Goal: Task Accomplishment & Management: Use online tool/utility

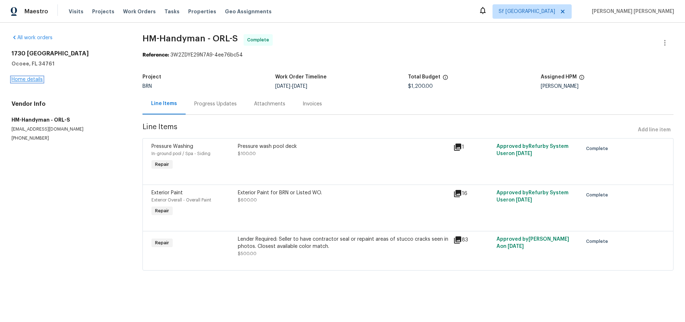
click at [29, 79] on link "Home details" at bounding box center [27, 79] width 31 height 5
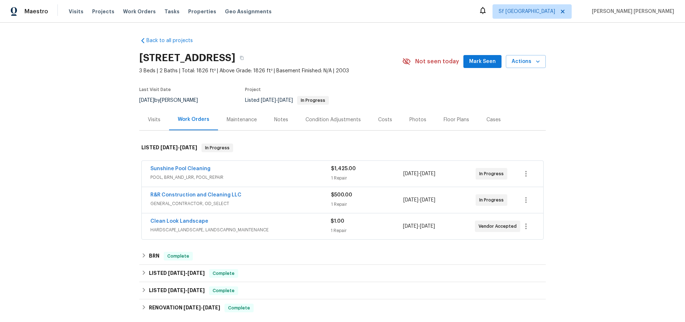
click at [302, 201] on span "GENERAL_CONTRACTOR, OD_SELECT" at bounding box center [240, 203] width 180 height 7
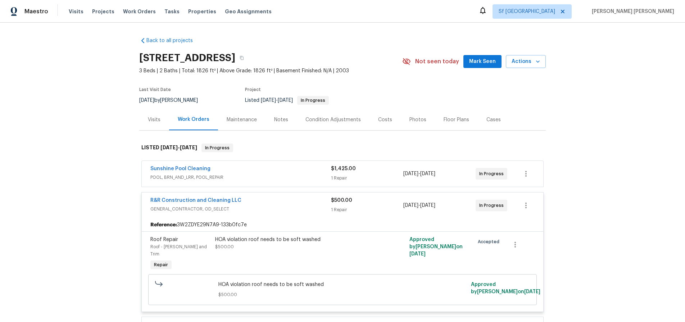
click at [302, 201] on div "R&R Construction and Cleaning LLC" at bounding box center [240, 201] width 180 height 9
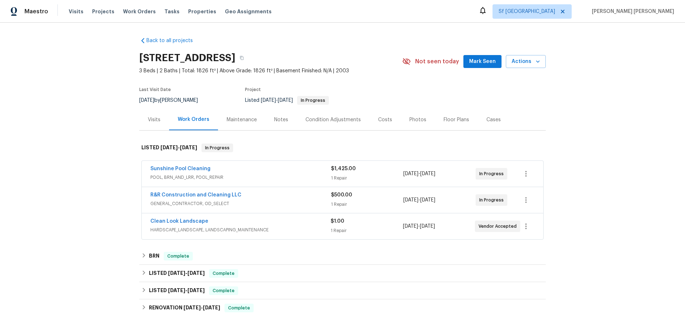
click at [305, 226] on span "HARDSCAPE_LANDSCAPE, LANDSCAPING_MAINTENANCE" at bounding box center [240, 229] width 180 height 7
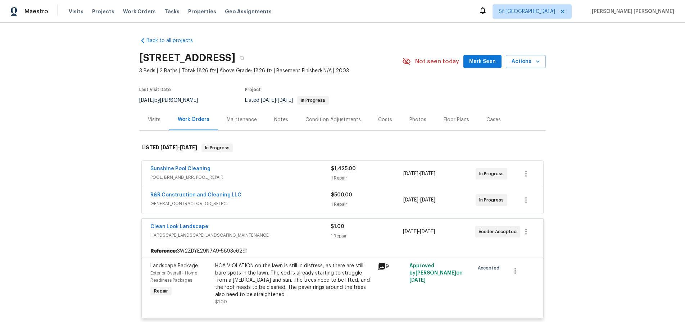
click at [305, 226] on div "Clean Look Landscape" at bounding box center [240, 227] width 180 height 9
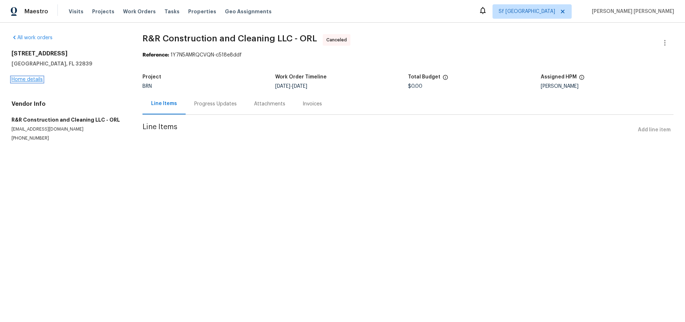
click at [35, 77] on link "Home details" at bounding box center [27, 79] width 31 height 5
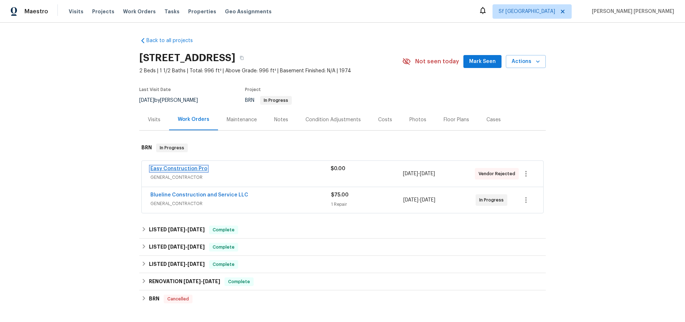
click at [188, 170] on link "Easy Construction Pro" at bounding box center [178, 168] width 57 height 5
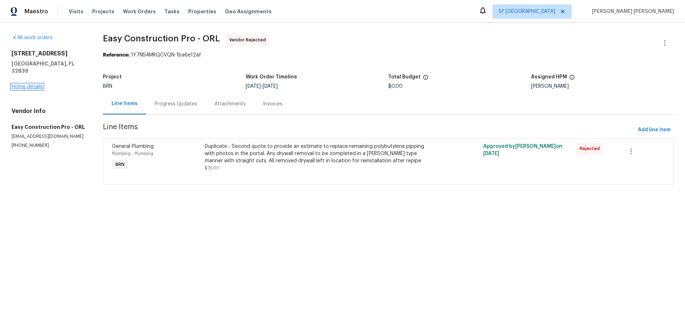
click at [29, 84] on link "Home details" at bounding box center [27, 86] width 31 height 5
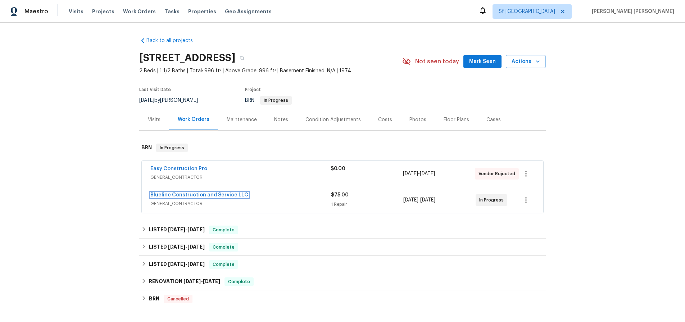
click at [221, 193] on link "Blueline Construction and Service LLC" at bounding box center [199, 194] width 98 height 5
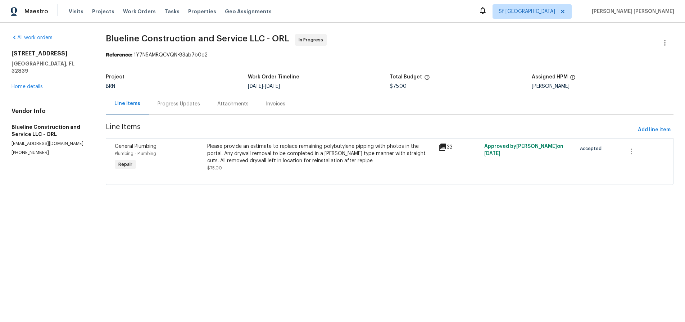
click at [444, 150] on icon at bounding box center [442, 146] width 7 height 7
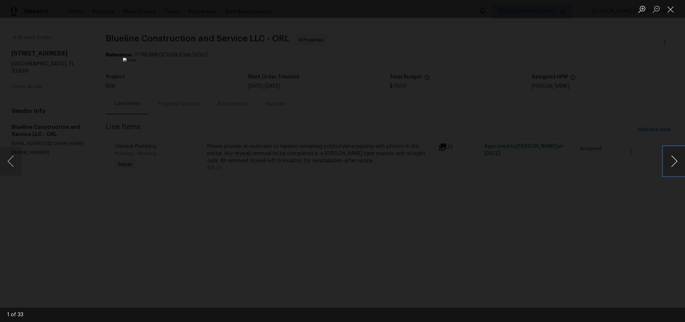
click at [672, 166] on button "Next image" at bounding box center [674, 161] width 22 height 29
click at [676, 170] on button "Next image" at bounding box center [674, 161] width 22 height 29
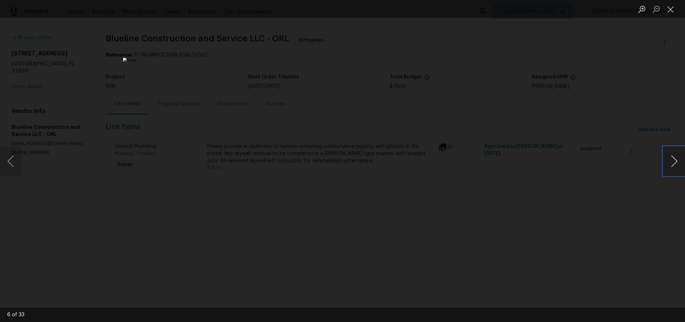
click at [676, 170] on button "Next image" at bounding box center [674, 161] width 22 height 29
click at [632, 242] on div "Lightbox" at bounding box center [342, 161] width 685 height 322
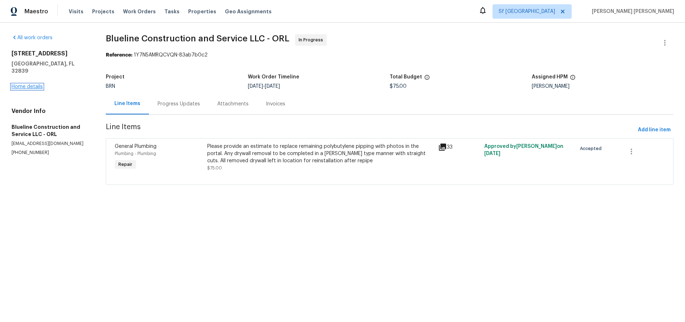
click at [27, 84] on link "Home details" at bounding box center [27, 86] width 31 height 5
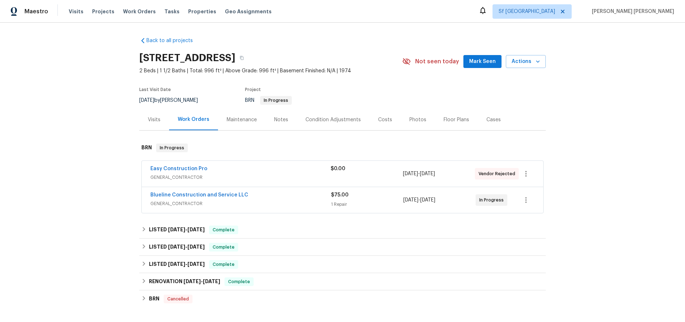
click at [296, 169] on div "Easy Construction Pro" at bounding box center [240, 169] width 180 height 9
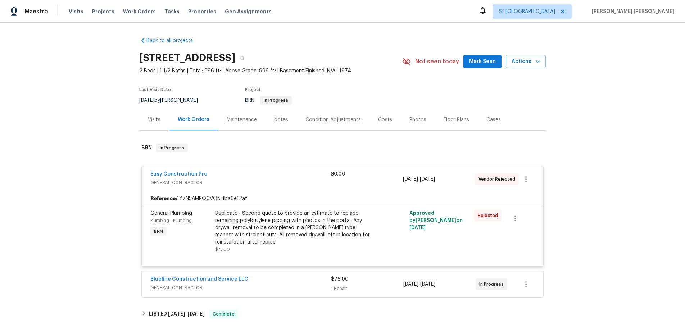
click at [281, 174] on div "Easy Construction Pro" at bounding box center [240, 174] width 180 height 9
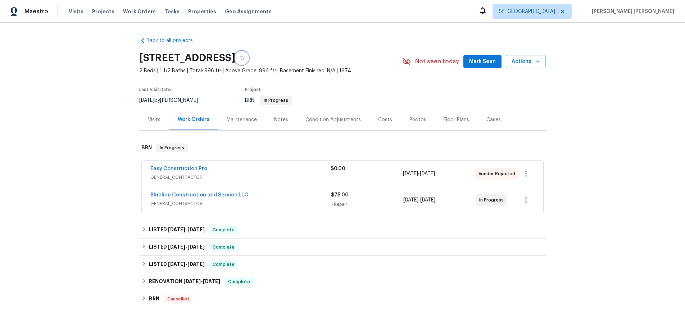
click at [244, 58] on icon "button" at bounding box center [241, 58] width 4 height 4
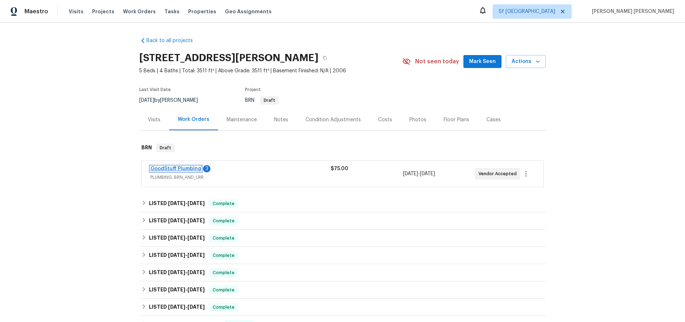
click at [179, 167] on link "GoodStuff Plumbing" at bounding box center [175, 168] width 51 height 5
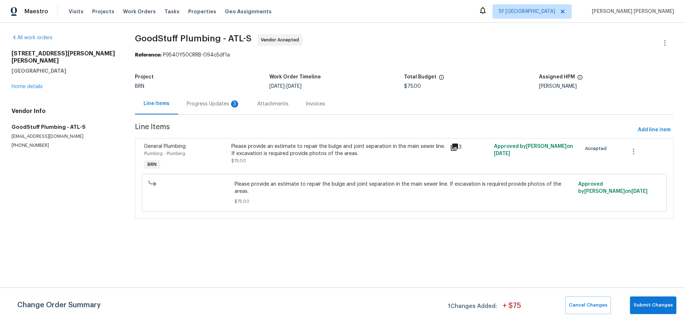
click at [204, 103] on div "Progress Updates 3" at bounding box center [213, 103] width 53 height 7
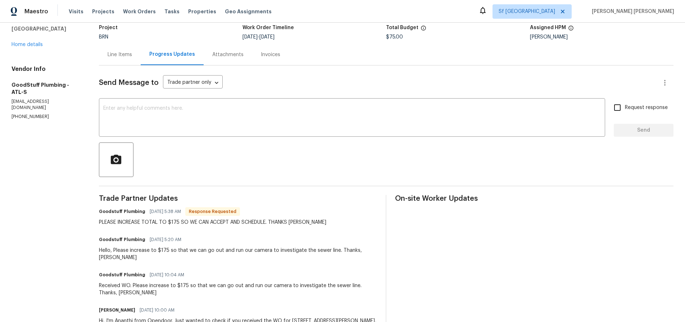
scroll to position [23, 0]
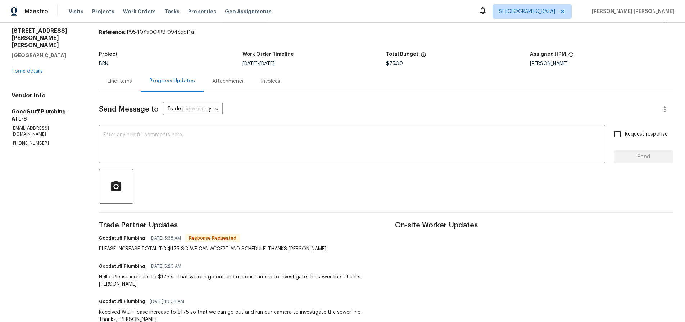
click at [127, 82] on div "Line Items" at bounding box center [119, 81] width 24 height 7
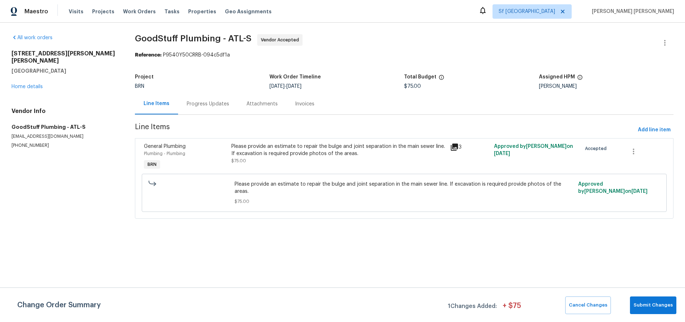
click at [455, 147] on icon at bounding box center [454, 147] width 9 height 9
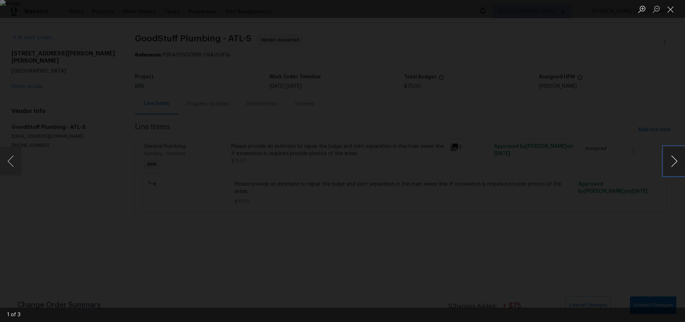
click at [673, 164] on button "Next image" at bounding box center [674, 161] width 22 height 29
drag, startPoint x: 671, startPoint y: 12, endPoint x: 646, endPoint y: 20, distance: 25.7
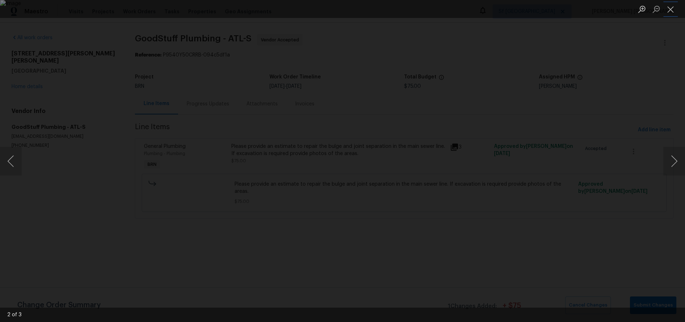
click at [670, 12] on button "Close lightbox" at bounding box center [670, 9] width 14 height 13
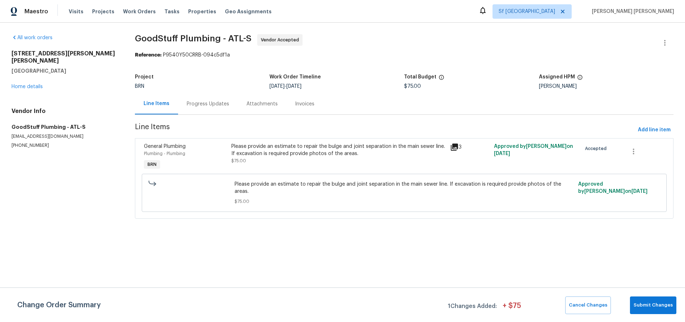
click at [197, 104] on div "Progress Updates" at bounding box center [208, 103] width 42 height 7
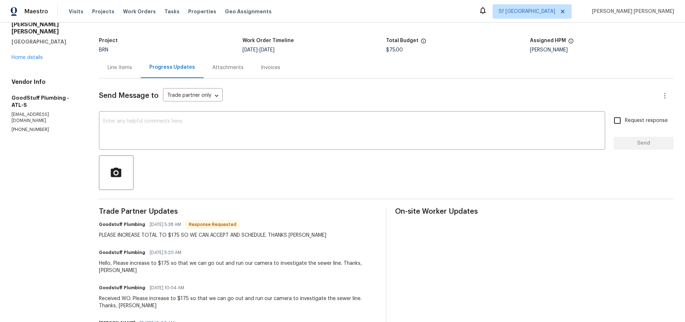
scroll to position [39, 0]
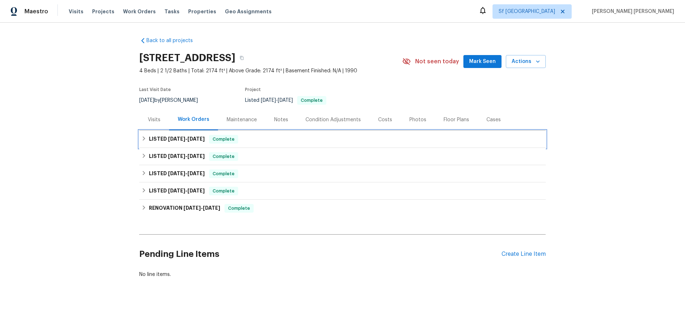
click at [142, 140] on icon at bounding box center [143, 138] width 5 height 5
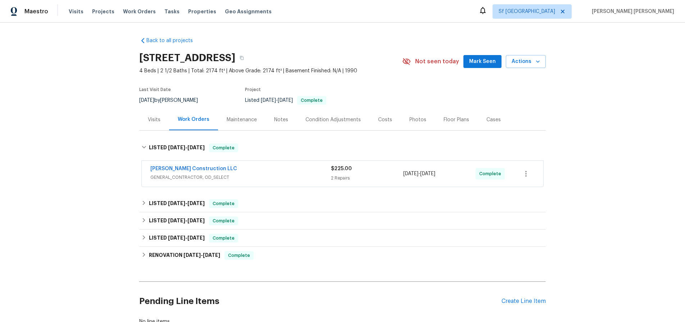
click at [281, 165] on div "Bowen Construction LLC" at bounding box center [240, 169] width 180 height 9
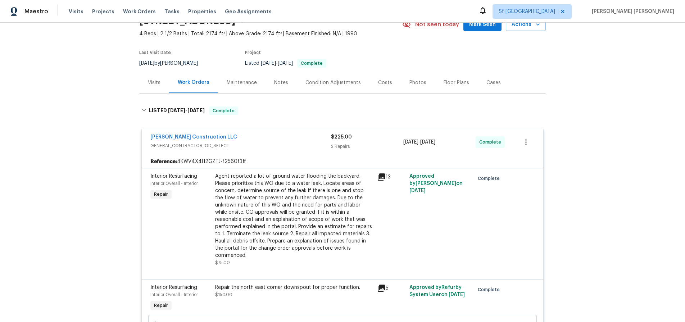
scroll to position [44, 0]
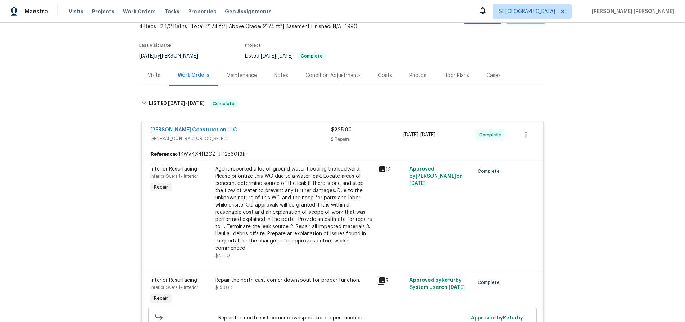
click at [381, 169] on icon at bounding box center [380, 169] width 7 height 7
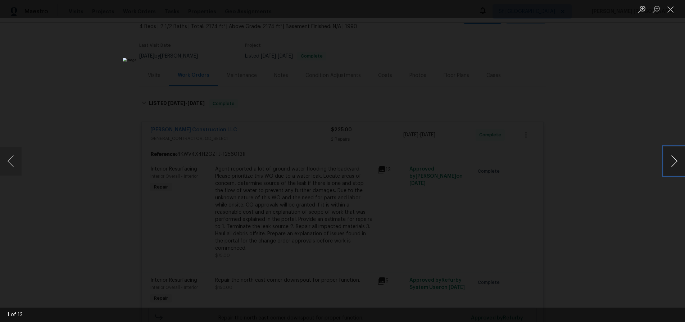
click at [670, 164] on button "Next image" at bounding box center [674, 161] width 22 height 29
click at [669, 165] on button "Next image" at bounding box center [674, 161] width 22 height 29
click at [614, 203] on div "Lightbox" at bounding box center [342, 161] width 685 height 322
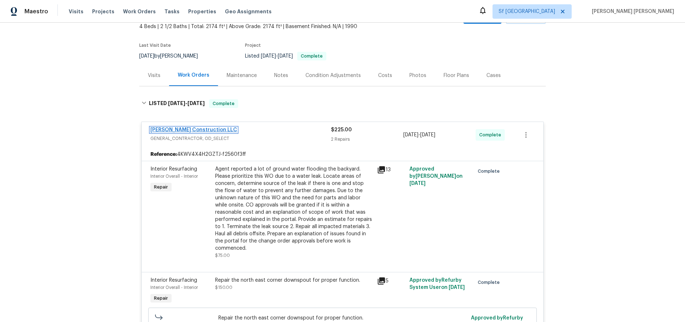
click at [181, 128] on link "Bowen Construction LLC" at bounding box center [193, 129] width 87 height 5
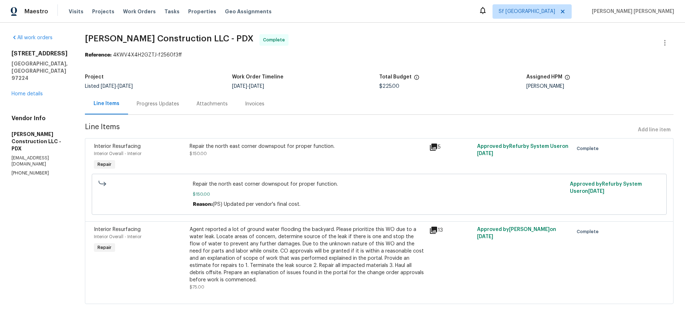
click at [174, 107] on div "Progress Updates" at bounding box center [158, 103] width 42 height 7
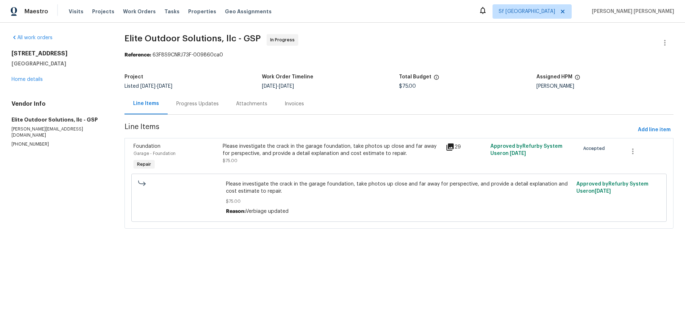
click at [450, 147] on icon at bounding box center [449, 146] width 7 height 7
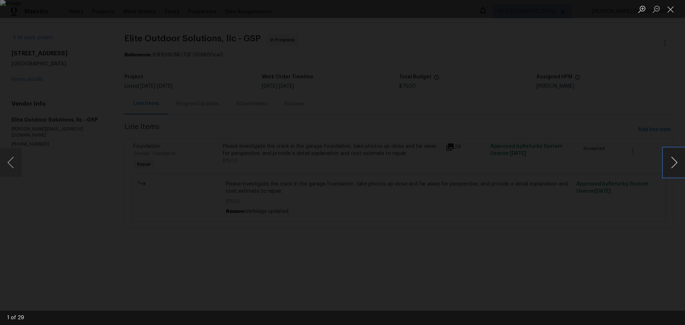
click at [672, 169] on button "Next image" at bounding box center [674, 162] width 22 height 29
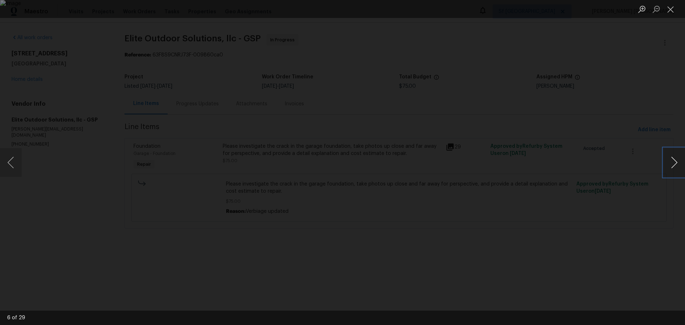
click at [672, 169] on button "Next image" at bounding box center [674, 162] width 22 height 29
click at [625, 246] on div "Lightbox" at bounding box center [342, 162] width 685 height 325
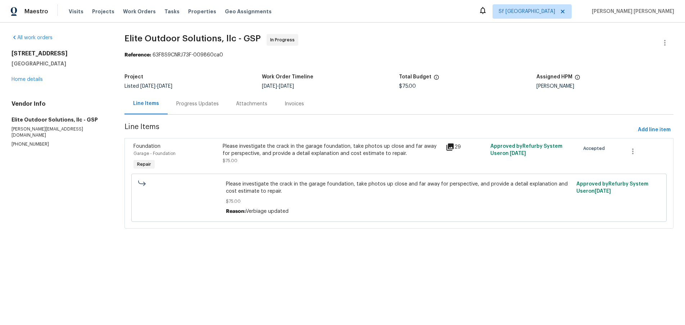
click at [449, 147] on icon at bounding box center [449, 146] width 7 height 7
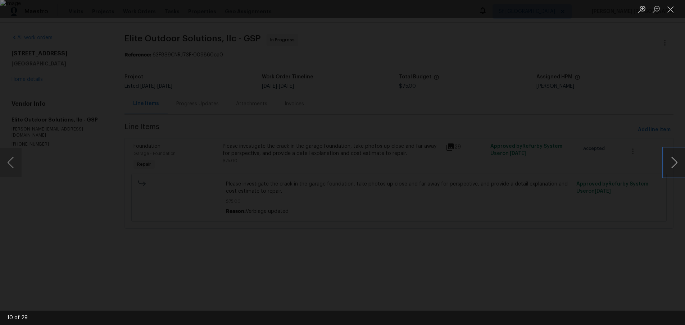
click at [667, 166] on button "Next image" at bounding box center [674, 162] width 22 height 29
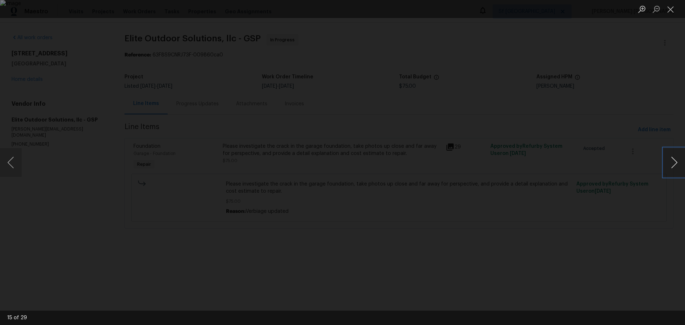
click at [667, 166] on button "Next image" at bounding box center [674, 162] width 22 height 29
click at [520, 281] on div "Lightbox" at bounding box center [342, 162] width 685 height 325
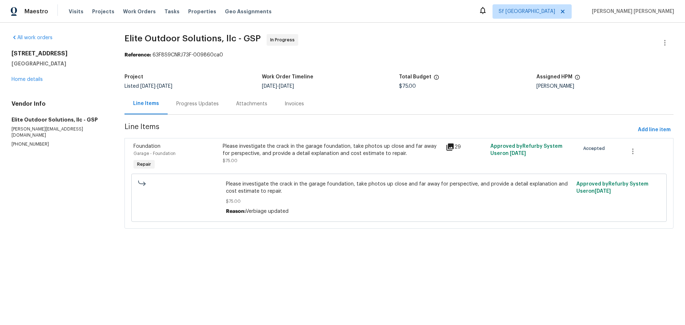
click at [25, 82] on div "10 Maplecroft St Greenville, SC 29609 Home details" at bounding box center [60, 66] width 96 height 33
click at [25, 80] on link "Home details" at bounding box center [27, 79] width 31 height 5
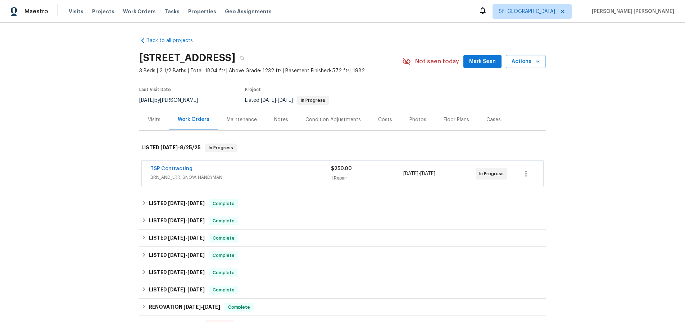
click at [269, 174] on span "BRN_AND_LRR, SNOW, HANDYMAN" at bounding box center [240, 177] width 180 height 7
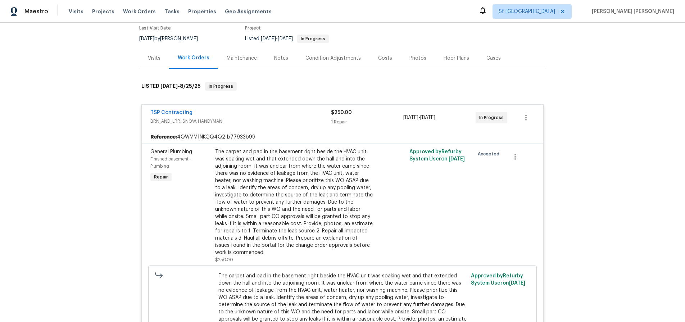
scroll to position [82, 0]
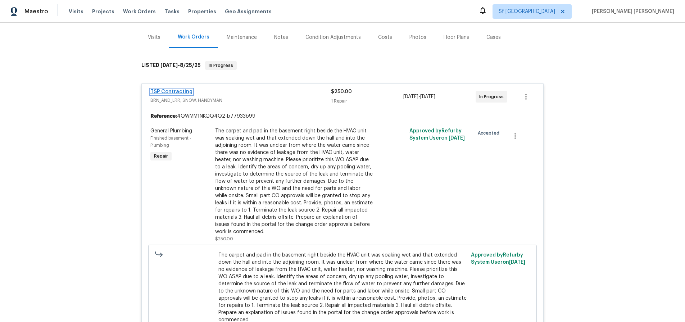
click at [177, 91] on link "TSP Contracting" at bounding box center [171, 91] width 42 height 5
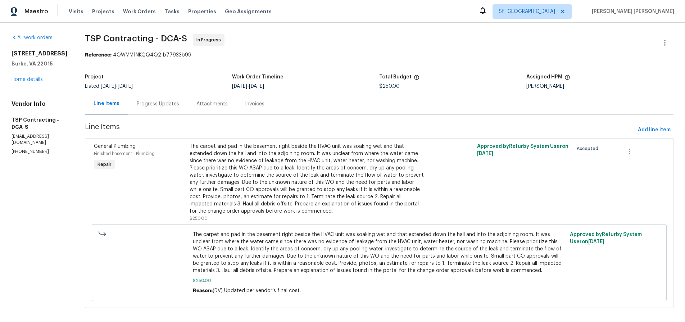
click at [154, 107] on div "Progress Updates" at bounding box center [158, 103] width 60 height 21
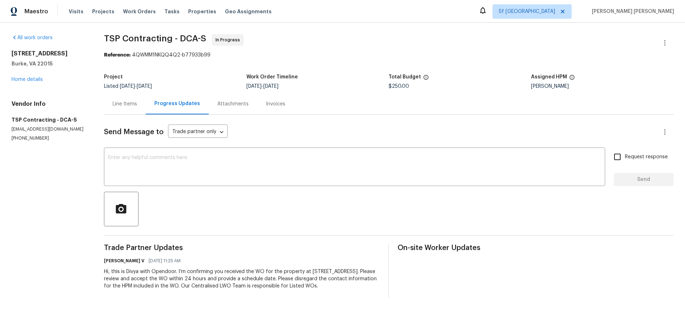
click at [125, 105] on div "Line Items" at bounding box center [125, 103] width 24 height 7
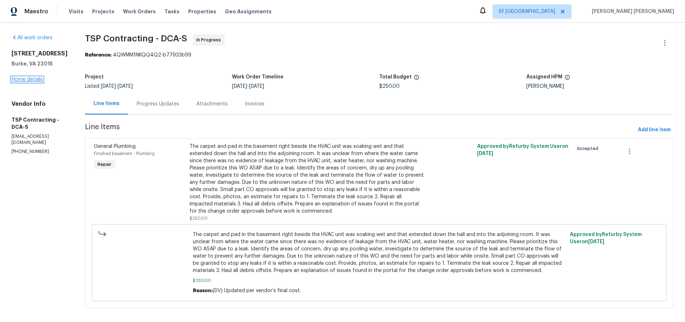
click at [29, 82] on link "Home details" at bounding box center [27, 79] width 31 height 5
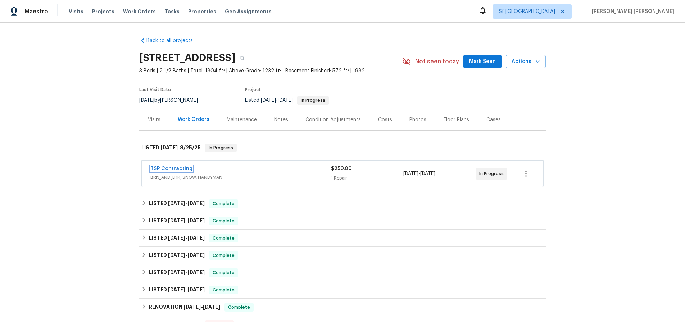
click at [167, 168] on link "TSP Contracting" at bounding box center [171, 168] width 42 height 5
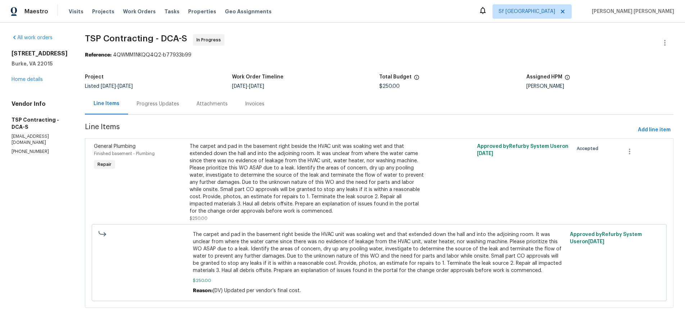
click at [195, 63] on section "TSP Contracting - DCA-S In Progress Reference: 4QWMM1NKQQ4Q2-b77933b99 Project …" at bounding box center [379, 175] width 588 height 282
drag, startPoint x: 195, startPoint y: 64, endPoint x: 200, endPoint y: 63, distance: 4.7
click at [195, 64] on section "TSP Contracting - DCA-S In Progress Reference: 4QWMM1NKQQ4Q2-b77933b99 Project …" at bounding box center [379, 175] width 588 height 282
click at [143, 104] on div "Progress Updates" at bounding box center [158, 103] width 42 height 7
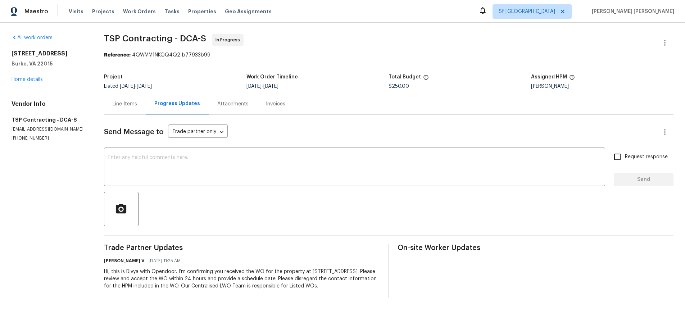
click at [122, 109] on div "Line Items" at bounding box center [125, 103] width 42 height 21
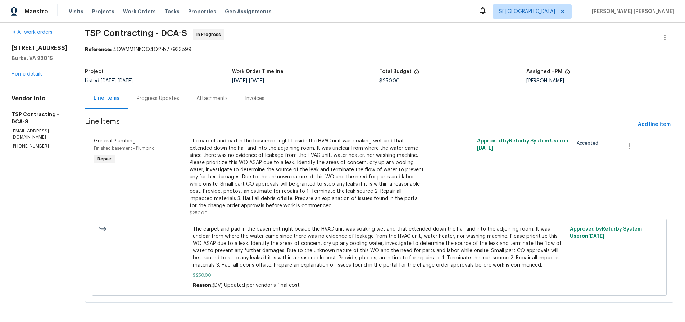
scroll to position [7, 0]
click at [156, 97] on div "Progress Updates" at bounding box center [158, 97] width 42 height 7
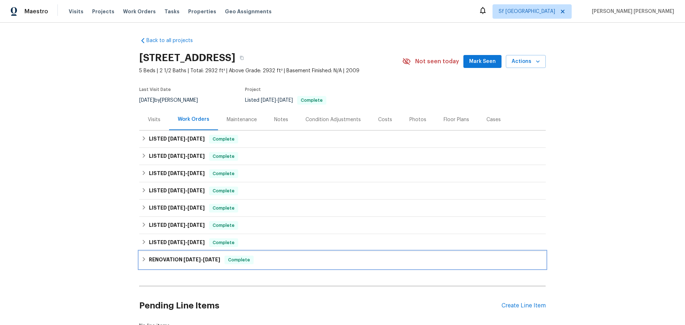
click at [146, 261] on icon at bounding box center [143, 259] width 5 height 5
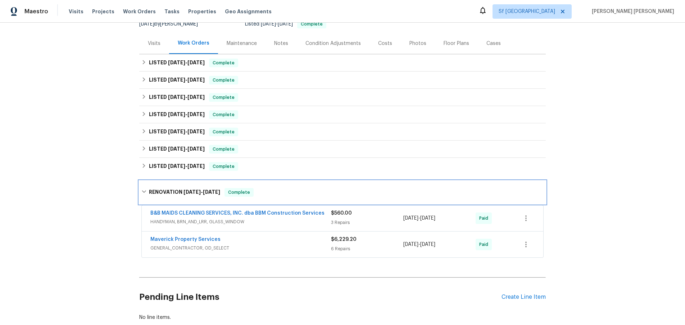
scroll to position [121, 0]
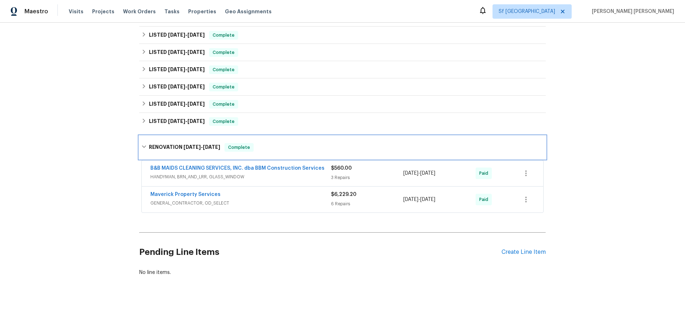
click at [144, 147] on icon at bounding box center [143, 146] width 5 height 5
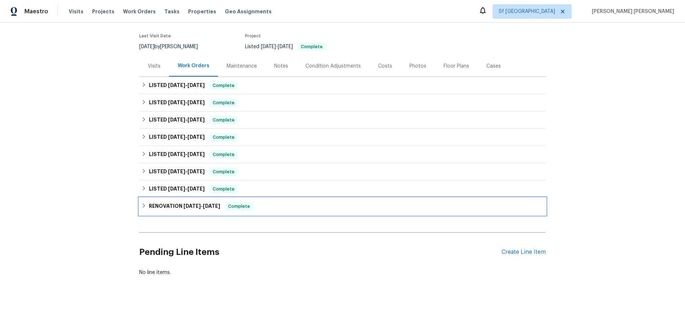
scroll to position [54, 0]
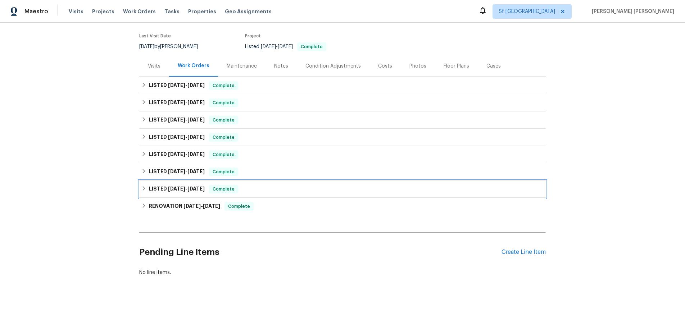
click at [141, 186] on div "LISTED [DATE] - [DATE] Complete" at bounding box center [342, 189] width 402 height 9
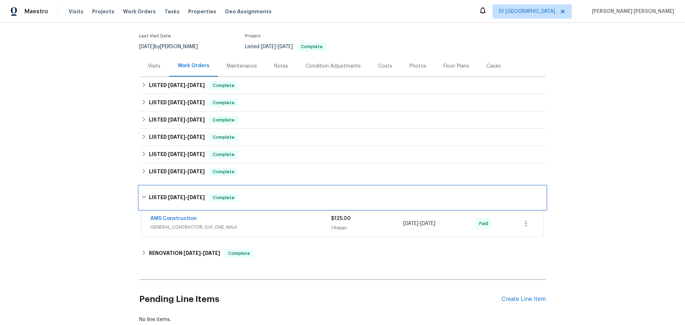
click at [146, 196] on icon at bounding box center [143, 197] width 5 height 5
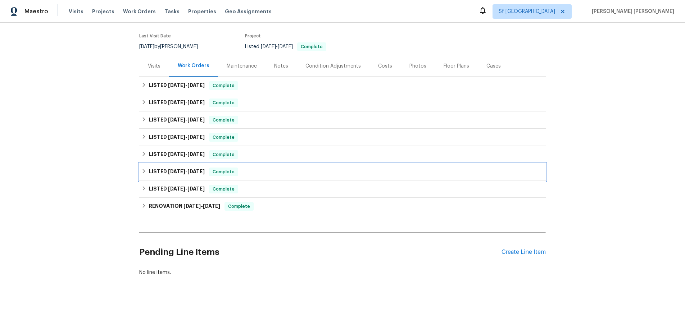
click at [141, 174] on div "LISTED 9/8/24 - 9/12/24 Complete" at bounding box center [342, 171] width 406 height 17
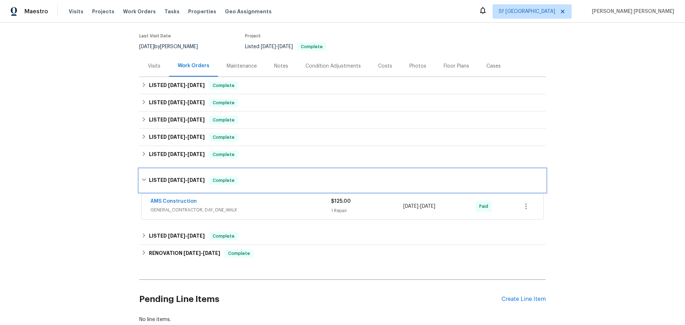
click at [143, 175] on div "LISTED 9/8/24 - 9/12/24 Complete" at bounding box center [342, 180] width 406 height 23
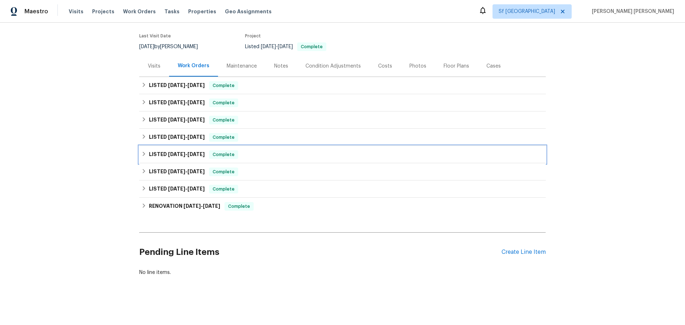
click at [144, 154] on icon at bounding box center [143, 153] width 5 height 5
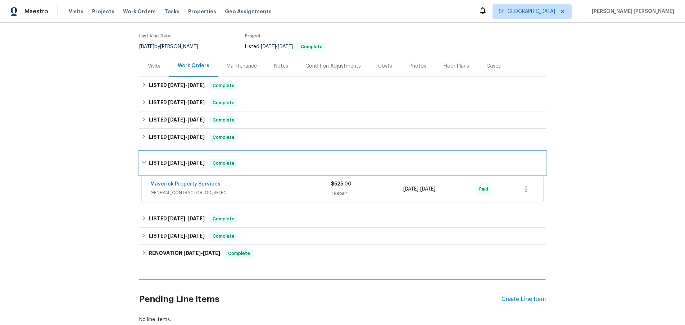
click at [144, 154] on div "LISTED 10/7/24 - 10/8/24 Complete" at bounding box center [342, 163] width 406 height 23
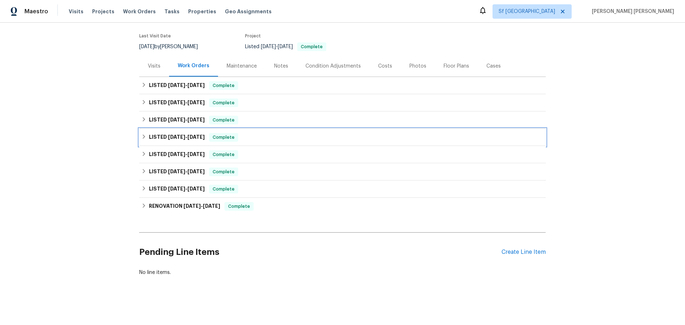
click at [144, 138] on icon at bounding box center [143, 136] width 5 height 5
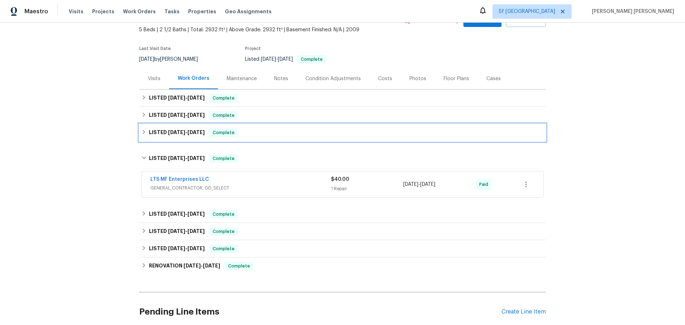
click at [144, 138] on div "LISTED 4/11/25 - 4/14/25 Complete" at bounding box center [342, 132] width 406 height 17
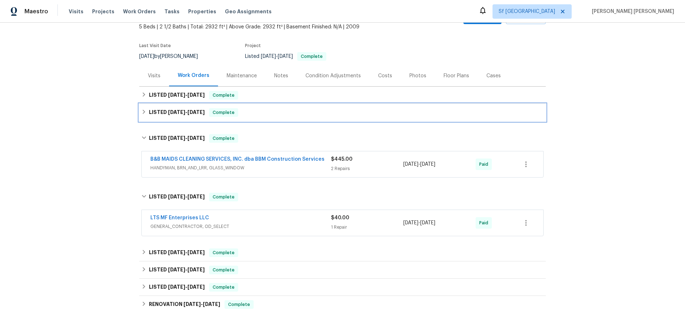
click at [142, 114] on icon at bounding box center [143, 111] width 5 height 5
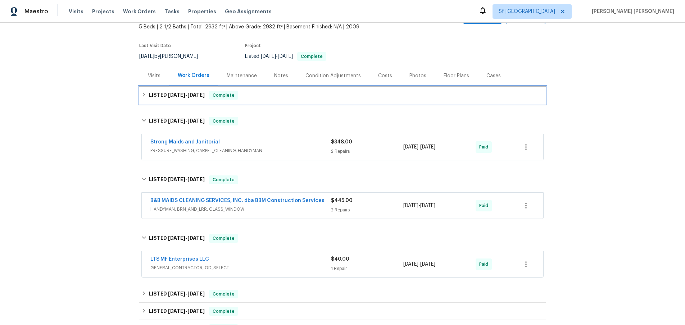
click at [142, 94] on icon at bounding box center [143, 94] width 5 height 5
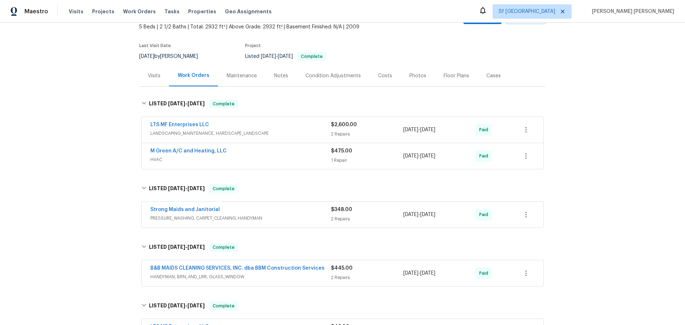
click at [284, 133] on span "LANDSCAPING_MAINTENANCE, HARDSCAPE_LANDSCAPE" at bounding box center [240, 133] width 180 height 7
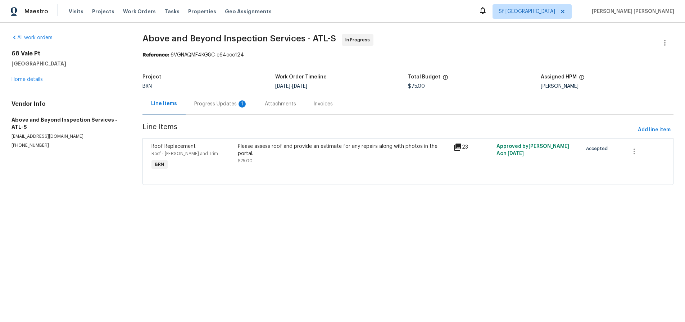
click at [220, 104] on div "Progress Updates 1" at bounding box center [220, 103] width 53 height 7
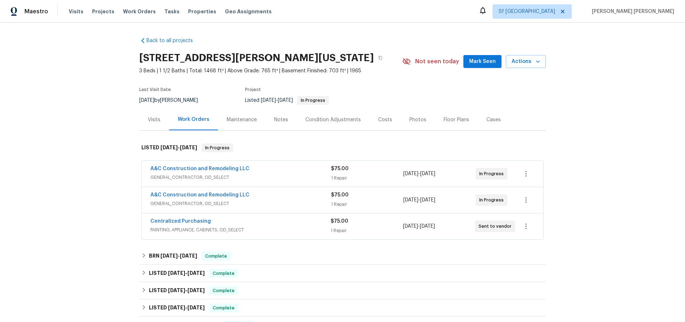
click at [366, 177] on div "1 Repair" at bounding box center [367, 177] width 72 height 7
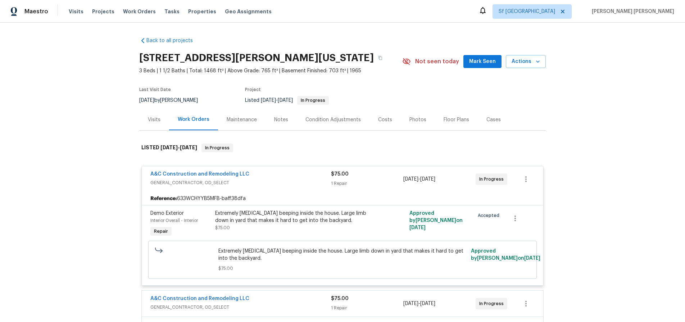
click at [366, 177] on div "$75.00" at bounding box center [367, 173] width 72 height 7
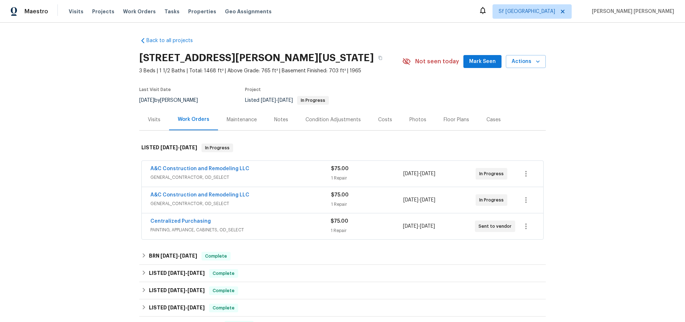
click at [366, 199] on div "$75.00 1 Repair" at bounding box center [367, 199] width 72 height 17
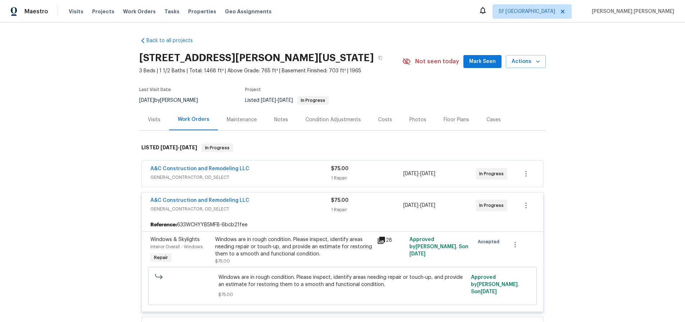
click at [368, 204] on div "$75.00 1 Repair" at bounding box center [367, 205] width 72 height 17
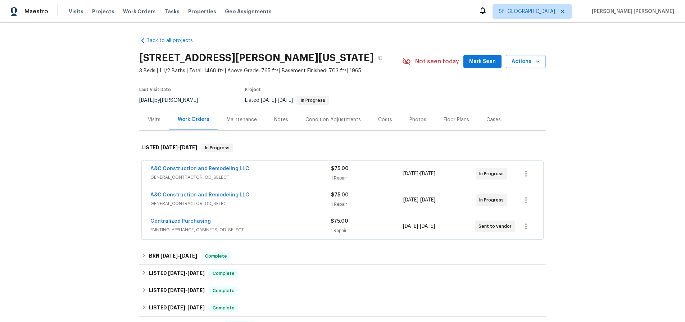
click at [269, 225] on div "Centralized Purchasing" at bounding box center [240, 222] width 180 height 9
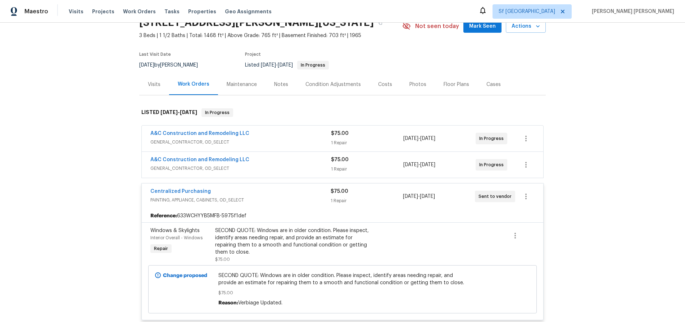
scroll to position [35, 0]
click at [271, 166] on span "GENERAL_CONTRACTOR, OD_SELECT" at bounding box center [240, 168] width 180 height 7
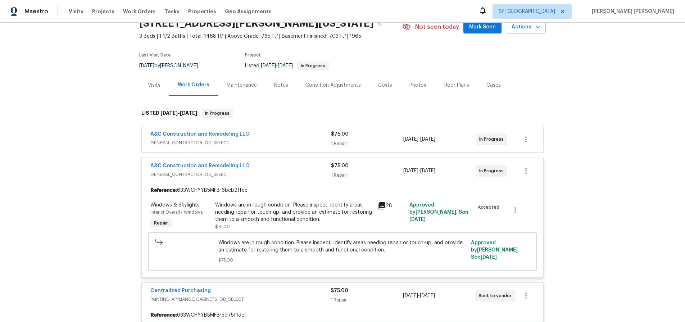
click at [271, 136] on div "A&C Construction and Remodeling LLC" at bounding box center [240, 135] width 180 height 9
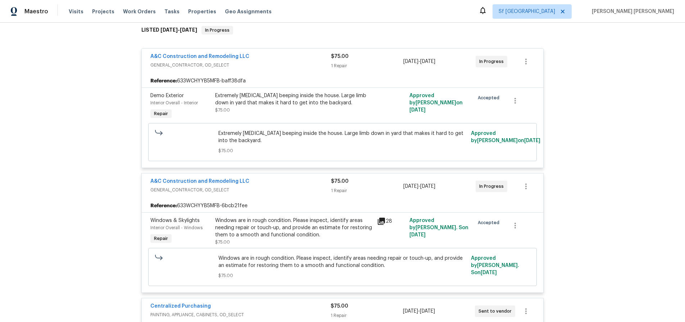
scroll to position [114, 0]
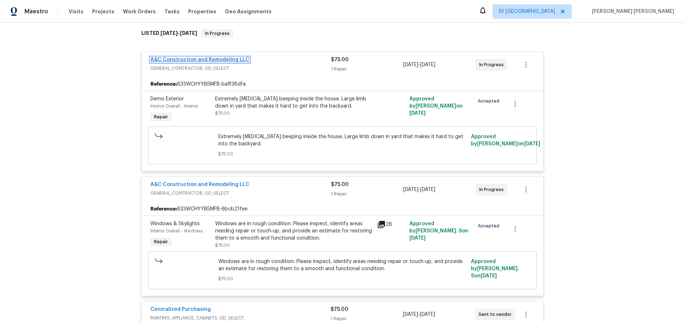
click at [227, 59] on link "A&C Construction and Remodeling LLC" at bounding box center [199, 59] width 99 height 5
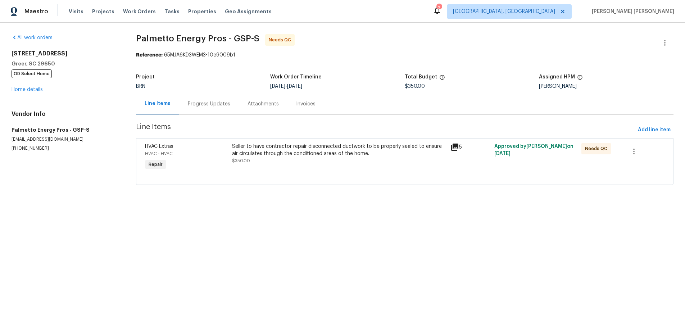
click at [451, 147] on icon at bounding box center [454, 147] width 9 height 9
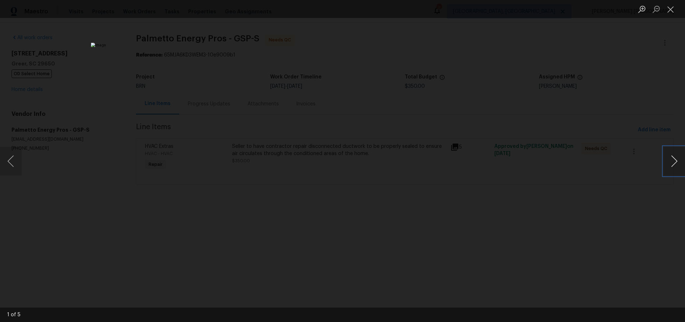
click at [675, 167] on button "Next image" at bounding box center [674, 161] width 22 height 29
click at [674, 167] on button "Next image" at bounding box center [674, 161] width 22 height 29
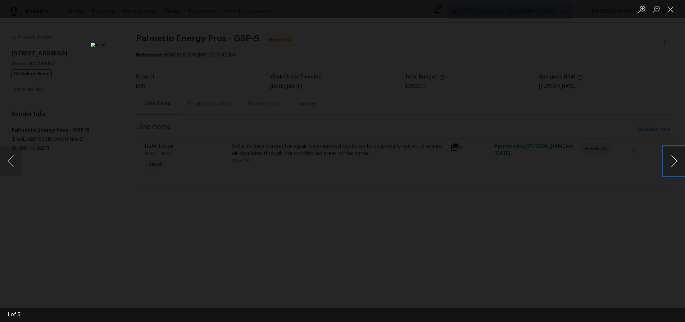
click at [674, 167] on button "Next image" at bounding box center [674, 161] width 22 height 29
click at [669, 164] on button "Next image" at bounding box center [674, 161] width 22 height 29
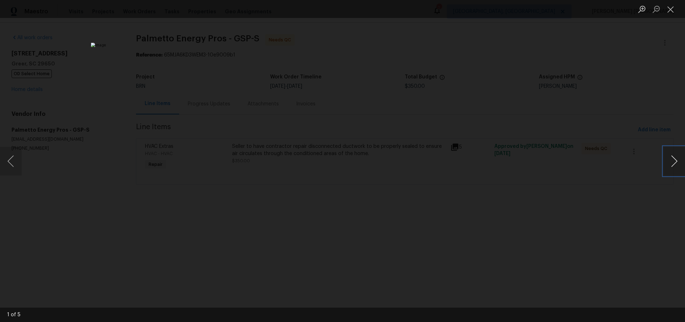
click at [673, 166] on button "Next image" at bounding box center [674, 161] width 22 height 29
click at [671, 13] on button "Close lightbox" at bounding box center [670, 9] width 14 height 13
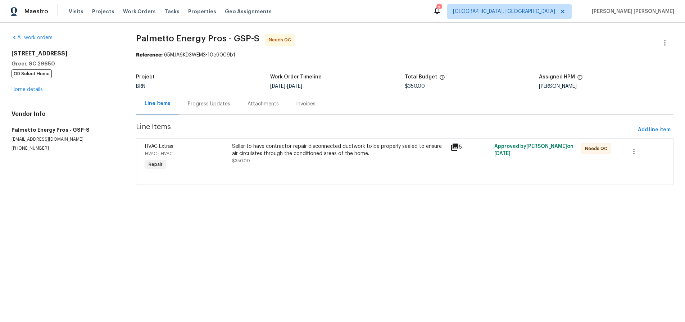
click at [455, 147] on icon at bounding box center [454, 147] width 9 height 9
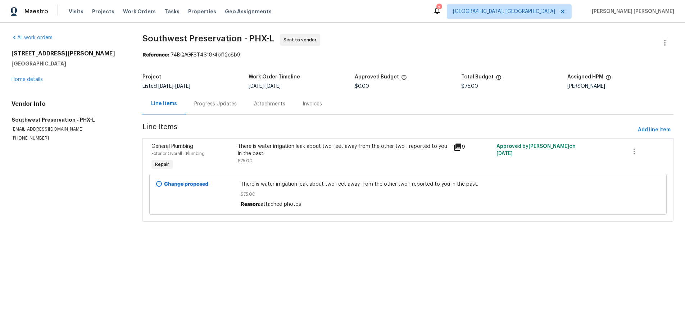
click at [455, 148] on icon at bounding box center [457, 146] width 7 height 7
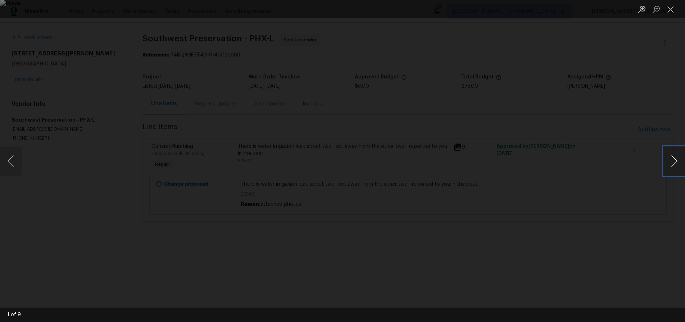
click at [673, 170] on button "Next image" at bounding box center [674, 161] width 22 height 29
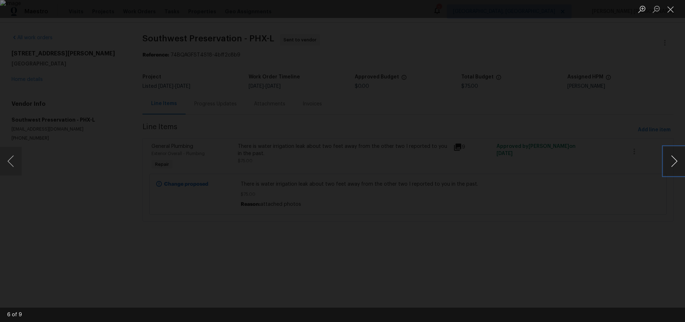
click at [673, 170] on button "Next image" at bounding box center [674, 161] width 22 height 29
click at [674, 12] on button "Close lightbox" at bounding box center [670, 9] width 14 height 13
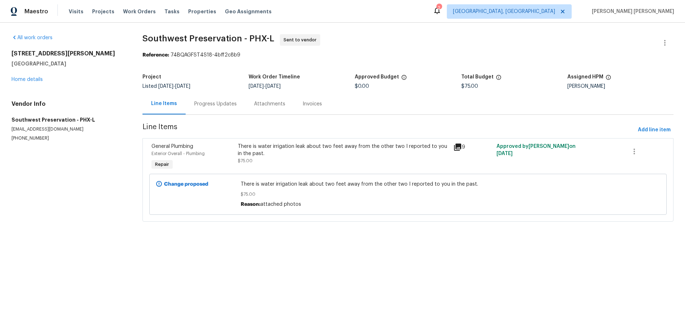
click at [216, 106] on div "Progress Updates" at bounding box center [215, 103] width 42 height 7
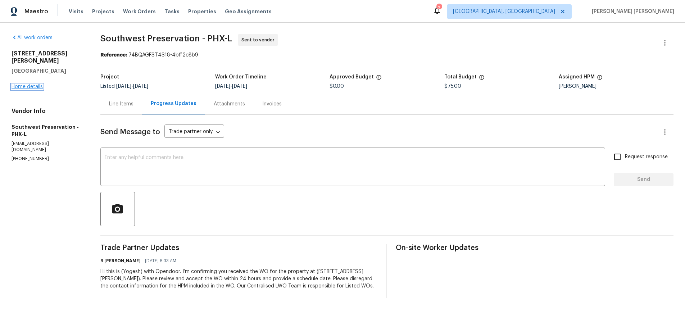
click at [25, 84] on link "Home details" at bounding box center [27, 86] width 31 height 5
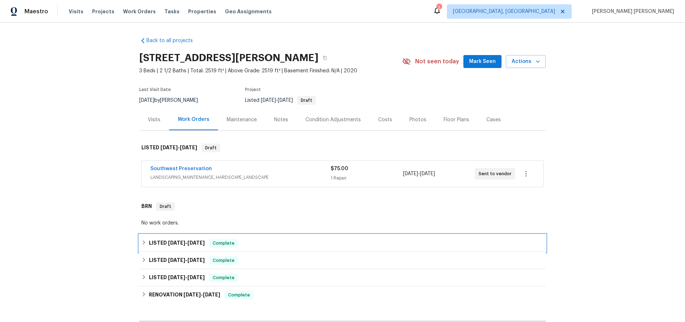
click at [143, 244] on icon at bounding box center [144, 242] width 3 height 4
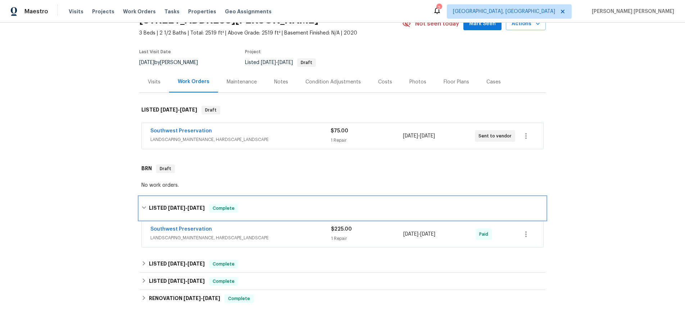
scroll to position [41, 0]
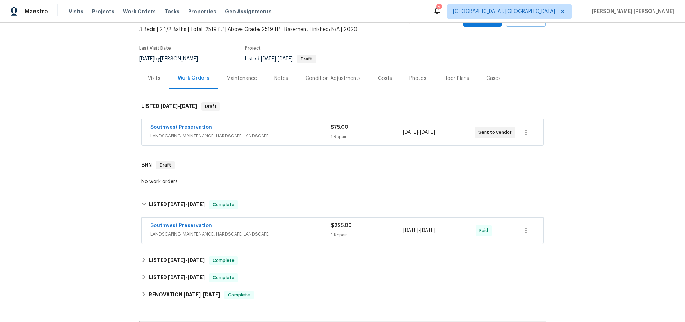
click at [282, 234] on span "LANDSCAPING_MAINTENANCE, HARDSCAPE_LANDSCAPE" at bounding box center [240, 233] width 180 height 7
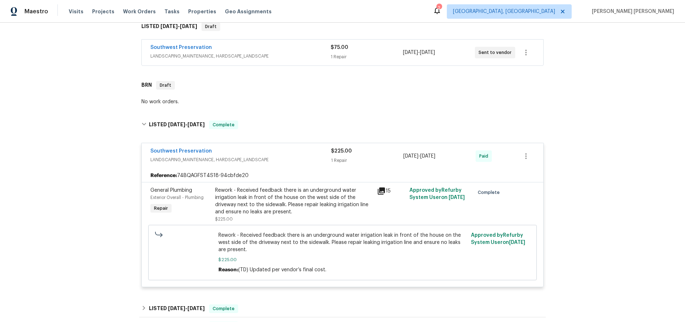
scroll to position [124, 0]
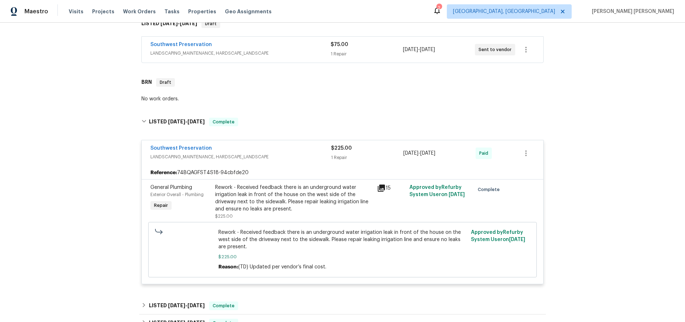
click at [379, 187] on icon at bounding box center [381, 188] width 9 height 9
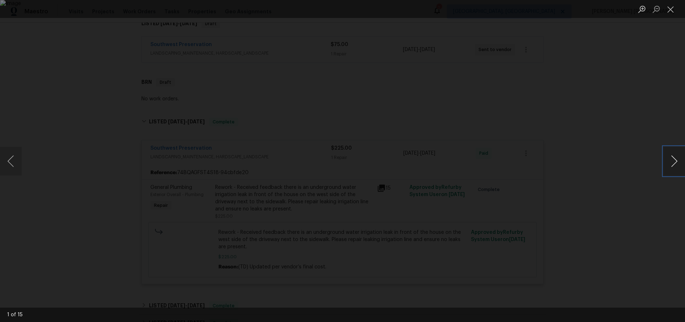
click at [669, 166] on button "Next image" at bounding box center [674, 161] width 22 height 29
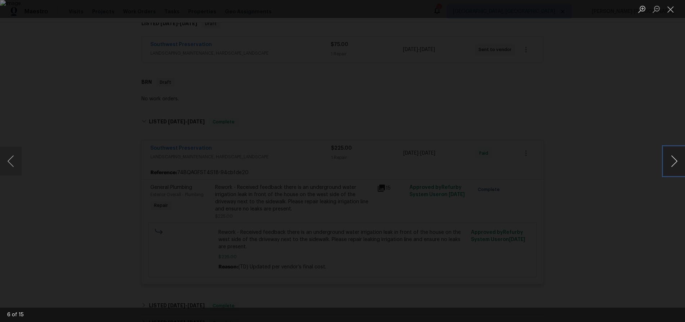
click at [669, 166] on button "Next image" at bounding box center [674, 161] width 22 height 29
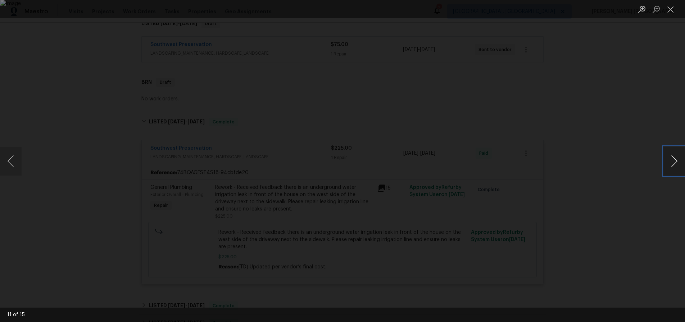
click at [669, 166] on button "Next image" at bounding box center [674, 161] width 22 height 29
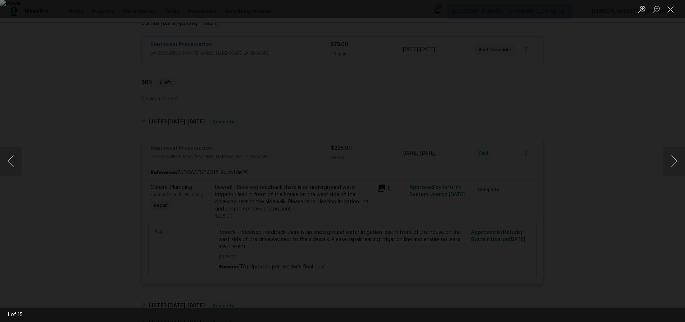
click at [624, 212] on div "Lightbox" at bounding box center [342, 161] width 685 height 322
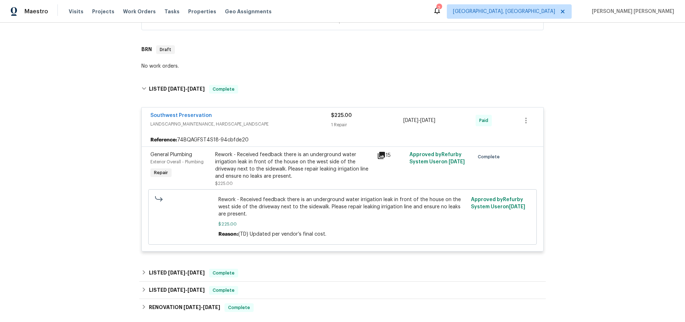
scroll to position [238, 0]
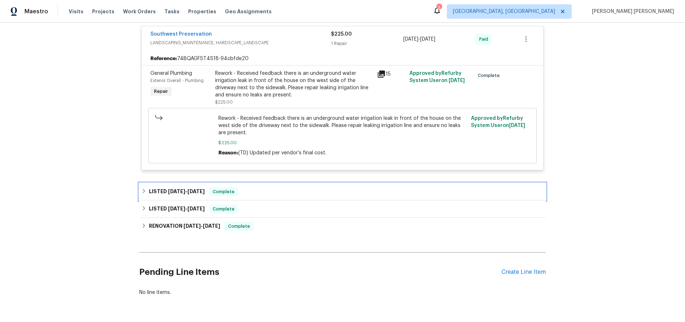
click at [146, 193] on icon at bounding box center [143, 190] width 5 height 5
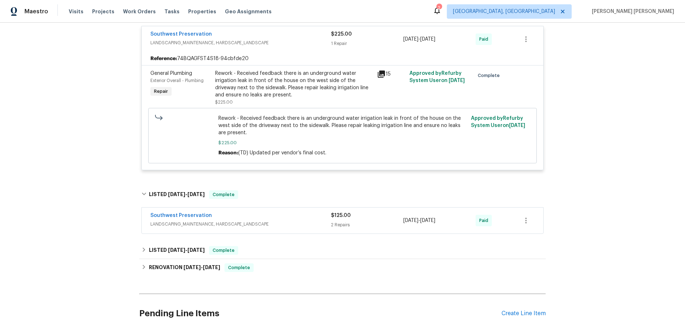
click at [313, 223] on span "LANDSCAPING_MAINTENANCE, HARDSCAPE_LANDSCAPE" at bounding box center [240, 223] width 180 height 7
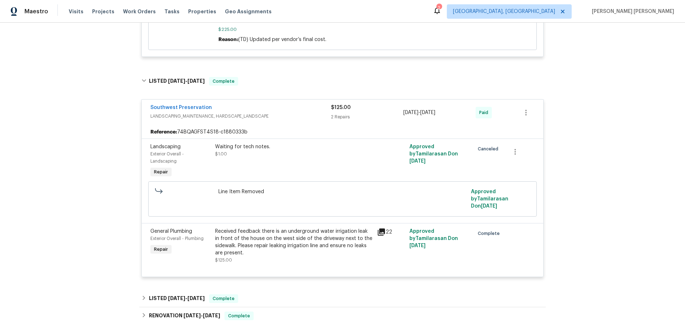
scroll to position [364, 0]
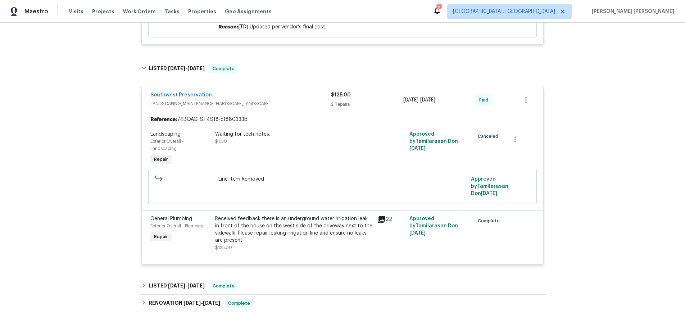
click at [384, 220] on icon at bounding box center [380, 219] width 7 height 7
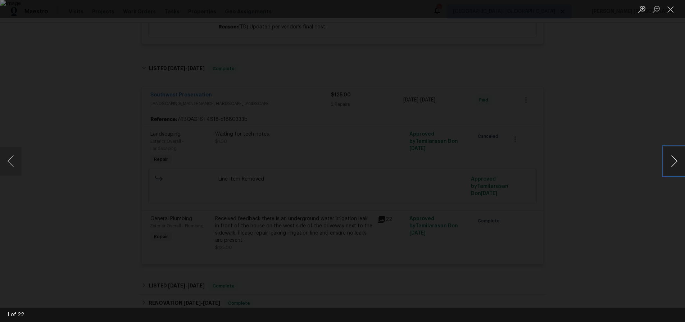
click at [674, 168] on button "Next image" at bounding box center [674, 161] width 22 height 29
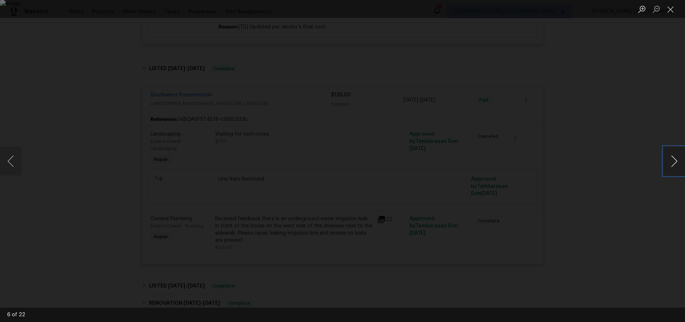
click at [674, 168] on button "Next image" at bounding box center [674, 161] width 22 height 29
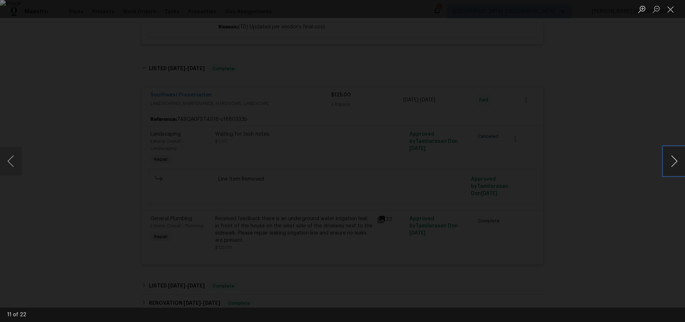
click at [674, 168] on button "Next image" at bounding box center [674, 161] width 22 height 29
click at [636, 210] on div "Lightbox" at bounding box center [342, 161] width 685 height 322
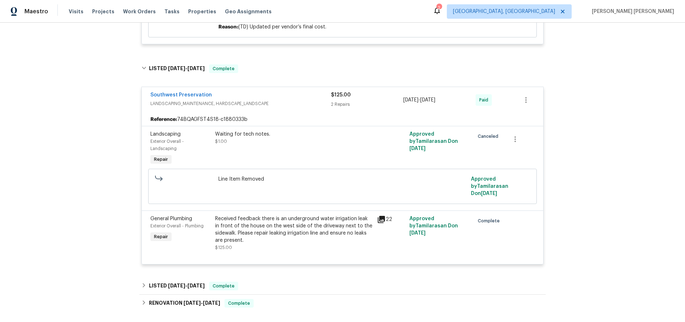
click at [636, 210] on div "Lightbox" at bounding box center [342, 161] width 685 height 322
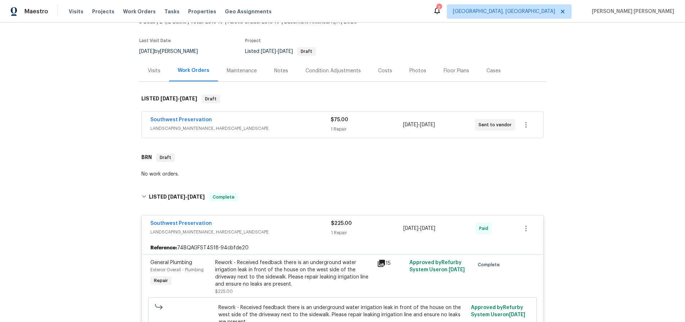
scroll to position [0, 0]
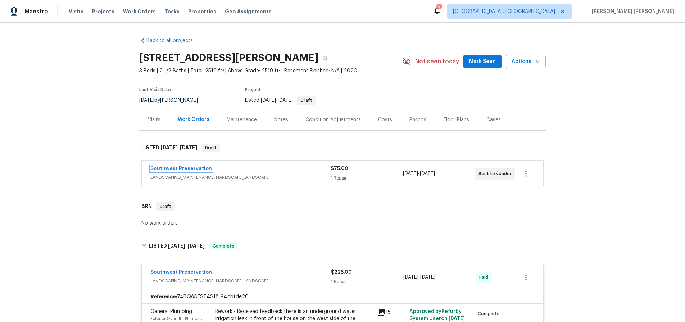
click at [168, 168] on link "Southwest Preservation" at bounding box center [180, 168] width 61 height 5
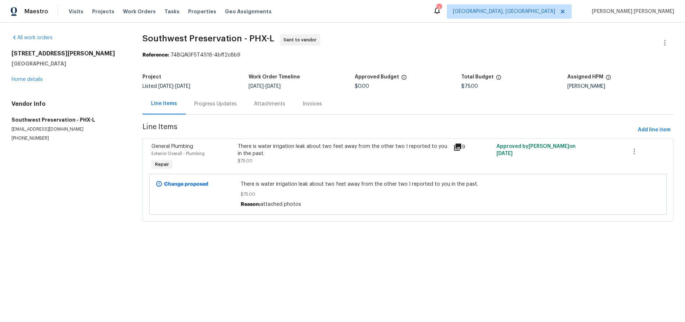
click at [212, 100] on div "Progress Updates" at bounding box center [215, 103] width 42 height 7
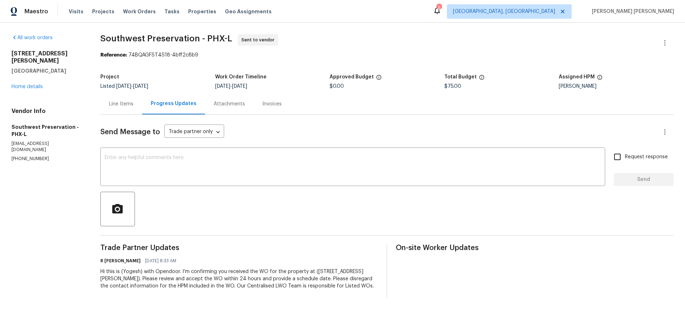
click at [128, 106] on div "Line Items" at bounding box center [121, 103] width 24 height 7
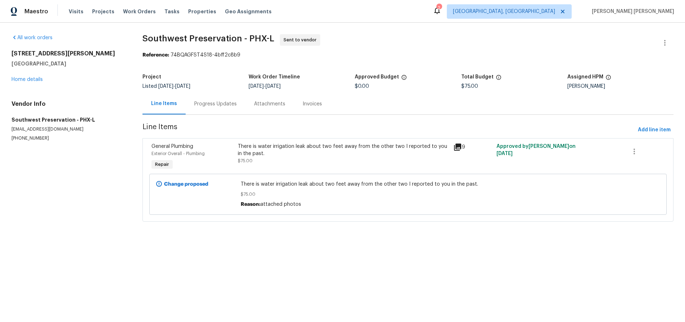
click at [457, 148] on icon at bounding box center [457, 147] width 9 height 9
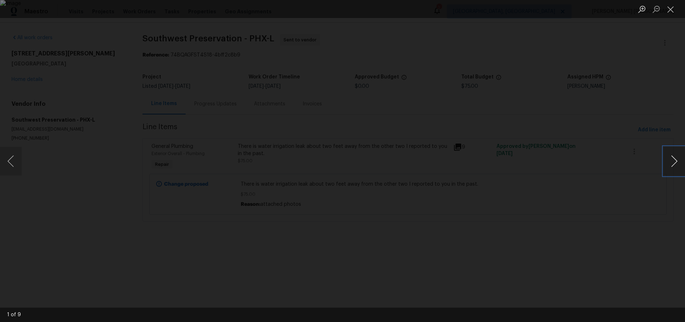
click at [676, 162] on button "Next image" at bounding box center [674, 161] width 22 height 29
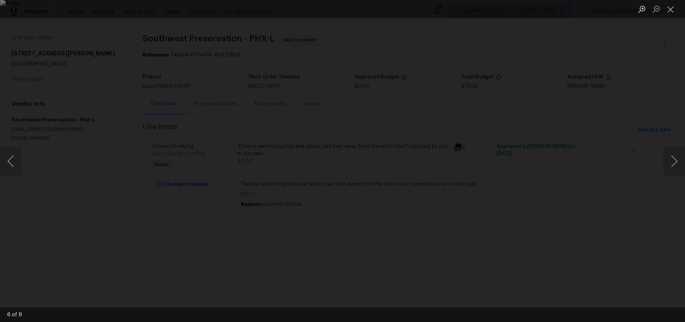
click at [519, 242] on div "Lightbox" at bounding box center [342, 161] width 685 height 322
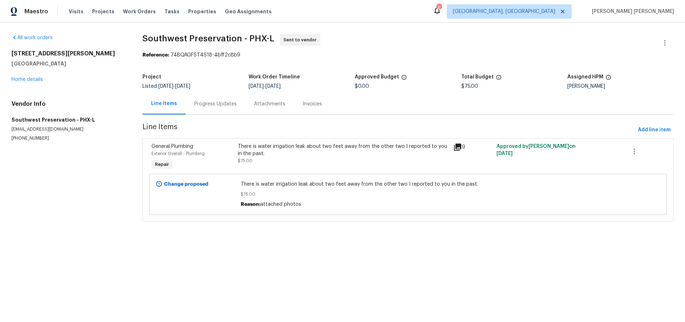
drag, startPoint x: 519, startPoint y: 242, endPoint x: 517, endPoint y: 235, distance: 7.0
click at [513, 242] on div "Lightbox" at bounding box center [342, 161] width 685 height 322
click at [31, 80] on link "Home details" at bounding box center [27, 79] width 31 height 5
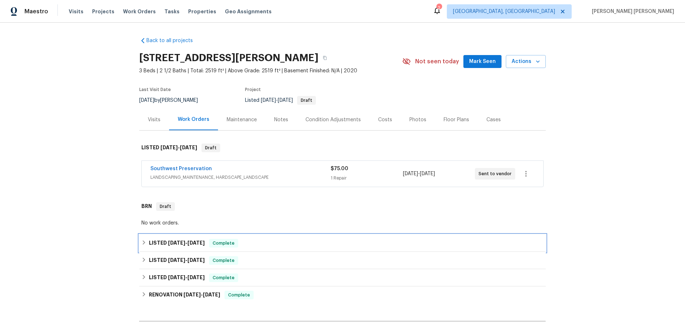
click at [147, 241] on div "LISTED 7/24/25 - 7/28/25 Complete" at bounding box center [342, 243] width 402 height 9
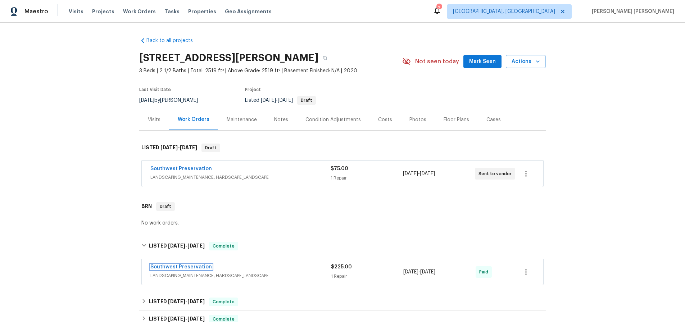
click at [192, 266] on link "Southwest Preservation" at bounding box center [180, 266] width 61 height 5
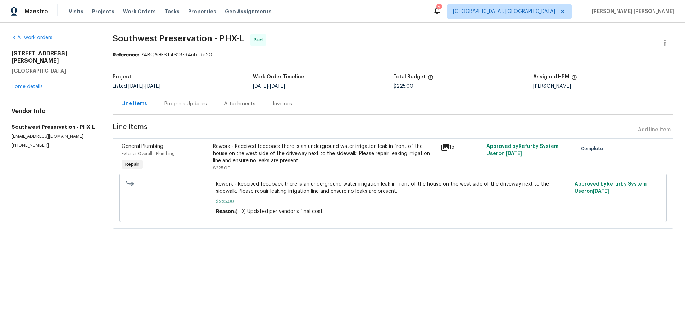
click at [186, 105] on div "Progress Updates" at bounding box center [185, 103] width 42 height 7
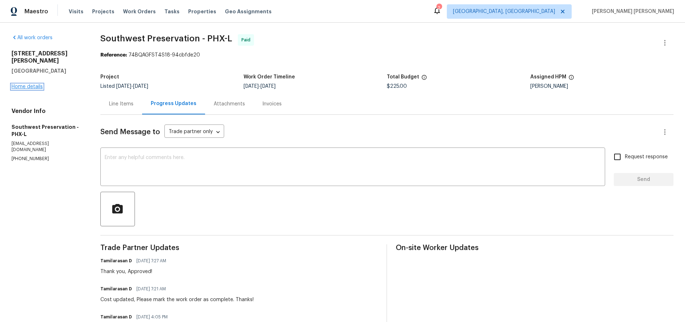
click at [27, 84] on link "Home details" at bounding box center [27, 86] width 31 height 5
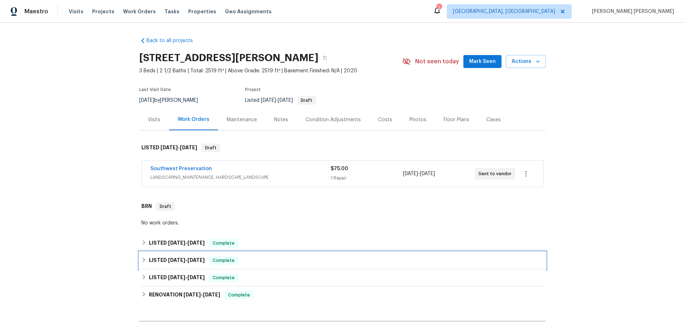
click at [145, 256] on div "LISTED 4/28/25 - 4/29/25 Complete" at bounding box center [342, 260] width 402 height 9
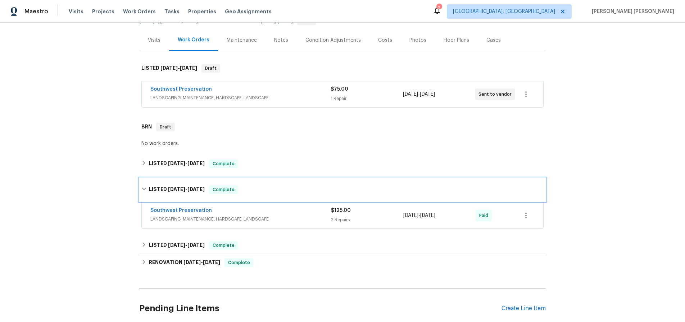
scroll to position [105, 0]
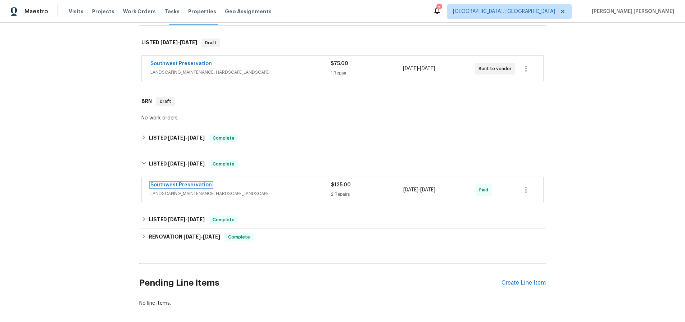
click at [188, 183] on link "Southwest Preservation" at bounding box center [180, 184] width 61 height 5
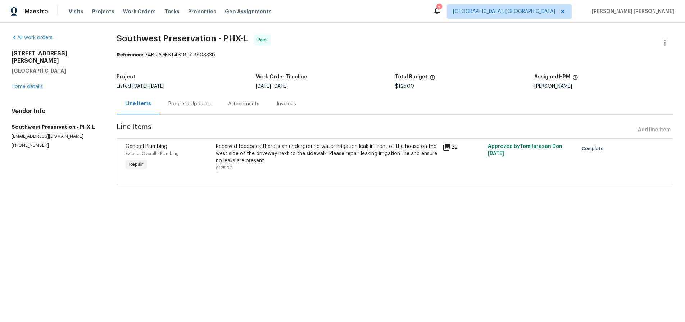
drag, startPoint x: 200, startPoint y: 105, endPoint x: 199, endPoint y: 110, distance: 4.7
click at [200, 105] on div "Progress Updates" at bounding box center [189, 103] width 42 height 7
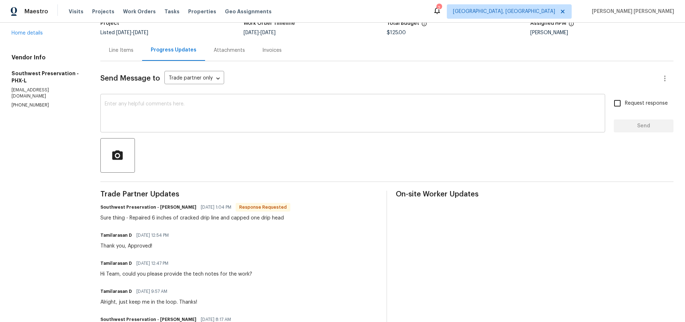
scroll to position [53, 0]
click at [169, 53] on div "Progress Updates" at bounding box center [174, 50] width 46 height 7
click at [120, 52] on div "Line Items" at bounding box center [121, 50] width 24 height 7
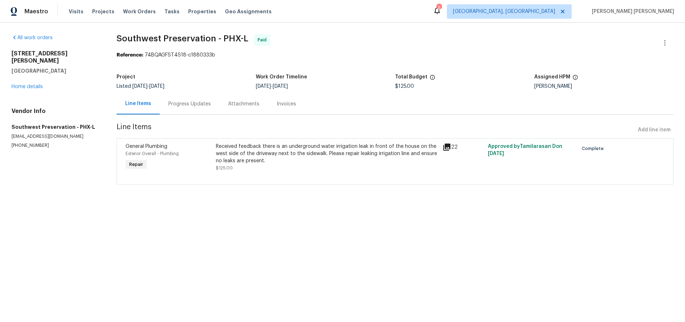
click at [447, 151] on icon at bounding box center [446, 147] width 9 height 9
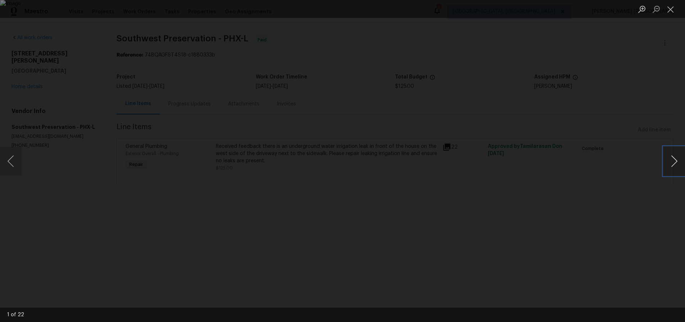
click at [671, 166] on button "Next image" at bounding box center [674, 161] width 22 height 29
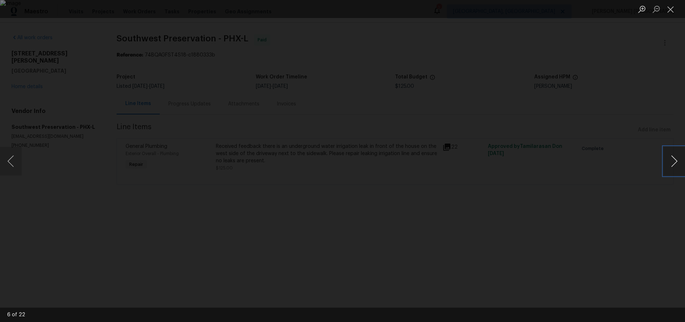
click at [671, 166] on button "Next image" at bounding box center [674, 161] width 22 height 29
click at [535, 273] on div "Lightbox" at bounding box center [342, 161] width 685 height 322
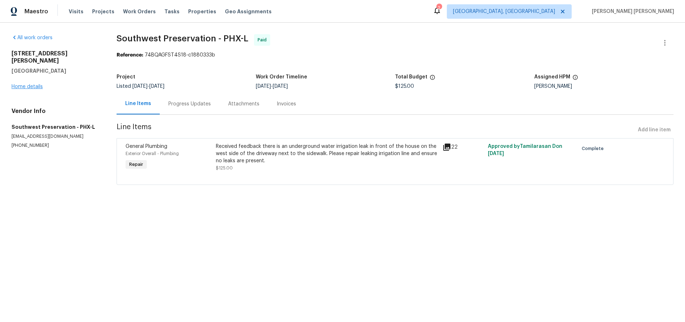
click at [18, 83] on div "All work orders 7440 W Andrea Dr Peoria, AZ 85383 Home details Vendor Info Sout…" at bounding box center [56, 91] width 88 height 114
click at [21, 84] on link "Home details" at bounding box center [27, 86] width 31 height 5
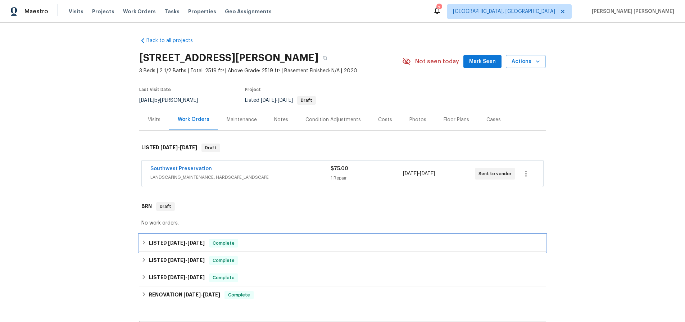
click at [140, 241] on div "LISTED 7/24/25 - 7/28/25 Complete" at bounding box center [342, 242] width 406 height 17
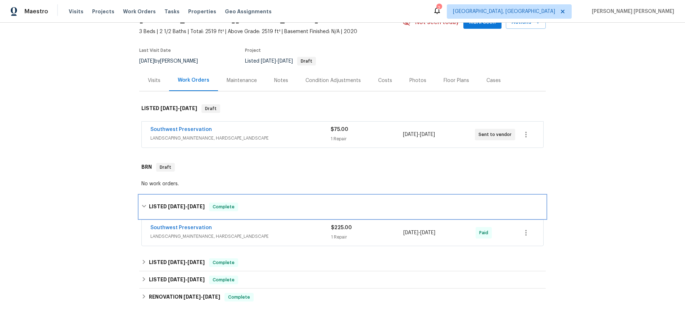
scroll to position [49, 0]
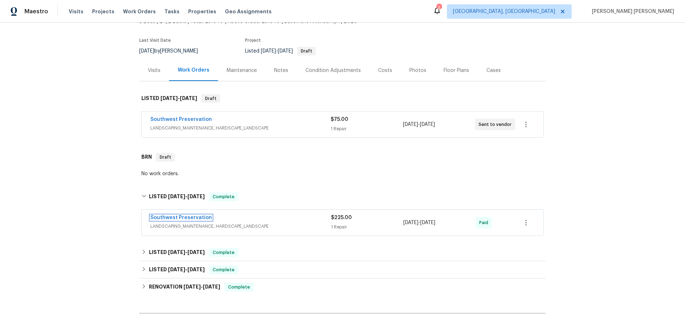
drag, startPoint x: 205, startPoint y: 218, endPoint x: 208, endPoint y: 217, distance: 3.8
click at [205, 218] on link "Southwest Preservation" at bounding box center [180, 217] width 61 height 5
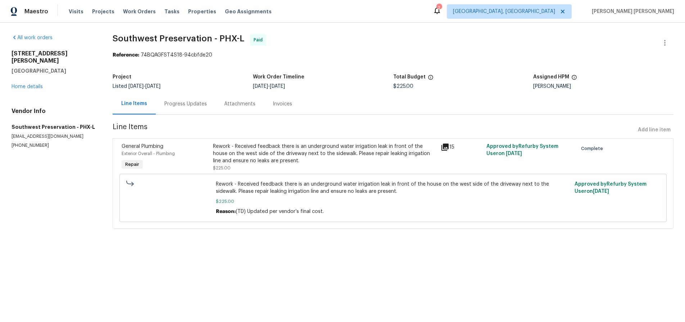
click at [444, 147] on icon at bounding box center [444, 146] width 7 height 7
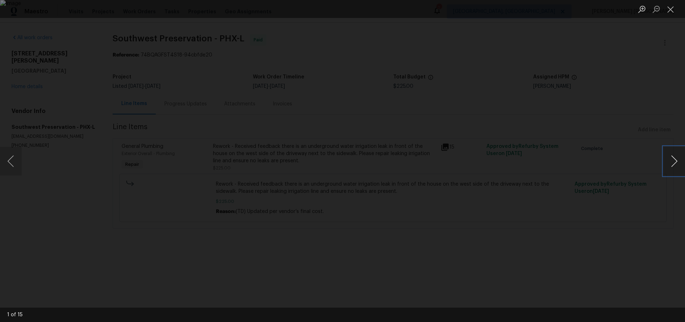
click at [669, 166] on button "Next image" at bounding box center [674, 161] width 22 height 29
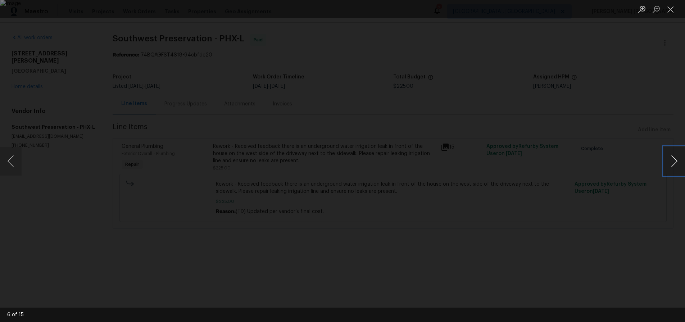
click at [669, 166] on button "Next image" at bounding box center [674, 161] width 22 height 29
click at [674, 165] on button "Next image" at bounding box center [674, 161] width 22 height 29
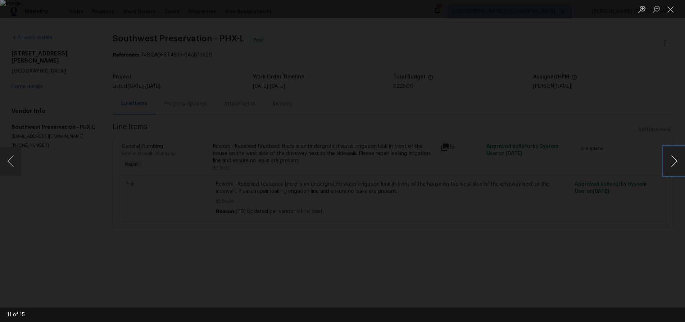
click at [674, 165] on button "Next image" at bounding box center [674, 161] width 22 height 29
drag, startPoint x: 606, startPoint y: 268, endPoint x: 581, endPoint y: 250, distance: 30.7
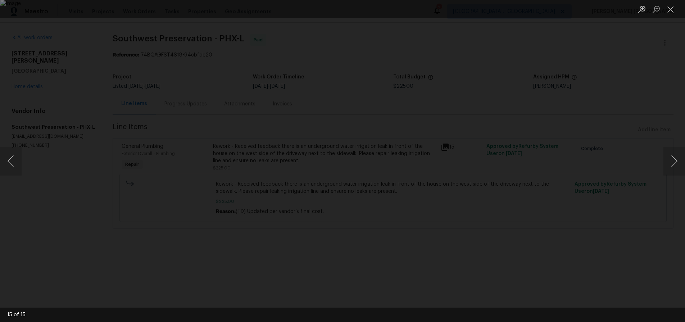
click at [595, 258] on div "Lightbox" at bounding box center [342, 161] width 685 height 322
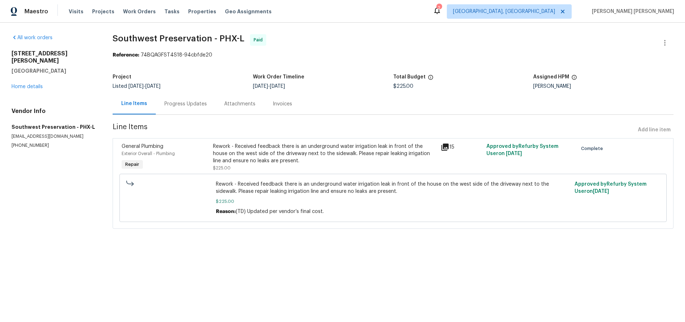
click at [318, 56] on div "Reference: 74BQAGFST4S18-94cbfde20" at bounding box center [393, 54] width 560 height 7
click at [32, 84] on link "Home details" at bounding box center [27, 86] width 31 height 5
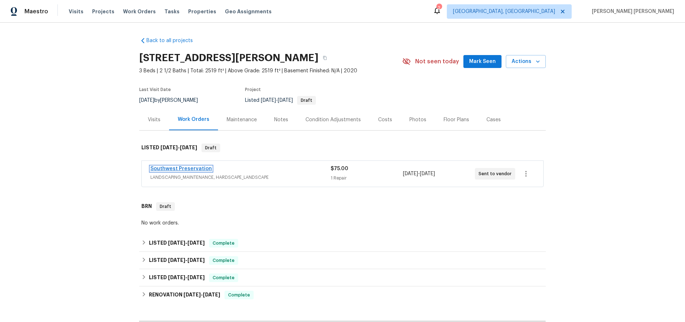
click at [195, 169] on link "Southwest Preservation" at bounding box center [180, 168] width 61 height 5
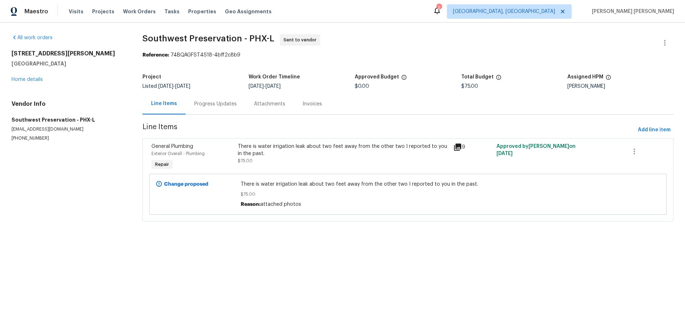
click at [457, 148] on icon at bounding box center [457, 147] width 9 height 9
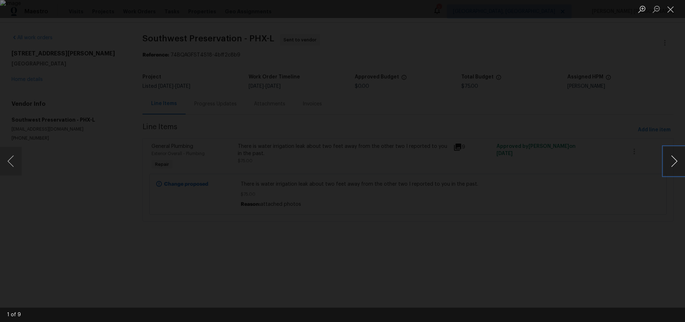
click at [679, 166] on button "Next image" at bounding box center [674, 161] width 22 height 29
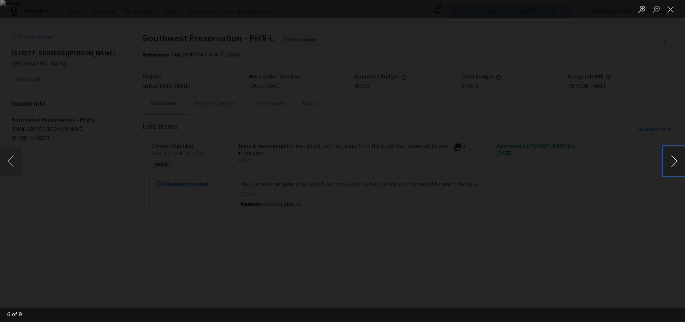
click at [679, 166] on button "Next image" at bounding box center [674, 161] width 22 height 29
drag, startPoint x: 503, startPoint y: 270, endPoint x: 321, endPoint y: 172, distance: 207.0
click at [503, 270] on div "Lightbox" at bounding box center [342, 161] width 685 height 322
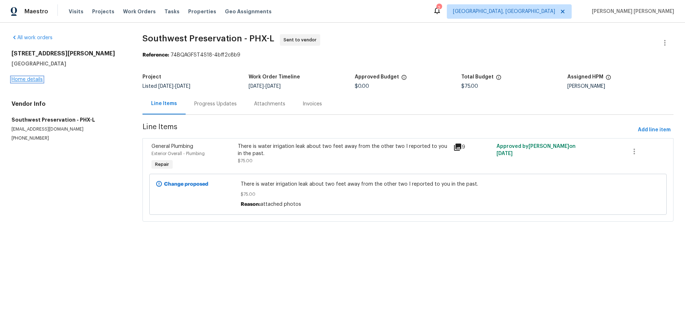
click at [40, 81] on link "Home details" at bounding box center [27, 79] width 31 height 5
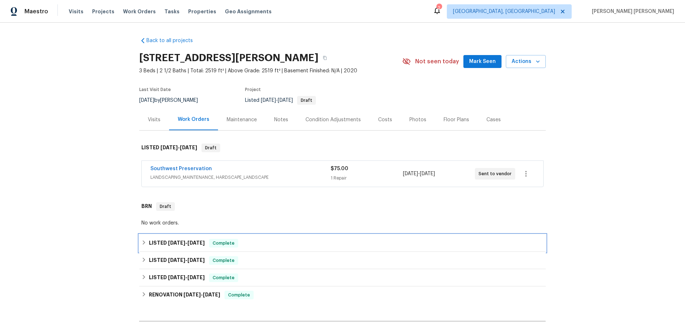
click at [145, 242] on icon at bounding box center [143, 242] width 5 height 5
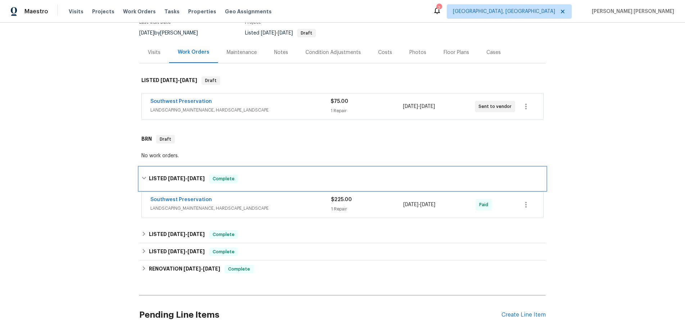
scroll to position [107, 0]
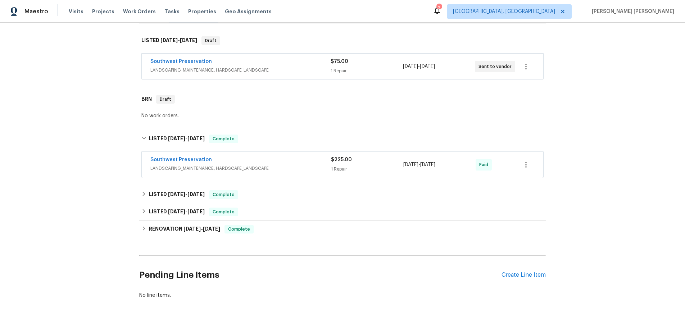
click at [301, 166] on span "LANDSCAPING_MAINTENANCE, HARDSCAPE_LANDSCAPE" at bounding box center [240, 168] width 180 height 7
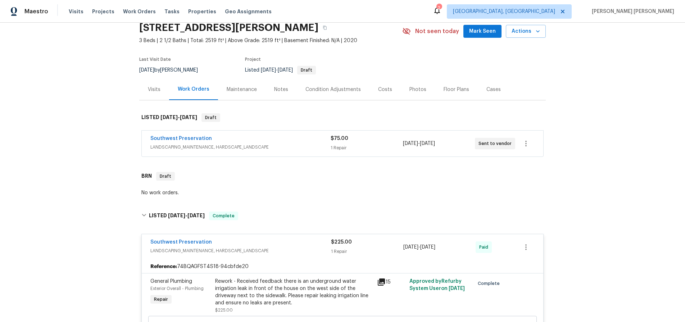
scroll to position [22, 0]
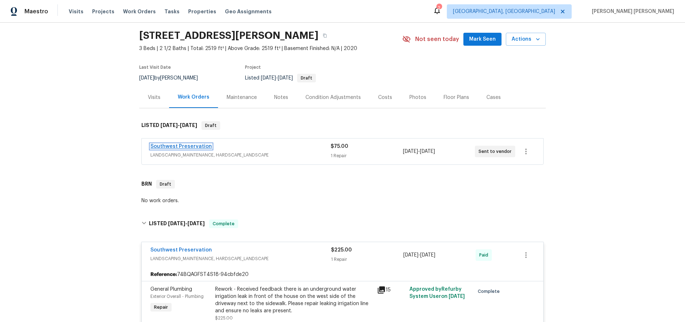
click at [170, 145] on link "Southwest Preservation" at bounding box center [180, 146] width 61 height 5
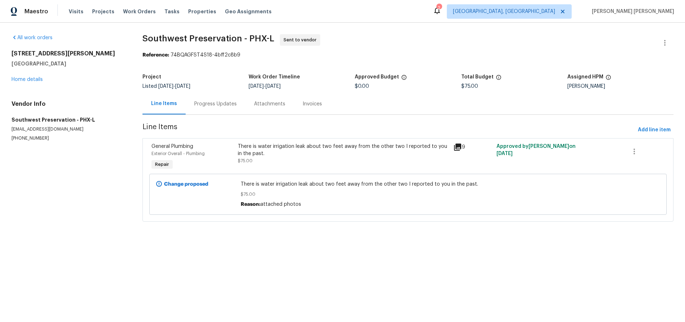
click at [207, 102] on div "Progress Updates" at bounding box center [215, 103] width 42 height 7
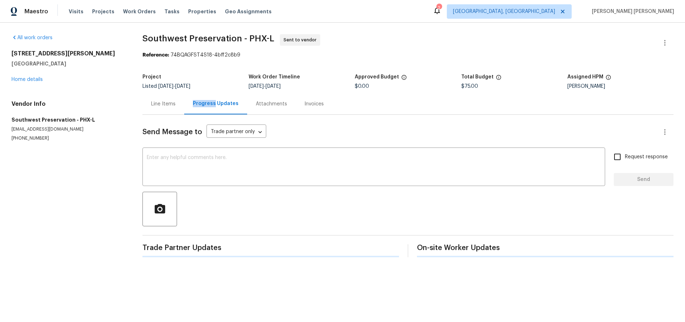
click at [207, 102] on div "Progress Updates" at bounding box center [216, 103] width 46 height 7
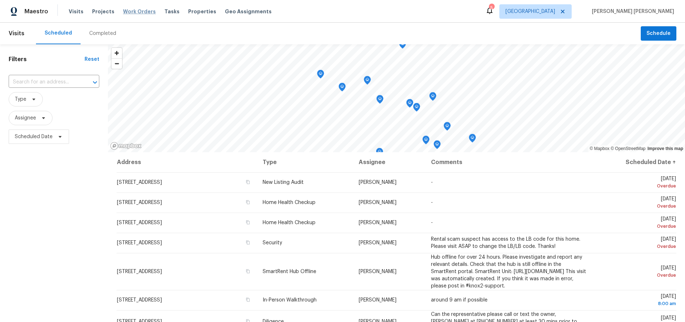
click at [134, 13] on span "Work Orders" at bounding box center [139, 11] width 33 height 7
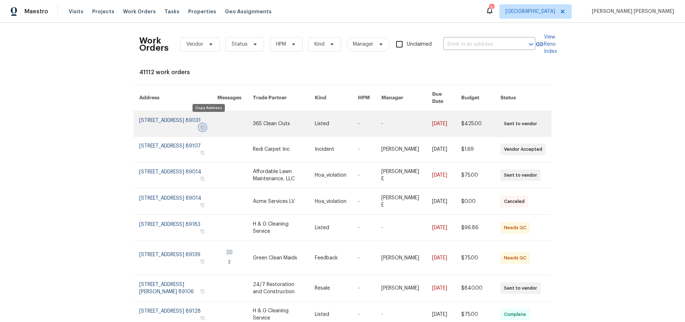
click at [205, 125] on icon "button" at bounding box center [202, 127] width 4 height 4
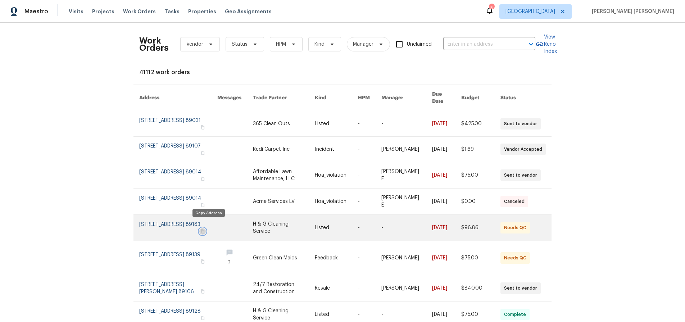
click at [205, 229] on icon "button" at bounding box center [203, 231] width 4 height 4
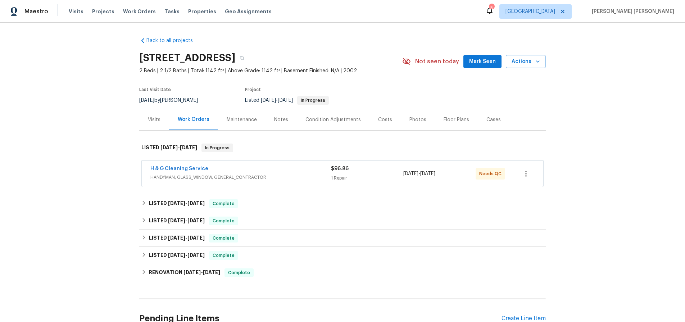
click at [290, 171] on div "H & G Cleaning Service" at bounding box center [240, 169] width 180 height 9
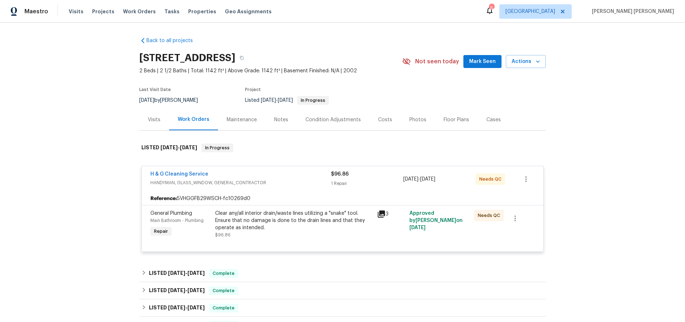
click at [288, 176] on div "H & G Cleaning Service" at bounding box center [240, 174] width 180 height 9
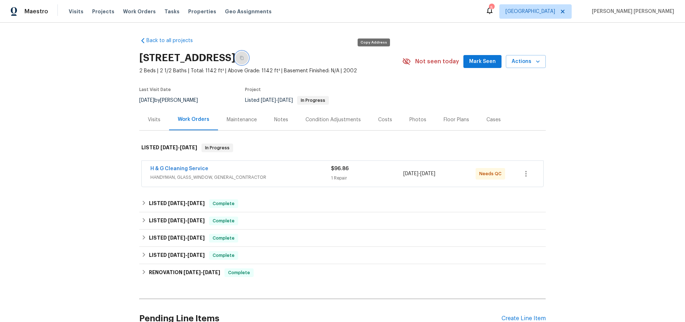
click at [243, 56] on icon "button" at bounding box center [242, 58] width 4 height 4
click at [244, 56] on icon "button" at bounding box center [241, 58] width 4 height 4
click at [248, 55] on button "button" at bounding box center [241, 57] width 13 height 13
click at [528, 317] on div "Create Line Item" at bounding box center [523, 318] width 44 height 7
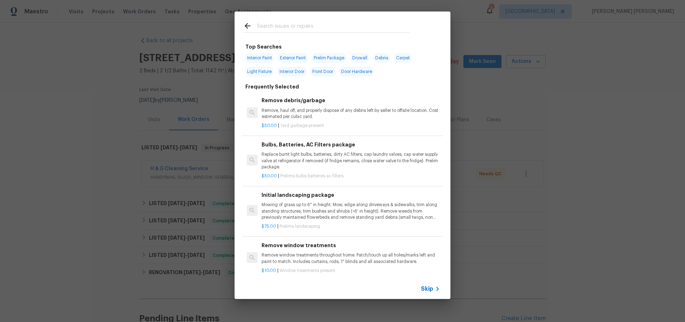
click at [431, 287] on span "Skip" at bounding box center [427, 288] width 12 height 7
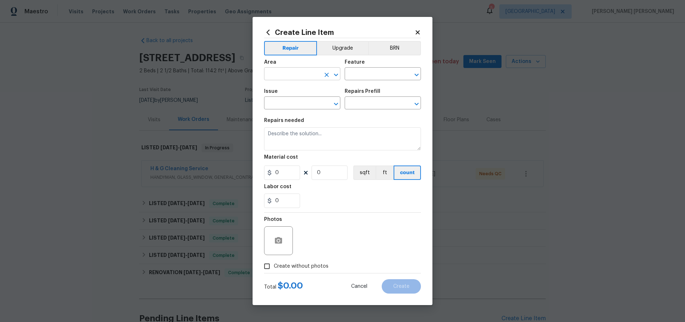
click at [282, 70] on input "text" at bounding box center [292, 74] width 56 height 11
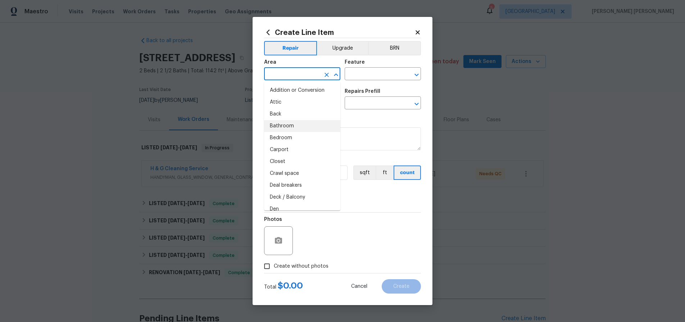
click at [293, 124] on li "Bathroom" at bounding box center [302, 126] width 76 height 12
type input "Bathroom"
click at [365, 67] on div "Feature" at bounding box center [382, 64] width 76 height 9
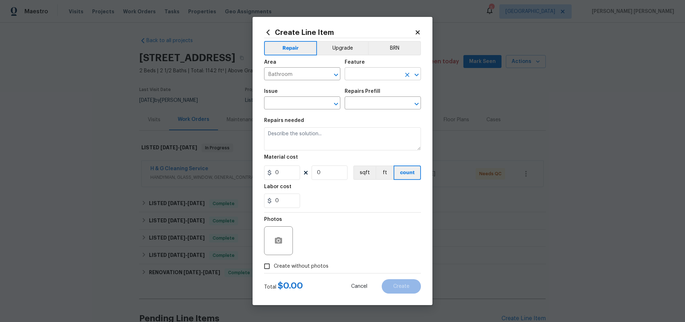
drag, startPoint x: 369, startPoint y: 74, endPoint x: 372, endPoint y: 79, distance: 5.9
click at [369, 74] on input "text" at bounding box center [372, 74] width 56 height 11
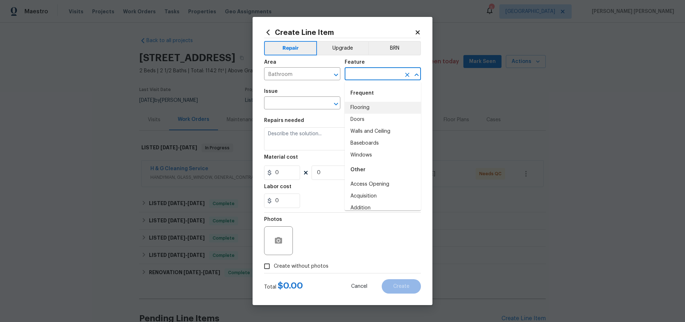
click at [376, 105] on li "Flooring" at bounding box center [382, 108] width 76 height 12
type input "Flooring"
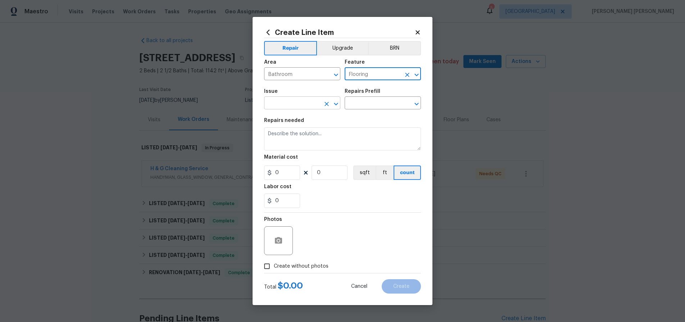
click at [304, 107] on input "text" at bounding box center [292, 103] width 56 height 11
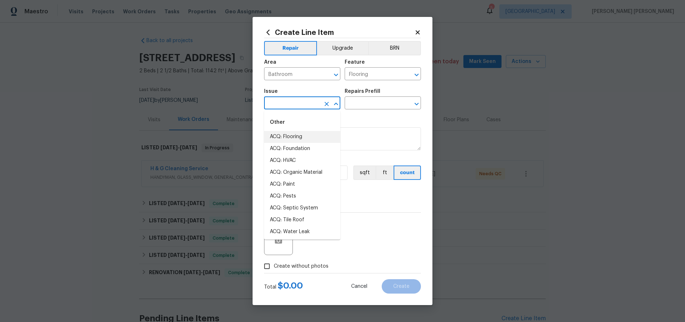
click at [301, 136] on li "ACQ: Flooring" at bounding box center [302, 137] width 76 height 12
type input "ACQ: Flooring"
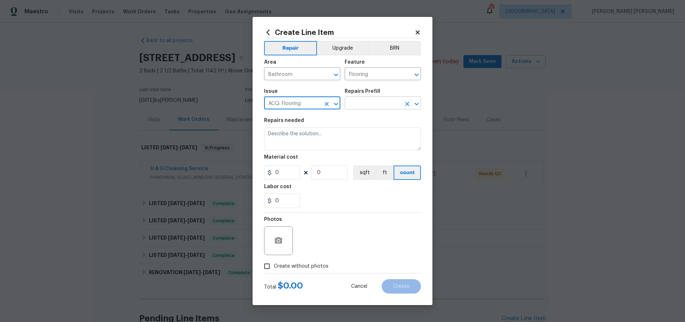
click at [364, 104] on input "text" at bounding box center [372, 103] width 56 height 11
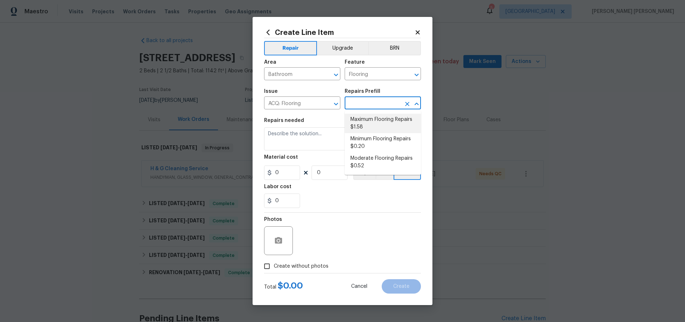
drag, startPoint x: 367, startPoint y: 124, endPoint x: 351, endPoint y: 113, distance: 19.6
click at [366, 123] on li "Maximum Flooring Repairs $1.58" at bounding box center [382, 123] width 76 height 19
type input "Acquisition"
type input "Maximum Flooring Repairs $1.58"
type textarea "Acquisition Scope: Maximum flooring repairs"
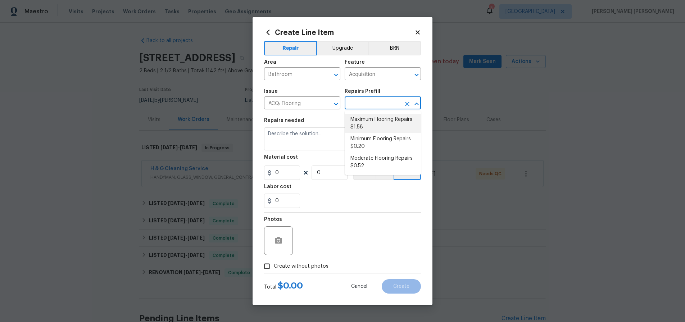
type input "1.58"
type input "1"
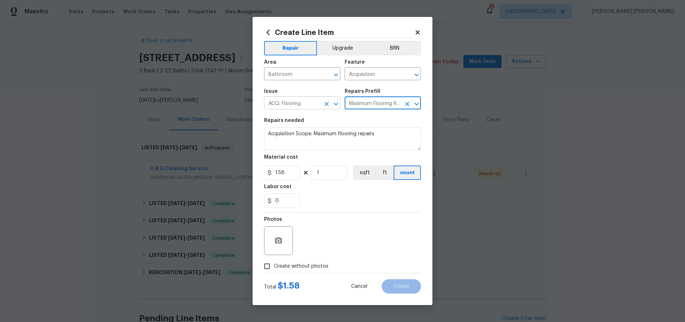
click at [305, 105] on input "ACQ: Flooring" at bounding box center [292, 103] width 56 height 11
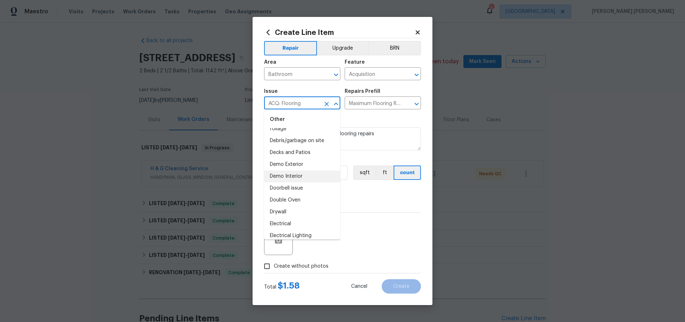
scroll to position [307, 0]
click at [303, 158] on li "Demo Interior" at bounding box center [302, 157] width 76 height 12
type input "Demo Interior"
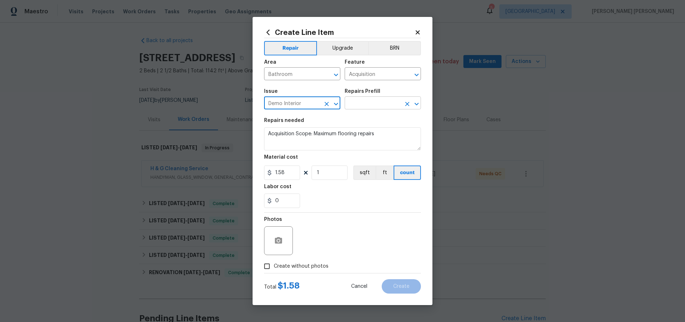
click at [365, 103] on input "text" at bounding box center [372, 103] width 56 height 11
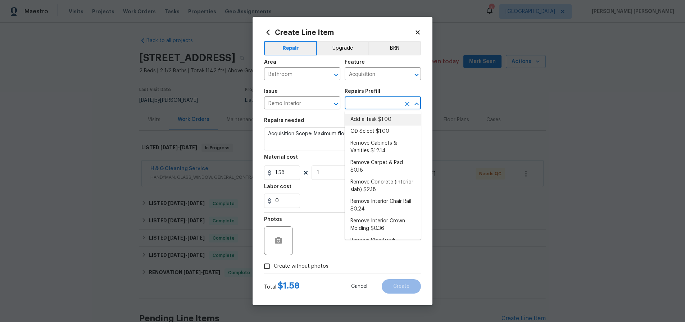
click at [378, 115] on li "Add a Task $1.00" at bounding box center [382, 120] width 76 height 12
type input "Demolition"
type textarea "HPM to detail"
type input "Add a Task $1.00"
type input "1"
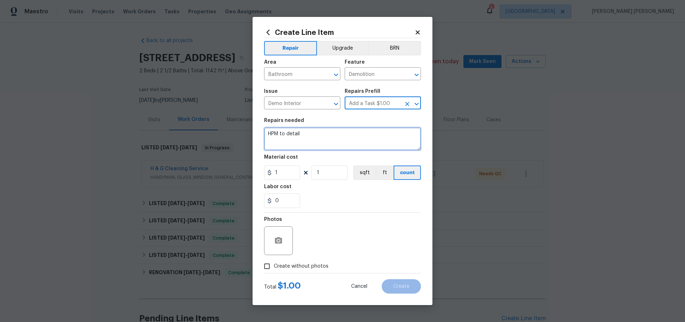
click at [297, 131] on textarea "HPM to detail" at bounding box center [342, 138] width 157 height 23
drag, startPoint x: 309, startPoint y: 134, endPoint x: 241, endPoint y: 130, distance: 68.4
click at [241, 130] on div "Create Line Item Repair Upgrade BRN Area Bathroom ​ Feature Demolition ​ Issue …" at bounding box center [342, 161] width 685 height 322
type textarea "test"
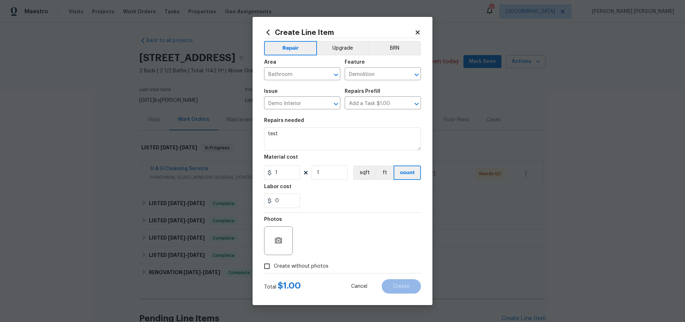
click at [386, 206] on div "0" at bounding box center [342, 200] width 157 height 14
click at [275, 248] on button "button" at bounding box center [278, 240] width 17 height 17
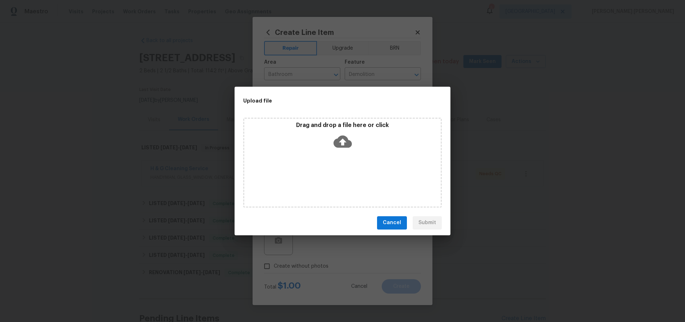
drag, startPoint x: 390, startPoint y: 220, endPoint x: 296, endPoint y: 278, distance: 110.7
click at [390, 220] on span "Cancel" at bounding box center [392, 222] width 18 height 9
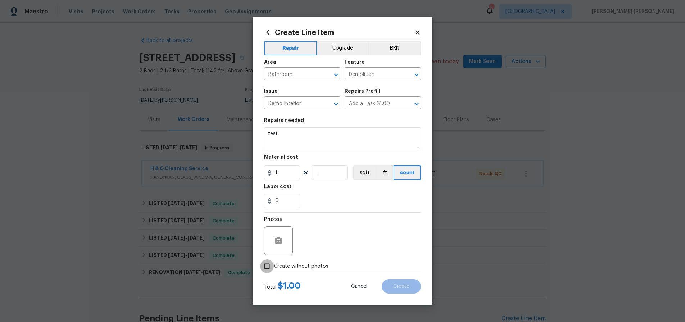
click at [267, 265] on input "Create without photos" at bounding box center [267, 266] width 14 height 14
checkbox input "true"
click at [342, 242] on textarea at bounding box center [359, 240] width 122 height 29
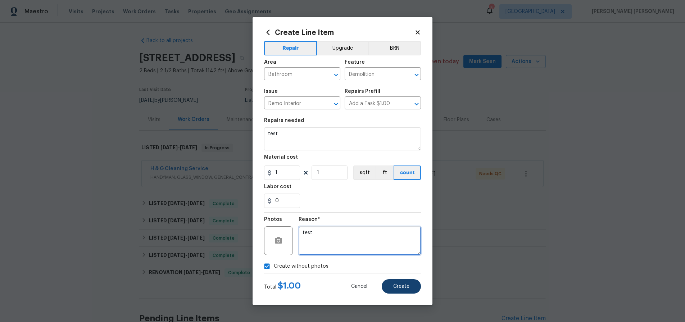
type textarea "test"
click at [395, 284] on span "Create" at bounding box center [401, 286] width 16 height 5
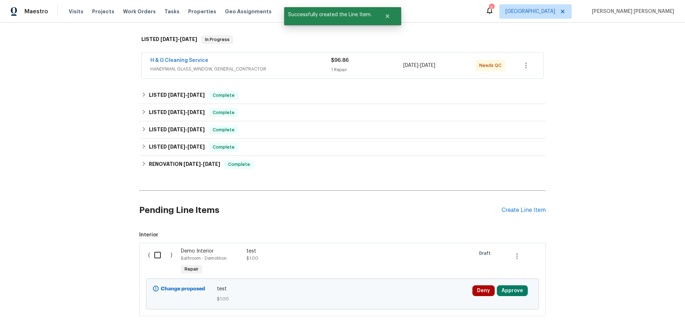
scroll to position [151, 0]
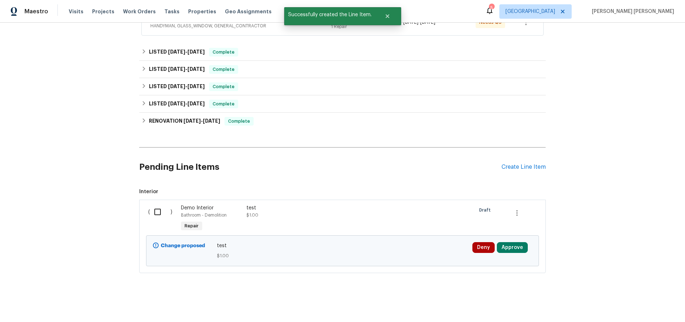
drag, startPoint x: 159, startPoint y: 210, endPoint x: 202, endPoint y: 200, distance: 44.8
click at [160, 210] on input "checkbox" at bounding box center [160, 211] width 20 height 15
checkbox input "true"
click at [645, 303] on span "Create Work Order" at bounding box center [643, 303] width 48 height 9
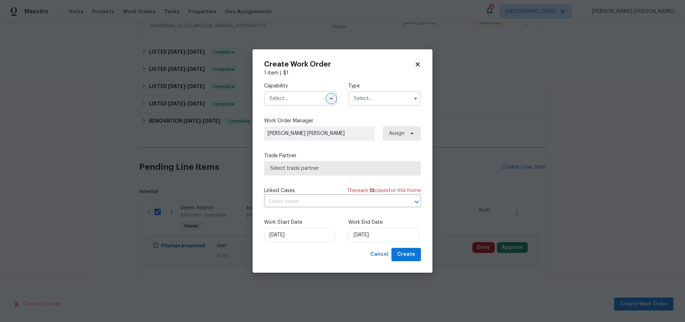
click at [331, 98] on icon "button" at bounding box center [331, 99] width 3 height 2
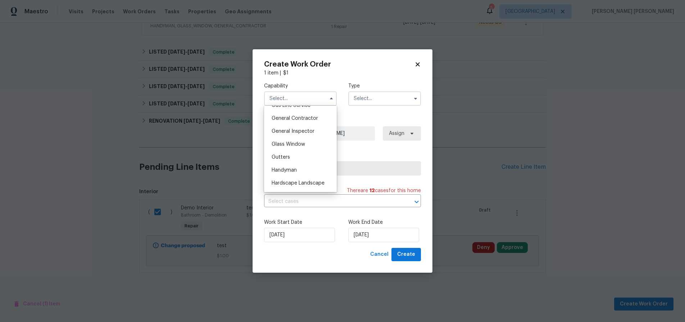
scroll to position [308, 0]
click at [308, 146] on div "General Contractor" at bounding box center [300, 149] width 69 height 13
type input "General Contractor"
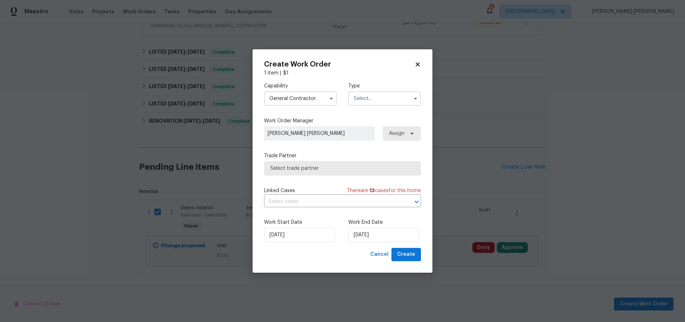
click at [370, 94] on input "text" at bounding box center [384, 98] width 73 height 14
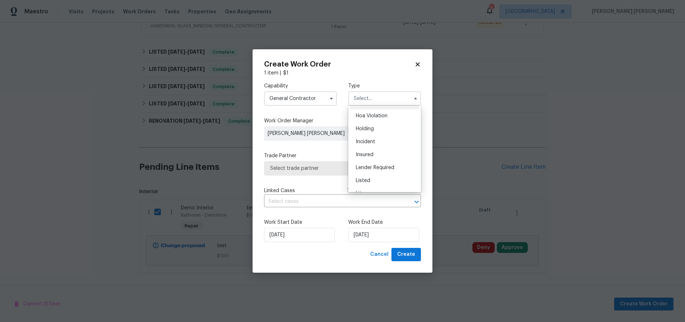
scroll to position [0, 0]
click at [382, 114] on div "Feedback" at bounding box center [384, 113] width 69 height 13
type input "Feedback"
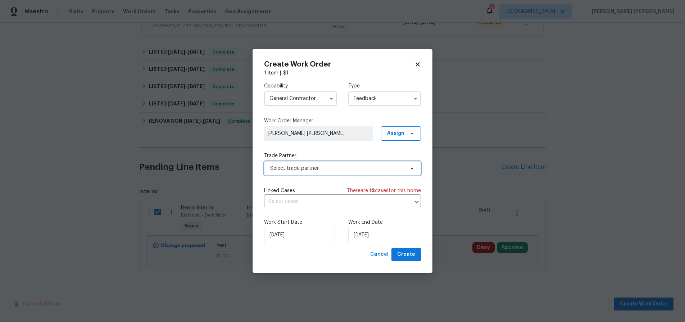
click at [308, 169] on span "Select trade partner" at bounding box center [337, 168] width 134 height 7
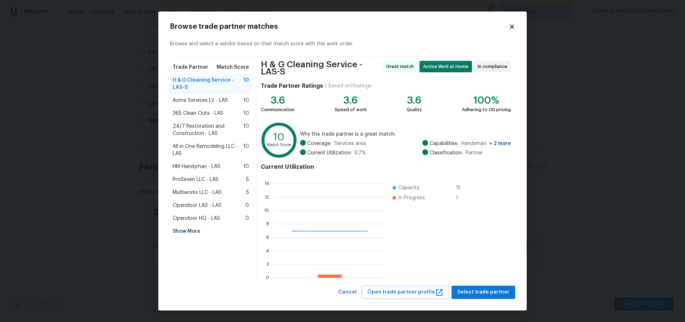
scroll to position [101, 114]
click at [512, 27] on icon at bounding box center [511, 26] width 6 height 6
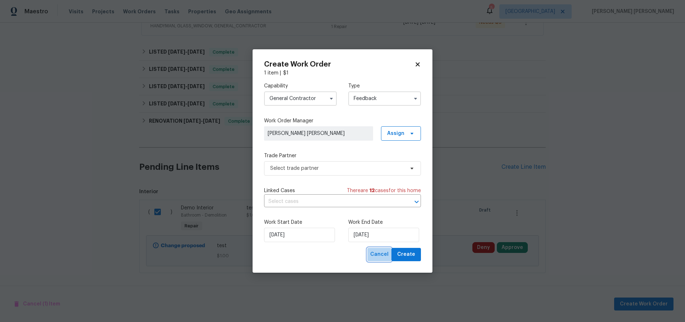
click at [385, 257] on span "Cancel" at bounding box center [379, 254] width 18 height 9
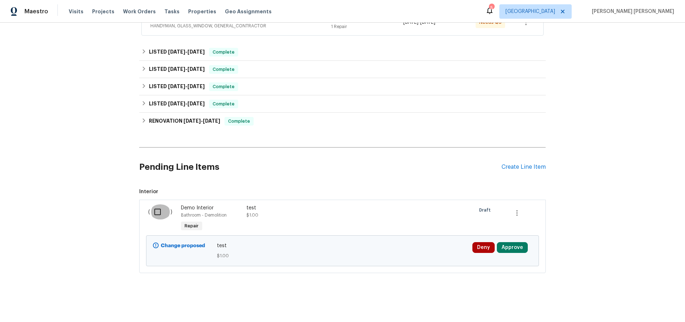
drag, startPoint x: 162, startPoint y: 212, endPoint x: 170, endPoint y: 211, distance: 8.4
click at [162, 212] on input "checkbox" at bounding box center [160, 211] width 20 height 15
checkbox input "true"
click at [47, 307] on span "Cancel (1) Item" at bounding box center [37, 303] width 46 height 9
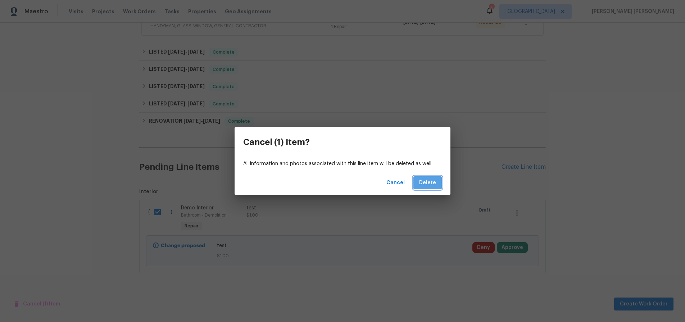
click at [433, 184] on span "Delete" at bounding box center [427, 182] width 17 height 9
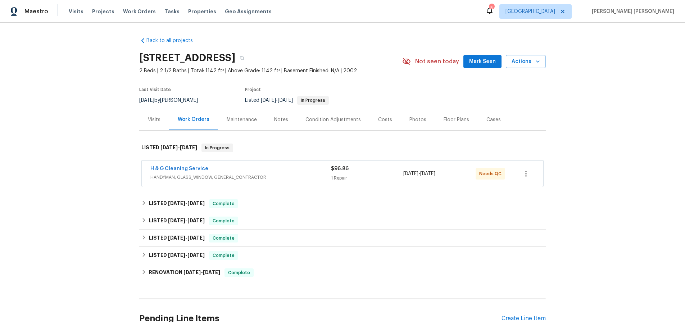
scroll to position [69, 0]
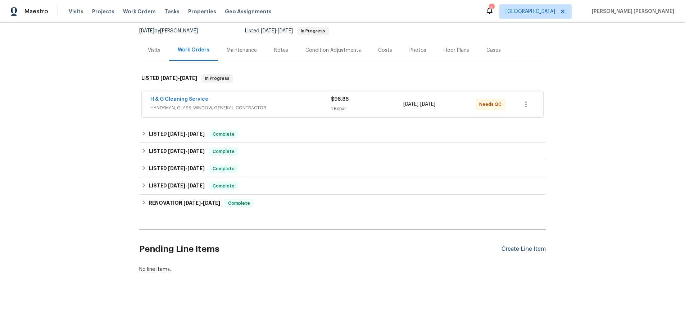
click at [532, 247] on div "Create Line Item" at bounding box center [523, 249] width 44 height 7
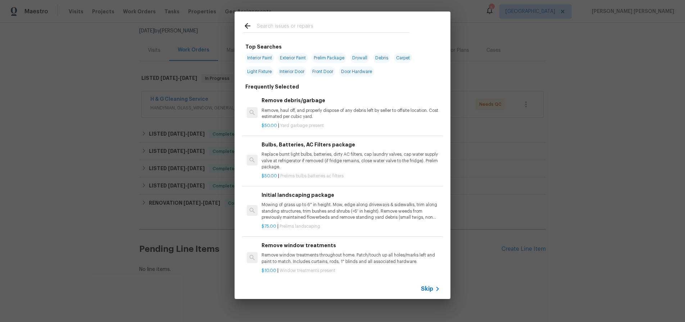
click at [431, 287] on span "Skip" at bounding box center [427, 288] width 12 height 7
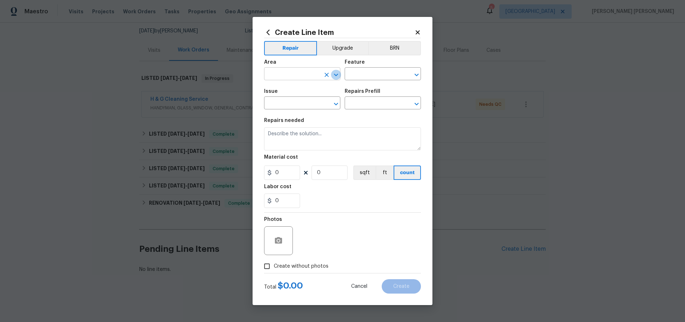
click at [337, 74] on icon "Open" at bounding box center [336, 74] width 4 height 3
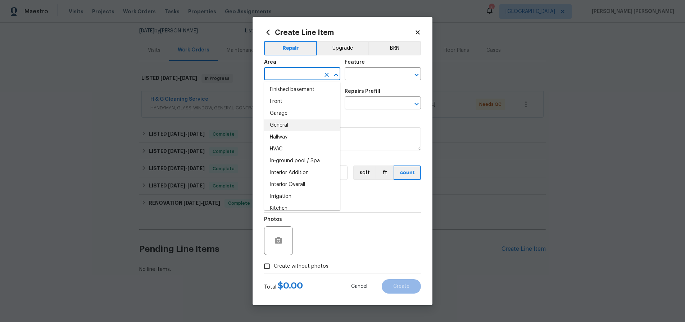
scroll to position [203, 0]
click at [303, 152] on li "HVAC" at bounding box center [302, 148] width 76 height 12
type input "HVAC"
click at [377, 74] on input "text" at bounding box center [372, 74] width 56 height 11
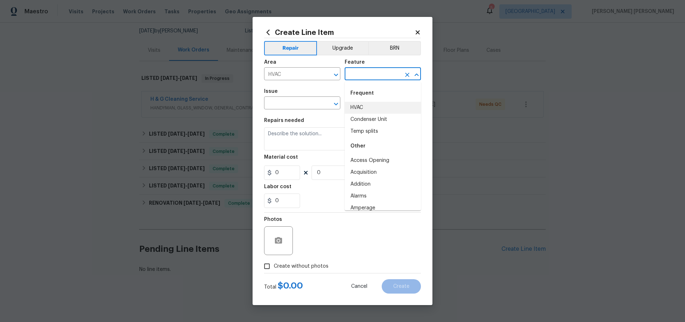
click at [370, 74] on input "text" at bounding box center [372, 74] width 56 height 11
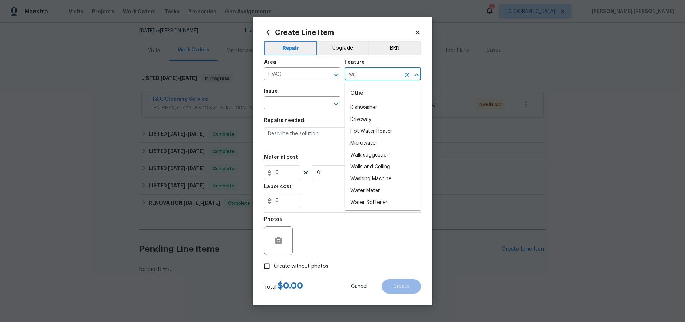
type input "w"
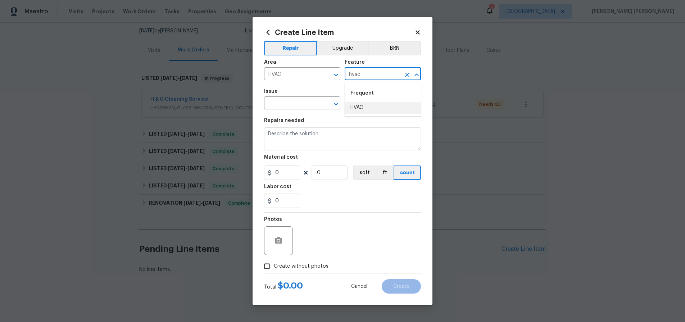
click at [363, 108] on li "HVAC" at bounding box center [382, 108] width 76 height 12
type input "HVAC"
click at [299, 108] on input "text" at bounding box center [292, 103] width 56 height 11
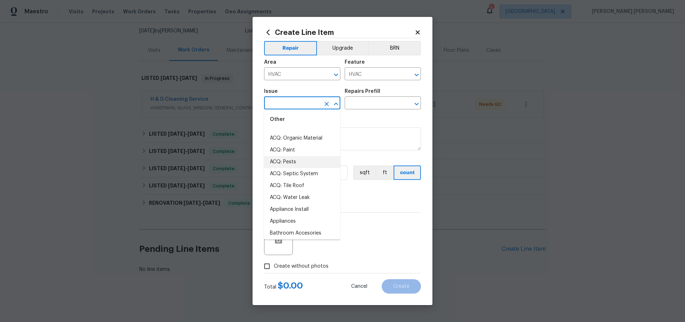
scroll to position [33, 0]
click at [290, 103] on input "text" at bounding box center [292, 103] width 56 height 11
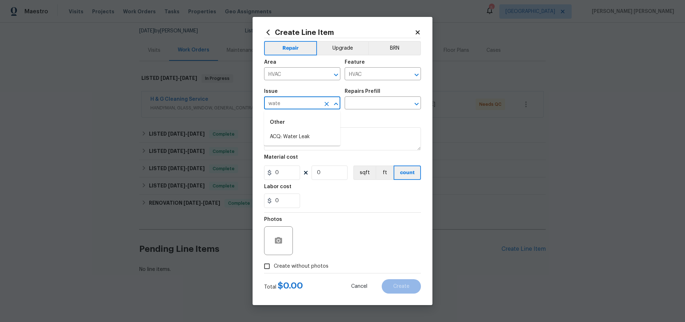
type input "water"
click at [304, 101] on input "water" at bounding box center [292, 103] width 56 height 11
drag, startPoint x: 289, startPoint y: 104, endPoint x: 223, endPoint y: 96, distance: 66.9
click at [223, 96] on div "Create Line Item Repair Upgrade BRN Area HVAC ​ Feature HVAC ​ Issue water ​ Re…" at bounding box center [342, 161] width 685 height 322
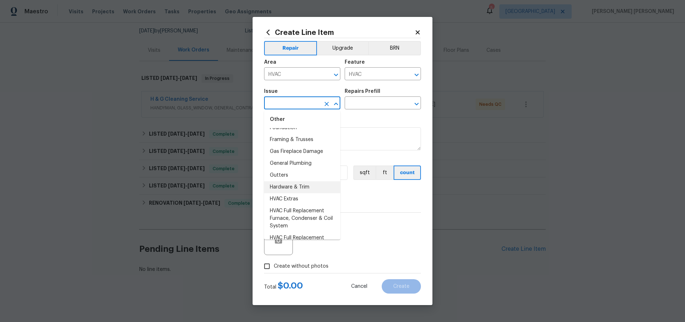
scroll to position [547, 0]
click at [299, 161] on li "General Plumbing" at bounding box center [302, 162] width 76 height 12
type input "General Plumbing"
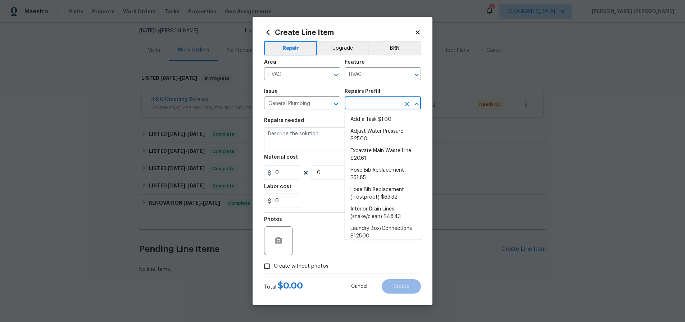
click at [381, 104] on input "text" at bounding box center [372, 103] width 56 height 11
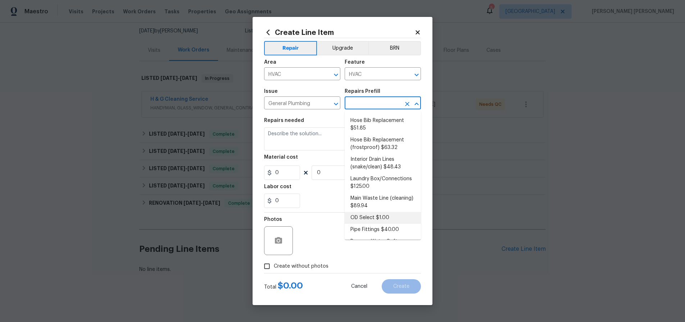
scroll to position [0, 0]
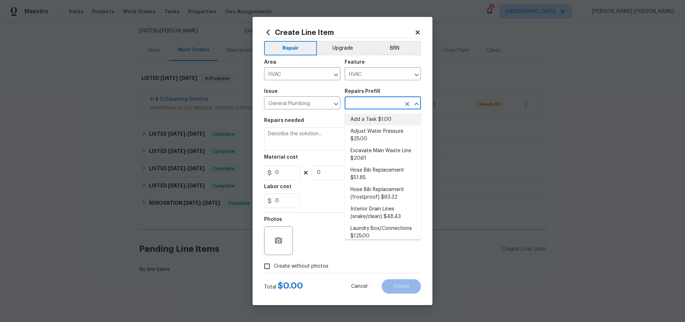
click at [374, 120] on li "Add a Task $1.00" at bounding box center [382, 120] width 76 height 12
type input "Plumbing"
type input "Add a Task $1.00"
type textarea "HPM to detail"
type input "1"
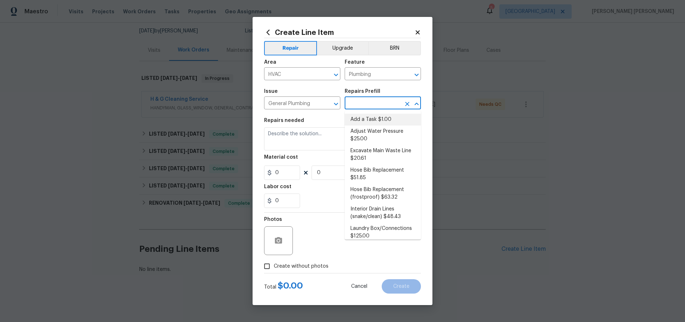
type input "1"
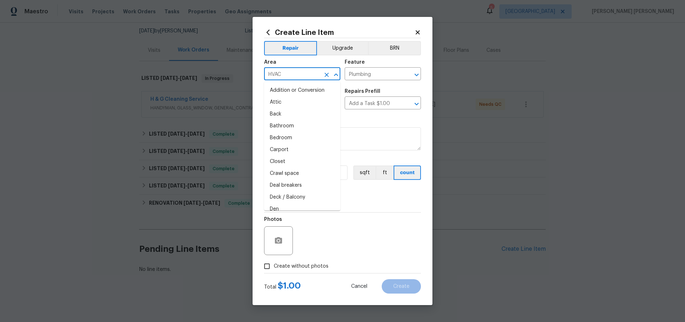
click at [305, 75] on input "HVAC" at bounding box center [292, 74] width 56 height 11
click at [304, 87] on li "Bathroom" at bounding box center [302, 90] width 76 height 12
type input "Bathroom"
click at [398, 120] on div "Repairs needed" at bounding box center [342, 122] width 157 height 9
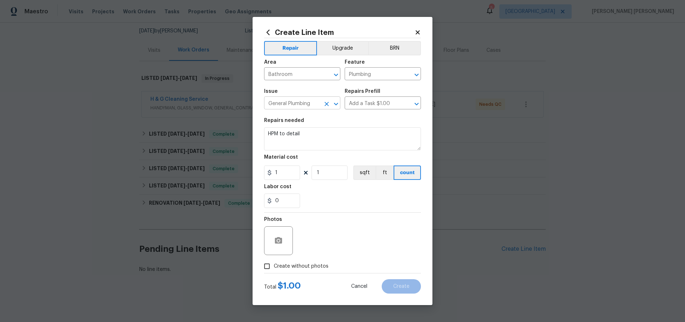
click at [336, 104] on icon "Open" at bounding box center [336, 103] width 4 height 3
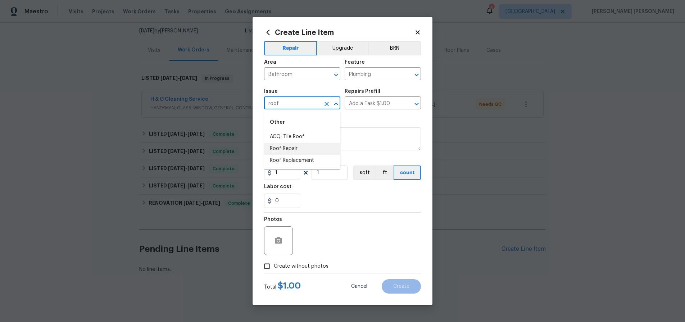
click at [297, 147] on li "Roof Repair" at bounding box center [302, 149] width 76 height 12
type input "Roof Repair"
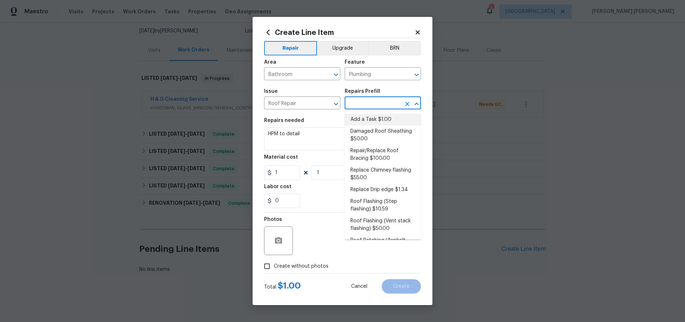
click at [377, 101] on input "text" at bounding box center [372, 103] width 56 height 11
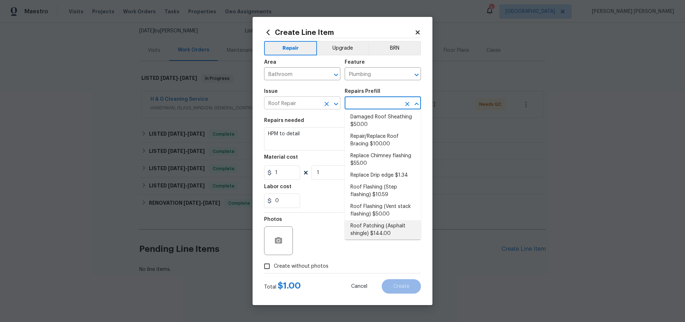
click at [319, 102] on input "Roof Repair" at bounding box center [292, 103] width 56 height 11
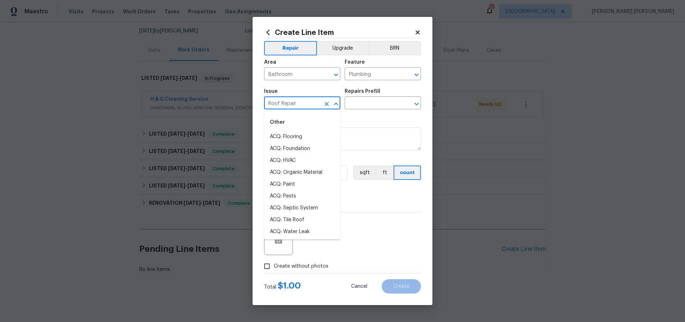
scroll to position [901, 0]
click at [325, 102] on icon "Clear" at bounding box center [326, 103] width 7 height 7
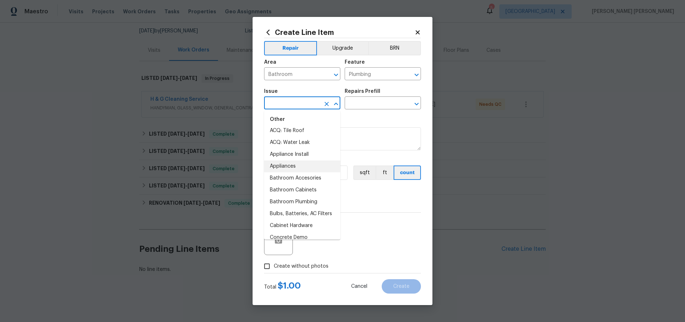
click at [283, 168] on li "Appliances" at bounding box center [302, 166] width 76 height 12
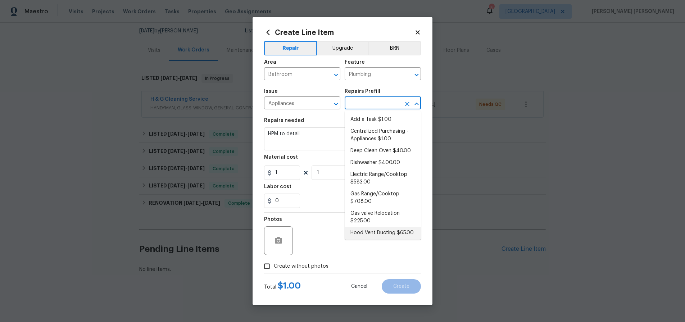
click at [356, 107] on input "text" at bounding box center [372, 103] width 56 height 11
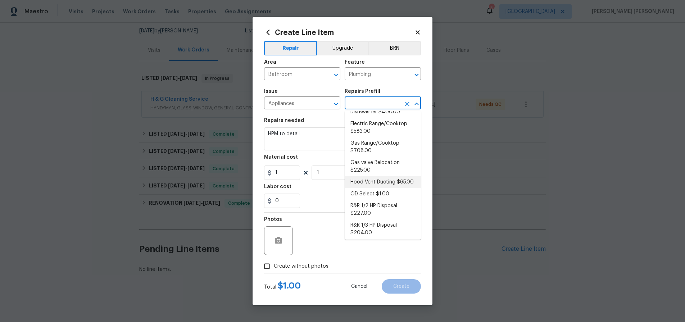
scroll to position [0, 0]
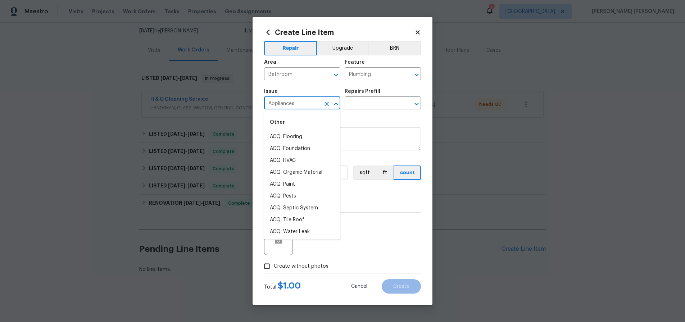
click at [312, 104] on input "Appliances" at bounding box center [292, 103] width 56 height 11
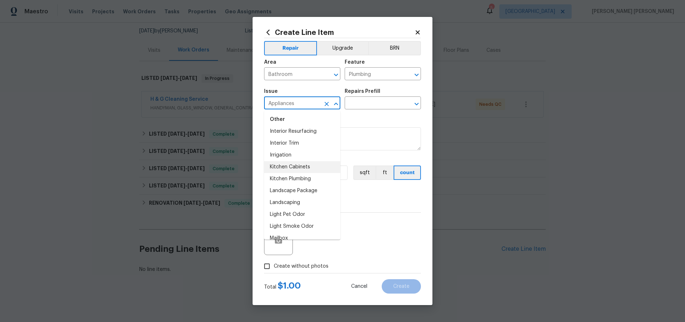
scroll to position [1015, 0]
click at [288, 144] on li "Irrigation" at bounding box center [302, 144] width 76 height 12
type input "Irrigation"
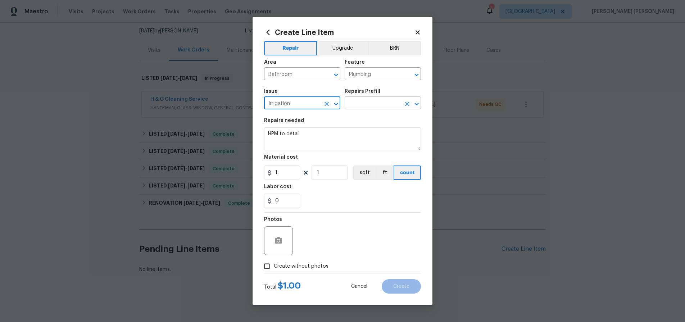
click at [383, 101] on input "text" at bounding box center [372, 103] width 56 height 11
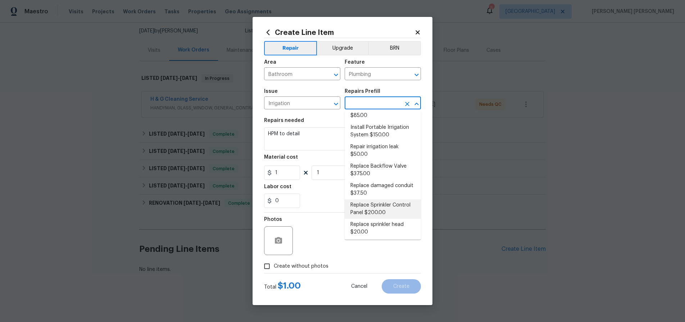
scroll to position [0, 0]
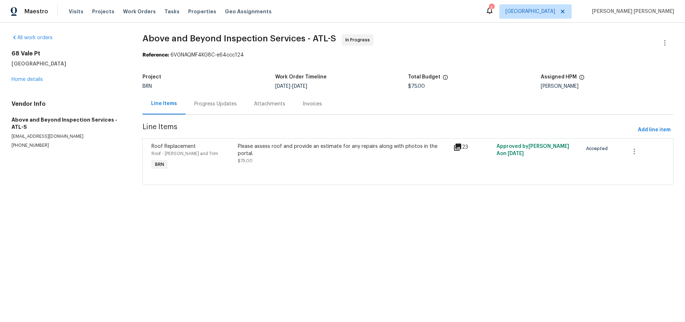
click at [223, 106] on div "Progress Updates" at bounding box center [215, 103] width 42 height 7
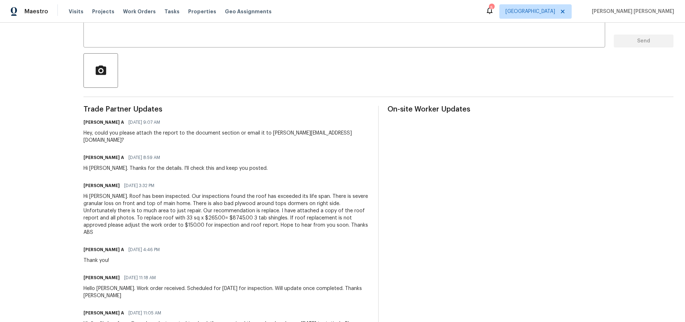
scroll to position [130, 0]
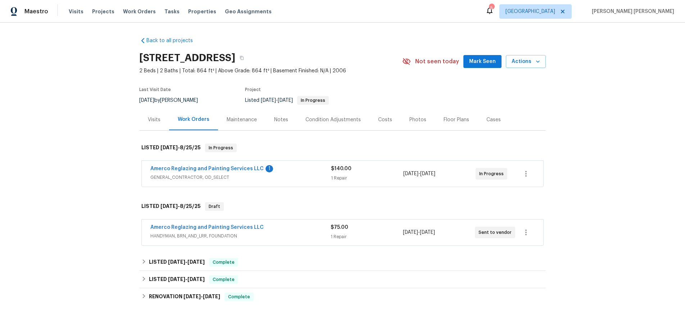
click at [279, 239] on span "HANDYMAN, BRN_AND_LRR, FOUNDATION" at bounding box center [240, 235] width 180 height 7
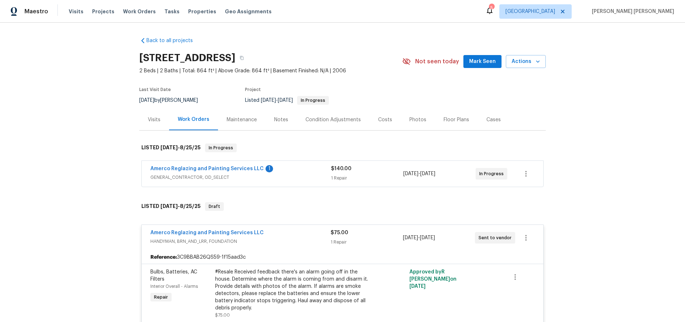
click at [284, 238] on span "HANDYMAN, BRN_AND_LRR, FOUNDATION" at bounding box center [240, 241] width 180 height 7
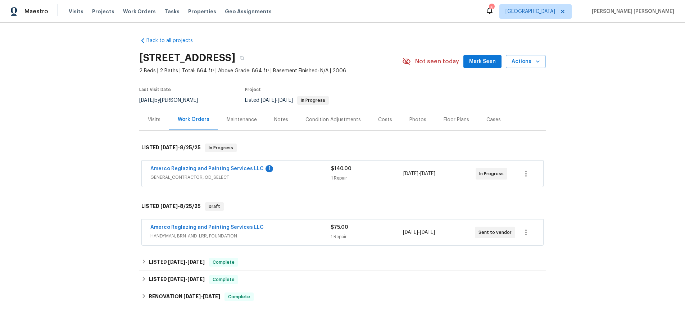
click at [301, 172] on div "Amerco Reglazing and Painting Services LLC 1" at bounding box center [240, 169] width 180 height 9
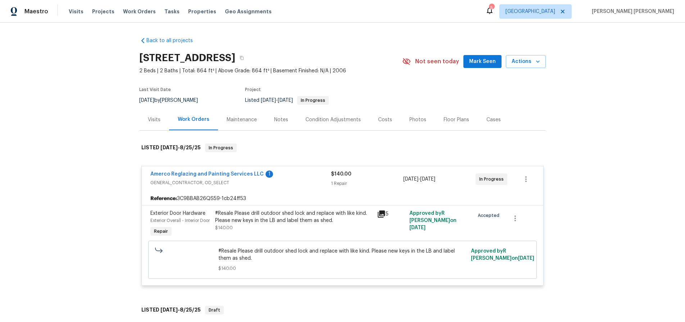
click at [380, 215] on icon at bounding box center [380, 213] width 7 height 7
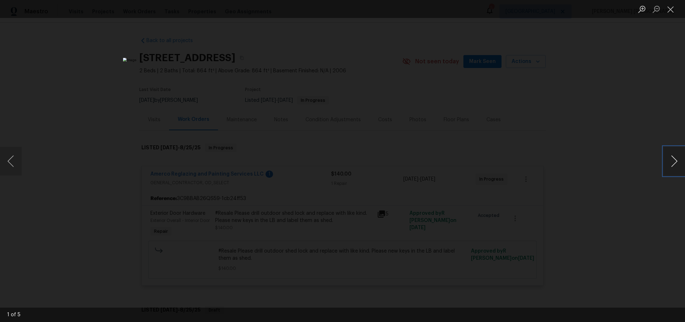
click at [674, 167] on button "Next image" at bounding box center [674, 161] width 22 height 29
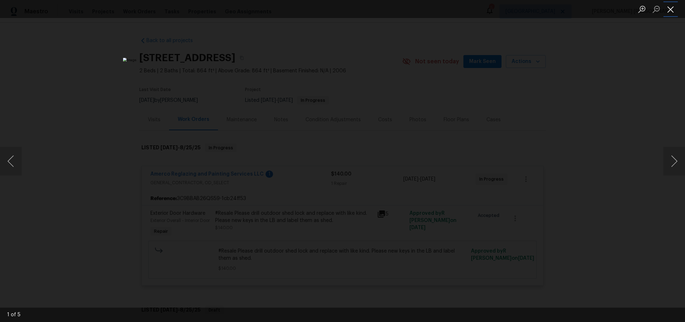
click at [665, 13] on button "Close lightbox" at bounding box center [670, 9] width 14 height 13
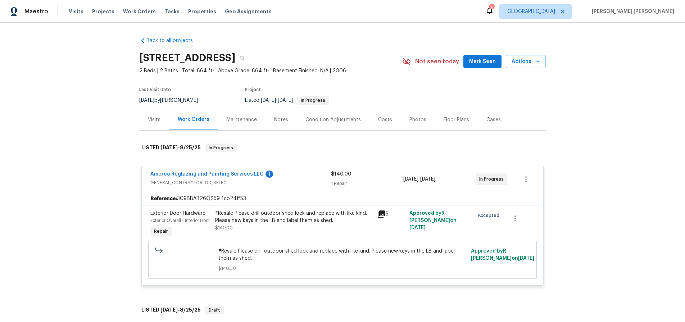
click at [155, 118] on div "Visits" at bounding box center [154, 119] width 13 height 7
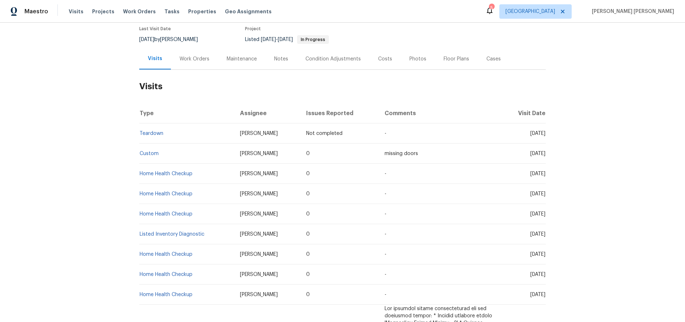
scroll to position [63, 0]
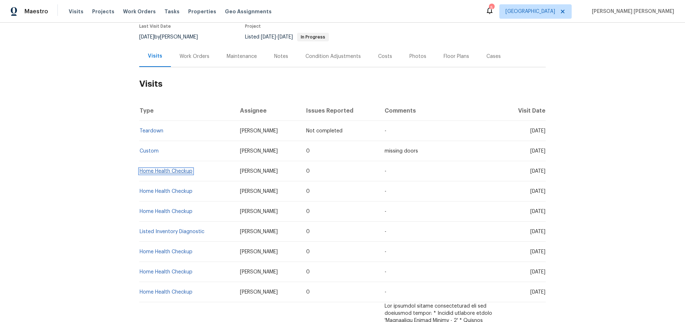
click at [169, 172] on link "Home Health Checkup" at bounding box center [165, 171] width 53 height 5
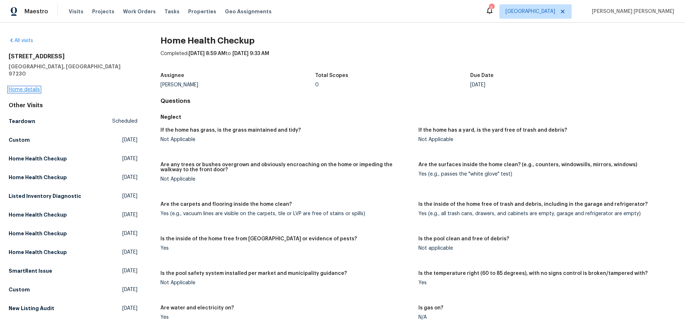
click at [29, 87] on link "Home details" at bounding box center [24, 89] width 31 height 5
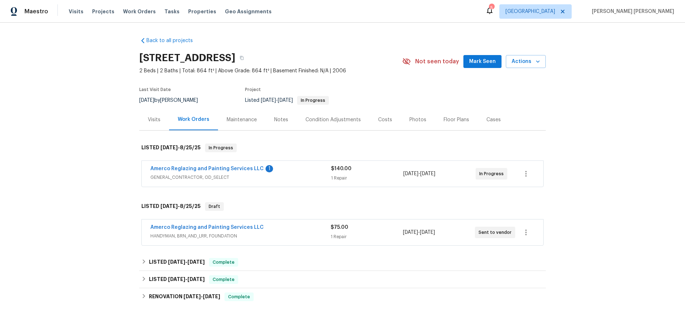
click at [191, 123] on div "Work Orders" at bounding box center [194, 119] width 32 height 7
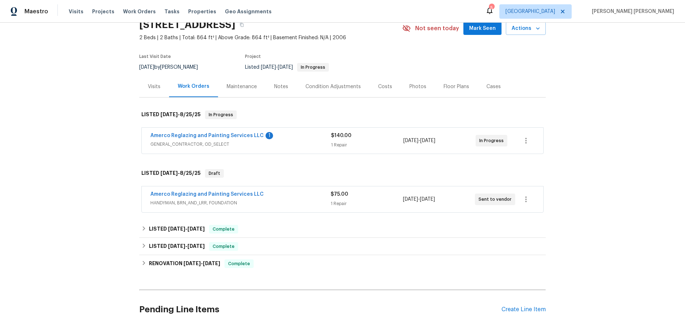
scroll to position [93, 0]
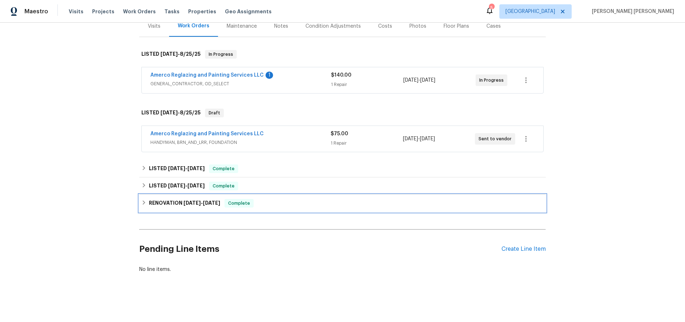
click at [142, 203] on icon at bounding box center [143, 202] width 5 height 5
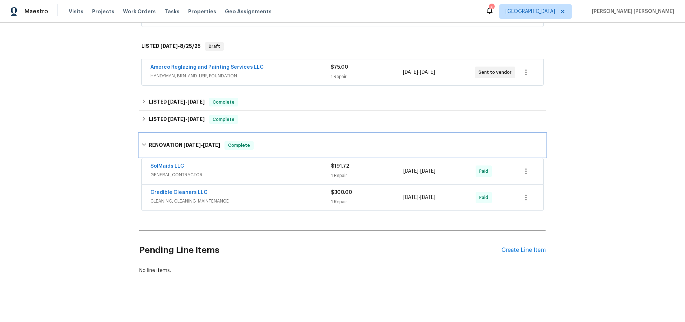
scroll to position [161, 0]
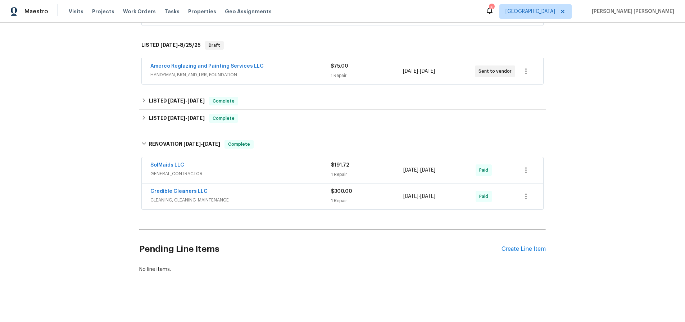
click at [302, 193] on div "Credible Cleaners LLC" at bounding box center [240, 192] width 180 height 9
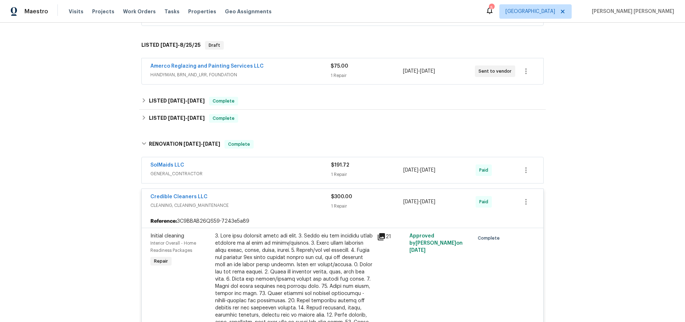
click at [379, 238] on icon at bounding box center [381, 236] width 9 height 9
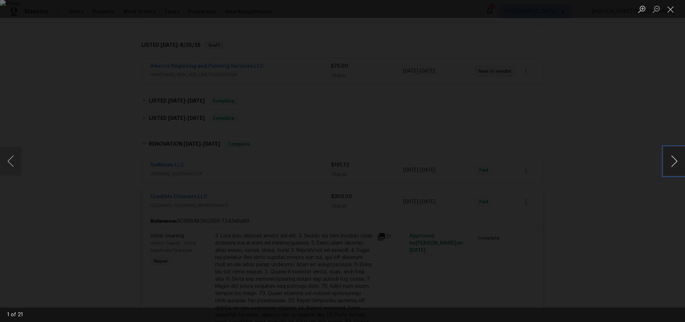
click at [670, 163] on button "Next image" at bounding box center [674, 161] width 22 height 29
click at [671, 169] on button "Next image" at bounding box center [674, 161] width 22 height 29
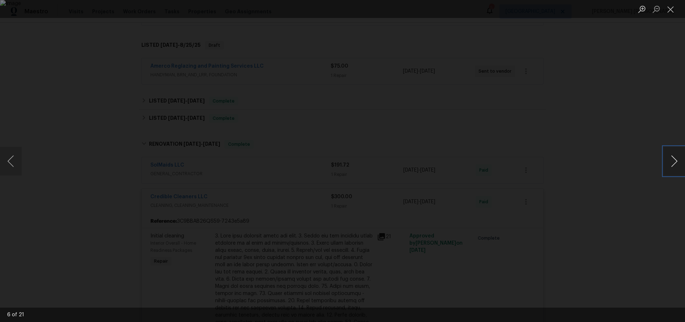
click at [671, 169] on button "Next image" at bounding box center [674, 161] width 22 height 29
click at [674, 166] on button "Next image" at bounding box center [674, 161] width 22 height 29
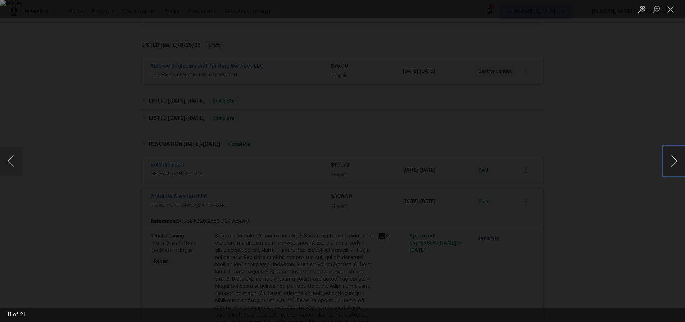
click at [674, 166] on button "Next image" at bounding box center [674, 161] width 22 height 29
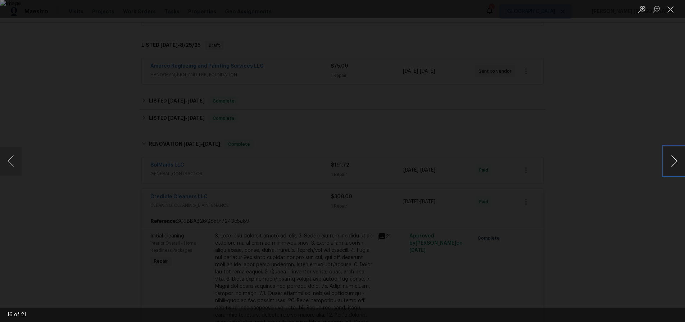
click at [674, 166] on button "Next image" at bounding box center [674, 161] width 22 height 29
click at [13, 168] on button "Previous image" at bounding box center [11, 161] width 22 height 29
click at [675, 165] on button "Next image" at bounding box center [674, 161] width 22 height 29
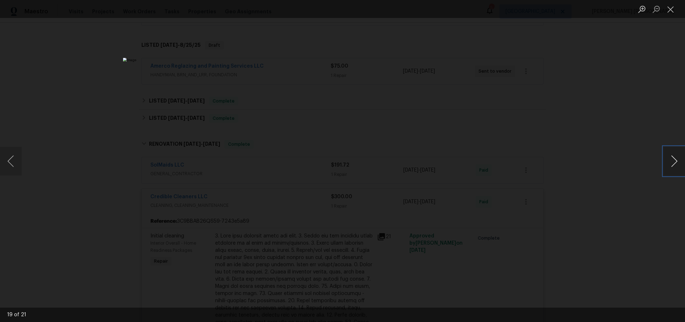
click at [675, 165] on button "Next image" at bounding box center [674, 161] width 22 height 29
click at [622, 215] on div "Lightbox" at bounding box center [342, 161] width 685 height 322
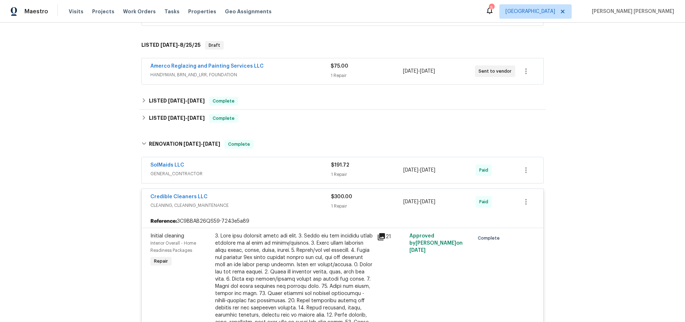
drag, startPoint x: 252, startPoint y: 199, endPoint x: 268, endPoint y: 183, distance: 22.6
click at [252, 199] on div "Credible Cleaners LLC" at bounding box center [240, 197] width 180 height 9
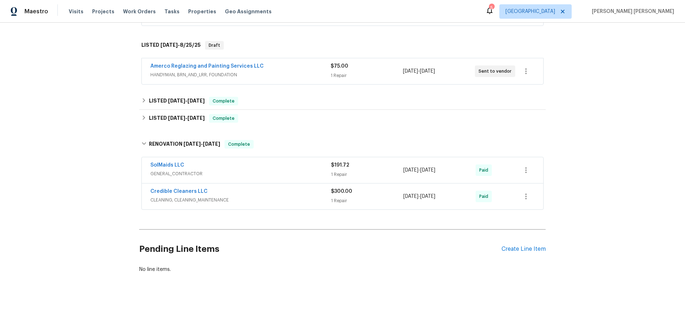
click at [275, 175] on span "GENERAL_CONTRACTOR" at bounding box center [240, 173] width 180 height 7
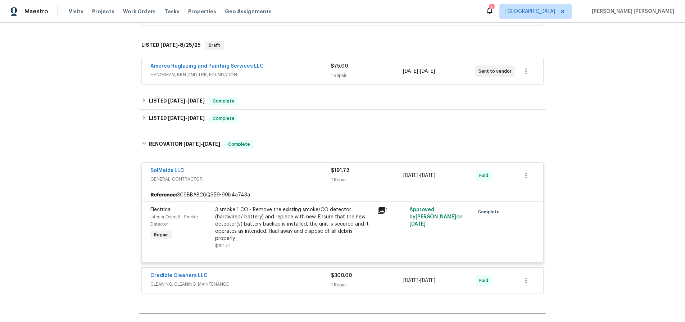
click at [383, 211] on icon at bounding box center [381, 210] width 9 height 9
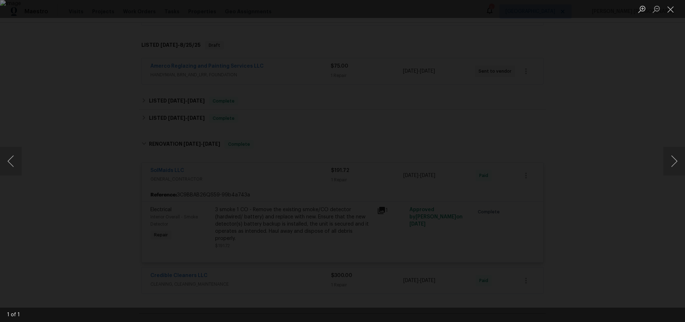
click at [640, 180] on div "Lightbox" at bounding box center [342, 161] width 685 height 322
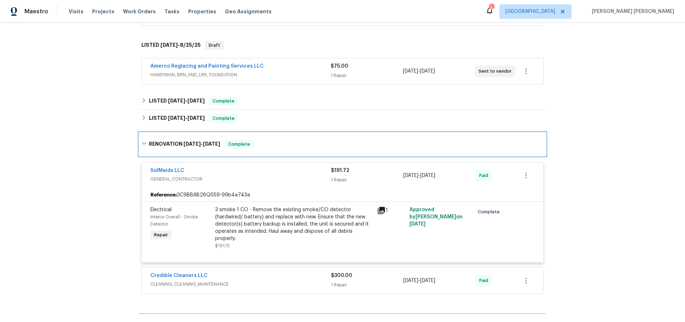
click at [143, 142] on icon at bounding box center [143, 143] width 5 height 5
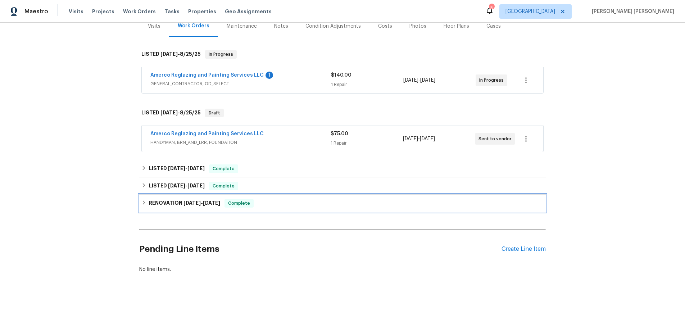
scroll to position [93, 0]
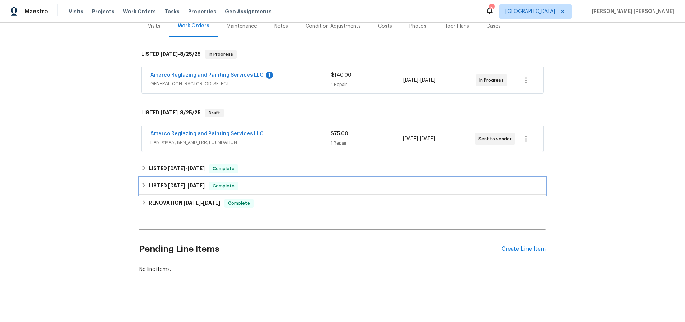
click at [141, 184] on icon at bounding box center [143, 185] width 5 height 5
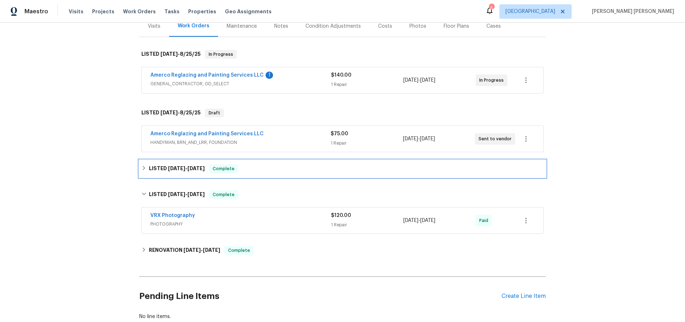
click at [144, 170] on div "LISTED 5/21/25 - 5/21/25 Complete" at bounding box center [342, 168] width 402 height 9
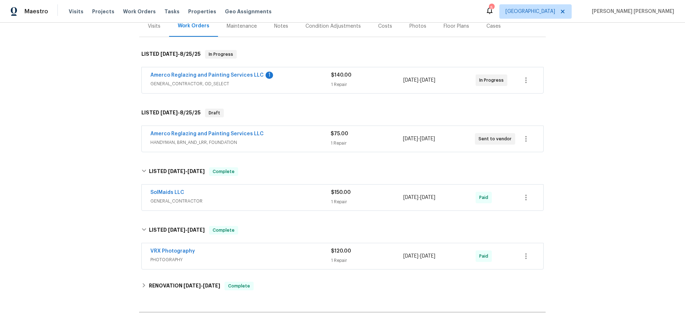
click at [267, 196] on div "SolMaids LLC" at bounding box center [240, 193] width 180 height 9
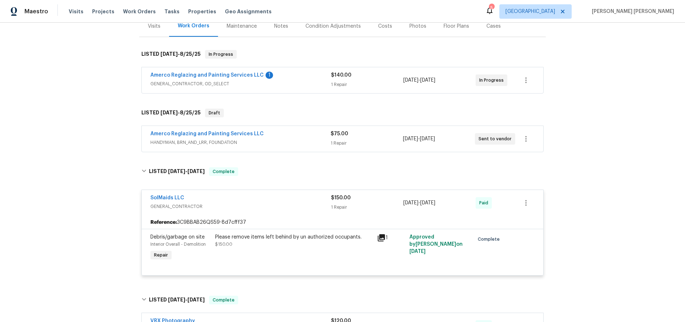
click at [380, 240] on icon at bounding box center [381, 237] width 9 height 9
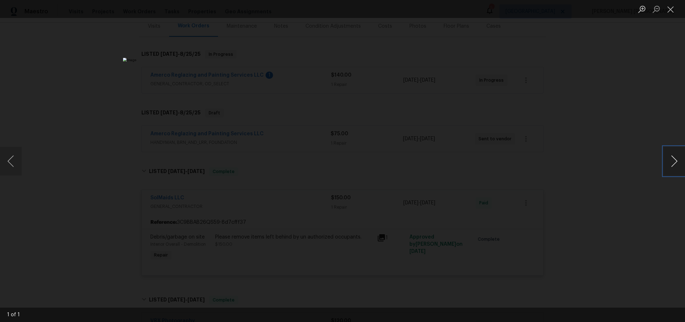
click at [669, 164] on button "Next image" at bounding box center [674, 161] width 22 height 29
click at [601, 194] on div "Lightbox" at bounding box center [342, 161] width 685 height 322
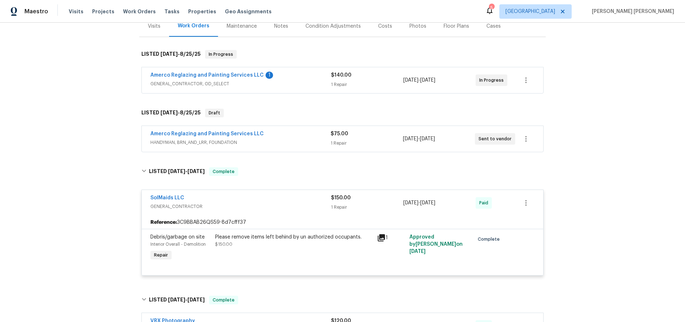
click at [624, 185] on div "Back to all projects 677 NE 162nd Ave, Portland, OR 97230 2 Beds | 2 Baths | To…" at bounding box center [342, 172] width 685 height 299
click at [285, 136] on div "Amerco Reglazing and Painting Services LLC" at bounding box center [240, 134] width 180 height 9
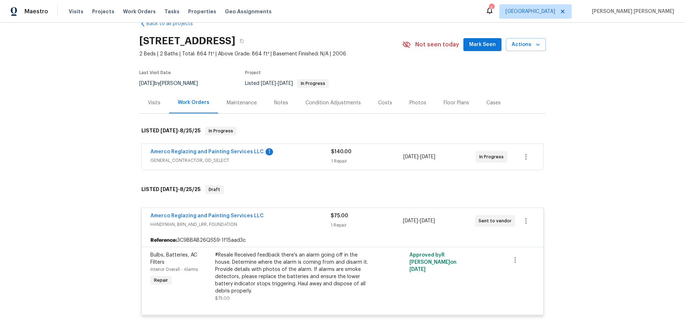
scroll to position [0, 0]
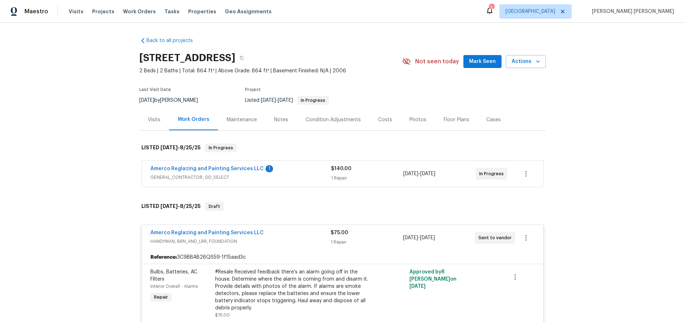
click at [154, 118] on div "Visits" at bounding box center [154, 119] width 13 height 7
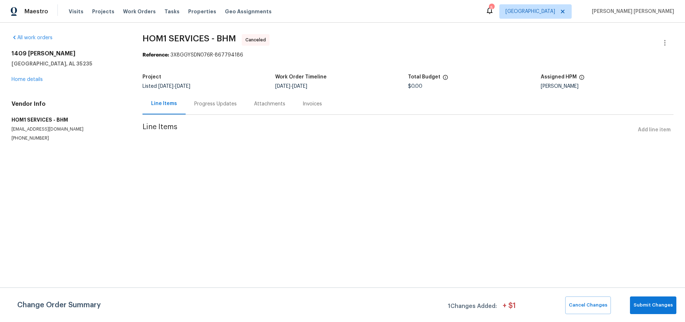
click at [33, 76] on div "[STREET_ADDRESS][PERSON_NAME] Home details" at bounding box center [69, 66] width 114 height 33
click at [33, 77] on link "Home details" at bounding box center [27, 79] width 31 height 5
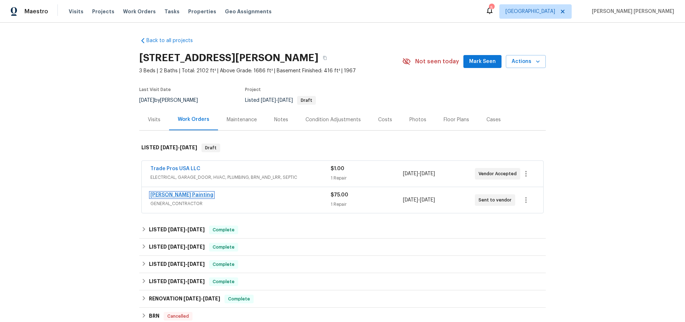
click at [175, 192] on link "[PERSON_NAME] Painting" at bounding box center [181, 194] width 63 height 5
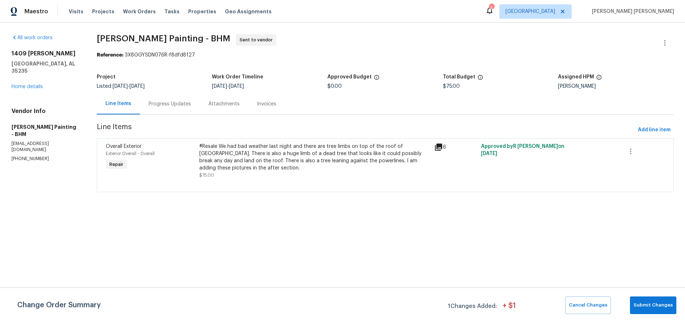
click at [442, 147] on icon at bounding box center [438, 146] width 7 height 7
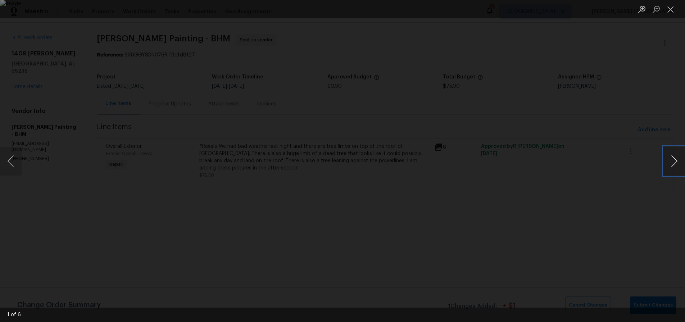
click at [674, 164] on button "Next image" at bounding box center [674, 161] width 22 height 29
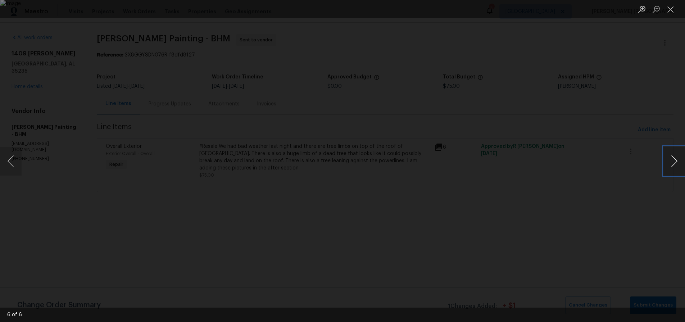
click at [674, 164] on button "Next image" at bounding box center [674, 161] width 22 height 29
click at [596, 183] on div "Lightbox" at bounding box center [342, 161] width 685 height 322
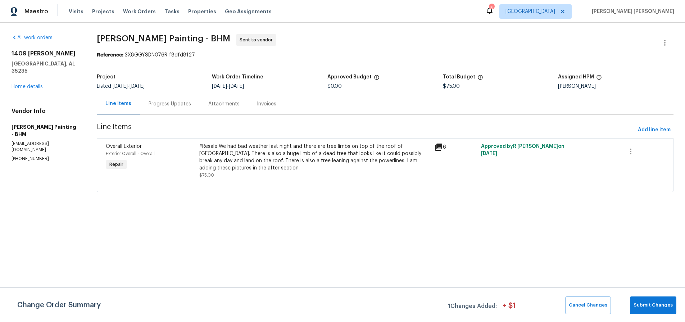
click at [191, 106] on div "Progress Updates" at bounding box center [169, 103] width 42 height 7
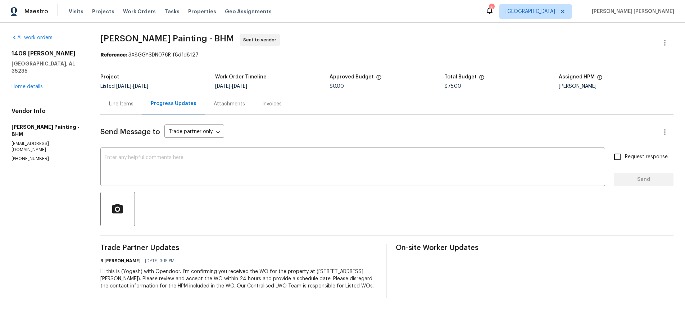
click at [142, 109] on div "Line Items" at bounding box center [121, 103] width 42 height 21
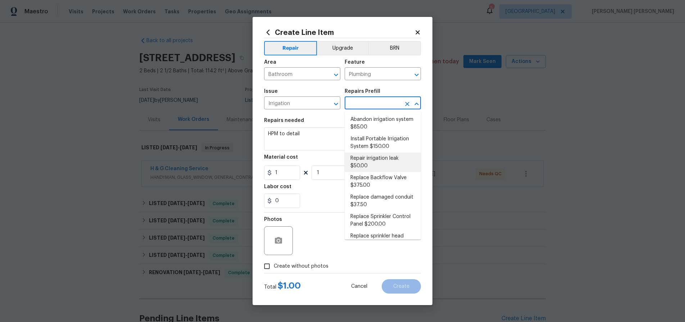
scroll to position [69, 0]
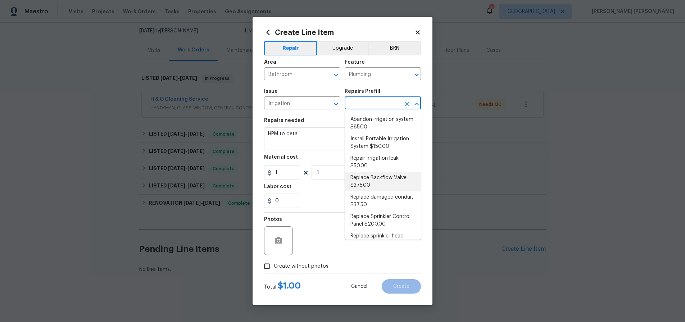
click at [386, 107] on input "text" at bounding box center [372, 103] width 56 height 11
click at [386, 105] on input "text" at bounding box center [372, 103] width 56 height 11
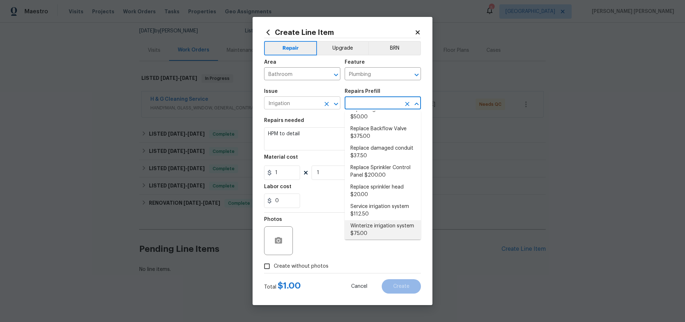
click at [293, 104] on input "Irrigation" at bounding box center [292, 103] width 56 height 11
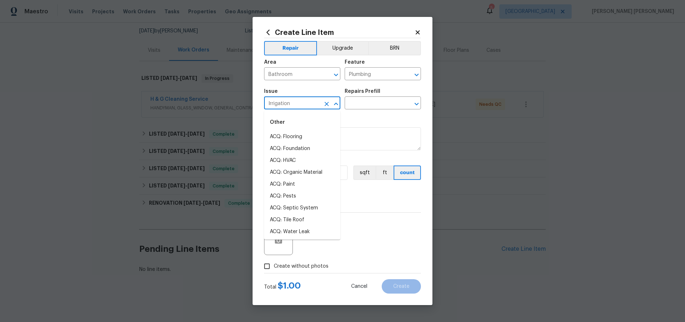
scroll to position [925, 0]
click at [307, 104] on input "Irrigation" at bounding box center [292, 103] width 56 height 11
drag, startPoint x: 304, startPoint y: 104, endPoint x: 247, endPoint y: 101, distance: 56.9
click at [247, 101] on div "Create Line Item Repair Upgrade BRN Area Bathroom ​ Feature Plumbing ​ Issue Ir…" at bounding box center [342, 161] width 685 height 322
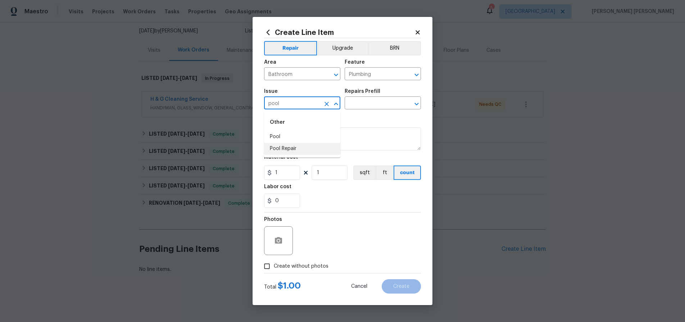
click at [283, 150] on li "Pool Repair" at bounding box center [302, 149] width 76 height 12
type input "Pool Repair"
click at [374, 101] on input "text" at bounding box center [372, 103] width 56 height 11
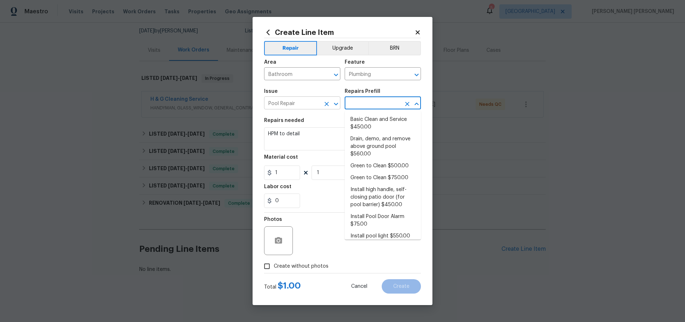
scroll to position [516, 0]
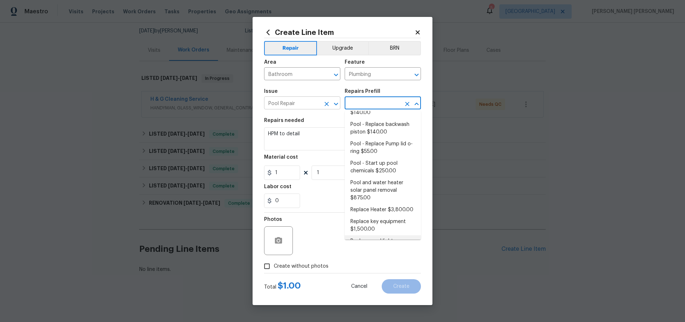
click at [327, 104] on icon "Clear" at bounding box center [326, 104] width 4 height 4
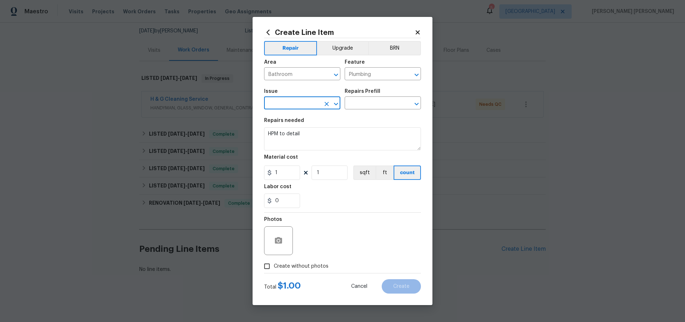
click at [334, 104] on icon "Open" at bounding box center [336, 103] width 4 height 3
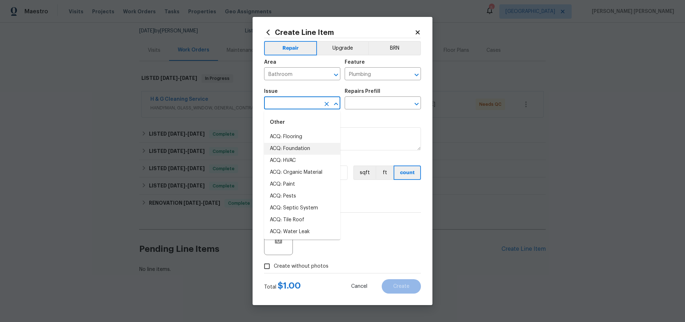
click at [304, 103] on input "text" at bounding box center [292, 103] width 56 height 11
click at [296, 145] on li "Foundation" at bounding box center [302, 149] width 76 height 12
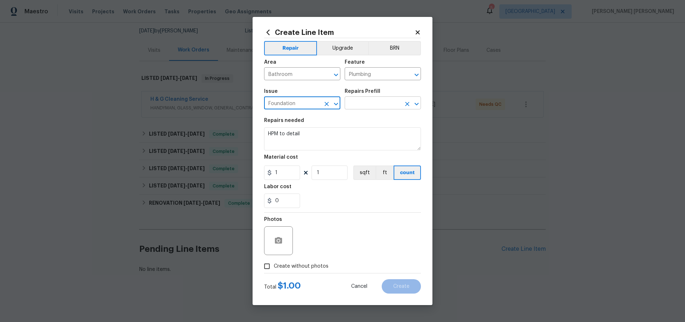
type input "Foundation"
click at [391, 106] on input "text" at bounding box center [372, 103] width 56 height 11
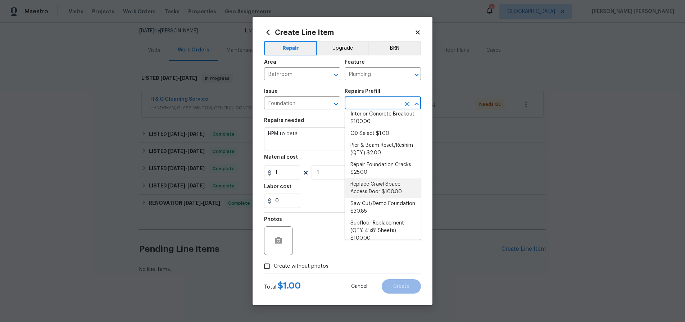
scroll to position [223, 0]
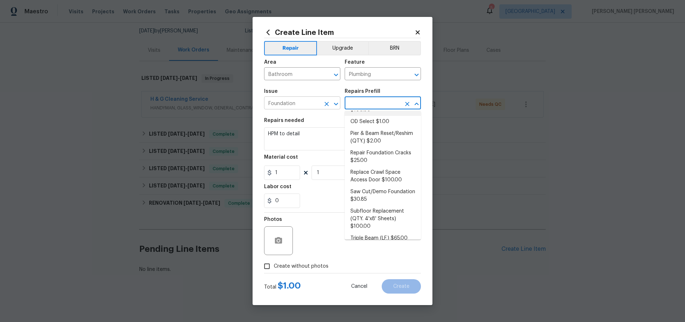
click at [311, 104] on input "Foundation" at bounding box center [292, 103] width 56 height 11
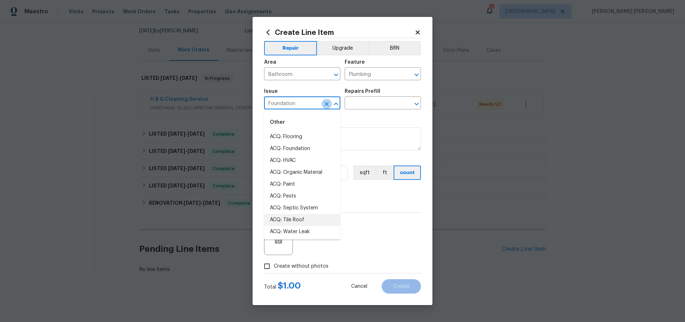
click at [326, 103] on icon "Clear" at bounding box center [326, 104] width 4 height 4
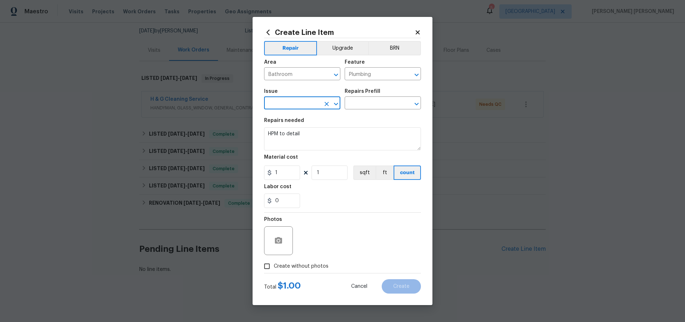
click at [309, 104] on input "text" at bounding box center [292, 103] width 56 height 11
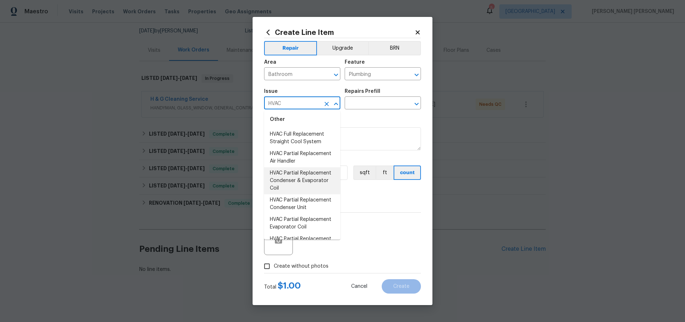
scroll to position [201, 0]
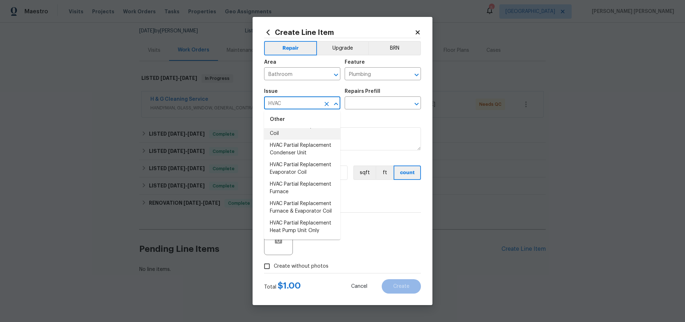
type input "HVAC"
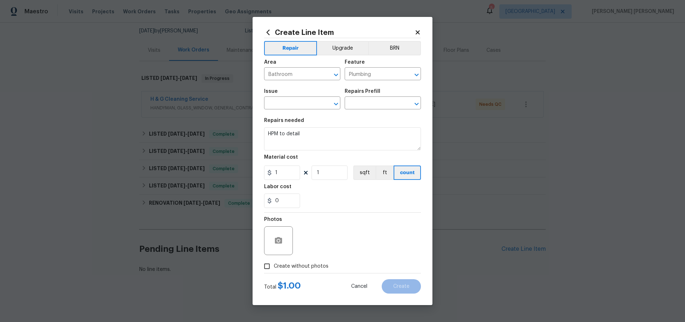
click at [385, 68] on div "Feature" at bounding box center [382, 64] width 76 height 9
click at [384, 72] on input "Plumbing" at bounding box center [372, 74] width 56 height 11
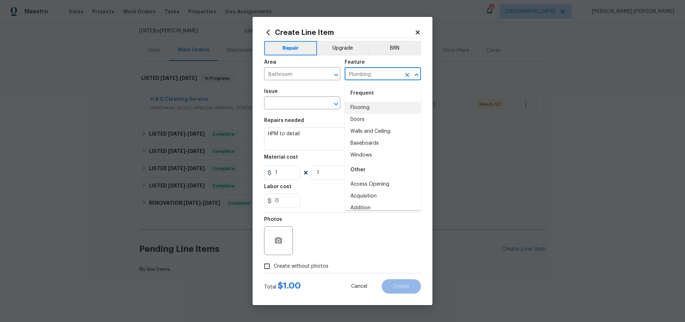
click at [353, 73] on input "Plumbing" at bounding box center [372, 74] width 56 height 11
type input "P"
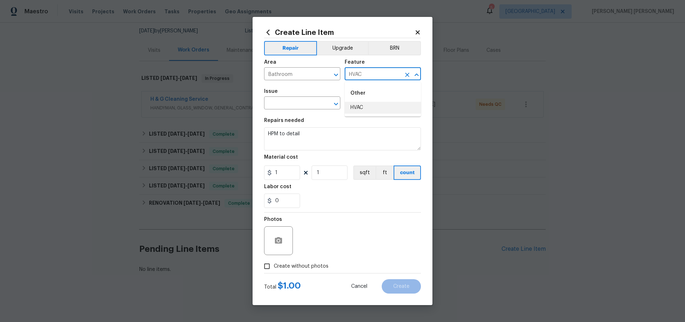
drag, startPoint x: 363, startPoint y: 110, endPoint x: 360, endPoint y: 109, distance: 3.8
click at [363, 110] on li "HVAC" at bounding box center [382, 108] width 76 height 12
type input "HVAC"
click at [281, 104] on input "text" at bounding box center [292, 103] width 56 height 11
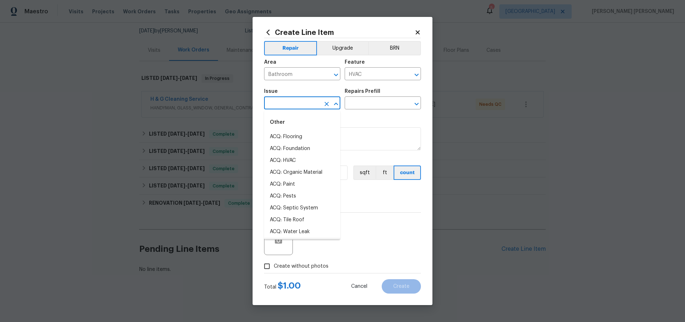
scroll to position [10, 0]
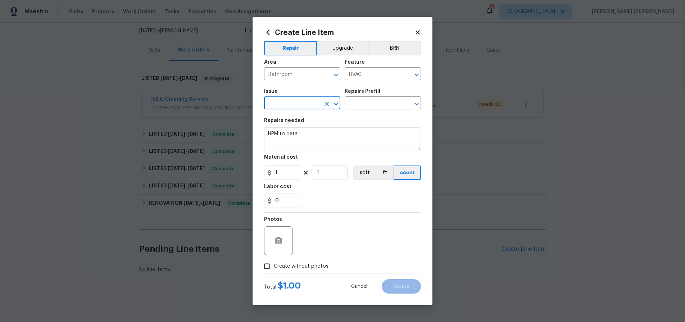
click at [297, 101] on input "text" at bounding box center [292, 103] width 56 height 11
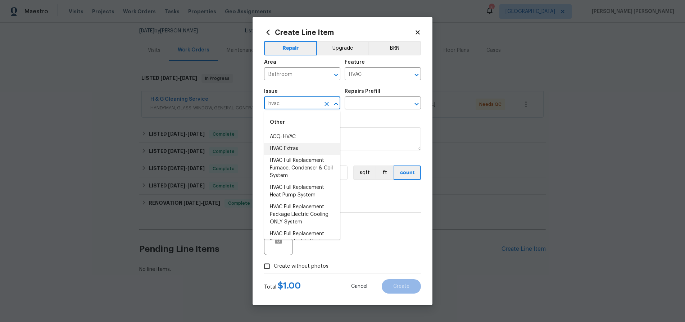
click at [294, 149] on li "HVAC Extras" at bounding box center [302, 149] width 76 height 12
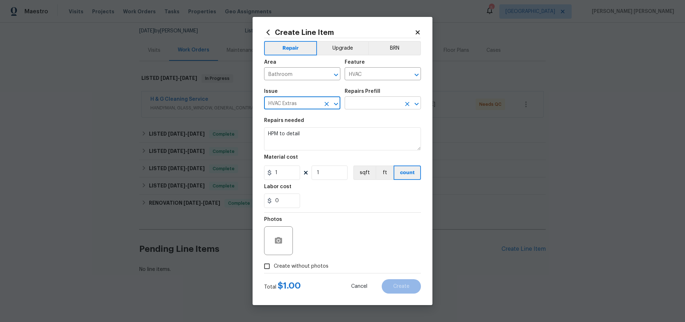
click at [379, 98] on input "text" at bounding box center [372, 103] width 56 height 11
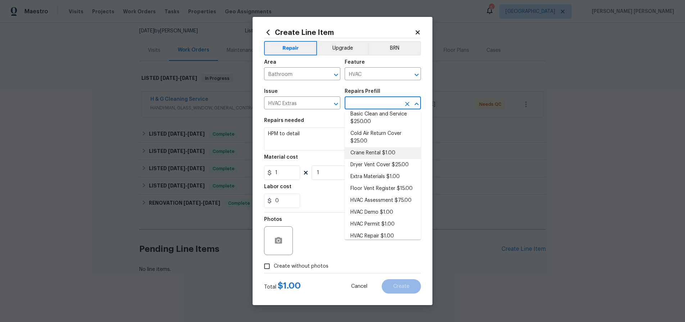
scroll to position [23, 0]
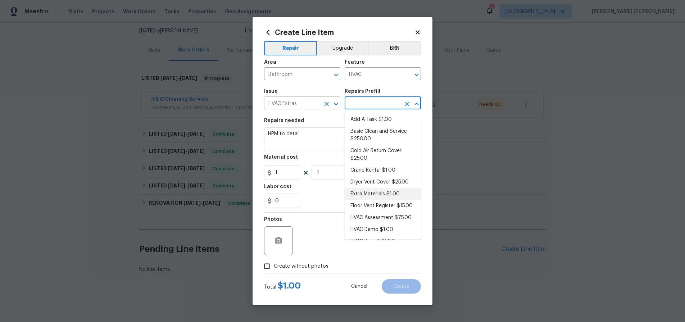
click at [337, 105] on icon "Open" at bounding box center [335, 104] width 9 height 9
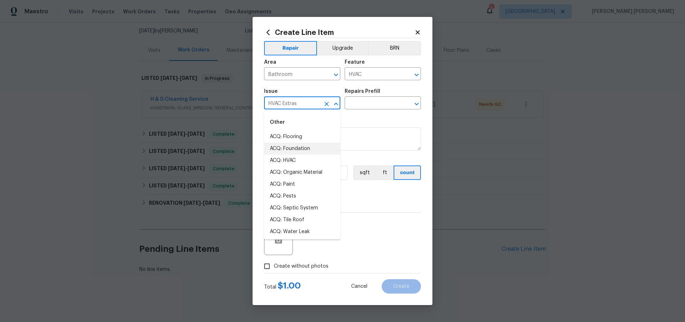
click at [308, 103] on input "HVAC Extras" at bounding box center [292, 103] width 56 height 11
click at [306, 104] on input "HVAC Extras" at bounding box center [292, 103] width 56 height 11
drag, startPoint x: 306, startPoint y: 104, endPoint x: 217, endPoint y: 99, distance: 89.3
click at [217, 99] on div "Create Line Item Repair Upgrade BRN Area Bathroom ​ Feature HVAC ​ Issue HVAC E…" at bounding box center [342, 161] width 685 height 322
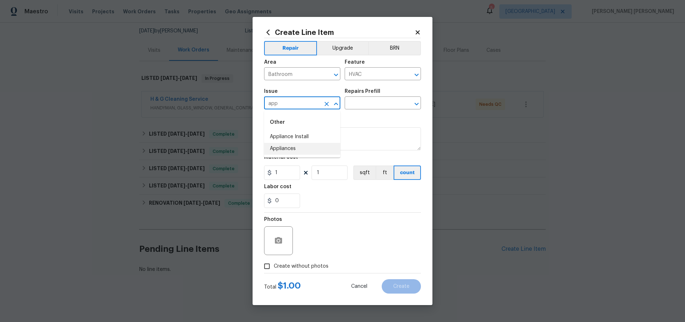
drag, startPoint x: 276, startPoint y: 148, endPoint x: 317, endPoint y: 137, distance: 42.7
click at [284, 145] on li "Appliances" at bounding box center [302, 149] width 76 height 12
click at [370, 100] on input "text" at bounding box center [372, 103] width 56 height 11
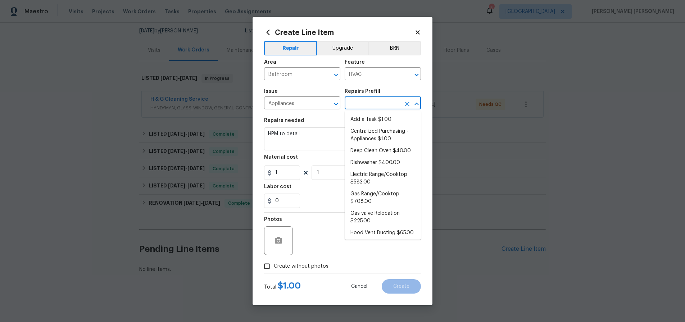
scroll to position [190, 0]
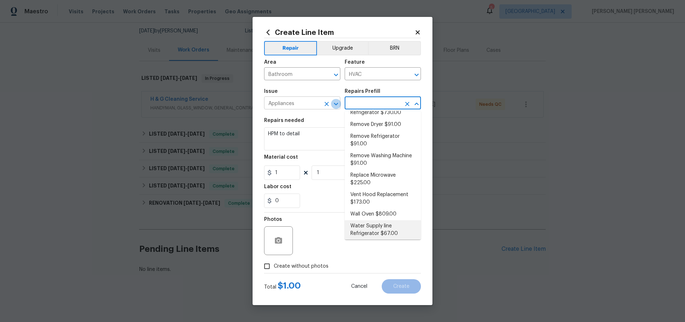
click at [331, 102] on button "Open" at bounding box center [336, 104] width 10 height 10
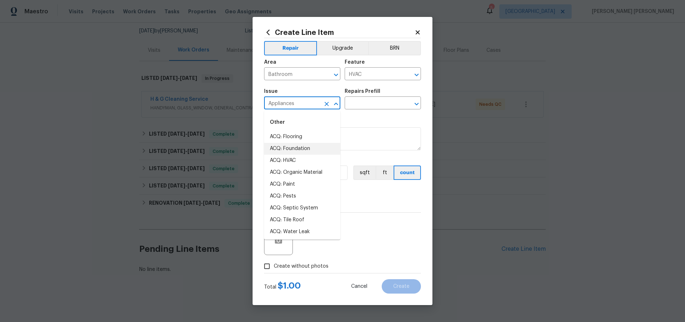
click at [302, 101] on input "Appliances" at bounding box center [292, 103] width 56 height 11
drag, startPoint x: 273, startPoint y: 100, endPoint x: 228, endPoint y: 94, distance: 45.3
click at [228, 94] on div "Create Line Item Repair Upgrade BRN Area Bathroom ​ Feature HVAC ​ Issue Applia…" at bounding box center [342, 161] width 685 height 322
drag, startPoint x: 277, startPoint y: 151, endPoint x: 338, endPoint y: 140, distance: 61.4
click at [278, 151] on li "Foundation" at bounding box center [302, 149] width 76 height 12
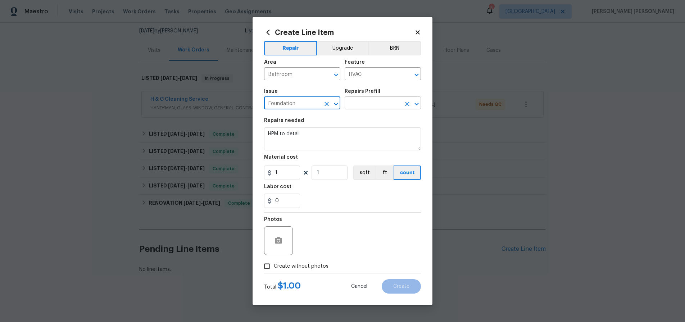
type input "Foundation"
click at [388, 105] on input "text" at bounding box center [372, 103] width 56 height 11
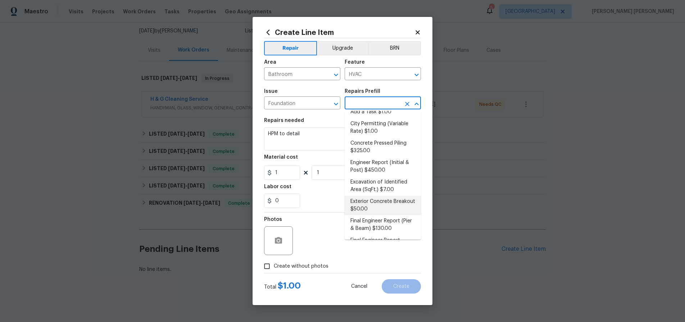
scroll to position [0, 0]
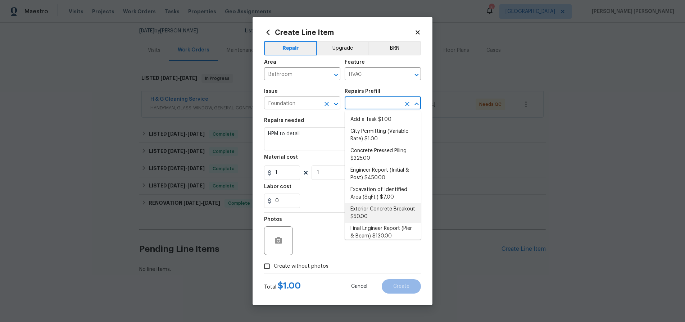
click at [308, 102] on input "Foundation" at bounding box center [292, 103] width 56 height 11
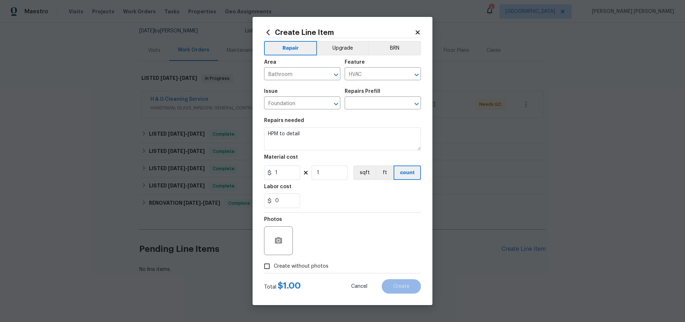
click at [367, 122] on div "Repairs needed" at bounding box center [342, 122] width 157 height 9
click at [320, 73] on div "Bathroom ​" at bounding box center [302, 74] width 76 height 11
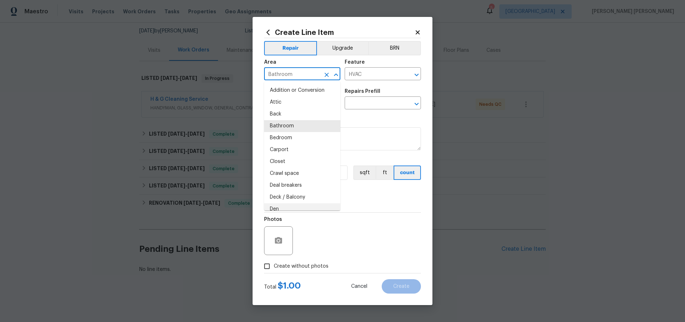
scroll to position [5, 0]
click at [335, 75] on icon "Close" at bounding box center [336, 74] width 4 height 3
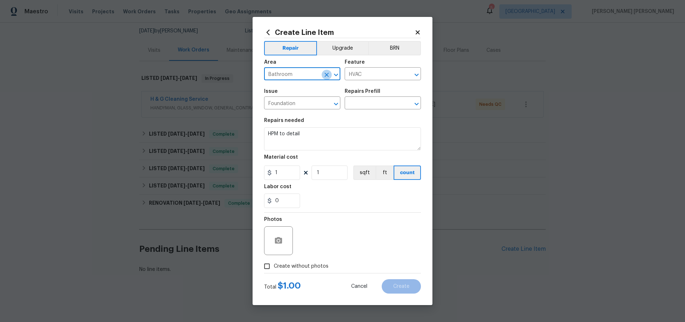
click at [328, 74] on icon "Clear" at bounding box center [326, 74] width 7 height 7
click at [335, 75] on icon "Open" at bounding box center [336, 74] width 4 height 3
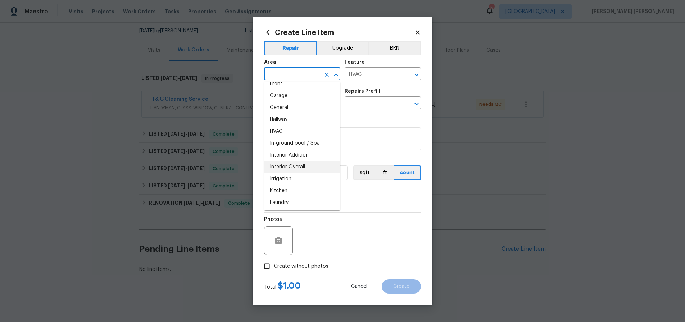
click at [297, 165] on li "Interior Overall" at bounding box center [302, 167] width 76 height 12
type input "Interior Overall"
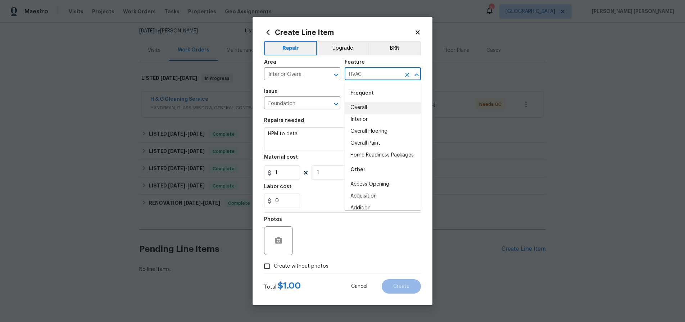
click at [385, 76] on input "HVAC" at bounding box center [372, 74] width 56 height 11
click at [386, 146] on li "Plumbing" at bounding box center [382, 152] width 76 height 12
type input "Plumbing"
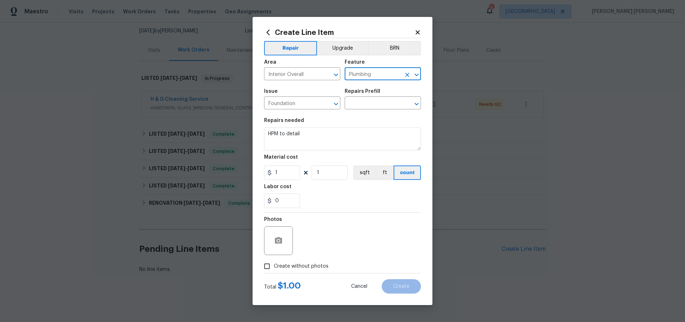
click at [388, 74] on input "Plumbing" at bounding box center [372, 74] width 56 height 11
click at [417, 74] on icon "Open" at bounding box center [416, 74] width 4 height 3
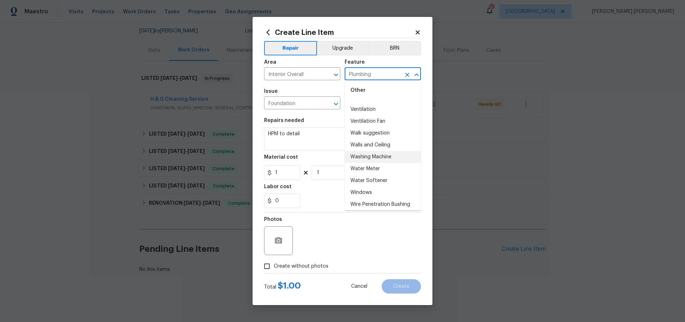
scroll to position [1806, 0]
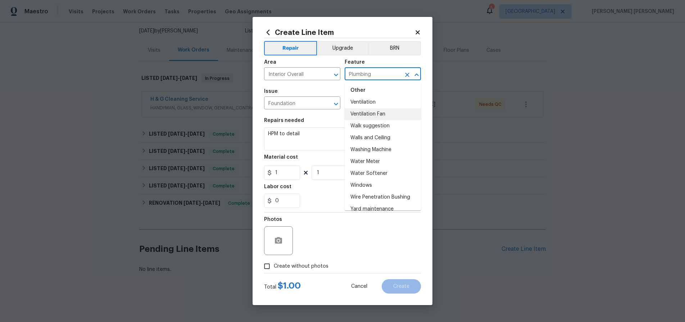
click at [316, 88] on span "Issue Foundation ​" at bounding box center [302, 98] width 76 height 29
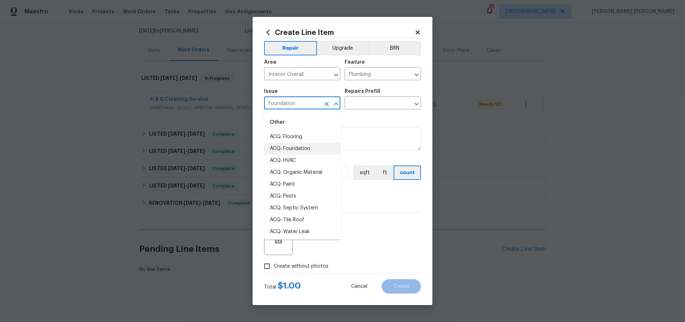
click at [314, 101] on input "Foundation" at bounding box center [292, 103] width 56 height 11
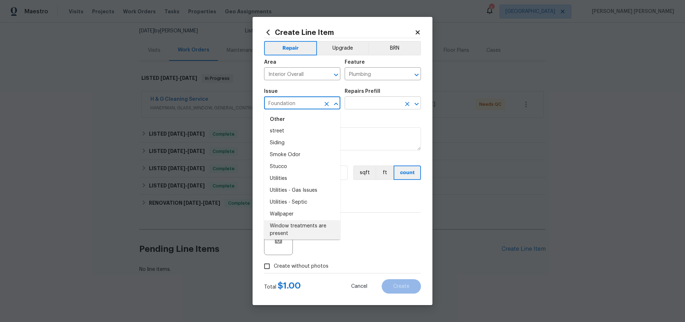
click at [378, 104] on input "text" at bounding box center [372, 103] width 56 height 11
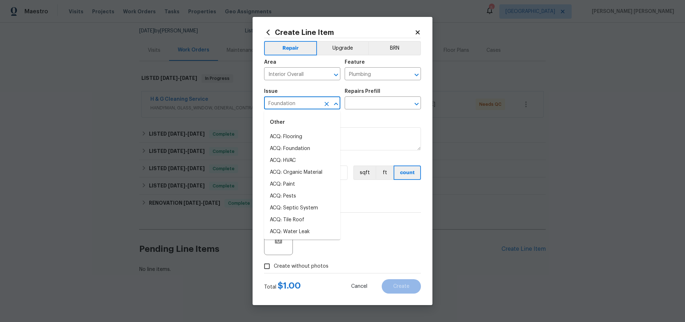
click at [312, 104] on input "Foundation" at bounding box center [292, 103] width 56 height 11
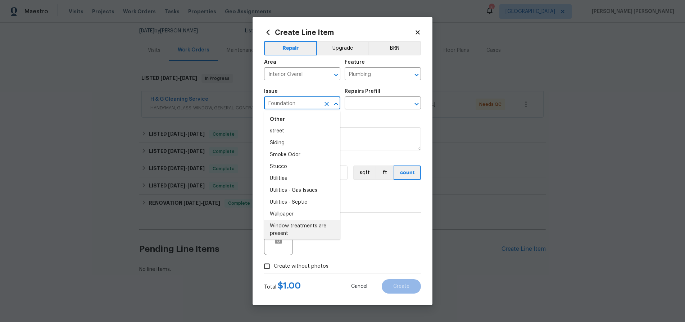
click at [312, 104] on input "Foundation" at bounding box center [292, 103] width 56 height 11
drag, startPoint x: 312, startPoint y: 104, endPoint x: 232, endPoint y: 104, distance: 80.5
click at [232, 104] on div "Create Line Item Repair Upgrade BRN Area Interior Overall ​ Feature Plumbing ​ …" at bounding box center [342, 161] width 685 height 322
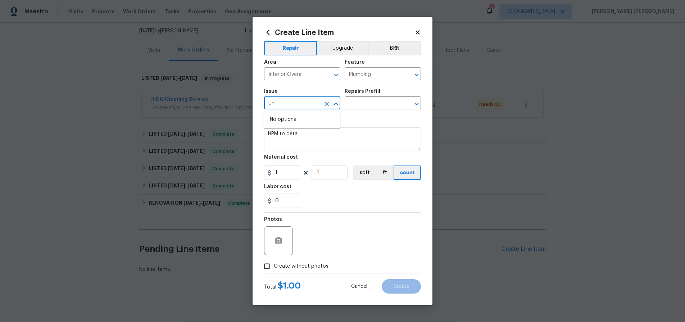
type input "U"
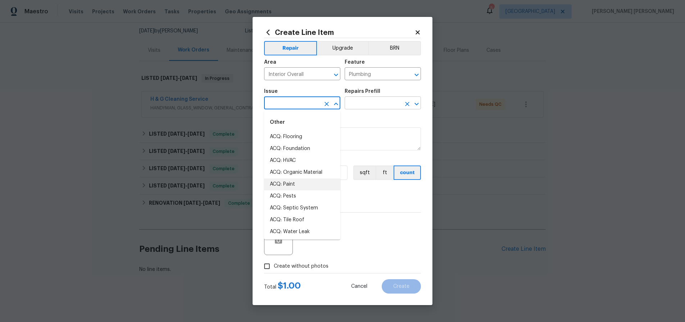
click at [371, 102] on input "text" at bounding box center [372, 103] width 56 height 11
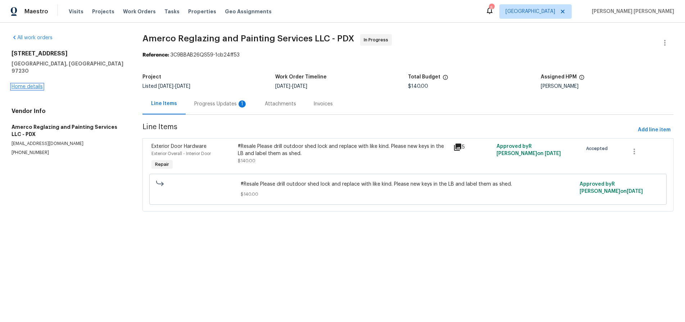
click at [32, 84] on link "Home details" at bounding box center [27, 86] width 31 height 5
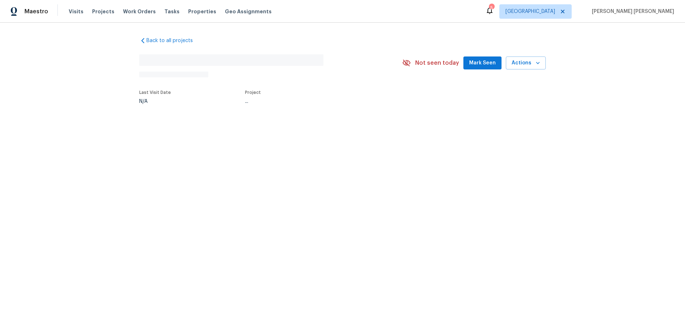
click at [32, 78] on div "Back to all projects No address found N/A Not seen [DATE] Mark Seen Actions Las…" at bounding box center [342, 87] width 685 height 129
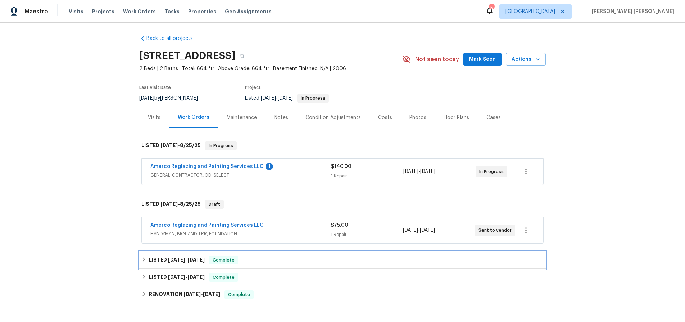
click at [194, 260] on span "[DATE]" at bounding box center [195, 259] width 17 height 5
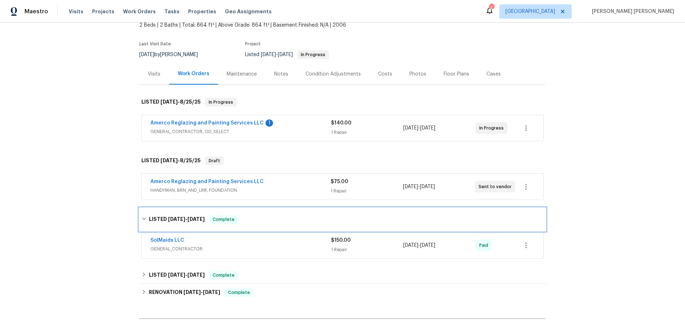
scroll to position [47, 0]
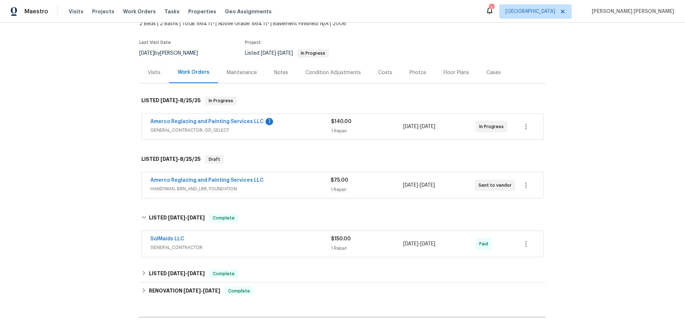
drag, startPoint x: 253, startPoint y: 242, endPoint x: 275, endPoint y: 238, distance: 22.9
click at [253, 242] on div "SolMaids LLC" at bounding box center [240, 239] width 180 height 9
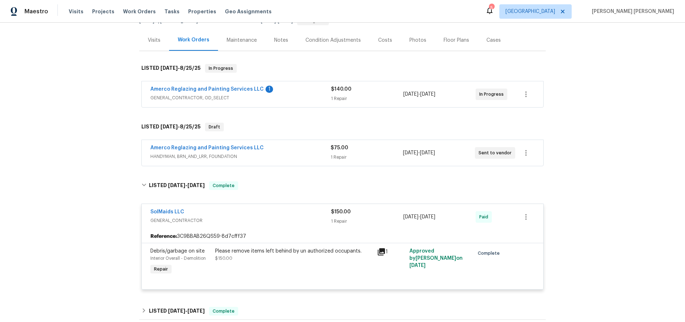
scroll to position [104, 0]
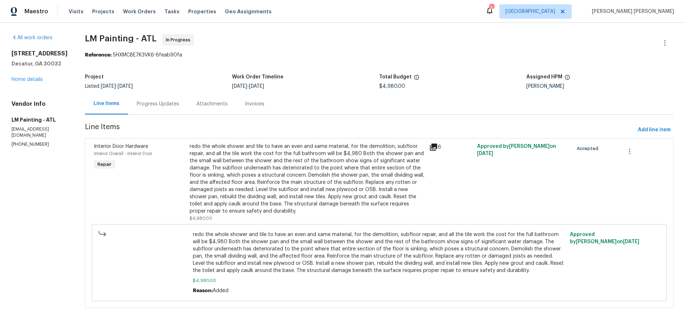
click at [437, 149] on icon at bounding box center [433, 146] width 7 height 7
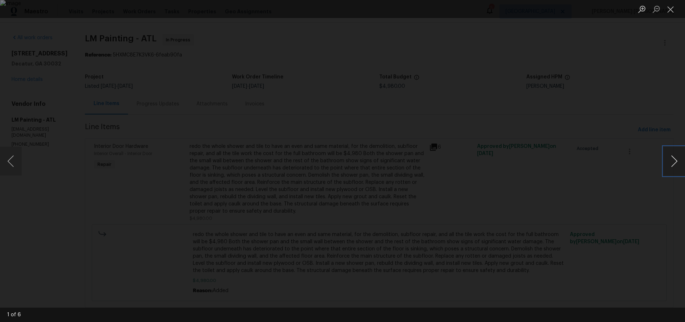
click at [677, 165] on button "Next image" at bounding box center [674, 161] width 22 height 29
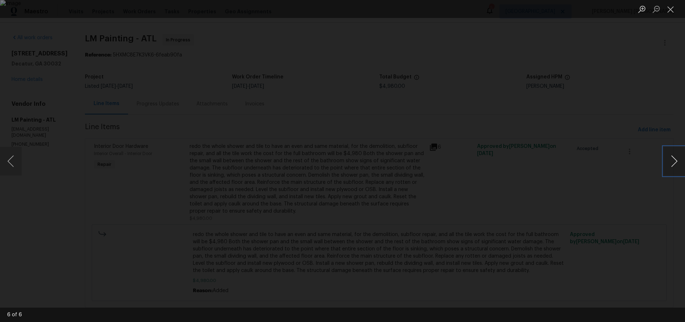
click at [677, 165] on button "Next image" at bounding box center [674, 161] width 22 height 29
drag, startPoint x: 624, startPoint y: 210, endPoint x: 613, endPoint y: 209, distance: 10.9
click at [613, 209] on div "Lightbox" at bounding box center [342, 161] width 685 height 322
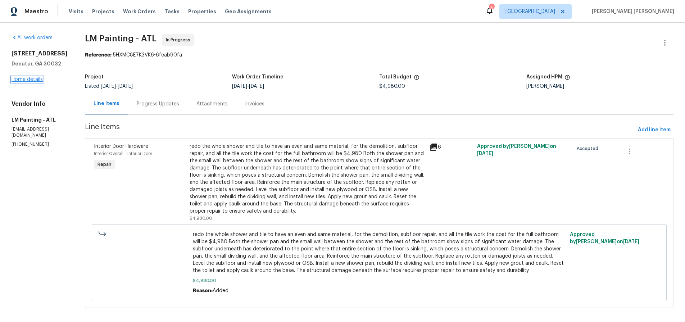
click at [22, 79] on link "Home details" at bounding box center [27, 79] width 31 height 5
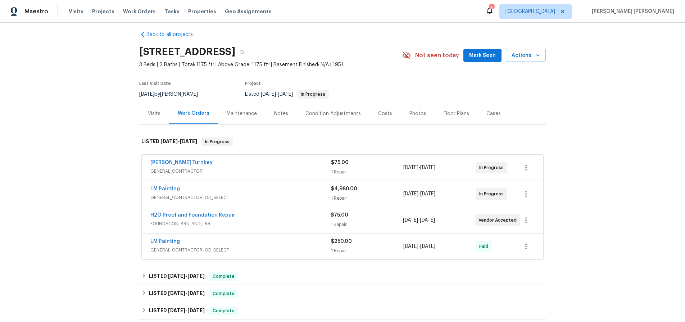
scroll to position [5, 0]
click at [248, 55] on button "button" at bounding box center [241, 52] width 13 height 13
click at [266, 164] on div "[PERSON_NAME] Turnkey" at bounding box center [240, 164] width 180 height 9
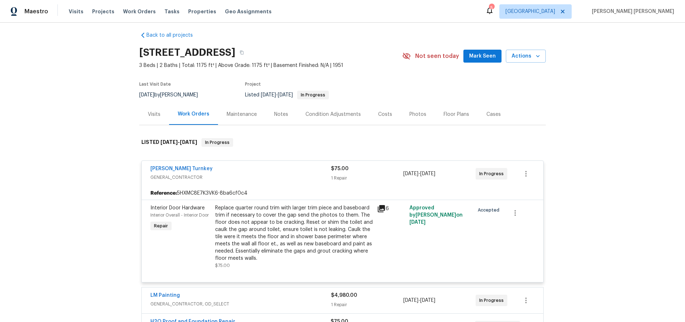
click at [384, 209] on icon at bounding box center [380, 208] width 7 height 7
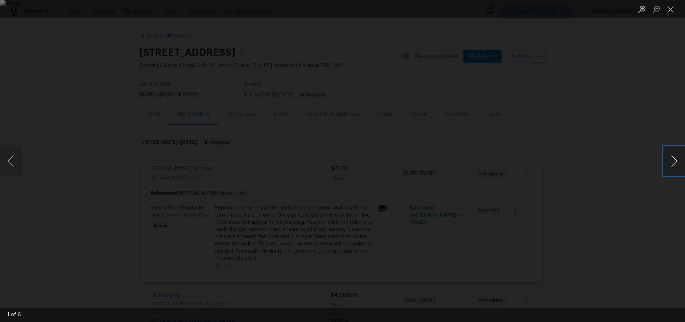
click at [671, 161] on button "Next image" at bounding box center [674, 161] width 22 height 29
click at [613, 200] on div "Lightbox" at bounding box center [342, 161] width 685 height 322
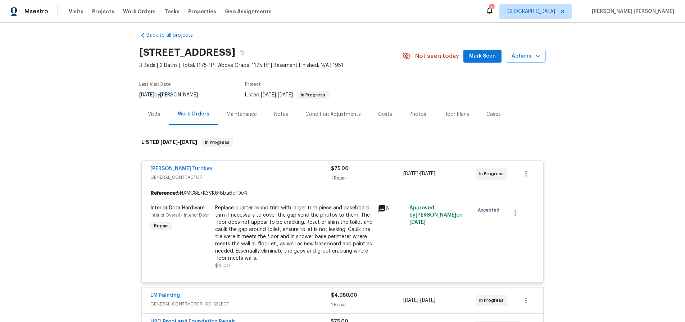
click at [270, 174] on span "GENERAL_CONTRACTOR" at bounding box center [240, 177] width 180 height 7
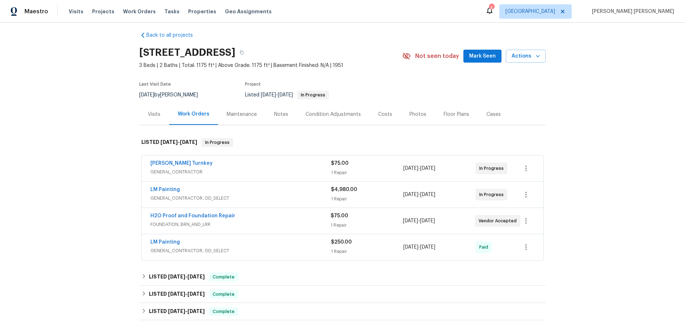
click at [232, 165] on div "[PERSON_NAME] Turnkey" at bounding box center [240, 164] width 180 height 9
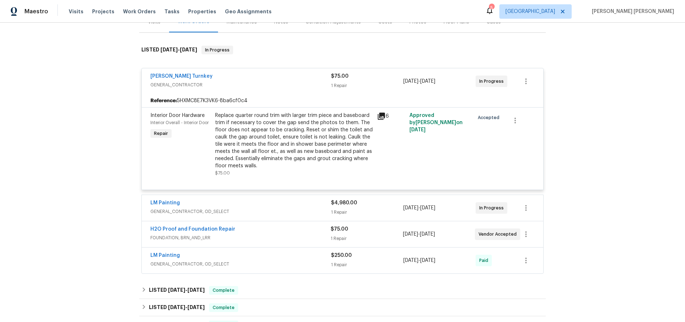
scroll to position [105, 0]
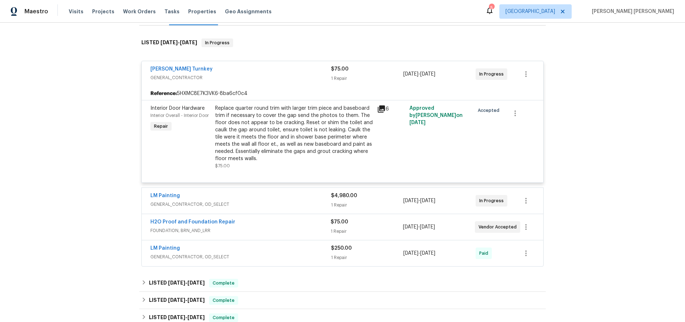
click at [266, 195] on div "LM Painting" at bounding box center [240, 196] width 180 height 9
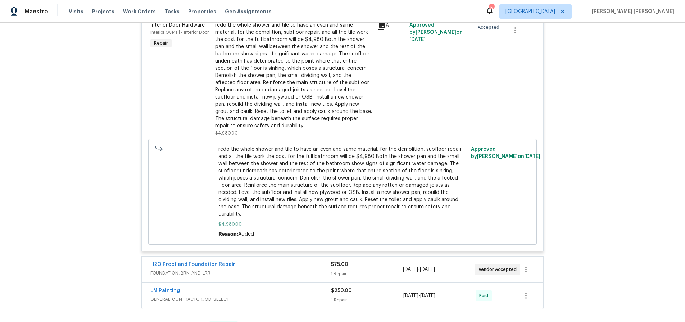
scroll to position [339, 0]
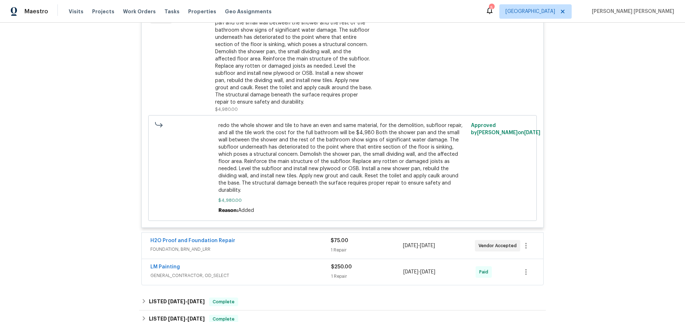
click at [389, 263] on div "$250.00" at bounding box center [367, 266] width 72 height 7
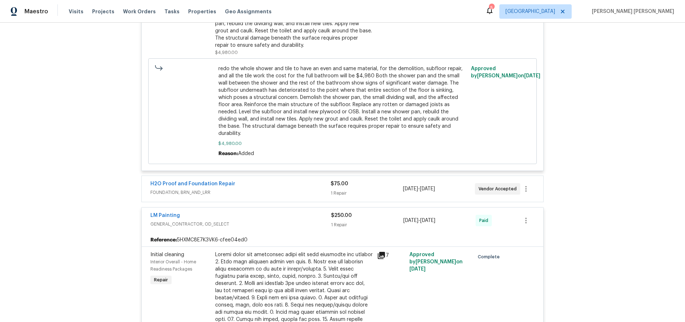
scroll to position [386, 0]
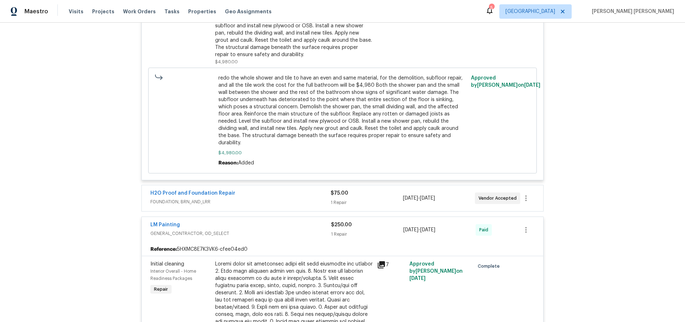
click at [305, 198] on span "FOUNDATION, BRN_AND_LRR" at bounding box center [240, 201] width 180 height 7
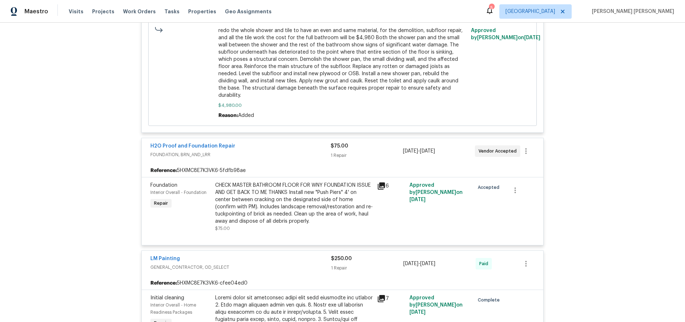
scroll to position [435, 0]
click at [380, 181] on icon at bounding box center [380, 184] width 7 height 7
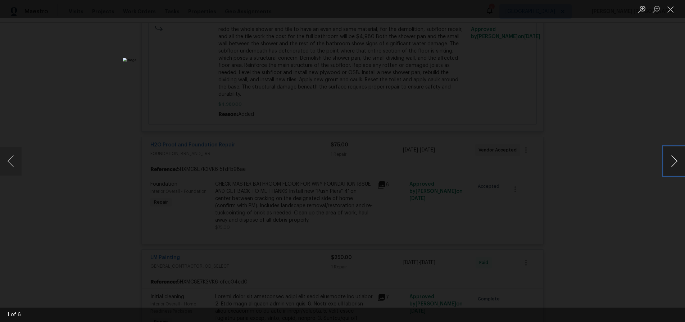
click at [673, 164] on button "Next image" at bounding box center [674, 161] width 22 height 29
click at [647, 182] on div "Lightbox" at bounding box center [342, 161] width 685 height 322
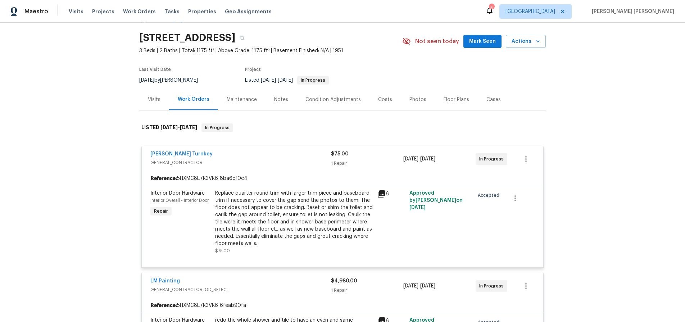
scroll to position [0, 0]
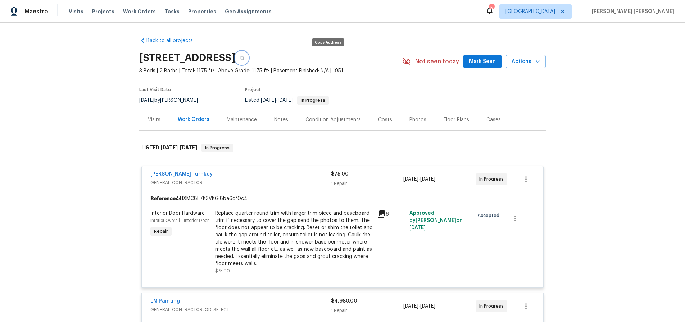
click at [244, 56] on icon "button" at bounding box center [241, 58] width 4 height 4
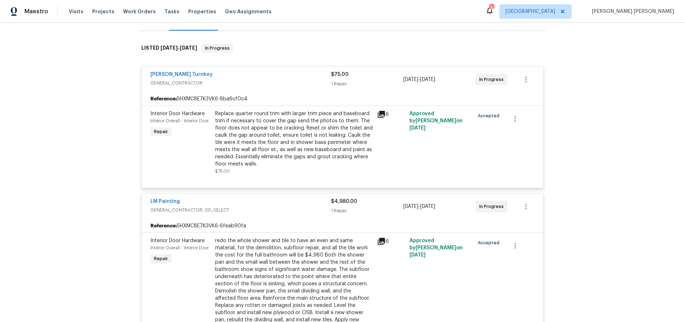
scroll to position [142, 0]
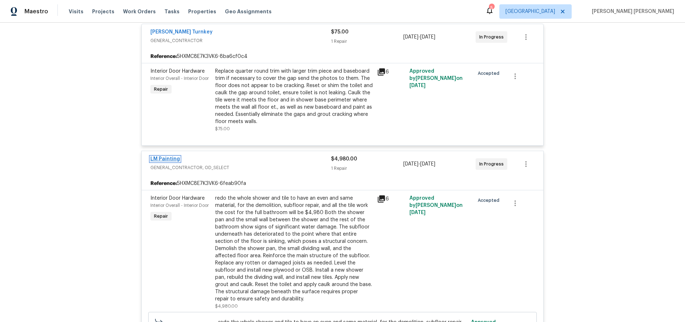
click at [164, 159] on link "LM Painting" at bounding box center [164, 158] width 29 height 5
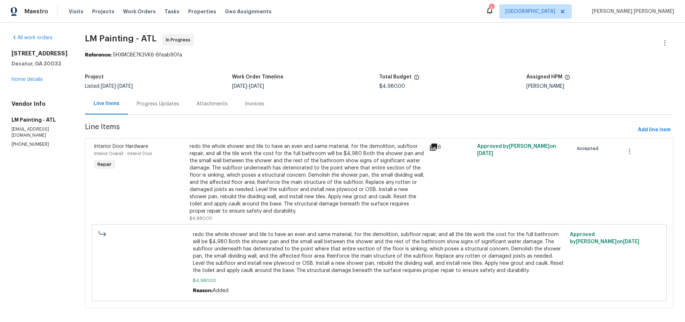
click at [179, 107] on div "Progress Updates" at bounding box center [158, 103] width 42 height 7
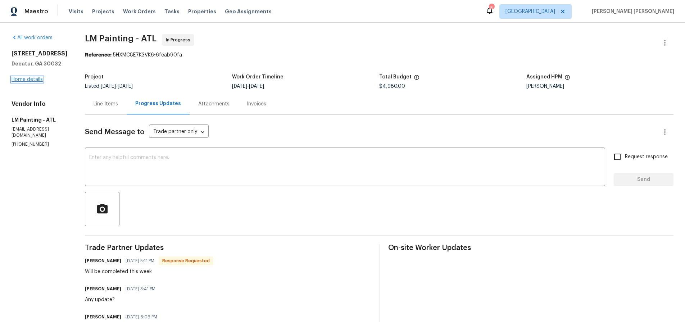
click at [28, 77] on link "Home details" at bounding box center [27, 79] width 31 height 5
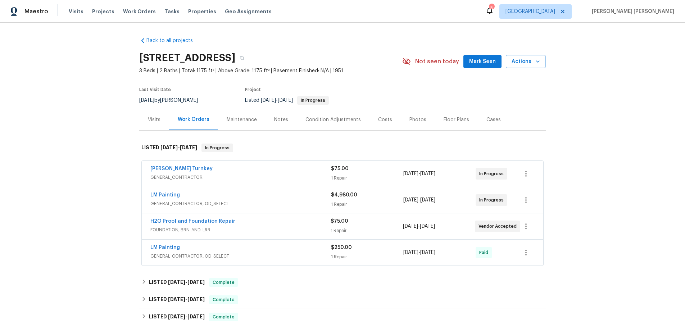
click at [253, 170] on div "[PERSON_NAME] Turnkey" at bounding box center [240, 169] width 180 height 9
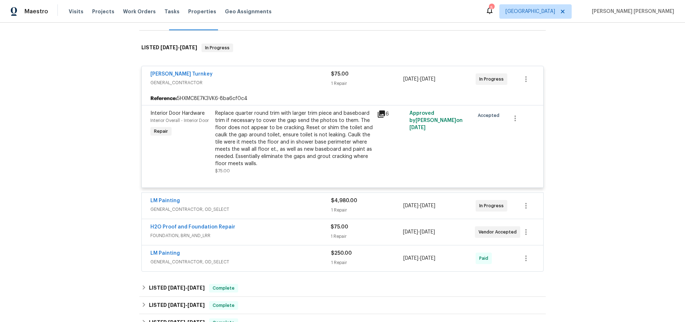
scroll to position [102, 0]
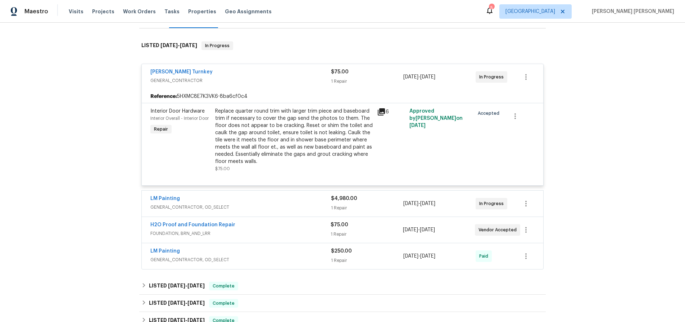
click at [305, 210] on span "GENERAL_CONTRACTOR, OD_SELECT" at bounding box center [240, 206] width 180 height 7
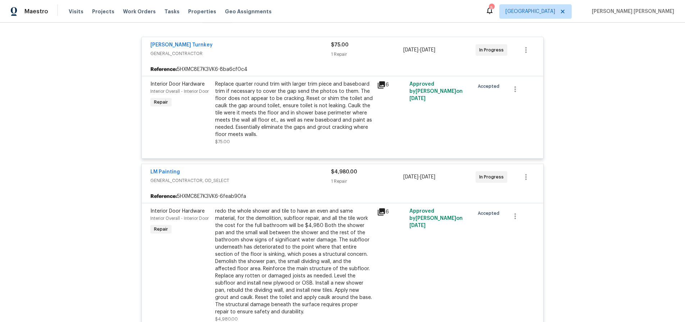
scroll to position [128, 0]
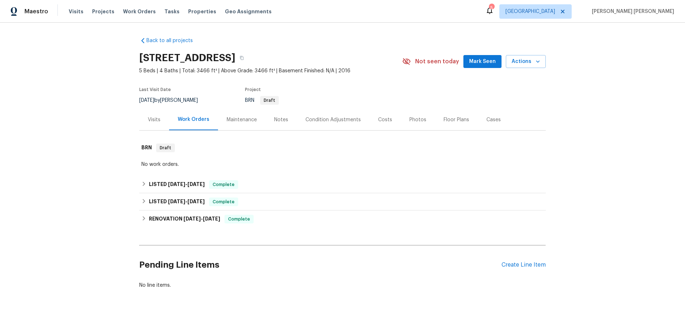
click at [156, 119] on div "Visits" at bounding box center [154, 119] width 13 height 7
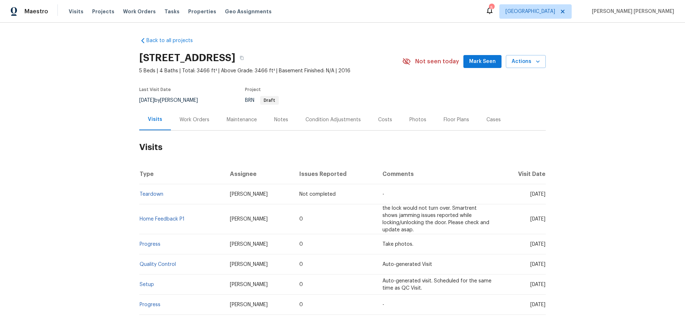
click at [190, 120] on div "Work Orders" at bounding box center [194, 119] width 30 height 7
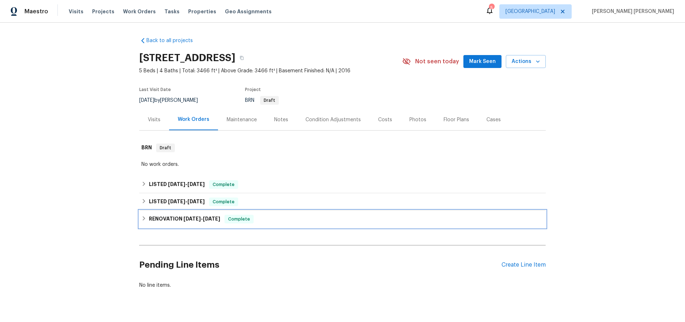
click at [144, 221] on div "RENOVATION [DATE] - [DATE] Complete" at bounding box center [342, 219] width 402 height 9
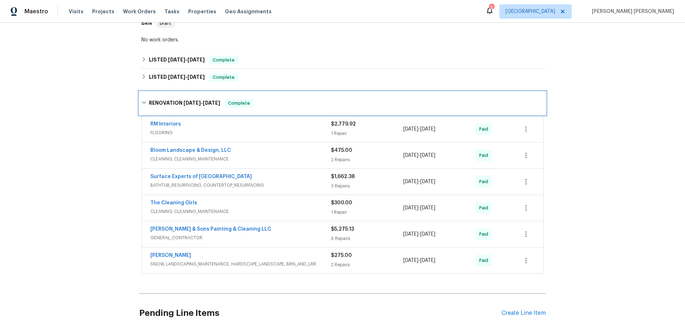
scroll to position [127, 0]
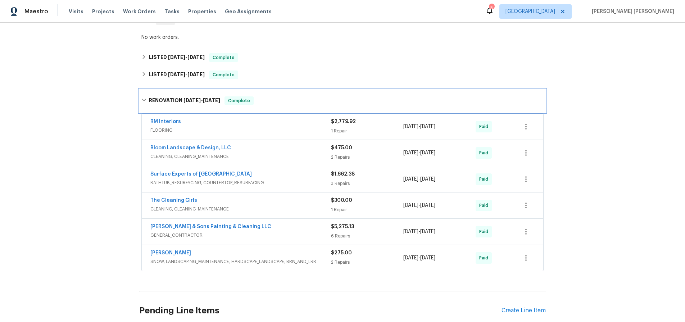
click at [143, 98] on icon at bounding box center [143, 99] width 5 height 5
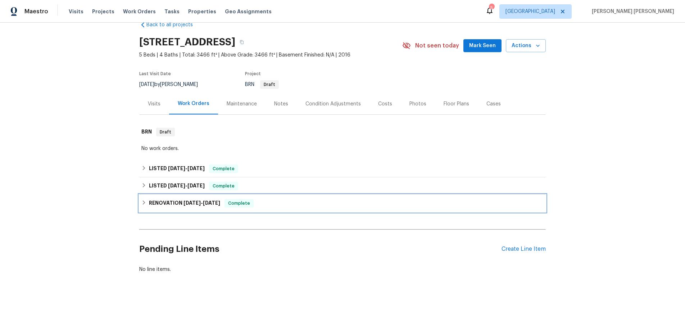
scroll to position [16, 0]
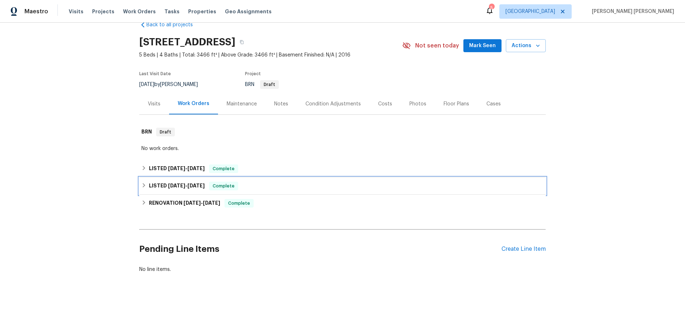
click at [145, 187] on icon at bounding box center [143, 185] width 5 height 5
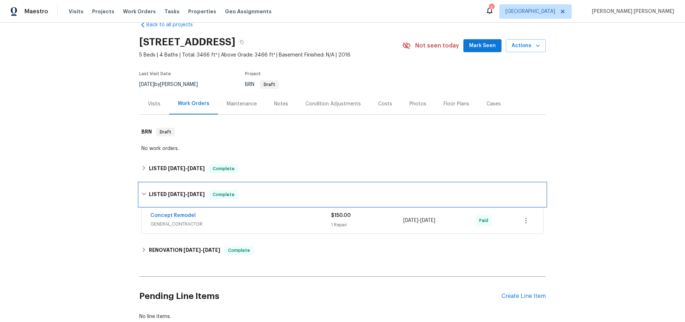
click at [145, 187] on div "LISTED [DATE] - [DATE] Complete" at bounding box center [342, 194] width 406 height 23
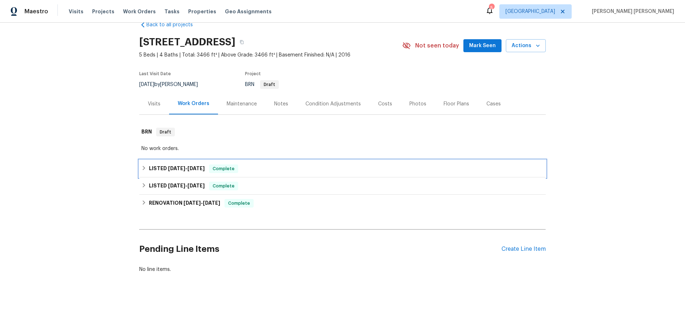
click at [146, 168] on icon at bounding box center [143, 167] width 5 height 5
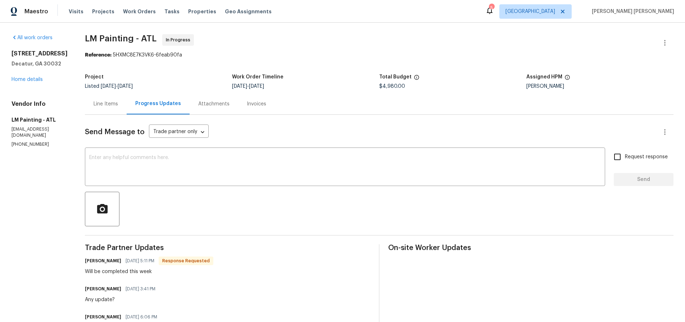
click at [118, 103] on div "Line Items" at bounding box center [105, 103] width 24 height 7
click at [26, 81] on link "Home details" at bounding box center [27, 79] width 31 height 5
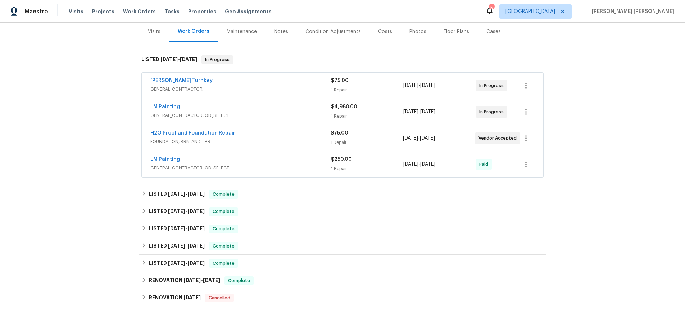
scroll to position [83, 0]
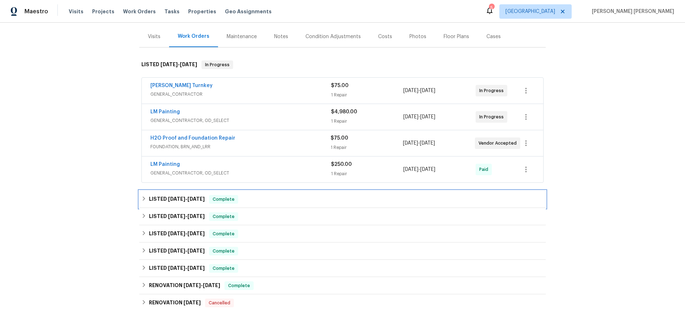
click at [144, 200] on icon at bounding box center [143, 198] width 5 height 5
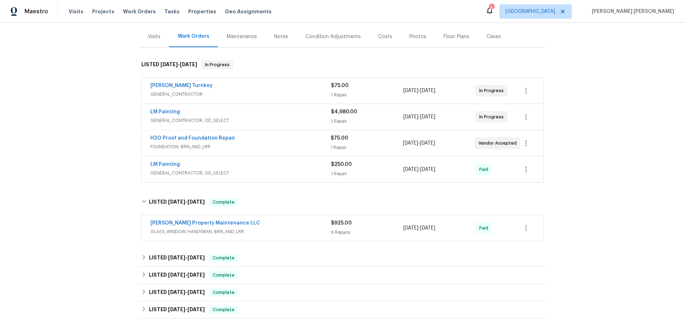
click at [304, 231] on span "GLASS_WINDOW, HANDYMAN, BRN_AND_LRR" at bounding box center [240, 231] width 180 height 7
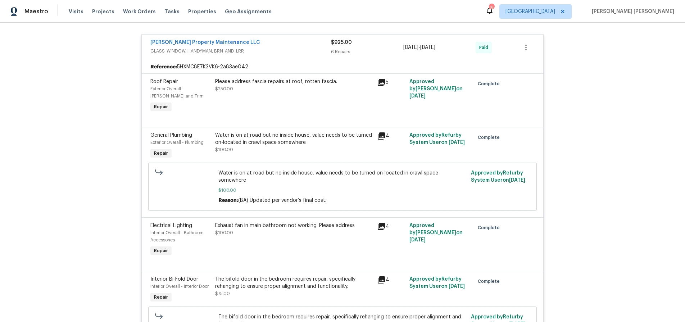
scroll to position [269, 0]
click at [379, 138] on icon at bounding box center [381, 136] width 9 height 9
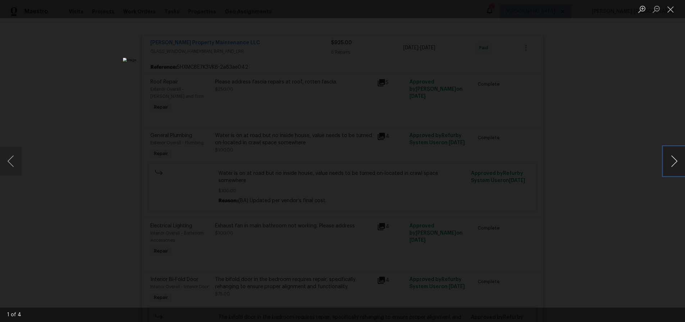
click at [674, 165] on button "Next image" at bounding box center [674, 161] width 22 height 29
click at [618, 161] on div "Lightbox" at bounding box center [342, 161] width 685 height 322
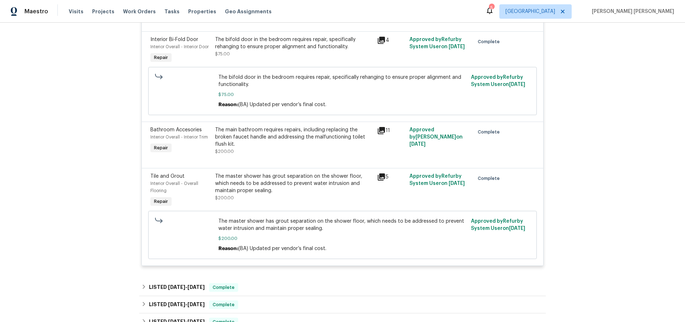
scroll to position [509, 0]
click at [381, 172] on icon at bounding box center [380, 175] width 7 height 7
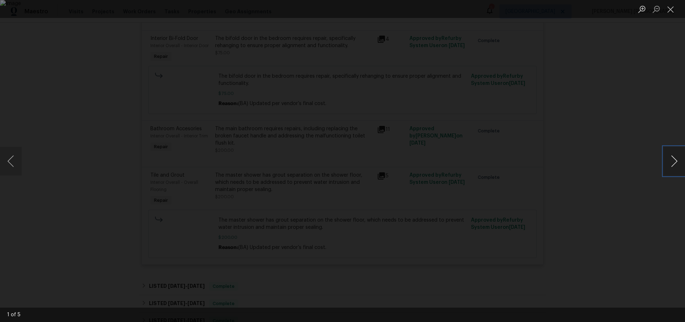
click at [668, 161] on button "Next image" at bounding box center [674, 161] width 22 height 29
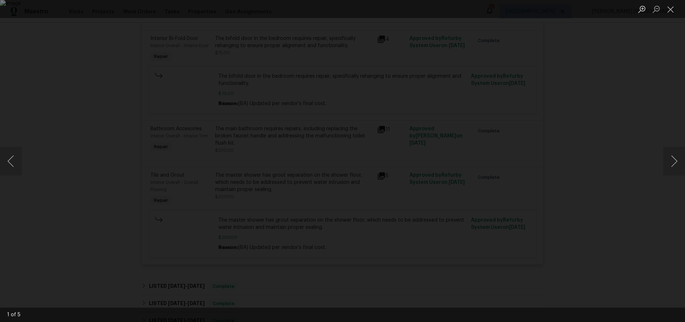
click at [614, 189] on div "Lightbox" at bounding box center [342, 161] width 685 height 322
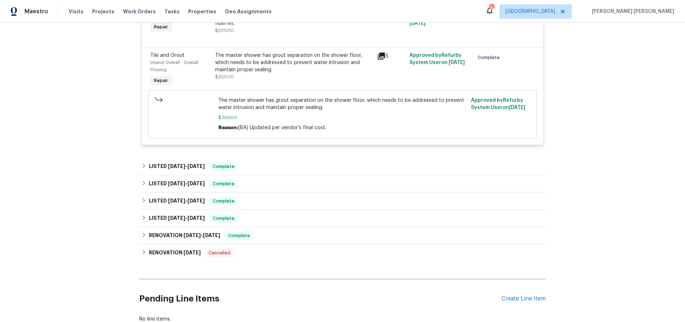
scroll to position [630, 0]
click at [145, 163] on icon at bounding box center [143, 165] width 5 height 5
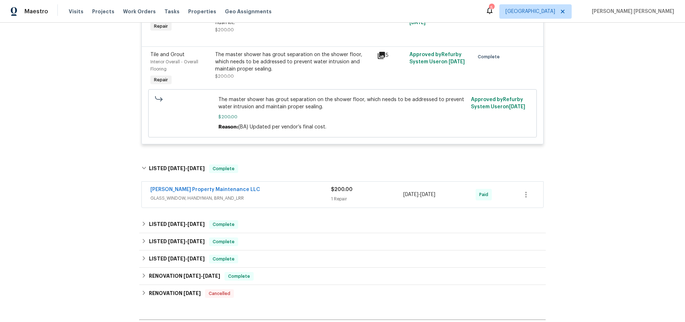
click at [286, 186] on div "[PERSON_NAME] Property Maintenance LLC" at bounding box center [240, 190] width 180 height 9
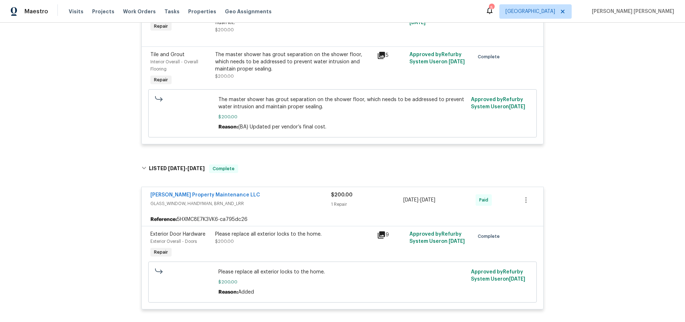
click at [286, 191] on div "[PERSON_NAME] Property Maintenance LLC" at bounding box center [240, 195] width 180 height 9
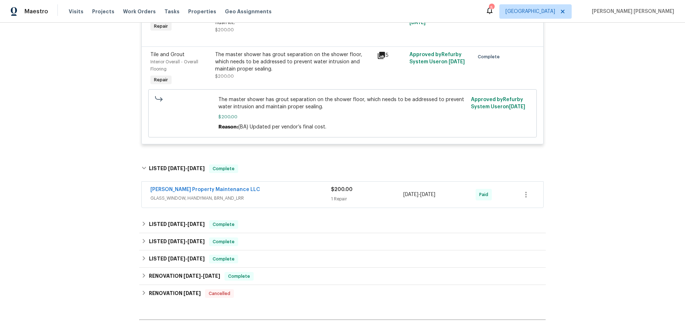
scroll to position [632, 0]
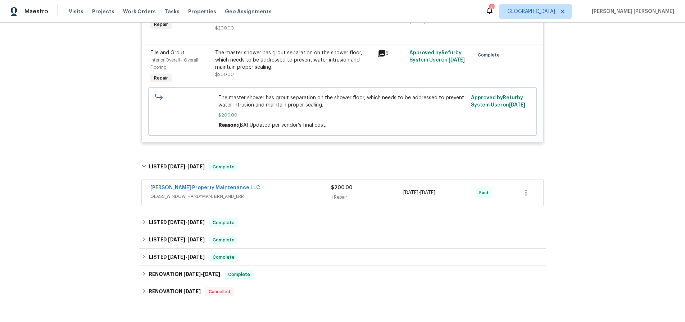
click at [138, 163] on div "Back to all projects [STREET_ADDRESS] 3 Beds | 2 Baths | Total: 1175 ft² | Abov…" at bounding box center [342, 172] width 685 height 299
click at [143, 164] on icon at bounding box center [143, 166] width 5 height 5
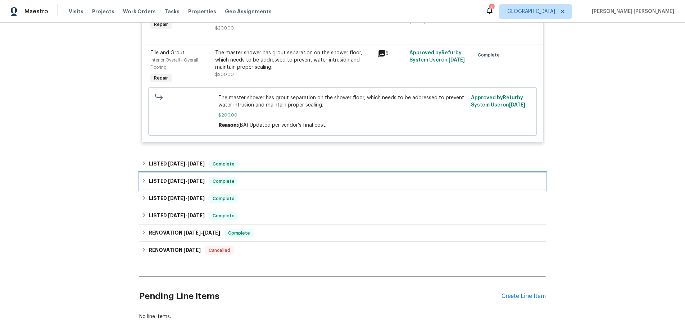
click at [142, 177] on div "LISTED [DATE] - [DATE] Complete" at bounding box center [342, 181] width 402 height 9
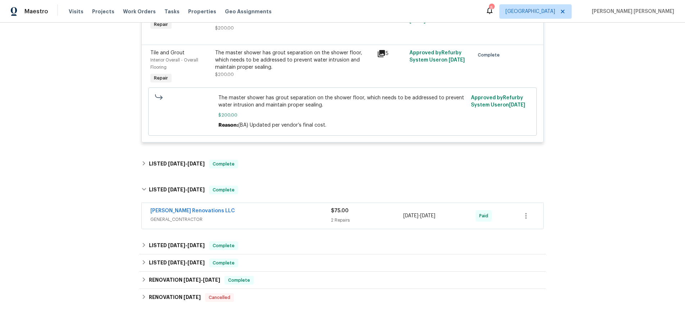
click at [258, 217] on div "[PERSON_NAME] Renovations LLC GENERAL_CONTRACTOR" at bounding box center [240, 215] width 180 height 17
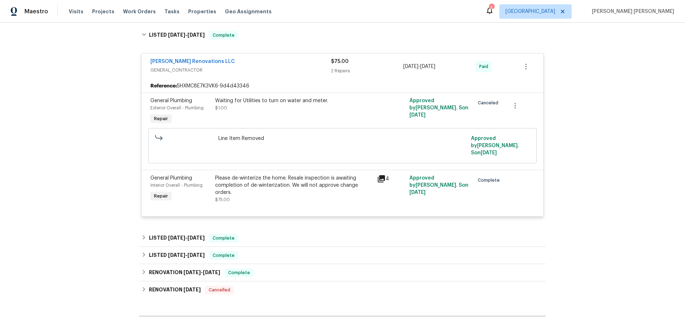
scroll to position [787, 0]
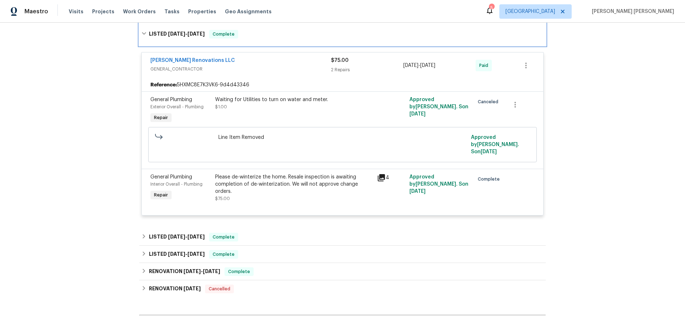
click at [143, 31] on icon at bounding box center [143, 33] width 5 height 5
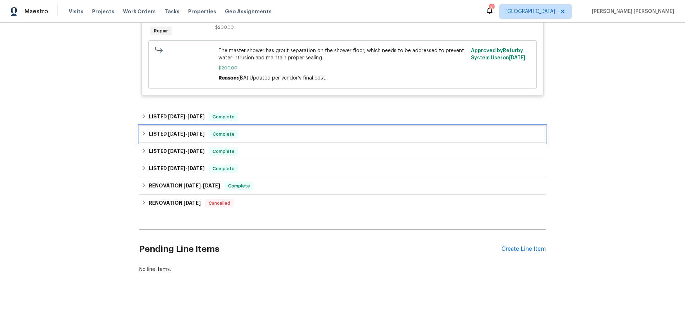
scroll to position [673, 0]
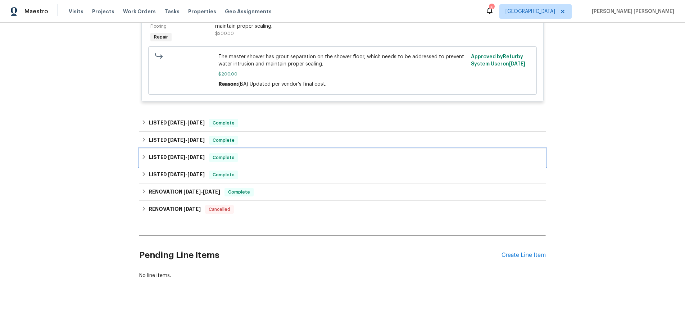
click at [142, 154] on icon at bounding box center [143, 156] width 5 height 5
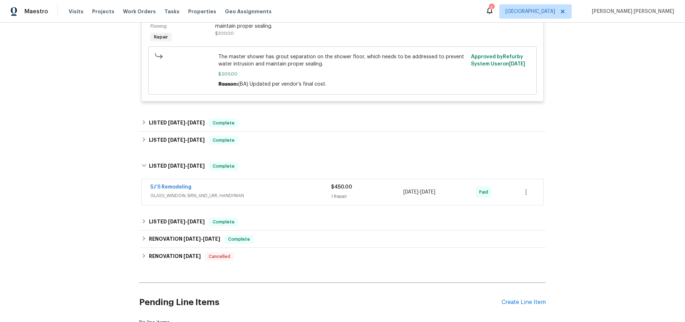
click at [289, 184] on div "5J’S Remodeling" at bounding box center [240, 187] width 180 height 9
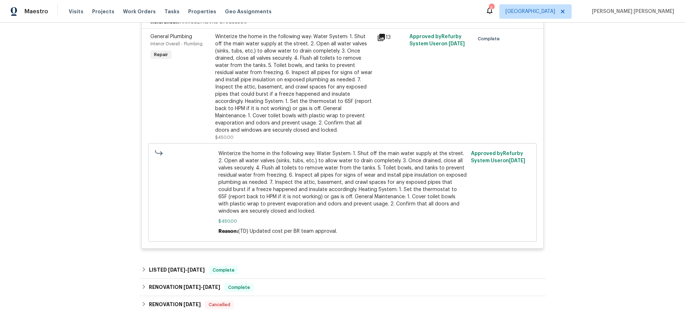
scroll to position [898, 0]
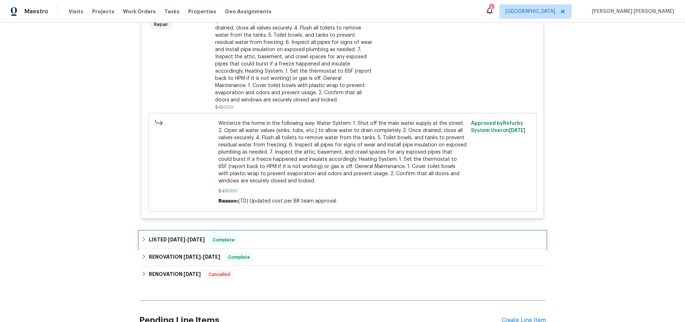
click at [150, 235] on h6 "LISTED 10/2/24 - 10/9/24" at bounding box center [177, 239] width 56 height 9
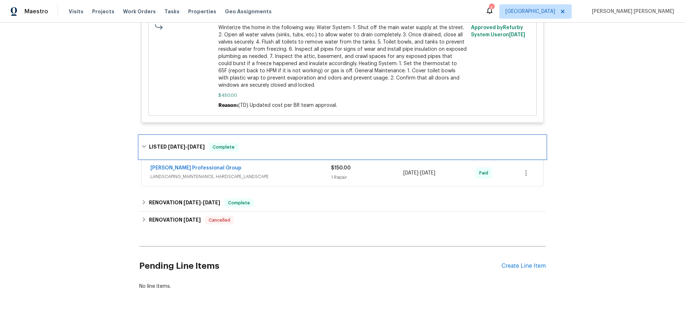
scroll to position [1005, 0]
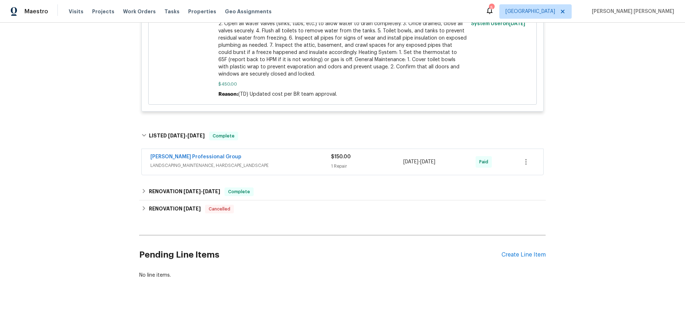
click at [302, 153] on div "Ramsey's Professional Group" at bounding box center [240, 157] width 180 height 9
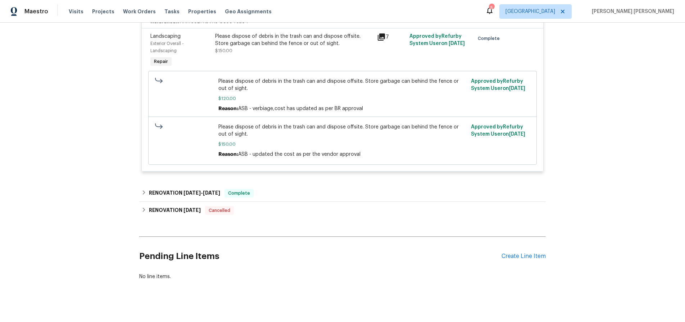
scroll to position [1172, 0]
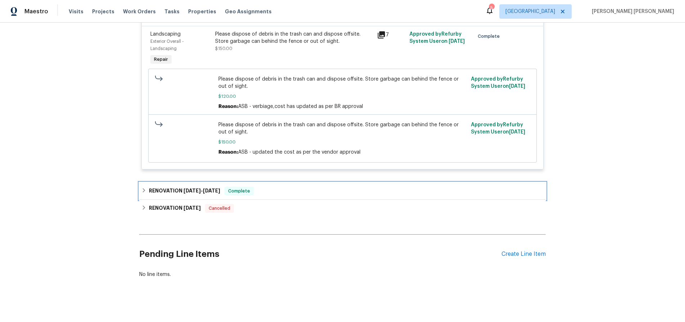
click at [147, 187] on div "RENOVATION 8/16/24 - 9/15/24 Complete" at bounding box center [342, 191] width 402 height 9
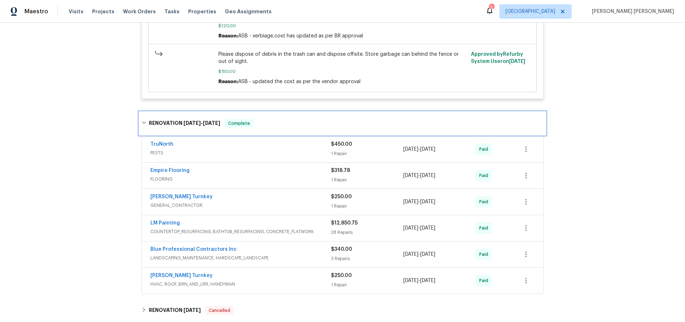
scroll to position [1275, 0]
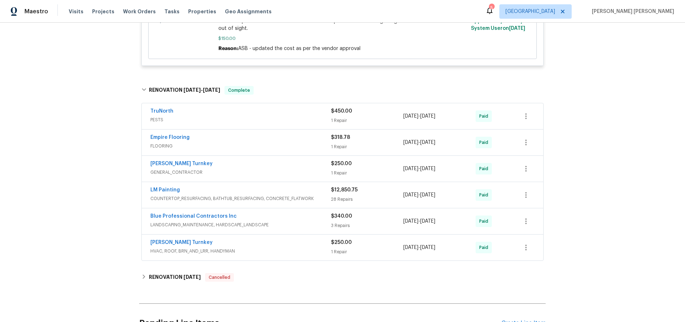
click at [270, 195] on span "COUNTERTOP_RESURFACING, BATHTUB_RESURFACING, CONCRETE_FLATWORK" at bounding box center [240, 198] width 180 height 7
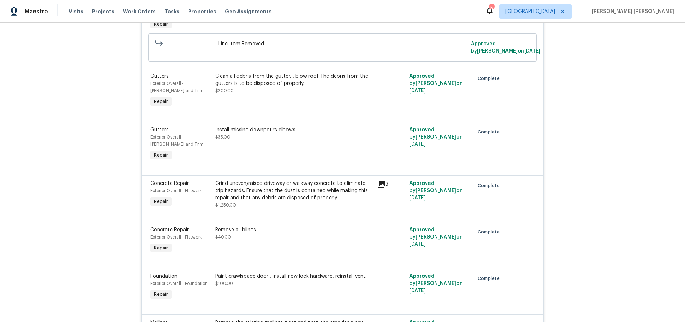
scroll to position [1510, 0]
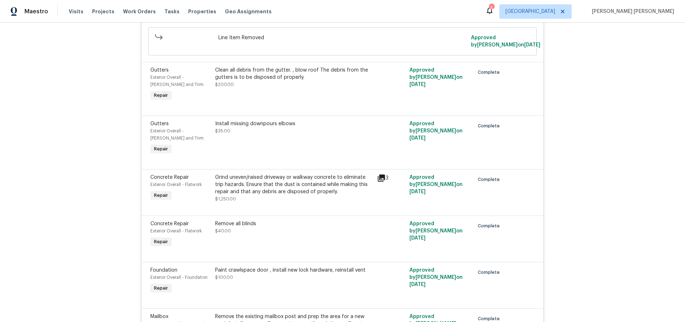
click at [384, 174] on icon at bounding box center [380, 177] width 7 height 7
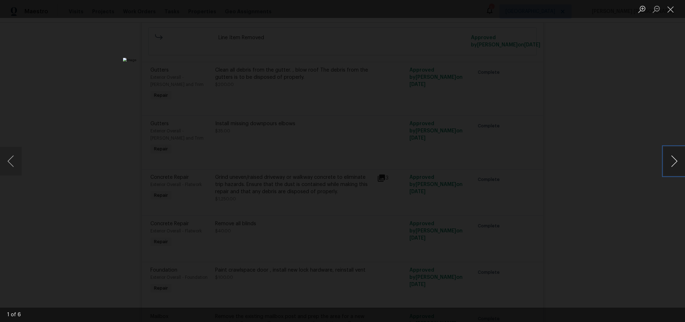
click at [671, 165] on button "Next image" at bounding box center [674, 161] width 22 height 29
click at [602, 176] on div "Lightbox" at bounding box center [342, 161] width 685 height 322
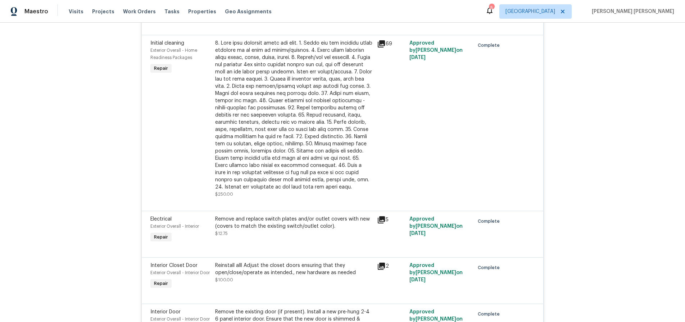
scroll to position [1798, 0]
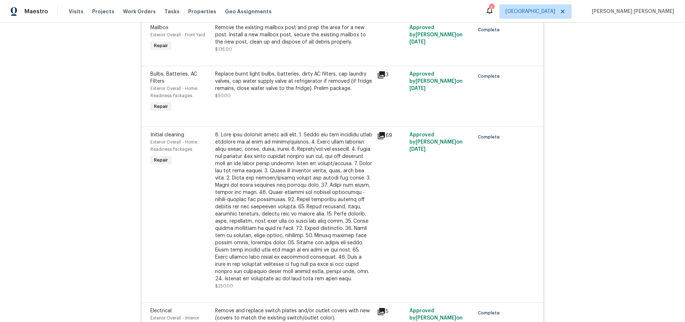
click at [381, 131] on icon at bounding box center [381, 135] width 9 height 9
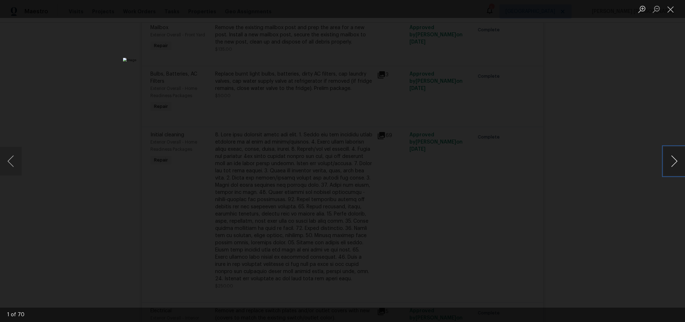
click at [670, 163] on button "Next image" at bounding box center [674, 161] width 22 height 29
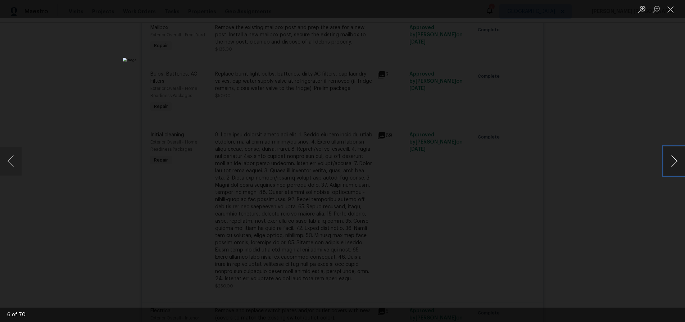
click at [670, 163] on button "Next image" at bounding box center [674, 161] width 22 height 29
click at [670, 166] on button "Next image" at bounding box center [674, 161] width 22 height 29
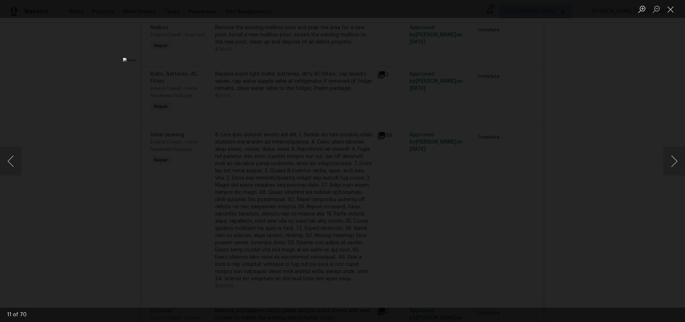
click at [596, 181] on div "Lightbox" at bounding box center [342, 161] width 685 height 322
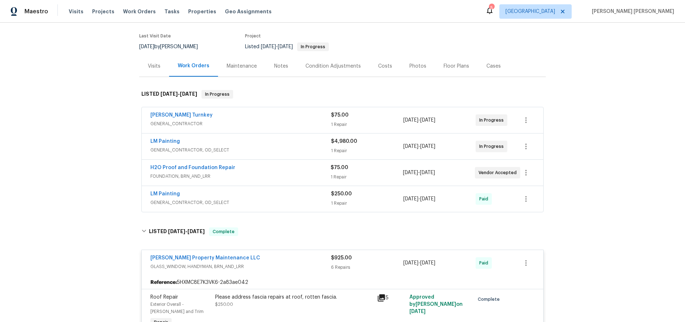
scroll to position [0, 0]
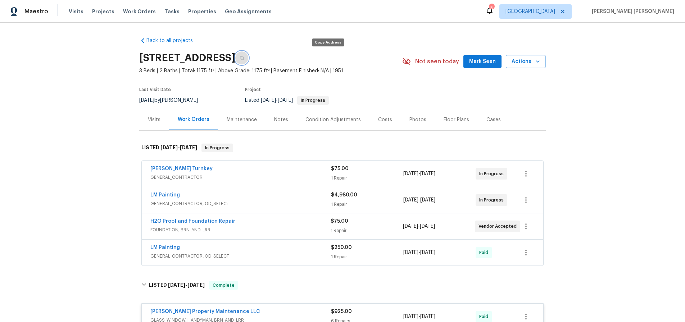
click at [248, 58] on button "button" at bounding box center [241, 57] width 13 height 13
click at [244, 56] on icon "button" at bounding box center [241, 58] width 4 height 4
click at [159, 120] on div "Visits" at bounding box center [154, 119] width 13 height 7
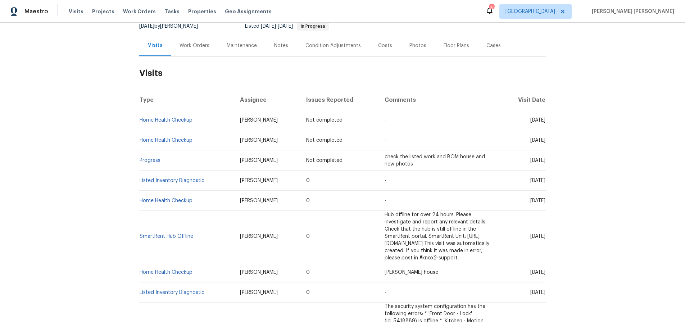
scroll to position [76, 0]
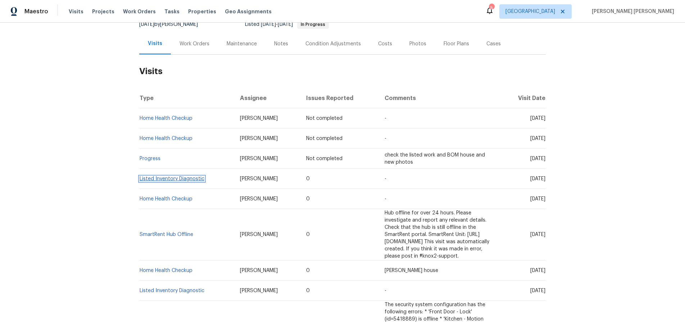
click at [184, 179] on link "Listed Inventory Diagnostic" at bounding box center [171, 178] width 65 height 5
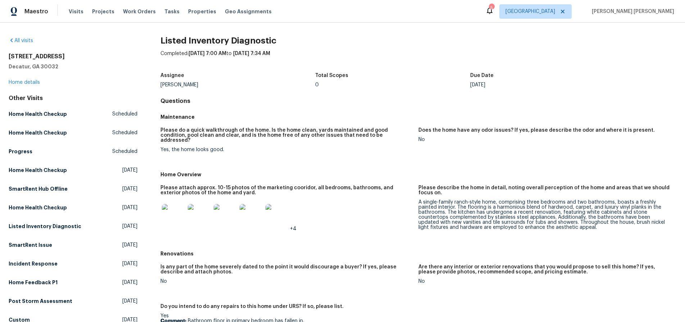
click at [179, 206] on img at bounding box center [173, 215] width 23 height 23
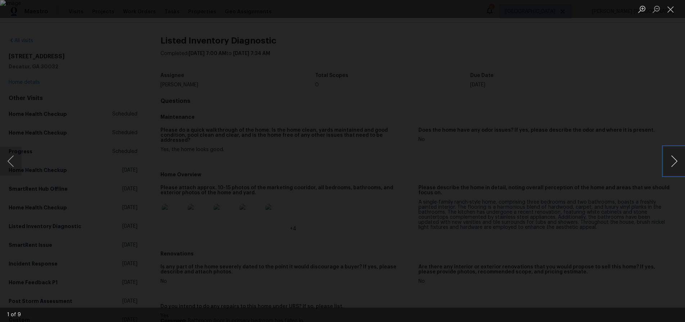
click at [675, 165] on button "Next image" at bounding box center [674, 161] width 22 height 29
click at [679, 163] on button "Next image" at bounding box center [674, 161] width 22 height 29
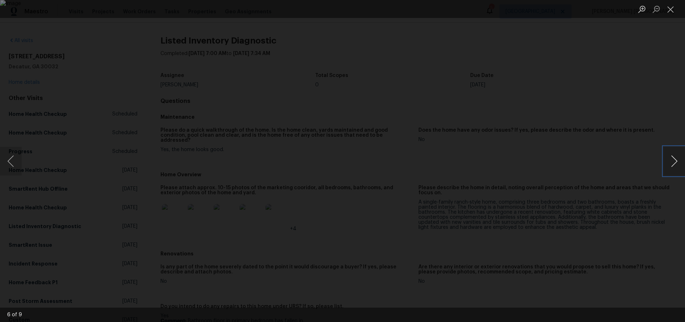
click at [677, 163] on button "Next image" at bounding box center [674, 161] width 22 height 29
click at [666, 205] on div "Lightbox" at bounding box center [342, 161] width 685 height 322
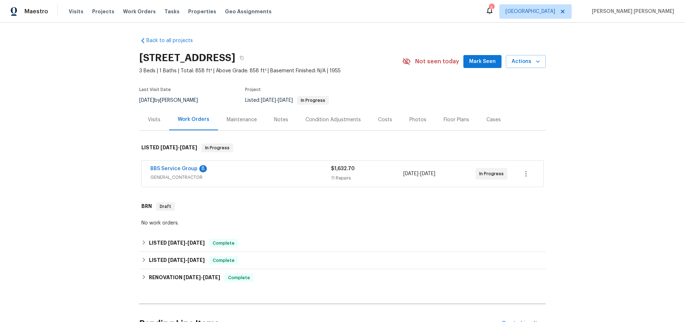
click at [276, 177] on span "GENERAL_CONTRACTOR" at bounding box center [240, 177] width 180 height 7
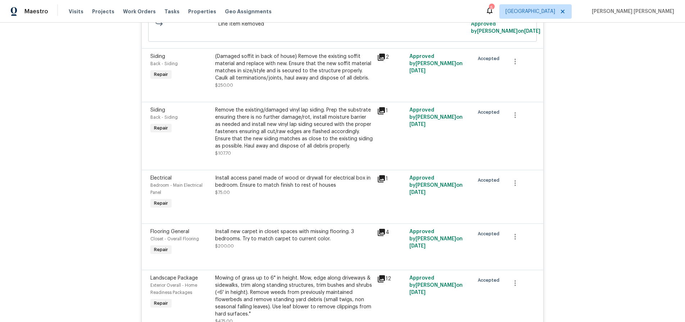
scroll to position [398, 0]
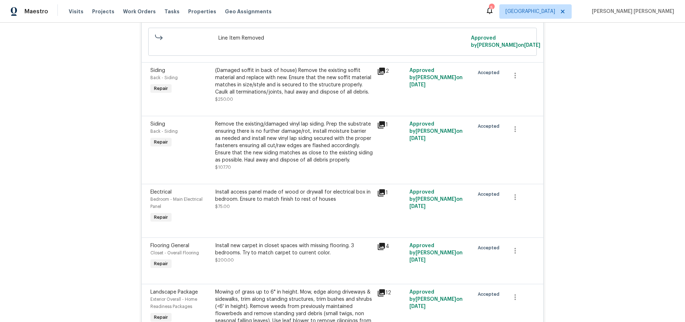
click at [382, 75] on icon at bounding box center [380, 71] width 7 height 7
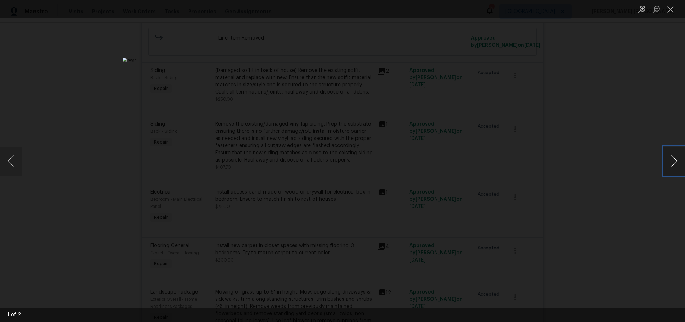
click at [674, 170] on button "Next image" at bounding box center [674, 161] width 22 height 29
click at [599, 166] on div "Lightbox" at bounding box center [342, 161] width 685 height 322
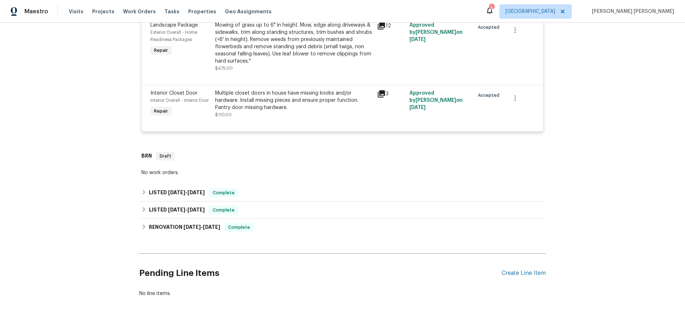
scroll to position [696, 0]
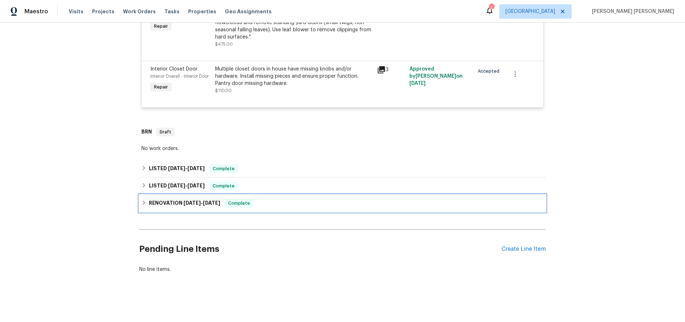
click at [143, 203] on icon at bounding box center [144, 202] width 3 height 4
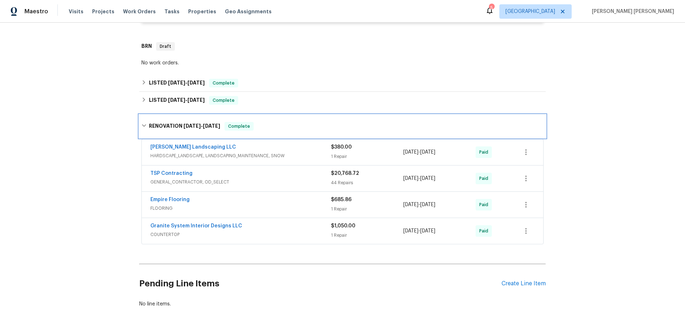
scroll to position [775, 0]
click at [279, 178] on div "TSP Contracting" at bounding box center [240, 173] width 180 height 9
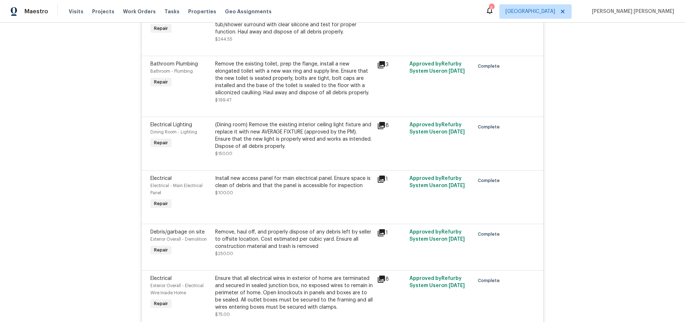
scroll to position [1282, 0]
click at [383, 181] on icon at bounding box center [380, 177] width 7 height 7
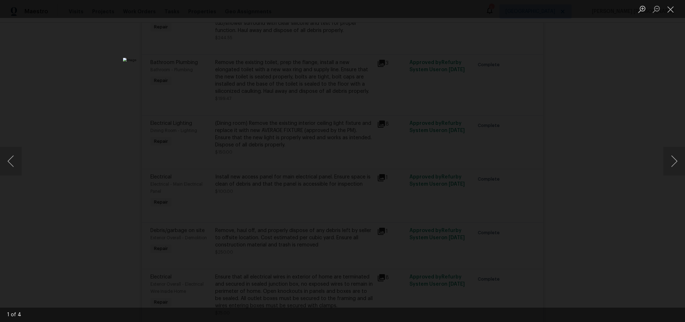
click at [608, 193] on div "Lightbox" at bounding box center [342, 161] width 685 height 322
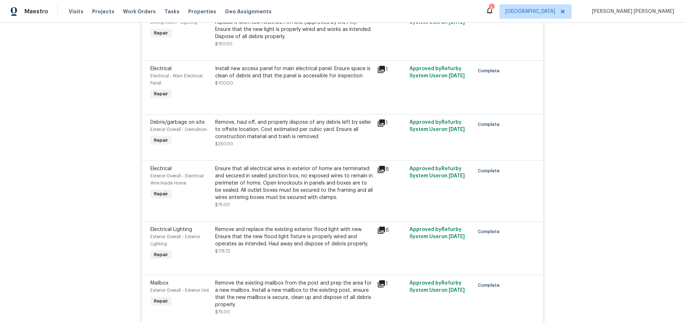
scroll to position [1388, 0]
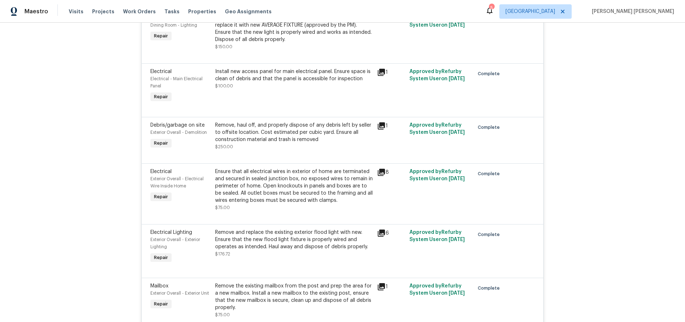
click at [381, 176] on icon at bounding box center [380, 172] width 7 height 7
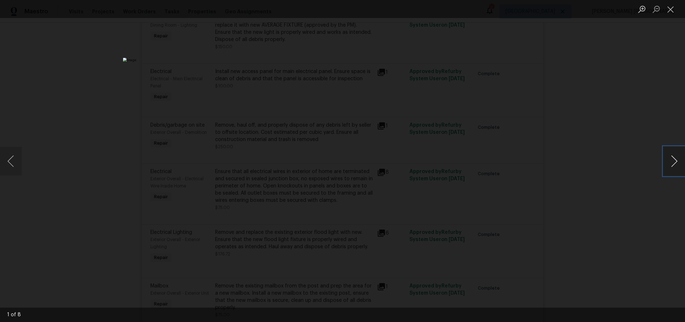
click at [669, 163] on button "Next image" at bounding box center [674, 161] width 22 height 29
click at [557, 192] on div "Lightbox" at bounding box center [342, 161] width 685 height 322
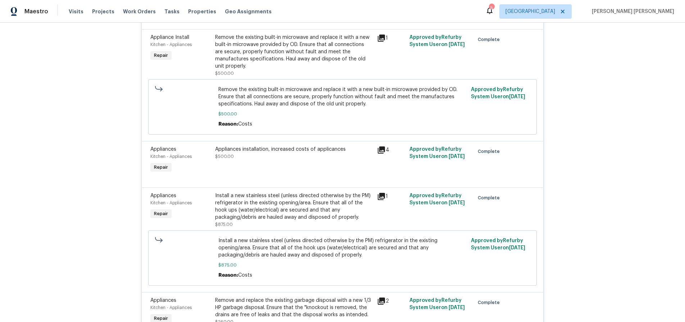
scroll to position [2656, 0]
click at [384, 200] on icon at bounding box center [381, 195] width 9 height 9
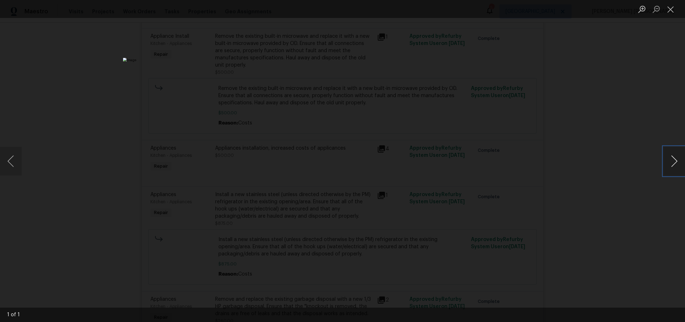
click at [675, 166] on button "Next image" at bounding box center [674, 161] width 22 height 29
click at [595, 212] on div "Lightbox" at bounding box center [342, 161] width 685 height 322
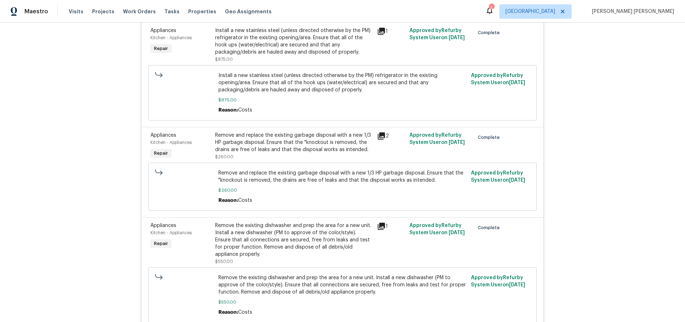
scroll to position [2820, 0]
click at [381, 139] on icon at bounding box center [380, 135] width 7 height 7
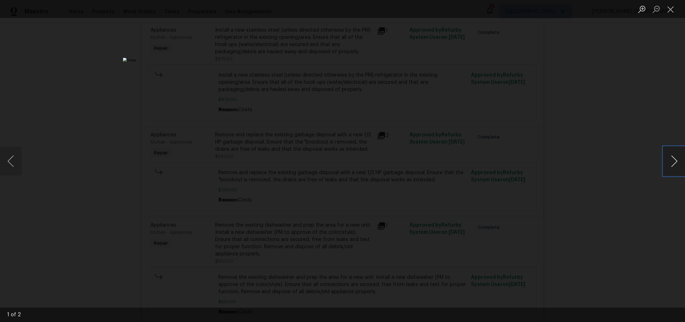
click at [670, 164] on button "Next image" at bounding box center [674, 161] width 22 height 29
click at [656, 169] on div "Lightbox" at bounding box center [342, 161] width 685 height 322
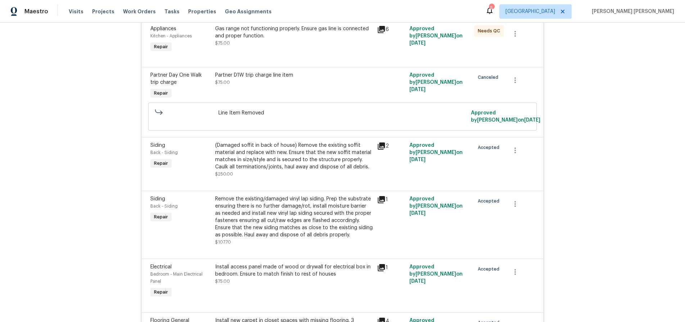
scroll to position [325, 0]
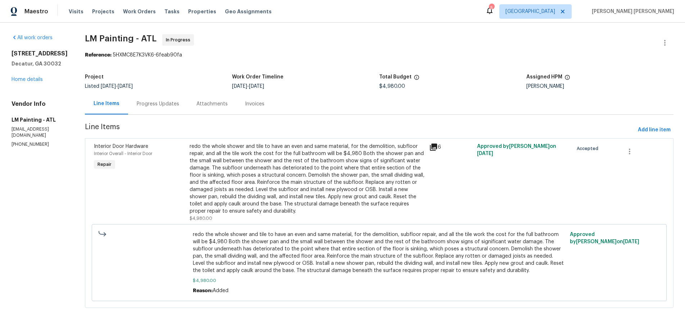
click at [438, 147] on icon at bounding box center [433, 147] width 9 height 9
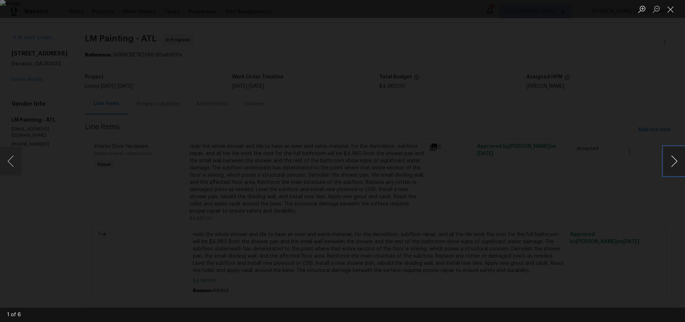
click at [678, 164] on button "Next image" at bounding box center [674, 161] width 22 height 29
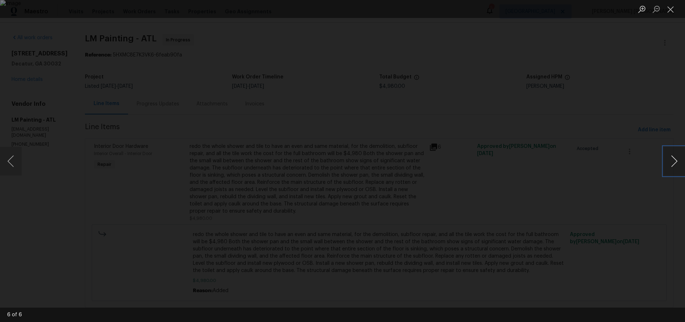
click at [678, 164] on button "Next image" at bounding box center [674, 161] width 22 height 29
drag, startPoint x: 640, startPoint y: 214, endPoint x: 640, endPoint y: 203, distance: 10.4
click at [640, 214] on div "Lightbox" at bounding box center [342, 161] width 685 height 322
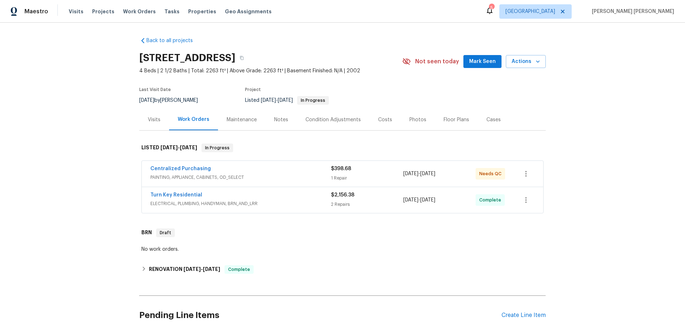
click at [260, 206] on span "ELECTRICAL, PLUMBING, HANDYMAN, BRN_AND_LRR" at bounding box center [240, 203] width 180 height 7
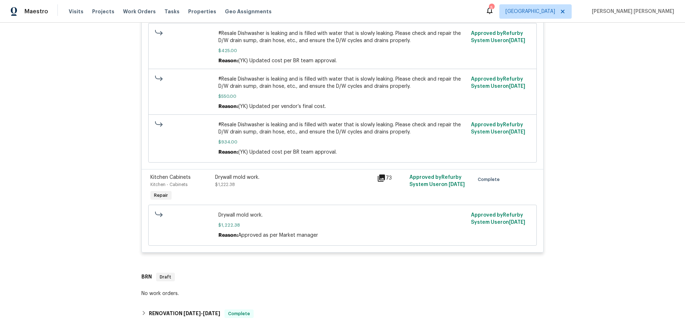
scroll to position [265, 0]
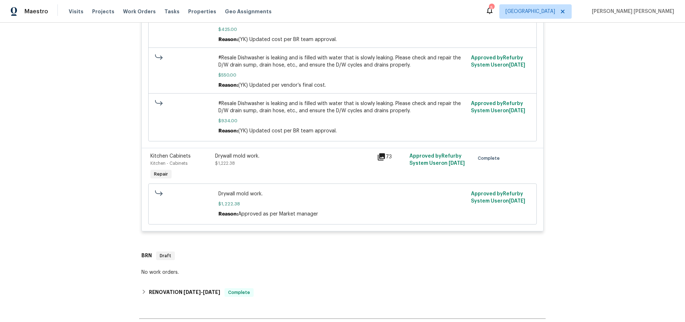
click at [278, 165] on div "Drywall mold work. $1,222.38" at bounding box center [293, 159] width 157 height 14
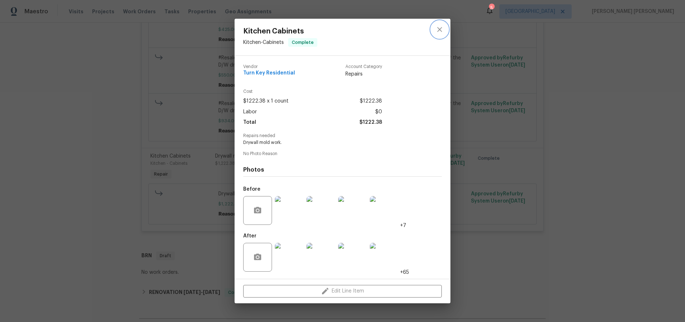
click at [440, 29] on icon "close" at bounding box center [439, 29] width 9 height 9
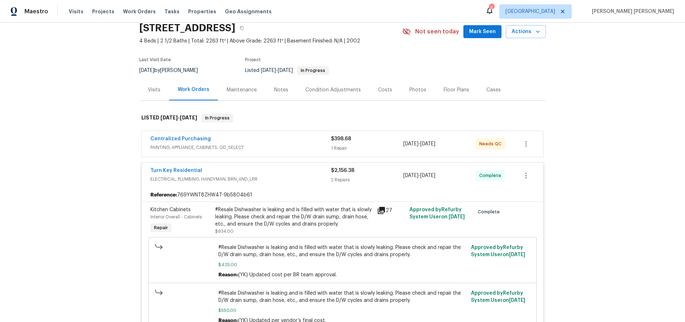
scroll to position [35, 0]
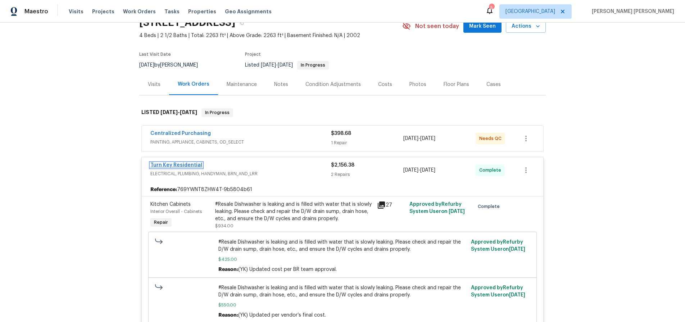
click at [188, 166] on link "Turn Key Residential" at bounding box center [176, 165] width 52 height 5
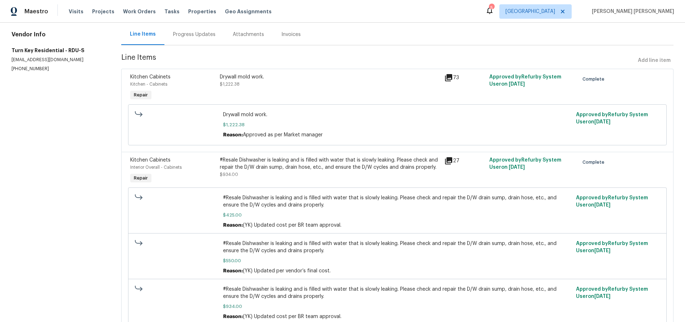
scroll to position [103, 0]
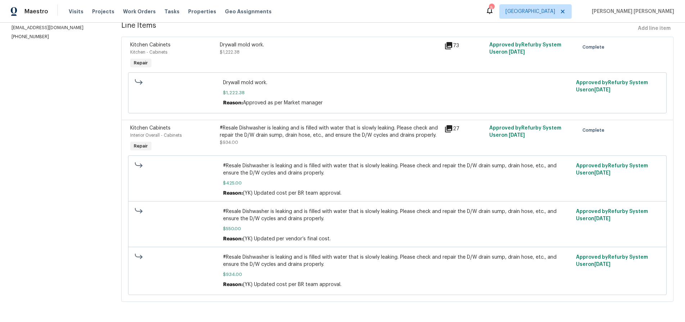
click at [451, 44] on icon at bounding box center [448, 45] width 7 height 7
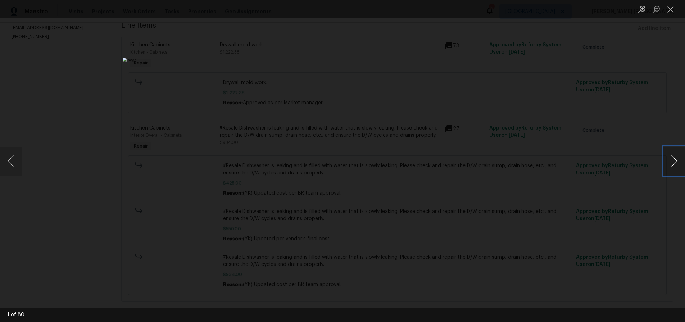
click at [675, 165] on button "Next image" at bounding box center [674, 161] width 22 height 29
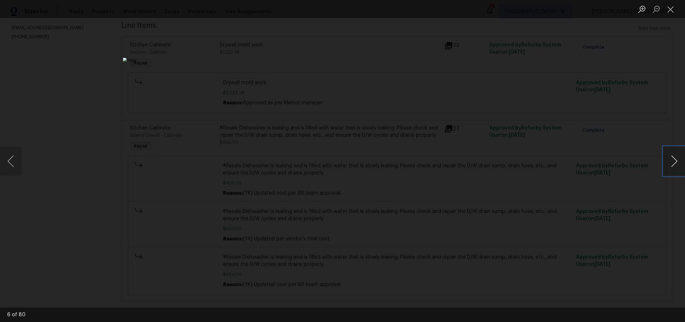
click at [675, 165] on button "Next image" at bounding box center [674, 161] width 22 height 29
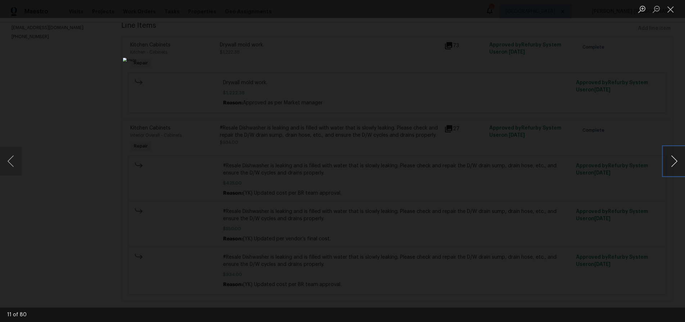
click at [675, 165] on button "Next image" at bounding box center [674, 161] width 22 height 29
click at [671, 163] on button "Next image" at bounding box center [674, 161] width 22 height 29
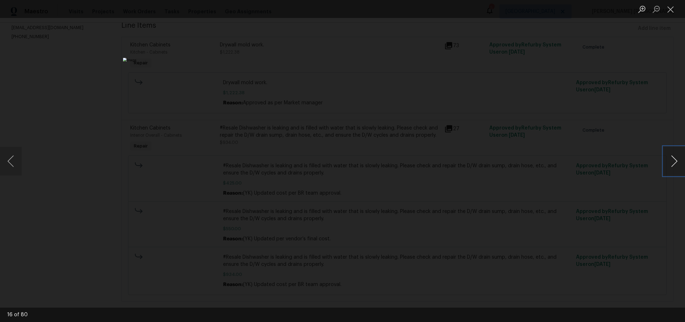
click at [671, 163] on button "Next image" at bounding box center [674, 161] width 22 height 29
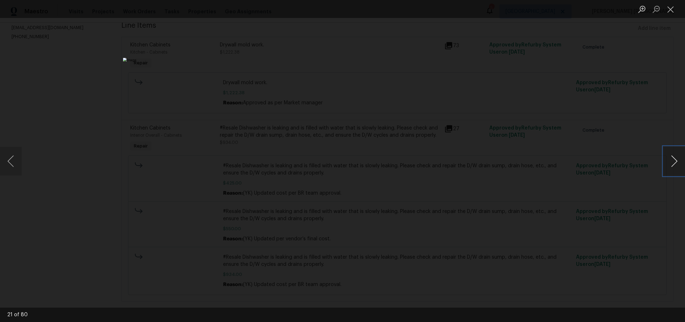
click at [671, 163] on button "Next image" at bounding box center [674, 161] width 22 height 29
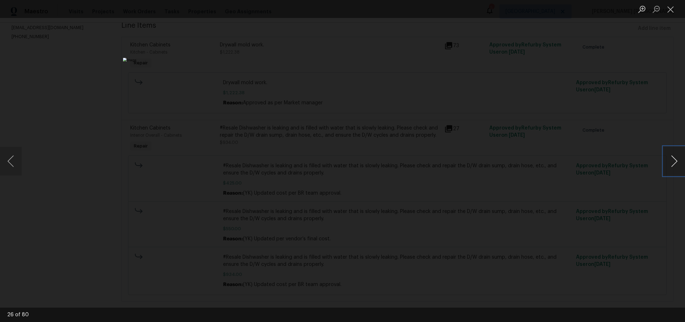
click at [671, 163] on button "Next image" at bounding box center [674, 161] width 22 height 29
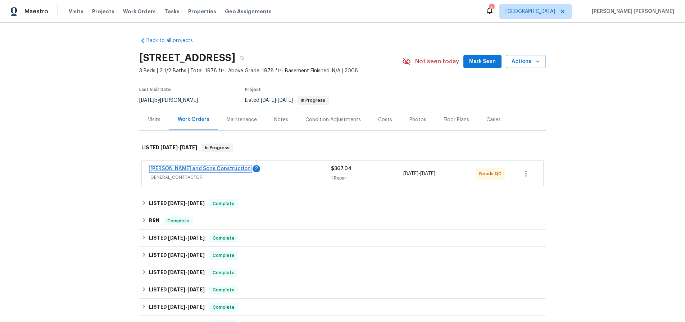
click at [185, 168] on link "[PERSON_NAME] and Sons Construction" at bounding box center [200, 168] width 100 height 5
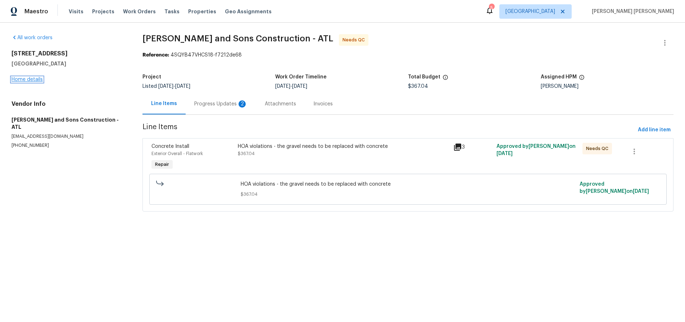
click at [28, 80] on link "Home details" at bounding box center [27, 79] width 31 height 5
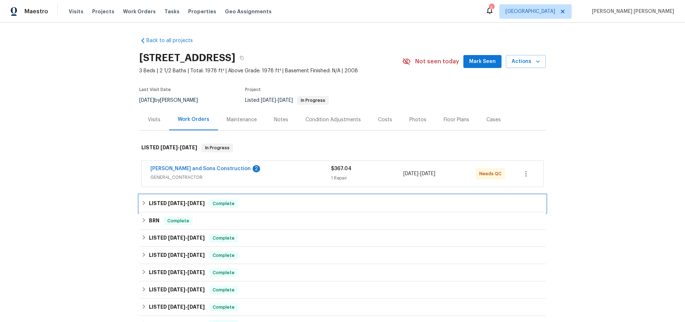
click at [145, 203] on icon at bounding box center [143, 202] width 5 height 5
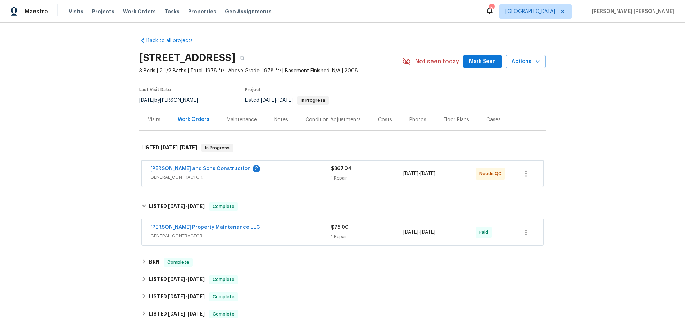
click at [307, 237] on span "GENERAL_CONTRACTOR" at bounding box center [240, 235] width 180 height 7
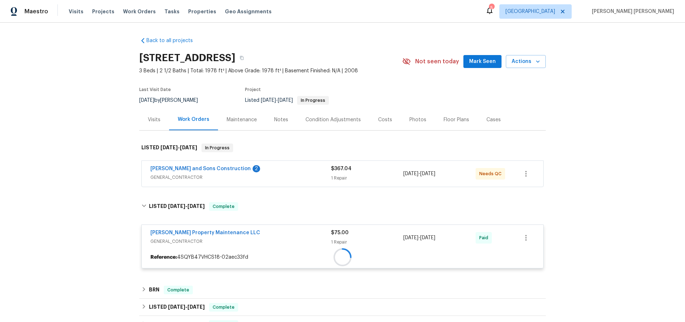
scroll to position [57, 0]
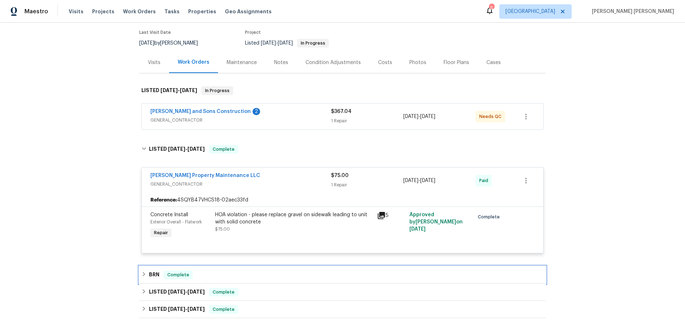
click at [146, 274] on icon at bounding box center [143, 273] width 5 height 5
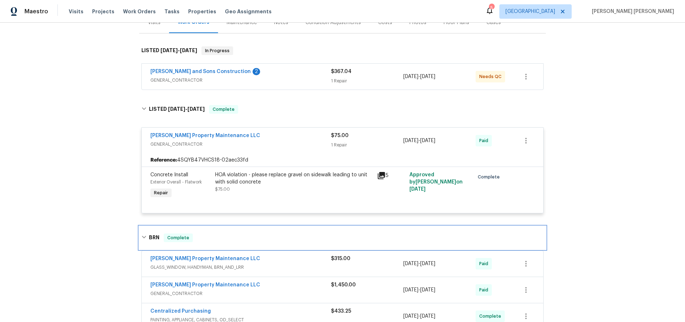
scroll to position [1, 0]
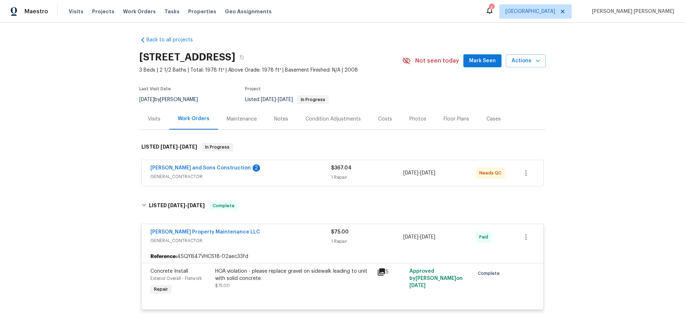
click at [272, 174] on span "GENERAL_CONTRACTOR" at bounding box center [240, 176] width 180 height 7
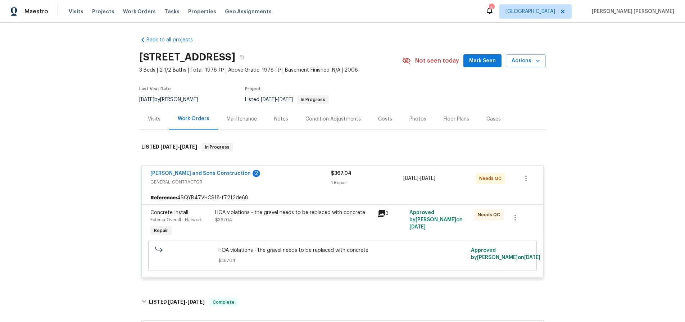
click at [272, 174] on div "[PERSON_NAME] and Sons Construction 2" at bounding box center [240, 174] width 180 height 9
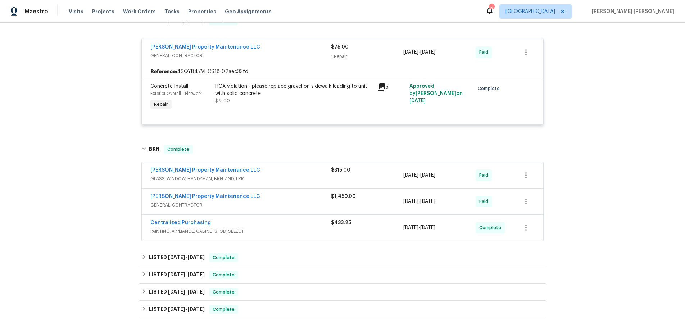
scroll to position [201, 0]
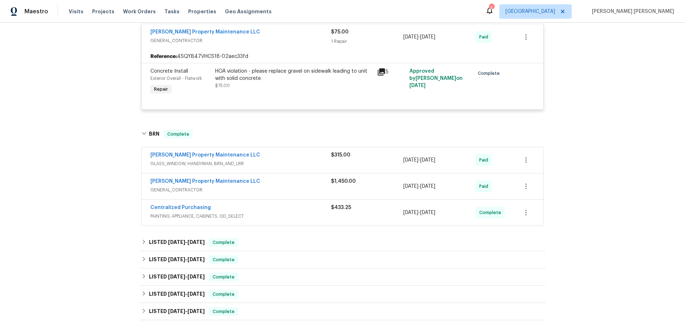
click at [289, 164] on span "GLASS_WINDOW, HANDYMAN, BRN_AND_LRR" at bounding box center [240, 163] width 180 height 7
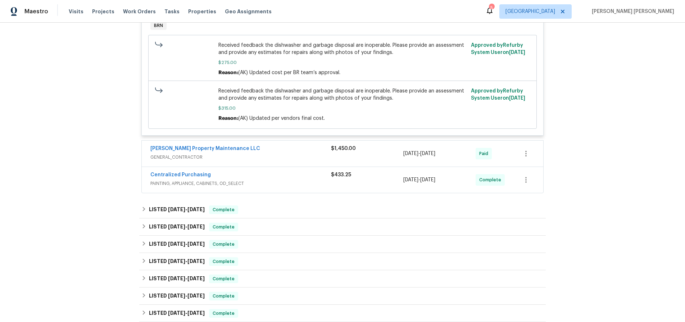
scroll to position [413, 0]
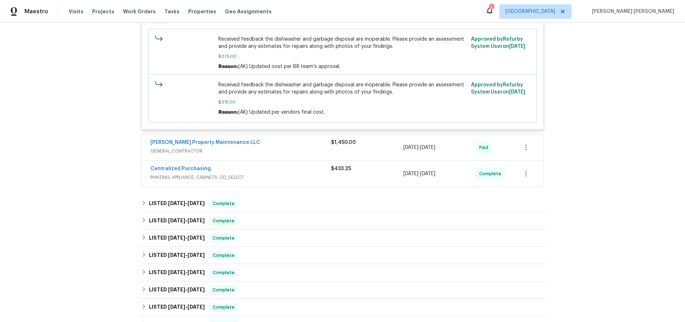
click at [298, 150] on span "GENERAL_CONTRACTOR" at bounding box center [240, 150] width 180 height 7
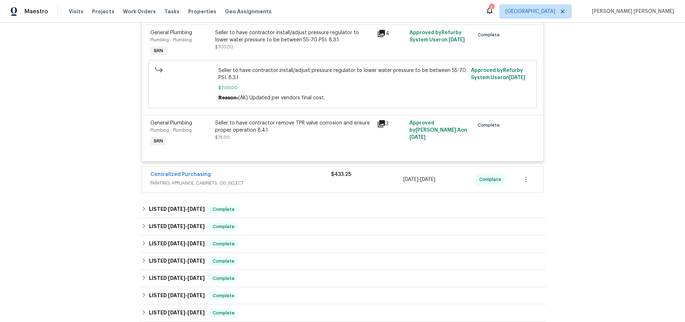
scroll to position [957, 0]
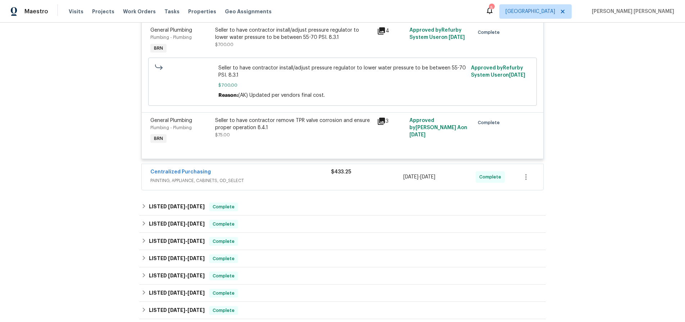
click at [320, 169] on div "Centralized Purchasing PAINTING, APPLIANCE, CABINETS, OD_SELECT $433.25 7/16/20…" at bounding box center [342, 177] width 401 height 26
click at [321, 175] on div "Centralized Purchasing" at bounding box center [240, 172] width 180 height 9
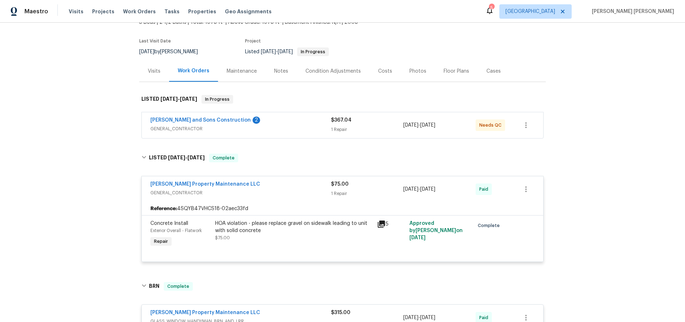
scroll to position [0, 0]
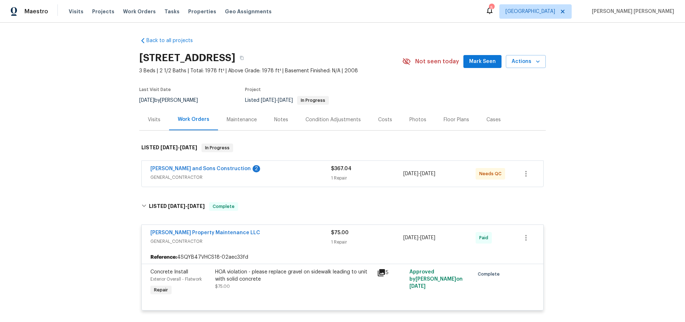
click at [148, 122] on div "Visits" at bounding box center [154, 119] width 13 height 7
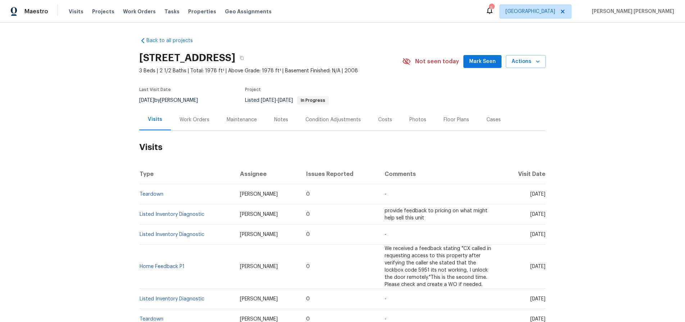
click at [151, 197] on td "Teardown" at bounding box center [186, 194] width 95 height 20
click at [151, 196] on link "Teardown" at bounding box center [151, 194] width 24 height 5
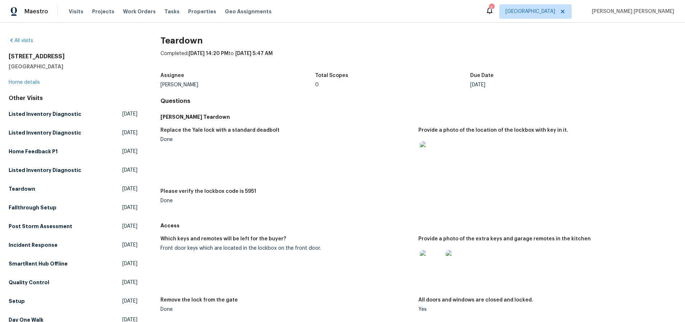
click at [430, 257] on img at bounding box center [431, 261] width 23 height 23
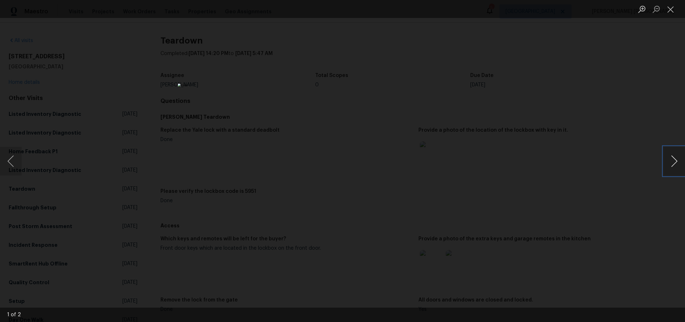
click at [674, 167] on button "Next image" at bounding box center [674, 161] width 22 height 29
click at [639, 163] on div "Lightbox" at bounding box center [342, 161] width 685 height 322
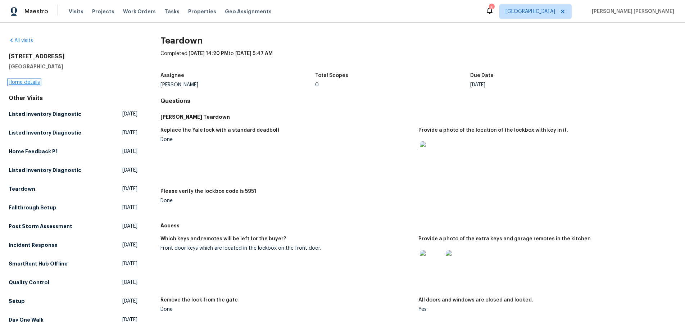
click at [28, 82] on link "Home details" at bounding box center [24, 82] width 31 height 5
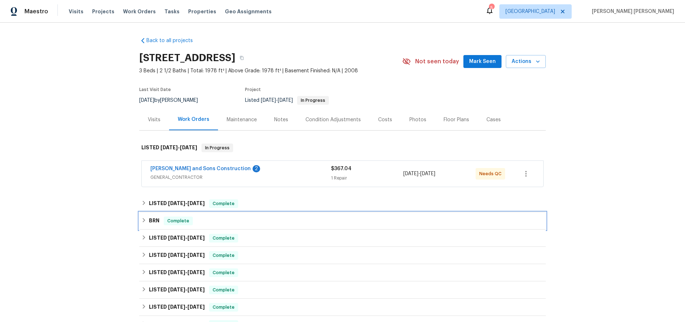
click at [146, 218] on icon at bounding box center [143, 220] width 5 height 5
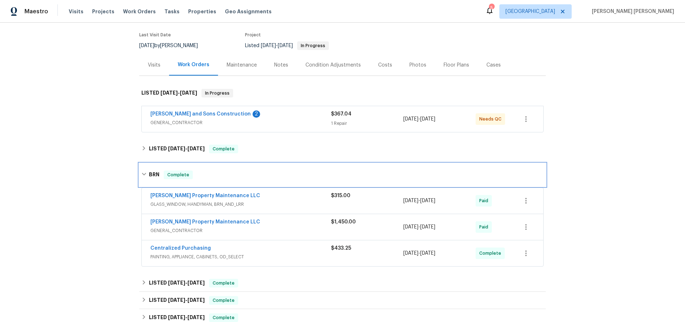
scroll to position [83, 0]
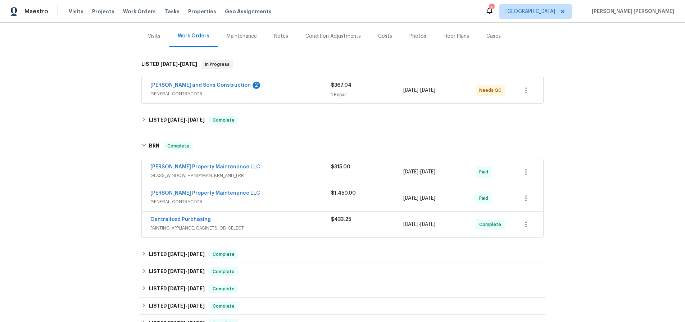
click at [274, 173] on span "GLASS_WINDOW, HANDYMAN, BRN_AND_LRR" at bounding box center [240, 175] width 180 height 7
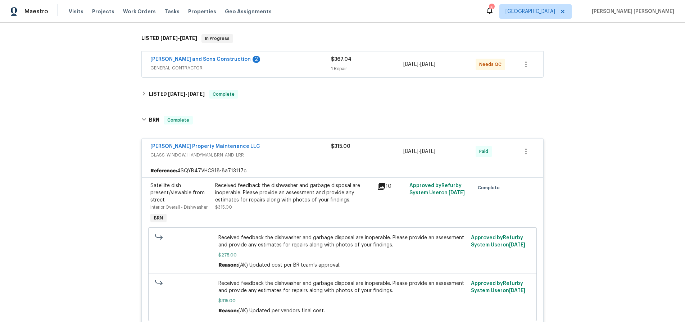
scroll to position [0, 0]
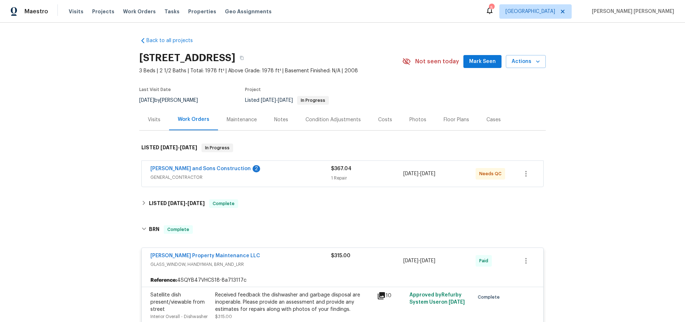
click at [151, 123] on div "Visits" at bounding box center [154, 119] width 13 height 7
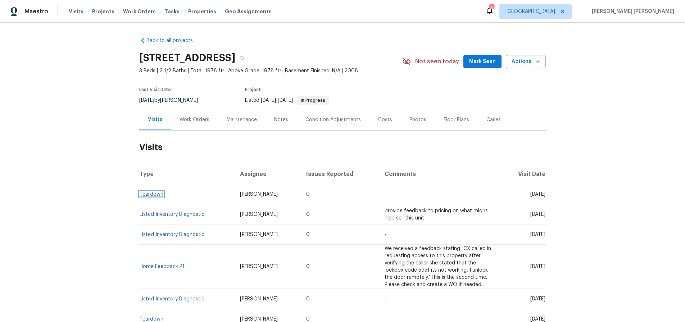
click at [147, 196] on link "Teardown" at bounding box center [151, 194] width 24 height 5
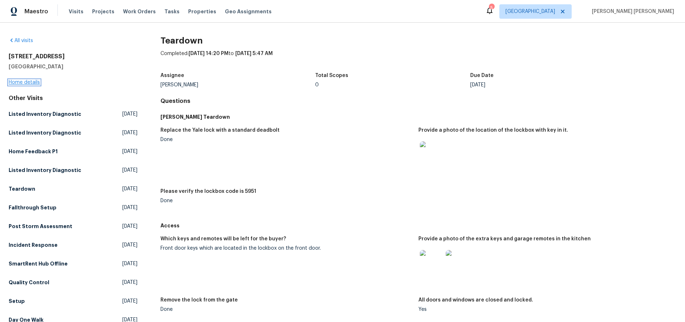
click at [35, 81] on link "Home details" at bounding box center [24, 82] width 31 height 5
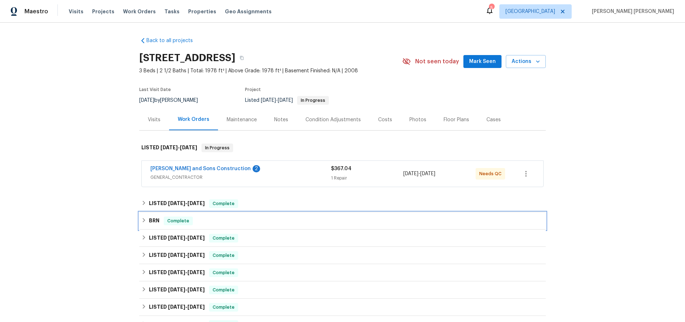
click at [147, 224] on div "BRN Complete" at bounding box center [342, 220] width 402 height 9
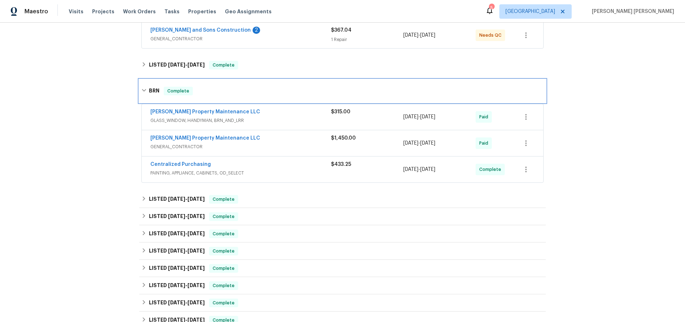
scroll to position [141, 0]
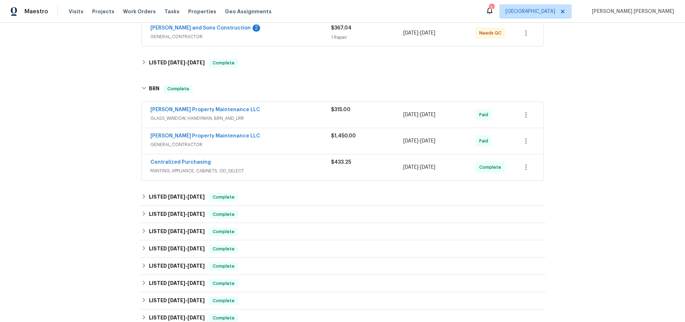
click at [283, 113] on div "[PERSON_NAME] Property Maintenance LLC" at bounding box center [240, 110] width 180 height 9
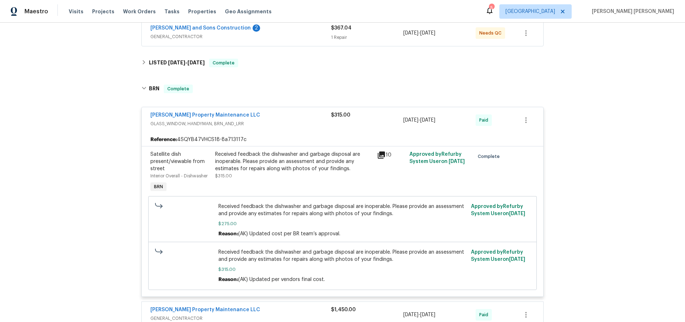
click at [380, 155] on icon at bounding box center [380, 154] width 7 height 7
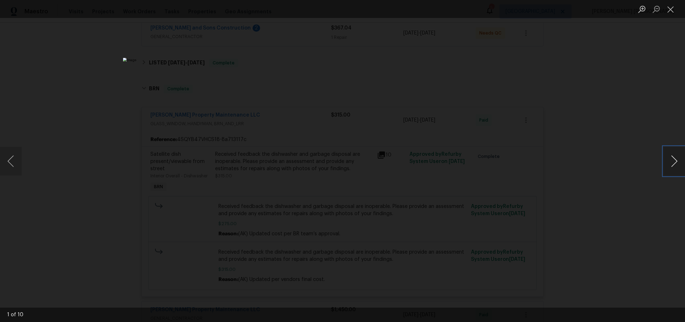
click at [675, 166] on button "Next image" at bounding box center [674, 161] width 22 height 29
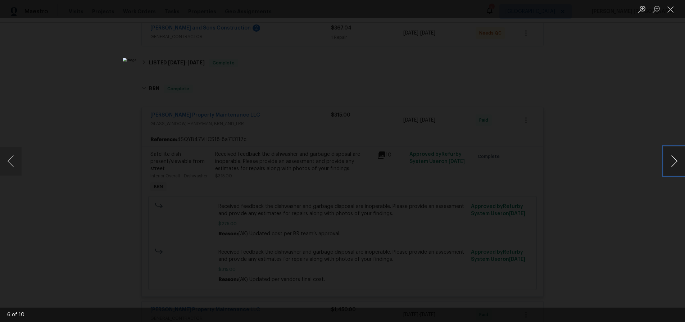
click at [675, 166] on button "Next image" at bounding box center [674, 161] width 22 height 29
click at [663, 161] on button "Next image" at bounding box center [674, 161] width 22 height 29
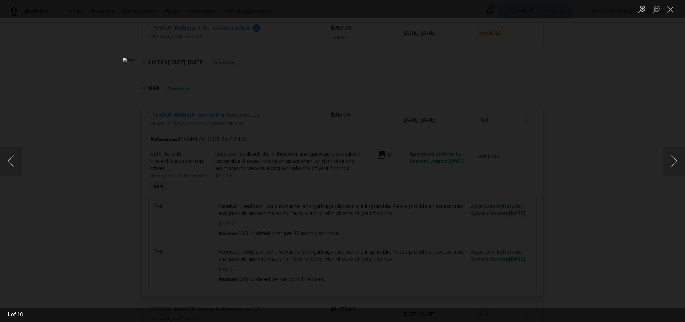
click at [632, 188] on div "Lightbox" at bounding box center [342, 161] width 685 height 322
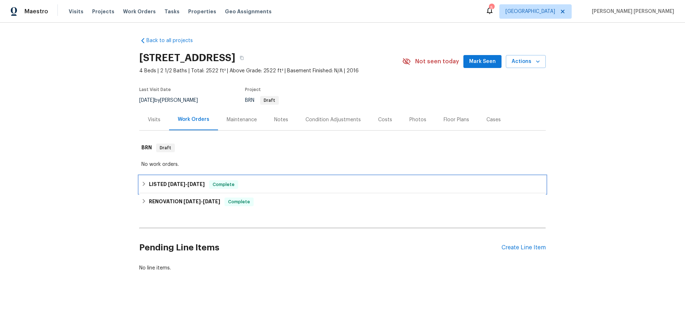
click at [146, 182] on icon at bounding box center [143, 183] width 5 height 5
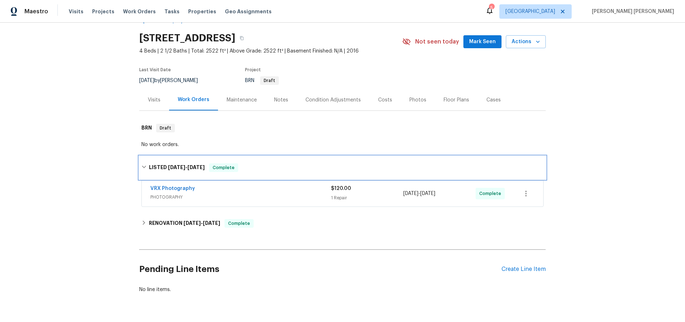
scroll to position [37, 0]
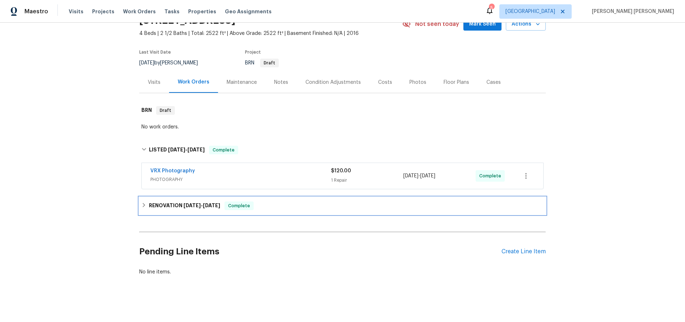
click at [144, 205] on icon at bounding box center [144, 205] width 3 height 4
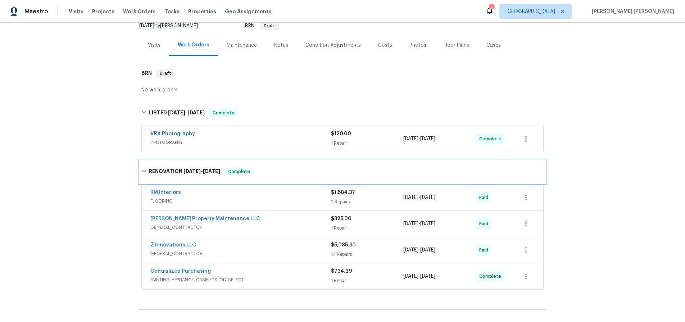
scroll to position [133, 0]
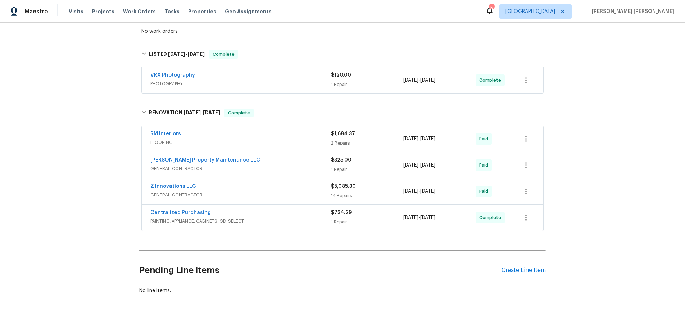
click at [376, 191] on div "$5,085.30 14 Repairs" at bounding box center [367, 191] width 72 height 17
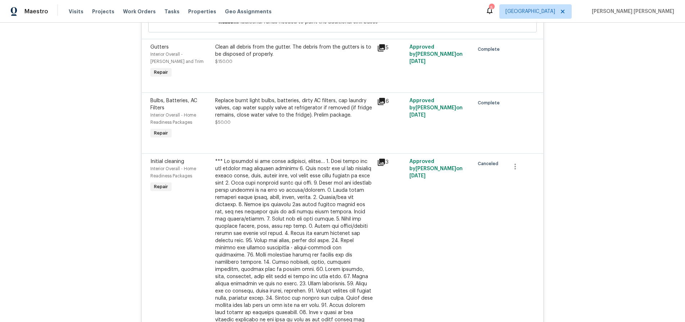
scroll to position [713, 0]
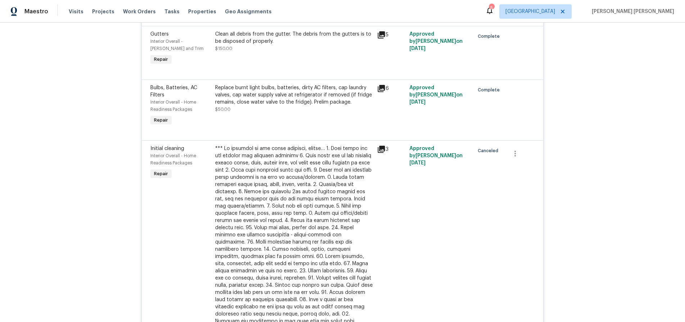
click at [379, 148] on icon at bounding box center [381, 149] width 9 height 9
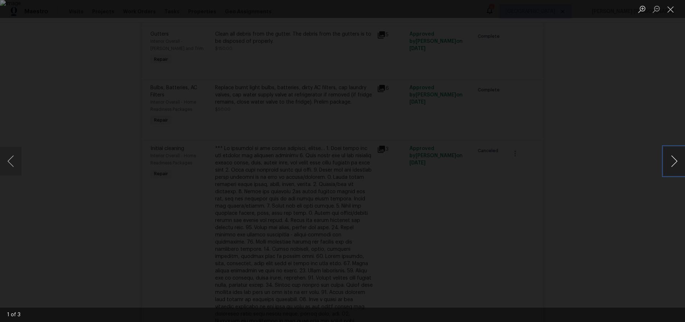
click at [677, 161] on button "Next image" at bounding box center [674, 161] width 22 height 29
click at [609, 216] on div "Lightbox" at bounding box center [342, 161] width 685 height 322
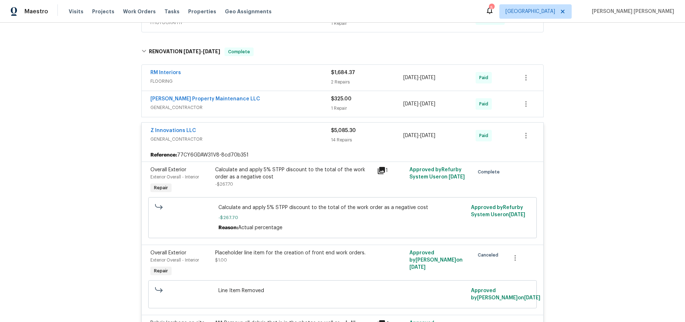
scroll to position [192, 0]
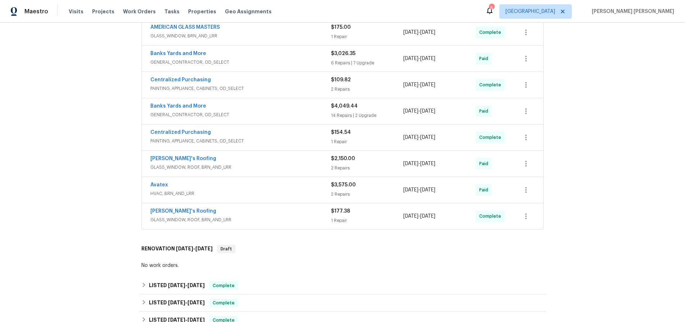
scroll to position [69, 0]
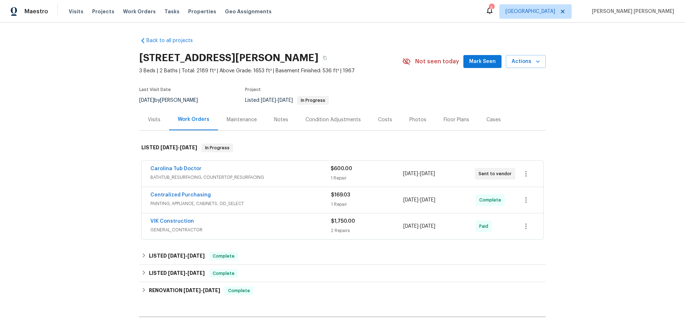
click at [219, 175] on span "BATHTUB_RESURFACING, COUNTERTOP_RESURFACING" at bounding box center [240, 177] width 180 height 7
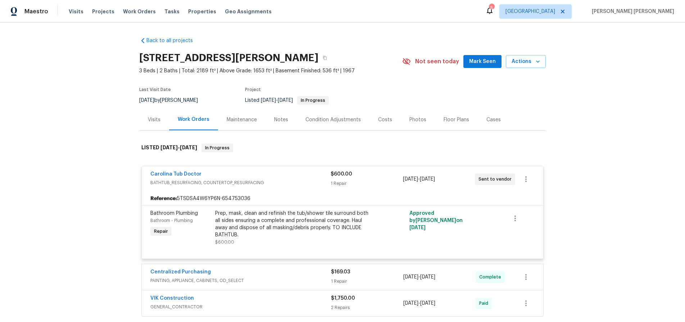
click at [260, 176] on div "Carolina Tub Doctor" at bounding box center [240, 174] width 180 height 9
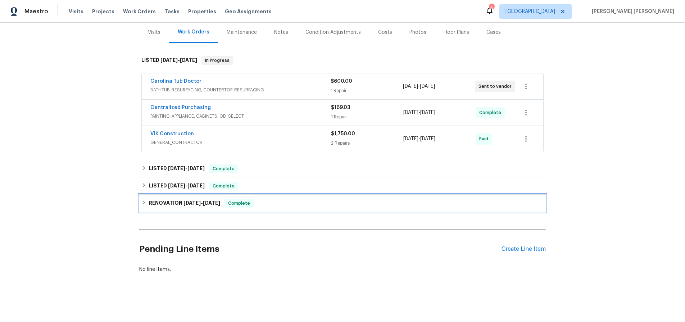
click at [142, 203] on icon at bounding box center [143, 202] width 5 height 5
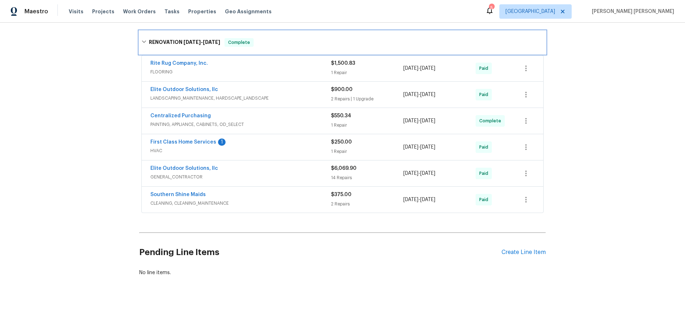
scroll to position [260, 0]
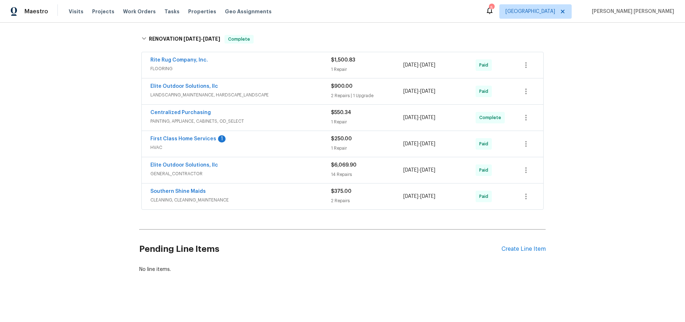
click at [289, 66] on span "FLOORING" at bounding box center [240, 68] width 180 height 7
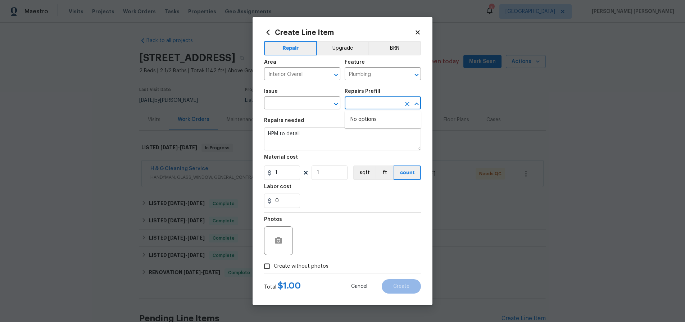
scroll to position [69, 0]
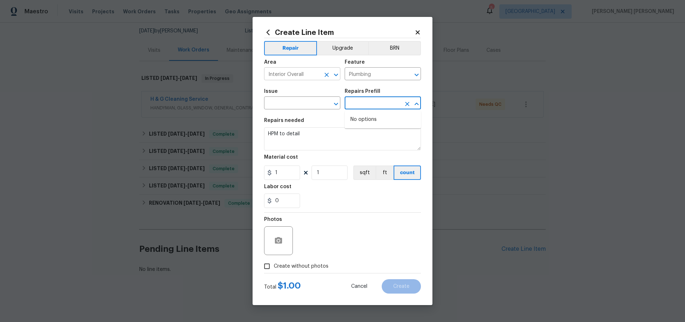
click at [305, 76] on input "Interior Overall" at bounding box center [292, 74] width 56 height 11
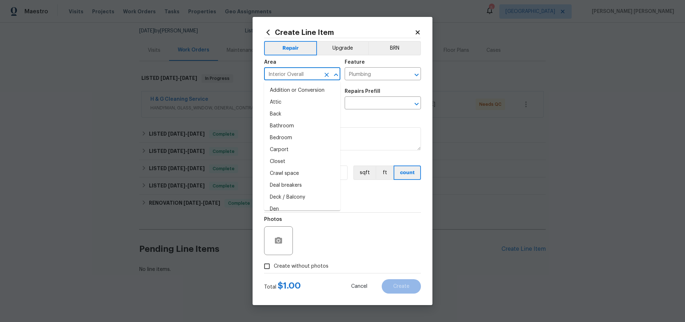
scroll to position [183, 0]
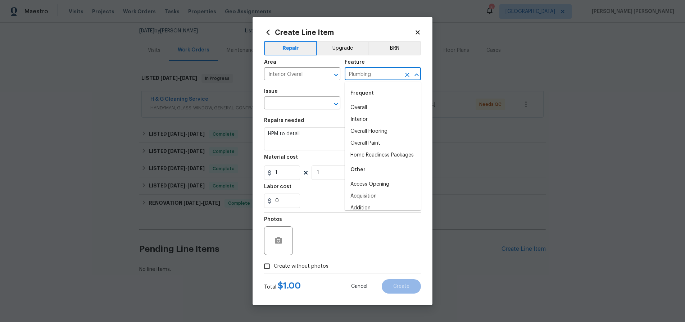
click at [379, 70] on input "Plumbing" at bounding box center [372, 74] width 56 height 11
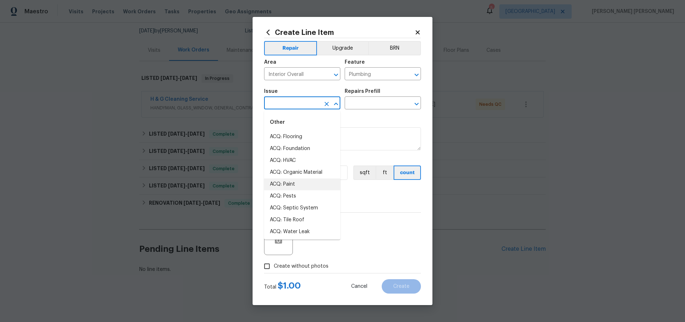
click at [293, 102] on input "text" at bounding box center [292, 103] width 56 height 11
click at [303, 184] on li "General Plumbing" at bounding box center [302, 185] width 76 height 12
type input "General Plumbing"
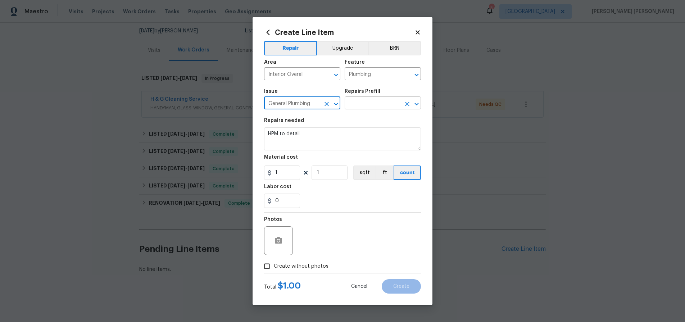
click at [370, 109] on body "Maestro Visits Projects Work Orders Tasks Properties Geo Assignments 5 Las Vega…" at bounding box center [342, 161] width 685 height 322
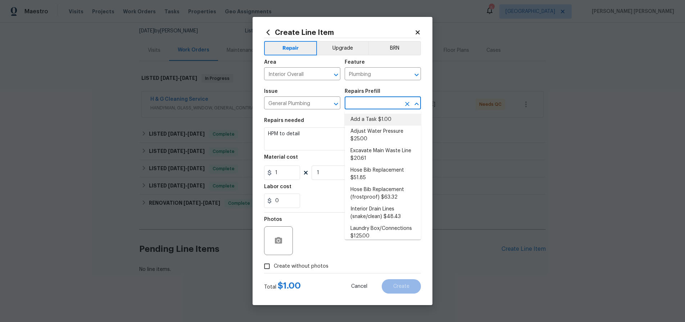
drag, startPoint x: 369, startPoint y: 116, endPoint x: 373, endPoint y: 116, distance: 4.0
click at [369, 116] on li "Add a Task $1.00" at bounding box center [382, 120] width 76 height 12
type input "Add a Task $1.00"
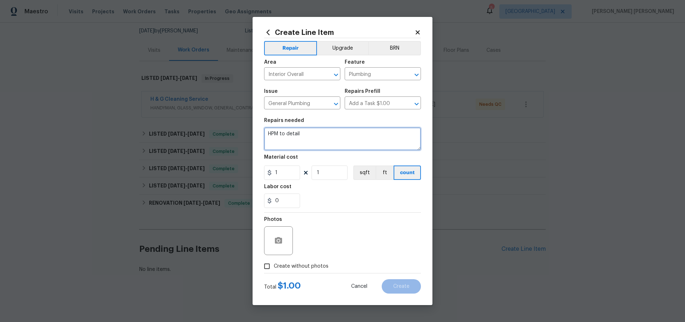
drag, startPoint x: 311, startPoint y: 143, endPoint x: 320, endPoint y: 133, distance: 14.0
click at [320, 134] on textarea "HPM to detail" at bounding box center [342, 138] width 157 height 23
drag, startPoint x: 320, startPoint y: 133, endPoint x: 188, endPoint y: 125, distance: 131.8
click at [188, 125] on div "Create Line Item Repair Upgrade BRN Area Interior Overall ​ Feature Plumbing ​ …" at bounding box center [342, 161] width 685 height 322
type textarea "test for a leak"
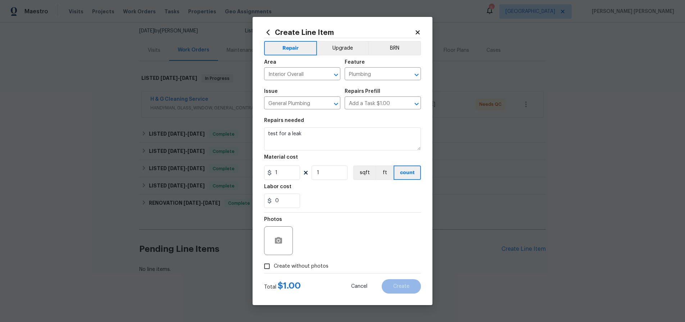
click at [278, 262] on label "Create without photos" at bounding box center [294, 266] width 68 height 14
click at [274, 262] on input "Create without photos" at bounding box center [267, 266] width 14 height 14
checkbox input "true"
click at [325, 247] on textarea at bounding box center [359, 240] width 122 height 29
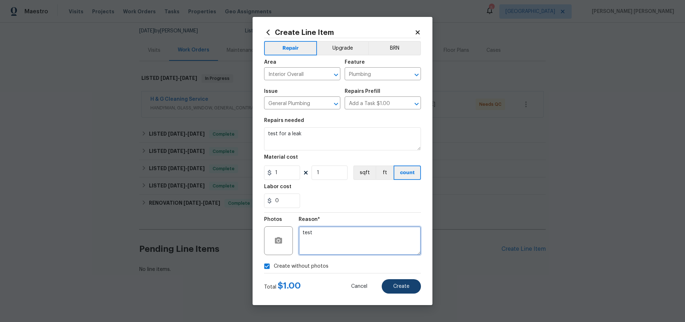
type textarea "test"
drag, startPoint x: 408, startPoint y: 282, endPoint x: 405, endPoint y: 278, distance: 5.3
click at [408, 282] on button "Create" at bounding box center [400, 286] width 39 height 14
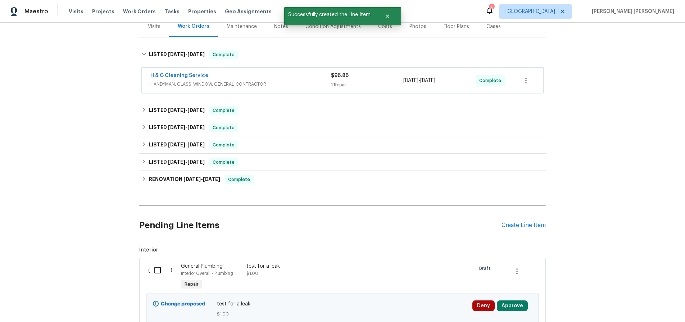
scroll to position [97, 0]
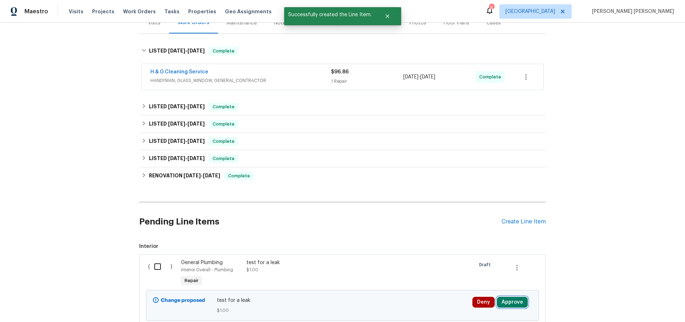
click at [504, 301] on button "Approve" at bounding box center [512, 302] width 31 height 11
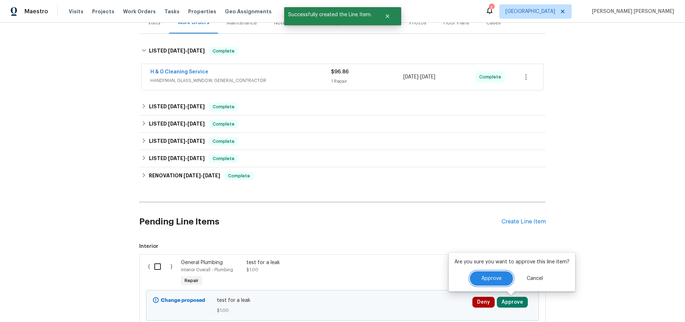
click at [485, 275] on button "Approve" at bounding box center [491, 278] width 43 height 14
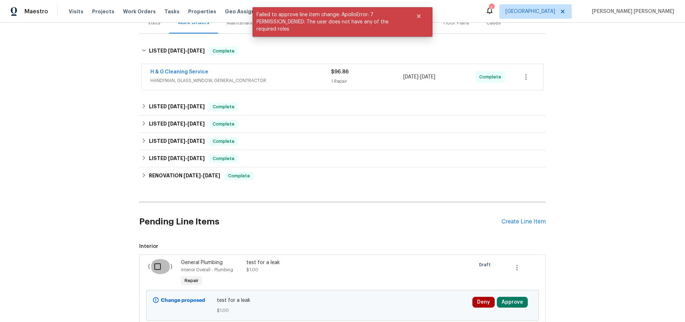
click at [168, 268] on input "checkbox" at bounding box center [160, 266] width 20 height 15
checkbox input "true"
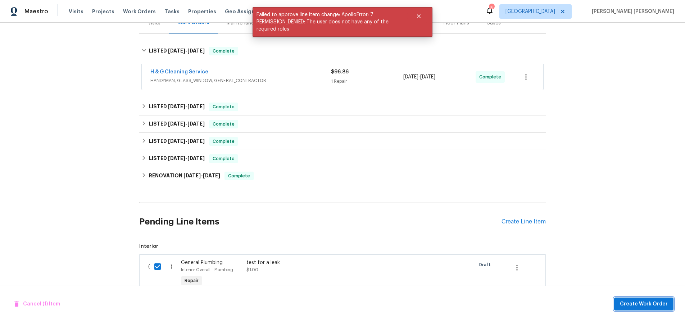
click at [629, 303] on span "Create Work Order" at bounding box center [643, 303] width 48 height 9
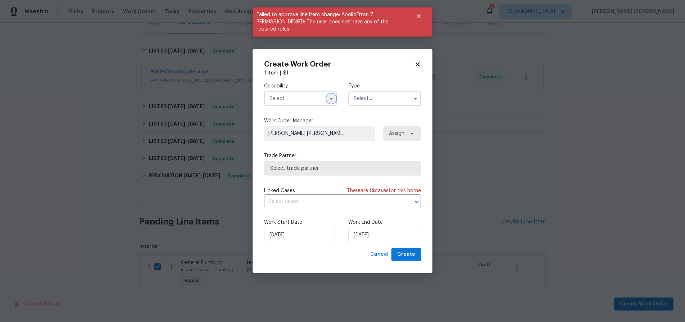
click at [329, 102] on button "button" at bounding box center [331, 98] width 9 height 9
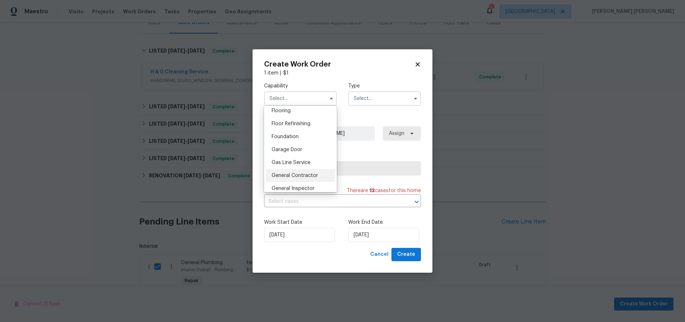
scroll to position [311, 0]
click at [296, 144] on span "General Contractor" at bounding box center [294, 146] width 46 height 5
type input "General Contractor"
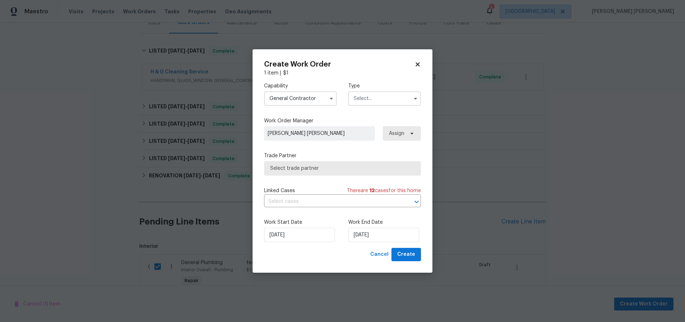
click at [392, 94] on input "text" at bounding box center [384, 98] width 73 height 14
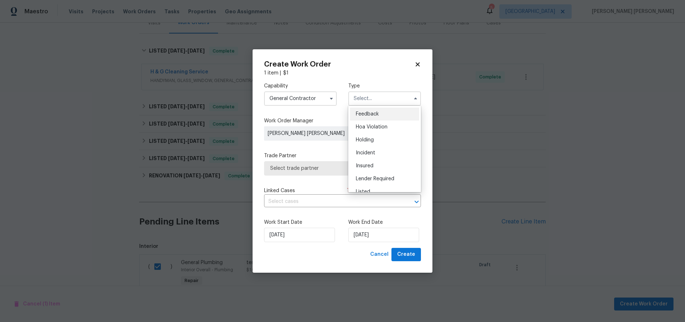
click at [376, 111] on span "Feedback" at bounding box center [367, 113] width 23 height 5
type input "Feedback"
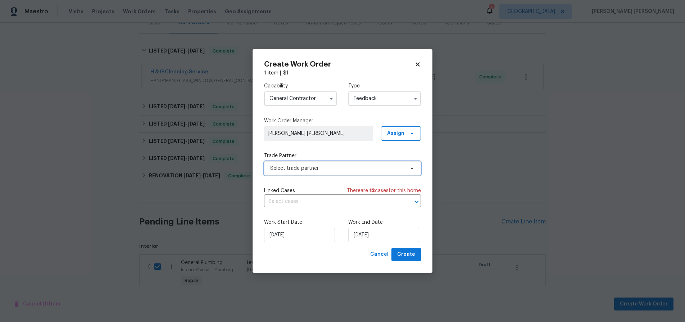
click at [319, 166] on span "Select trade partner" at bounding box center [337, 168] width 134 height 7
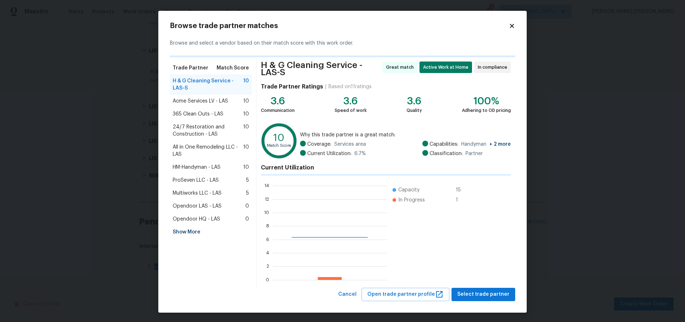
scroll to position [101, 114]
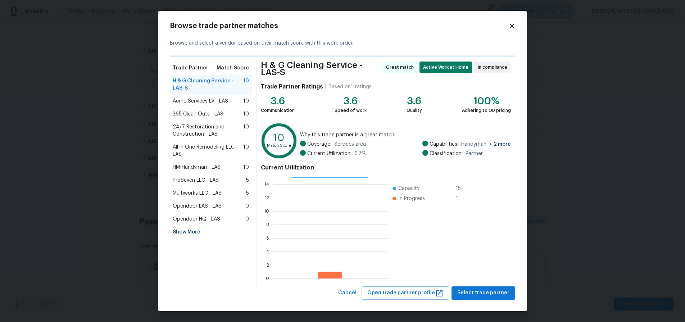
click at [197, 219] on span "Opendoor HQ - LAS" at bounding box center [196, 218] width 47 height 7
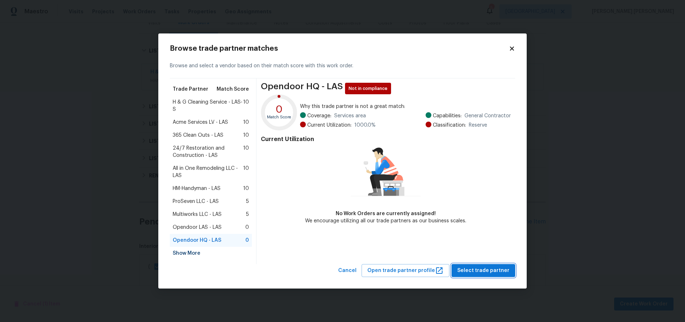
click at [479, 270] on span "Select trade partner" at bounding box center [483, 270] width 52 height 9
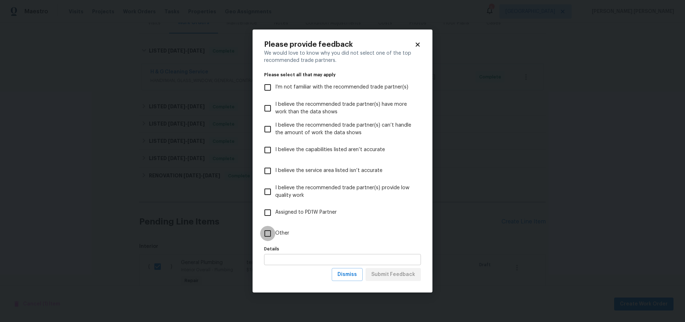
drag, startPoint x: 267, startPoint y: 233, endPoint x: 310, endPoint y: 255, distance: 48.1
click at [269, 235] on input "Other" at bounding box center [267, 233] width 15 height 15
checkbox input "true"
click at [322, 267] on div "We would love to know why you did not select one of the top recommended trade p…" at bounding box center [342, 159] width 157 height 218
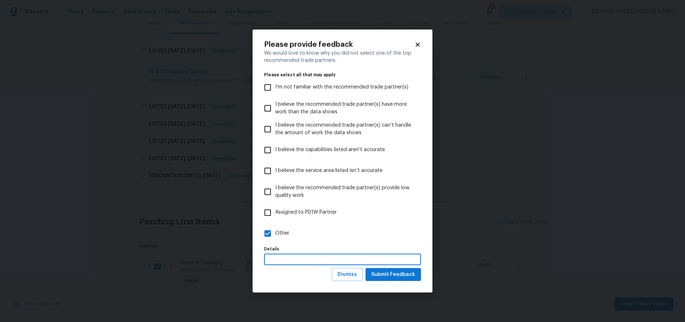
click at [304, 259] on input "text" at bounding box center [342, 259] width 157 height 11
type input "Test"
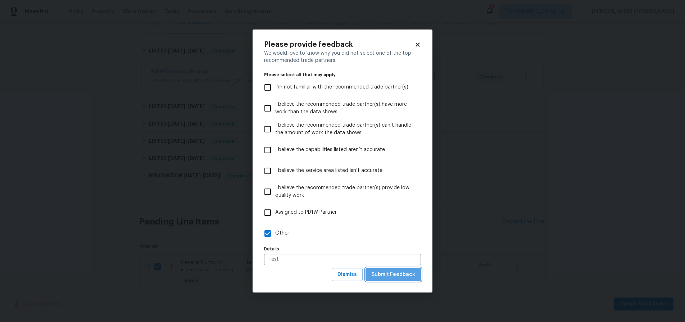
click at [403, 277] on span "Submit Feedback" at bounding box center [393, 274] width 44 height 9
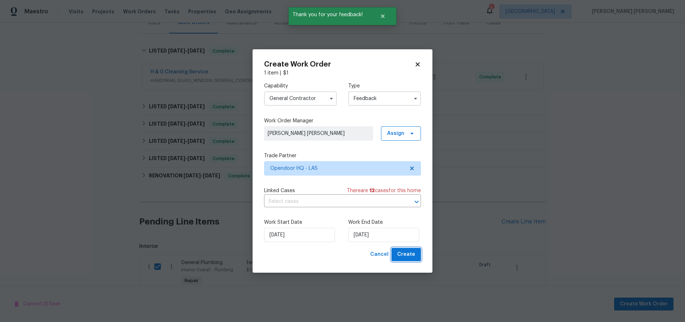
click at [411, 253] on span "Create" at bounding box center [406, 254] width 18 height 9
checkbox input "false"
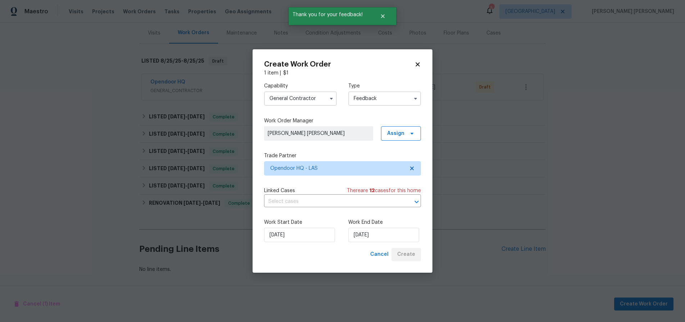
scroll to position [87, 0]
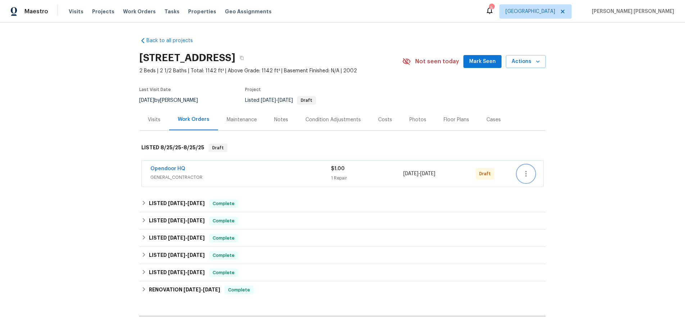
click at [525, 170] on icon "button" at bounding box center [525, 173] width 9 height 9
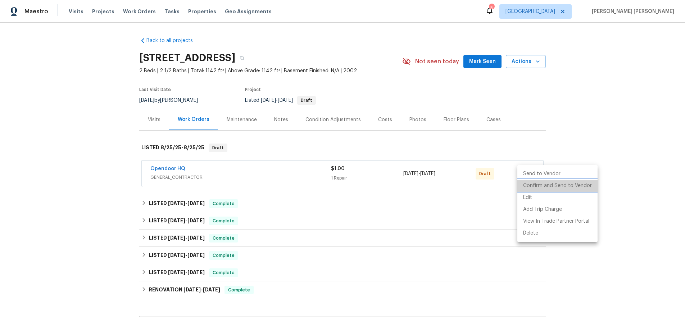
drag, startPoint x: 558, startPoint y: 183, endPoint x: 566, endPoint y: 184, distance: 7.9
click at [560, 183] on li "Confirm and Send to Vendor" at bounding box center [557, 186] width 80 height 12
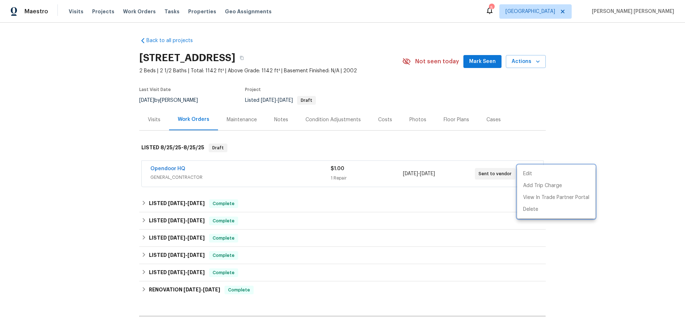
click at [630, 132] on div at bounding box center [342, 161] width 685 height 322
click at [528, 176] on icon "button" at bounding box center [525, 173] width 9 height 9
click at [562, 201] on li "View In Trade Partner Portal" at bounding box center [556, 198] width 78 height 12
click at [161, 170] on div at bounding box center [342, 161] width 685 height 322
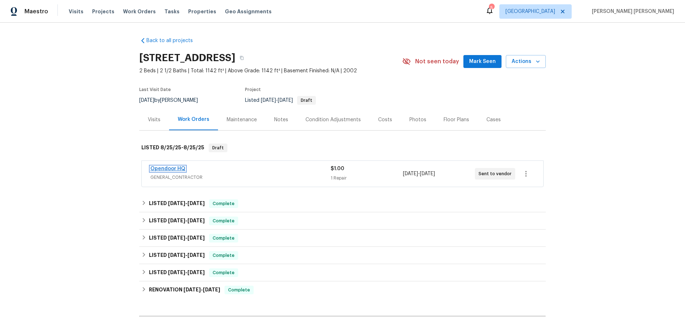
click at [163, 169] on link "Opendoor HQ" at bounding box center [167, 168] width 35 height 5
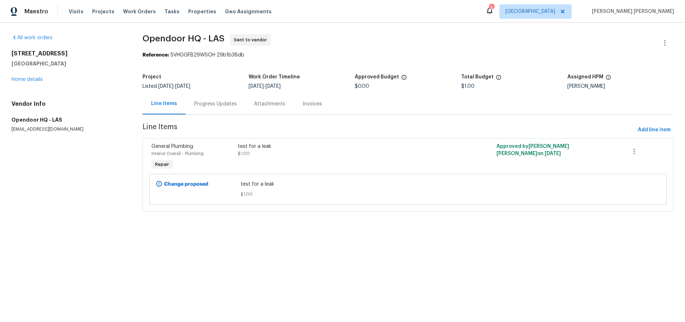
click at [309, 145] on div "test for a leak" at bounding box center [343, 146] width 211 height 7
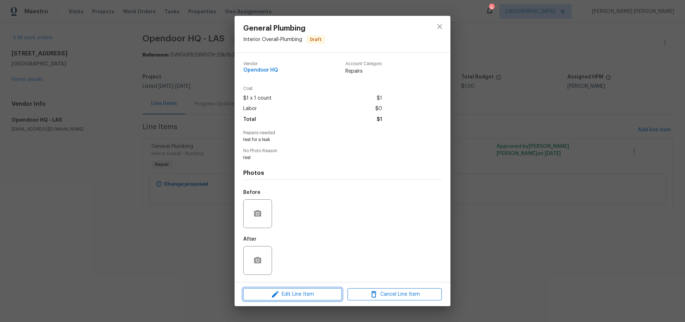
click at [308, 291] on span "Edit Line Item" at bounding box center [292, 294] width 94 height 9
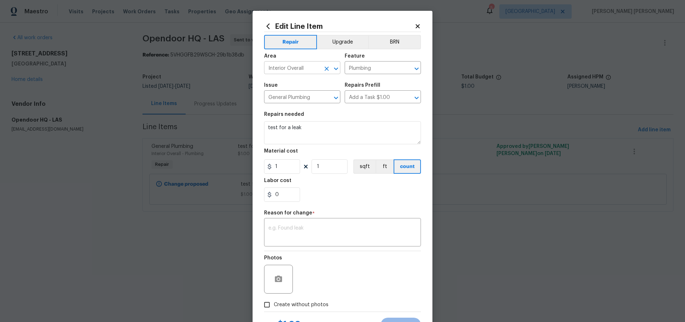
click at [318, 68] on input "Interior Overall" at bounding box center [292, 68] width 56 height 11
click at [320, 93] on li "Main Bathroom" at bounding box center [302, 96] width 76 height 12
type input "Main Bathroom"
click at [378, 68] on input "Plumbing" at bounding box center [372, 68] width 56 height 11
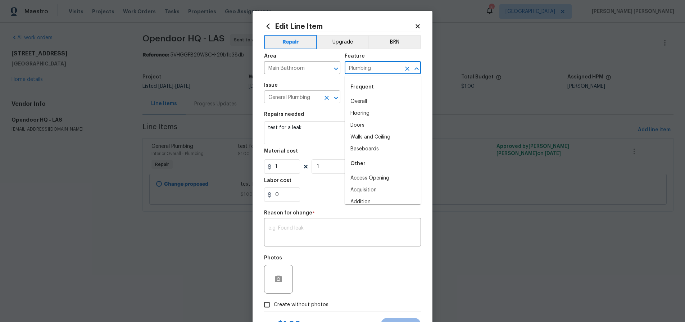
click at [317, 96] on input "General Plumbing" at bounding box center [292, 97] width 56 height 11
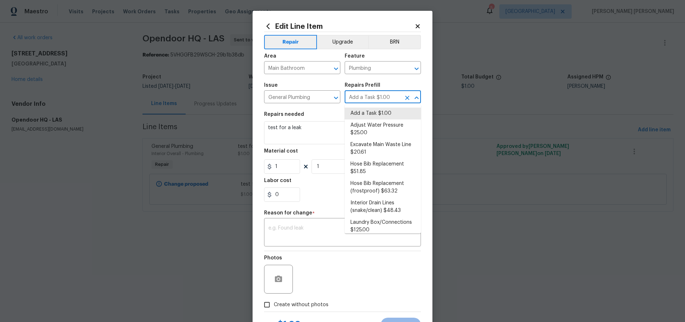
click at [388, 93] on input "Add a Task $1.00" at bounding box center [372, 97] width 56 height 11
click at [385, 124] on li "Adjust Water Pressure $25.00" at bounding box center [382, 128] width 76 height 19
type input "Add a Task $1.00"
type textarea "Adjust the water pressure regulation system. Ensure that the water pressure in …"
type input "Adjust Water Pressure $25.00"
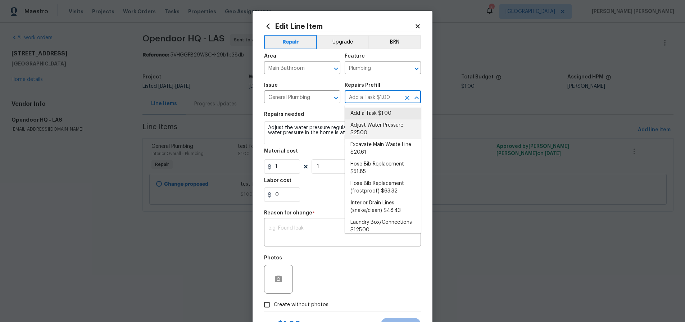
type input "25"
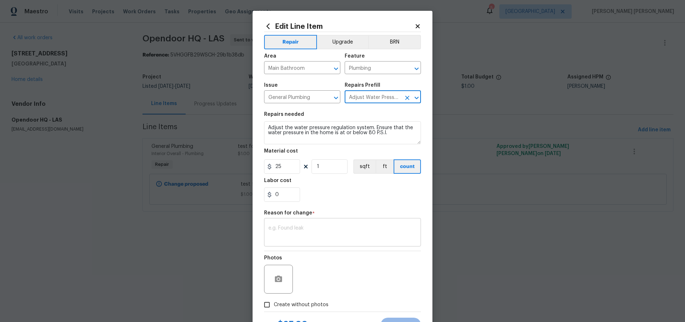
click at [352, 241] on div "x ​" at bounding box center [342, 233] width 157 height 27
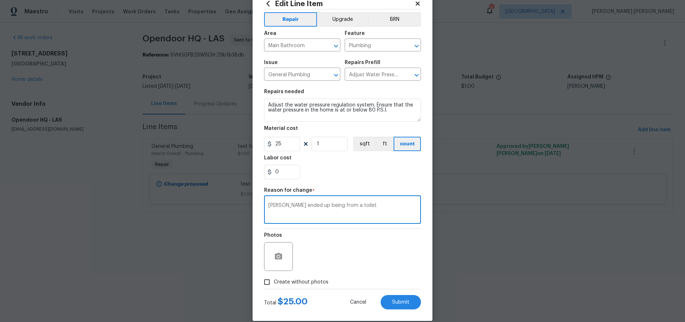
scroll to position [32, 0]
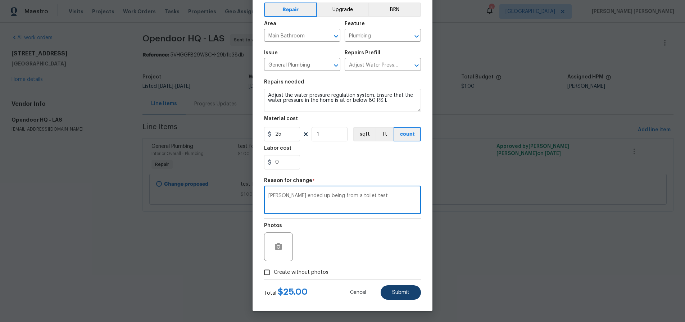
type textarea "[PERSON_NAME] ended up being from a toilet test"
click at [411, 290] on button "Submit" at bounding box center [400, 292] width 40 height 14
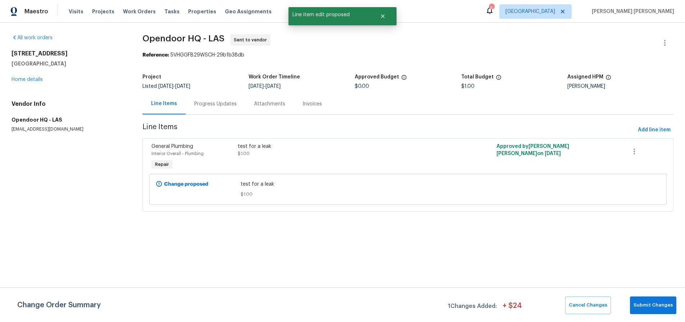
scroll to position [0, 0]
click at [659, 301] on span "Submit Changes" at bounding box center [652, 305] width 39 height 8
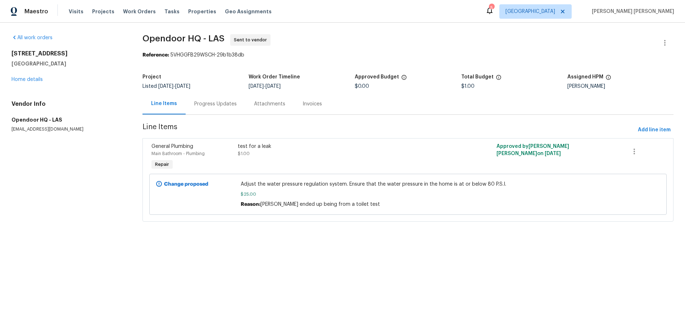
click at [352, 161] on div "test for a leak $1.00" at bounding box center [342, 157] width 215 height 33
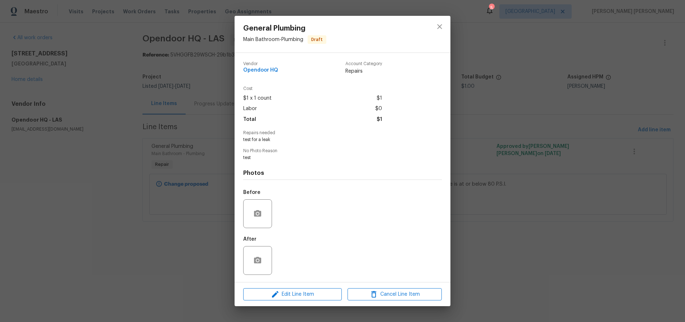
click at [449, 26] on div at bounding box center [440, 34] width 22 height 37
click at [444, 27] on button "close" at bounding box center [439, 26] width 17 height 17
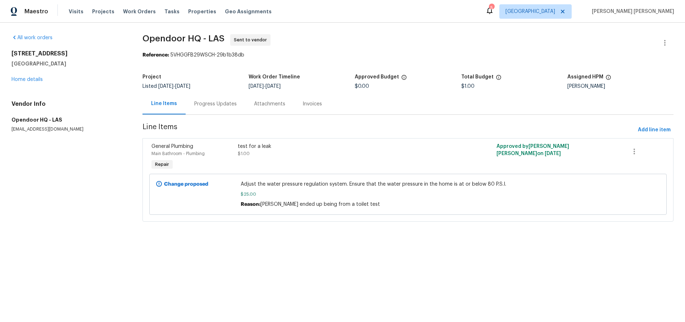
click at [422, 195] on span "$25.00" at bounding box center [408, 194] width 334 height 7
drag, startPoint x: 332, startPoint y: 193, endPoint x: 326, endPoint y: 193, distance: 5.8
click at [328, 193] on span "$25.00" at bounding box center [408, 194] width 334 height 7
click at [311, 192] on span "$25.00" at bounding box center [408, 194] width 334 height 7
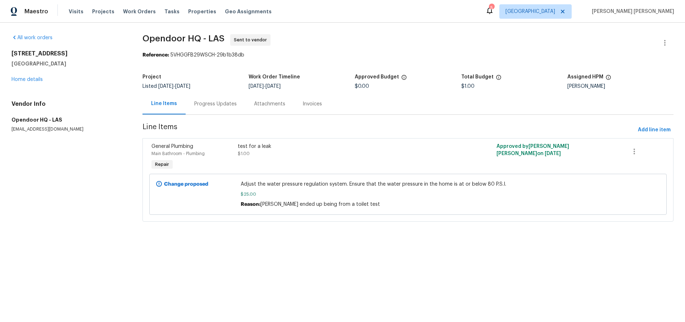
click at [311, 192] on span "$25.00" at bounding box center [408, 194] width 334 height 7
click at [628, 148] on button "button" at bounding box center [633, 151] width 17 height 17
click at [571, 158] on div at bounding box center [342, 161] width 685 height 322
click at [662, 47] on icon "button" at bounding box center [664, 42] width 9 height 9
click at [613, 66] on li "View In Trade Partner Portal" at bounding box center [641, 67] width 78 height 12
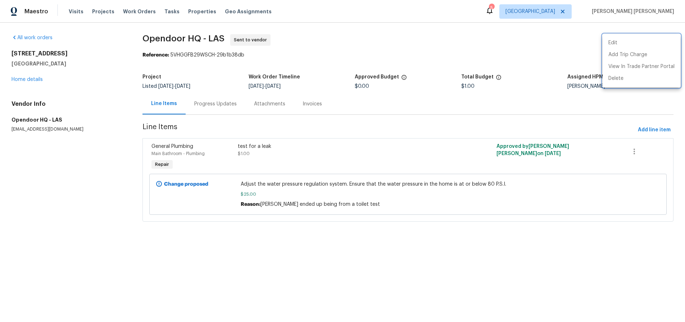
click at [524, 101] on div at bounding box center [342, 161] width 685 height 322
drag, startPoint x: 516, startPoint y: 105, endPoint x: 519, endPoint y: 103, distance: 4.2
click at [516, 105] on div "Line Items Progress Updates Attachments Invoices" at bounding box center [407, 104] width 531 height 22
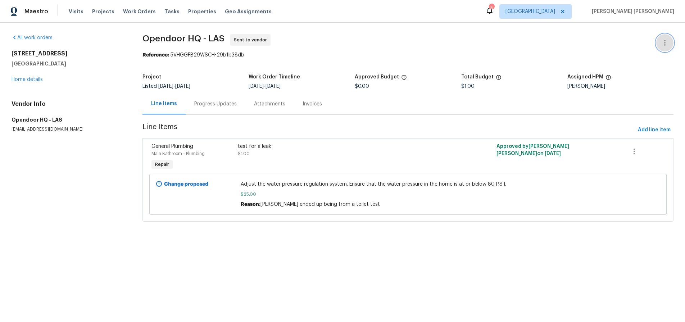
click at [664, 45] on icon "button" at bounding box center [664, 43] width 1 height 6
click at [639, 78] on li "Delete" at bounding box center [641, 79] width 78 height 12
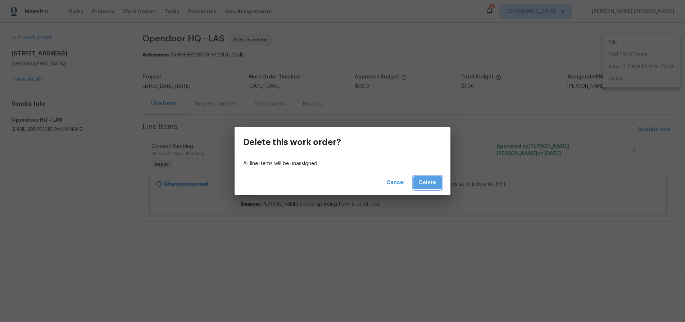
click at [427, 186] on span "Delete" at bounding box center [427, 182] width 17 height 9
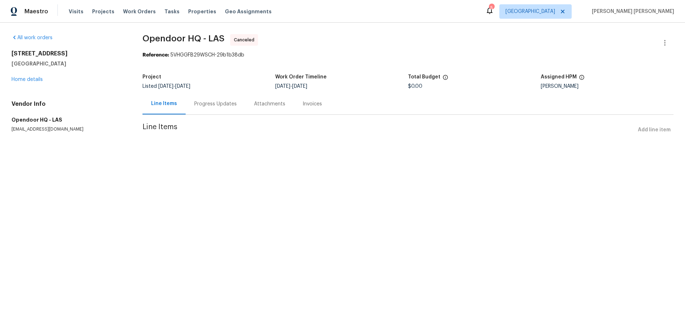
click at [37, 76] on div "[STREET_ADDRESS] Home details" at bounding box center [69, 66] width 114 height 33
click at [33, 80] on link "Home details" at bounding box center [27, 79] width 31 height 5
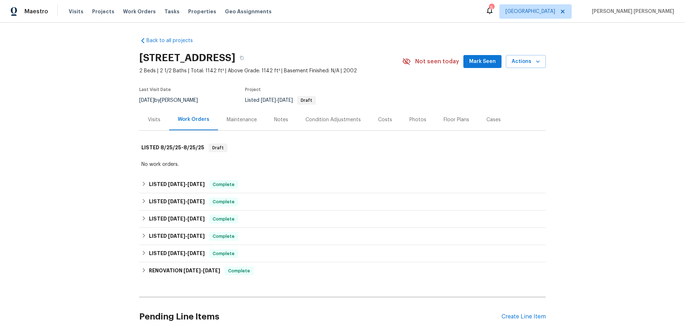
click at [575, 161] on div "Back to all projects [STREET_ADDRESS] 2 Beds | 2 1/2 Baths | Total: 1142 ft² | …" at bounding box center [342, 172] width 685 height 299
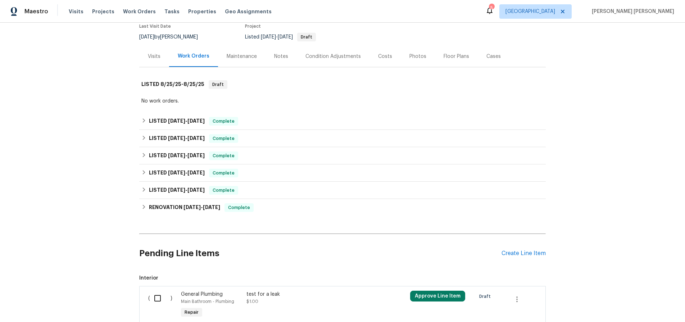
scroll to position [123, 0]
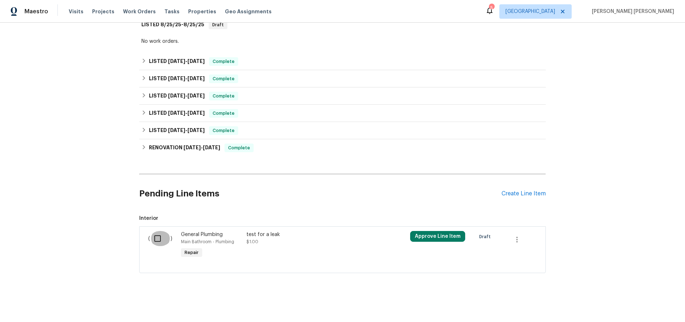
drag, startPoint x: 155, startPoint y: 239, endPoint x: 163, endPoint y: 239, distance: 7.9
click at [155, 239] on input "checkbox" at bounding box center [160, 238] width 20 height 15
checkbox input "true"
click at [640, 306] on span "Create Work Order" at bounding box center [643, 303] width 48 height 9
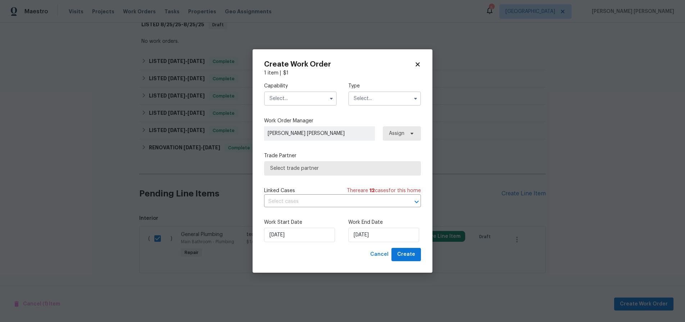
click at [312, 99] on input "text" at bounding box center [300, 98] width 73 height 14
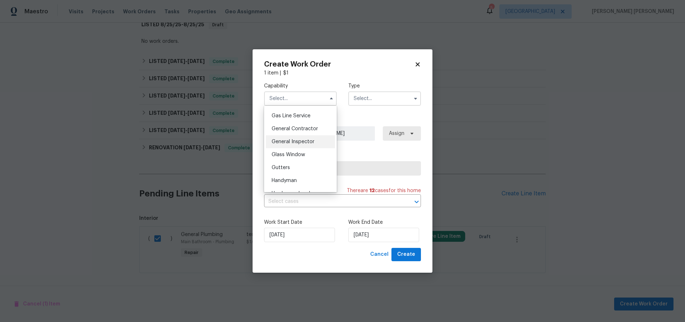
scroll to position [331, 0]
click at [299, 127] on span "General Contractor" at bounding box center [294, 126] width 46 height 5
type input "General Contractor"
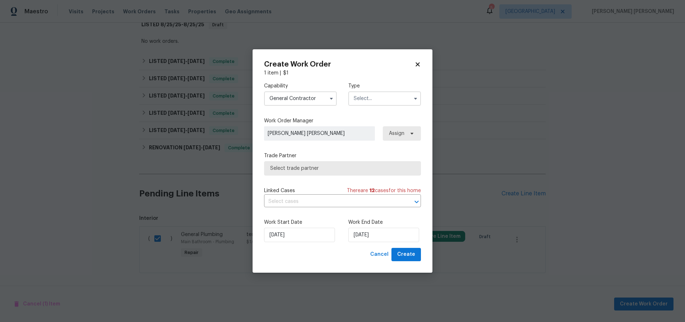
click at [371, 97] on input "text" at bounding box center [384, 98] width 73 height 14
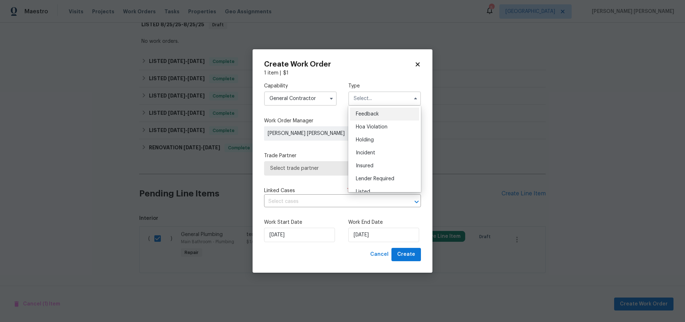
click at [386, 110] on div "Feedback" at bounding box center [384, 113] width 69 height 13
type input "Feedback"
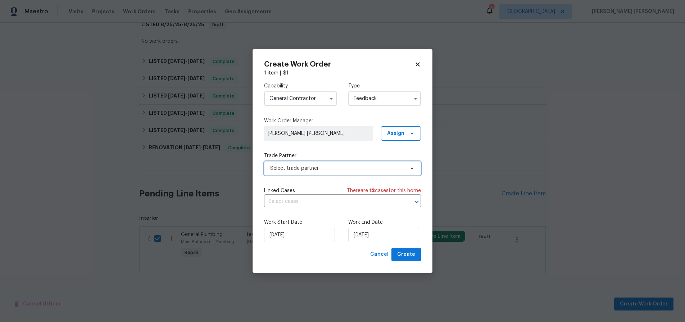
click at [327, 167] on span "Select trade partner" at bounding box center [337, 168] width 134 height 7
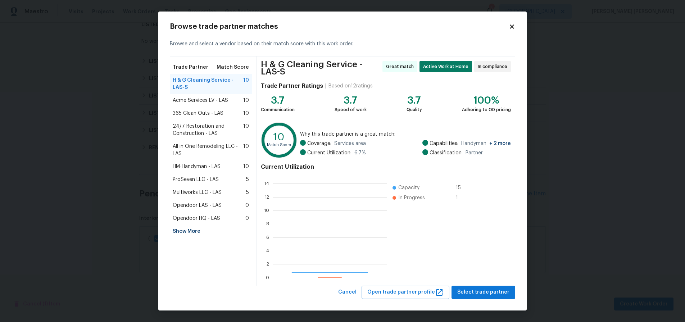
scroll to position [101, 114]
click at [193, 215] on span "Opendoor HQ - LAS" at bounding box center [196, 218] width 47 height 7
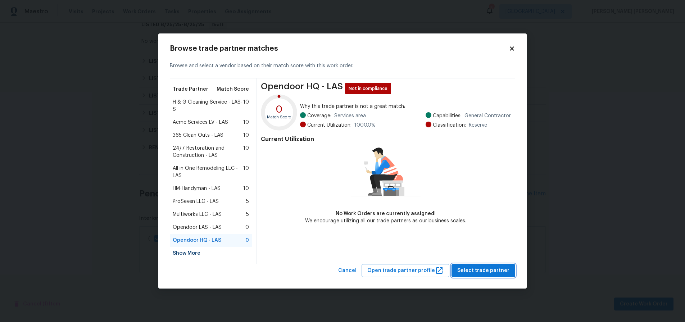
click at [486, 274] on span "Select trade partner" at bounding box center [483, 270] width 52 height 9
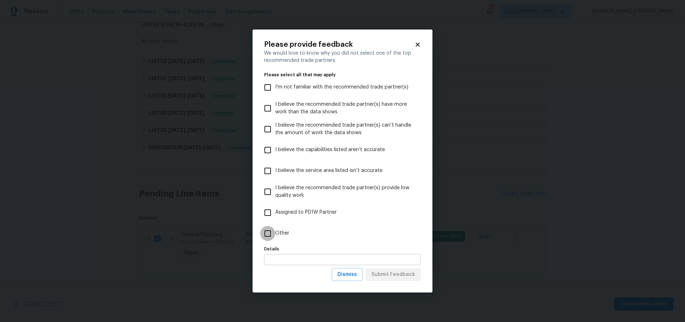
drag, startPoint x: 268, startPoint y: 235, endPoint x: 321, endPoint y: 260, distance: 59.0
click at [272, 237] on input "Other" at bounding box center [267, 233] width 15 height 15
checkbox input "true"
click at [328, 264] on input "text" at bounding box center [342, 259] width 157 height 11
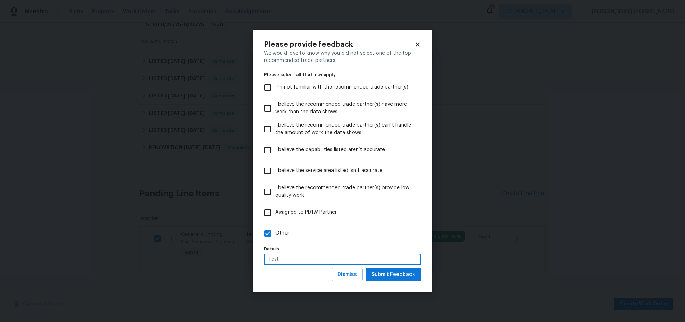
type input "Test"
click at [396, 275] on span "Submit Feedback" at bounding box center [393, 274] width 44 height 9
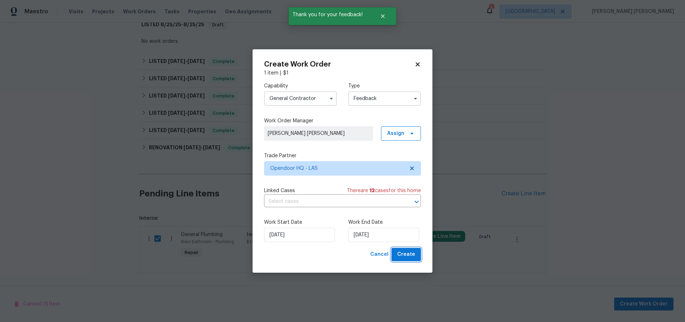
click at [402, 253] on span "Create" at bounding box center [406, 254] width 18 height 9
checkbox input "false"
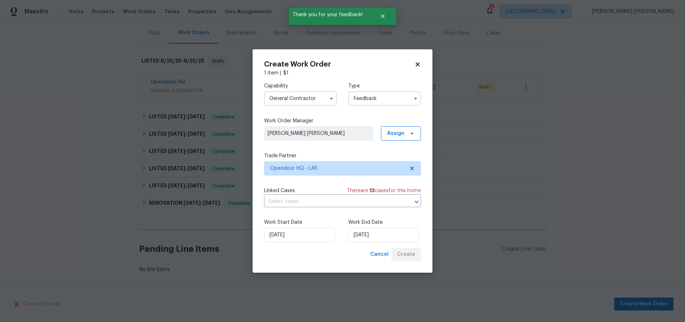
scroll to position [87, 0]
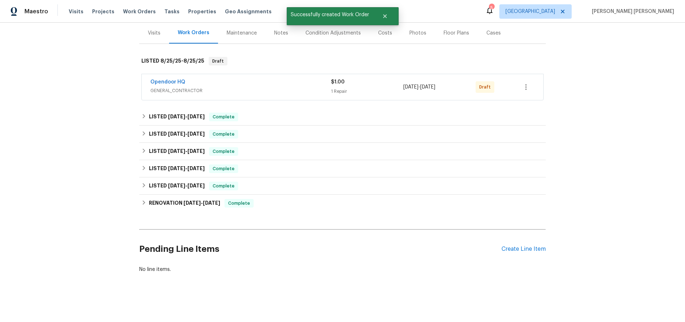
click at [284, 87] on span "GENERAL_CONTRACTOR" at bounding box center [240, 90] width 180 height 7
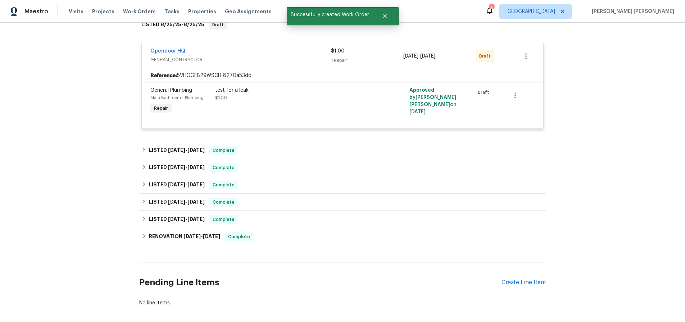
scroll to position [122, 0]
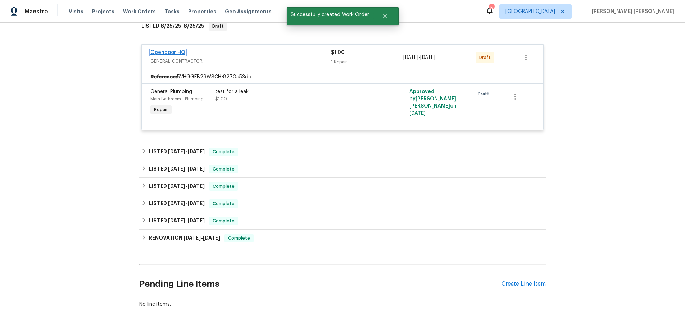
click at [180, 55] on link "Opendoor HQ" at bounding box center [167, 52] width 35 height 5
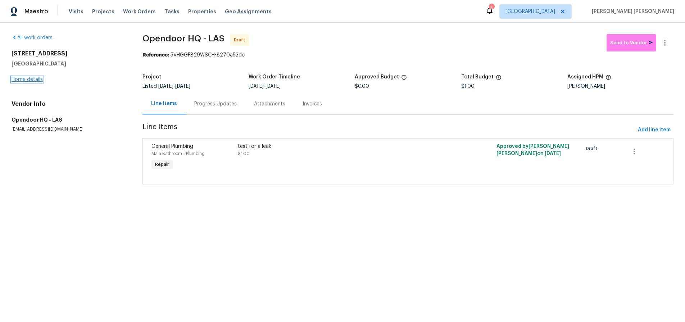
click at [32, 81] on link "Home details" at bounding box center [27, 79] width 31 height 5
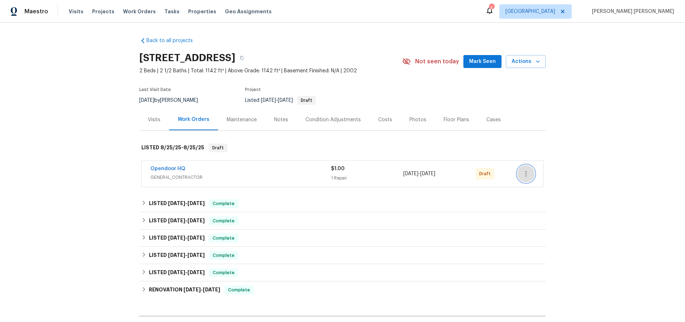
click at [523, 172] on icon "button" at bounding box center [525, 173] width 9 height 9
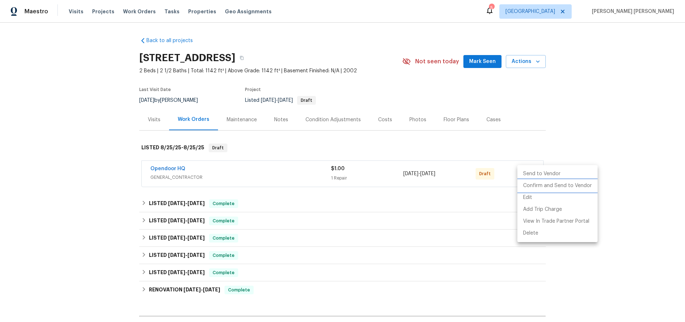
click at [541, 183] on li "Confirm and Send to Vendor" at bounding box center [557, 186] width 80 height 12
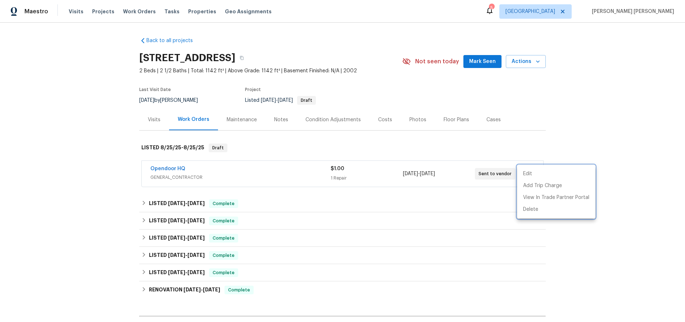
click at [219, 174] on div at bounding box center [342, 161] width 685 height 322
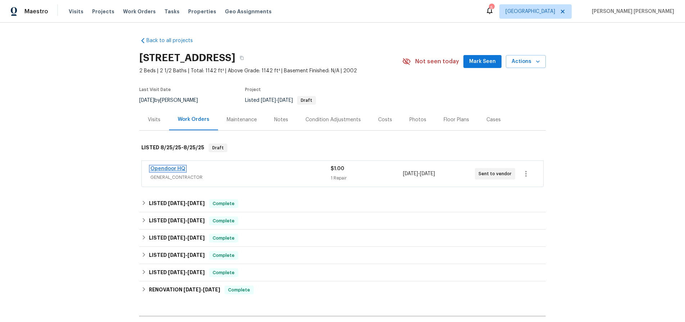
click at [168, 168] on link "Opendoor HQ" at bounding box center [167, 168] width 35 height 5
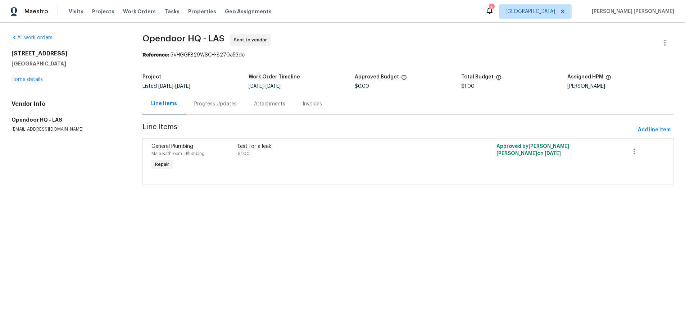
click at [347, 163] on div "test for a leak $1.00" at bounding box center [342, 157] width 215 height 33
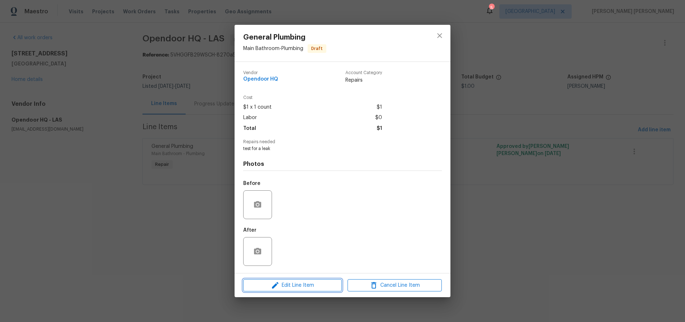
click at [313, 285] on span "Edit Line Item" at bounding box center [292, 285] width 94 height 9
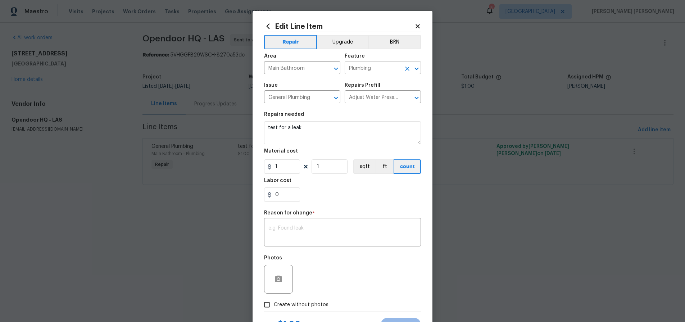
click at [390, 67] on input "Plumbing" at bounding box center [372, 68] width 56 height 11
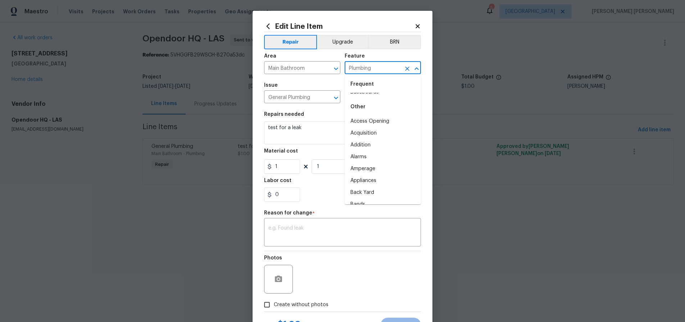
scroll to position [58, 0]
click at [317, 95] on input "General Plumbing" at bounding box center [292, 97] width 56 height 11
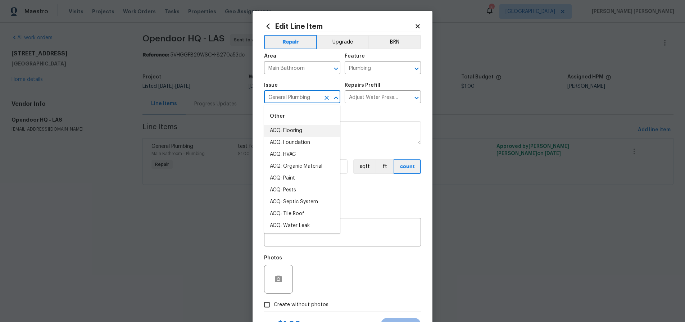
drag, startPoint x: 369, startPoint y: 115, endPoint x: 374, endPoint y: 107, distance: 9.3
click at [372, 111] on section "Repairs needed test for a leak Material cost 1 1 sqft ft count Labor cost 0" at bounding box center [342, 156] width 157 height 99
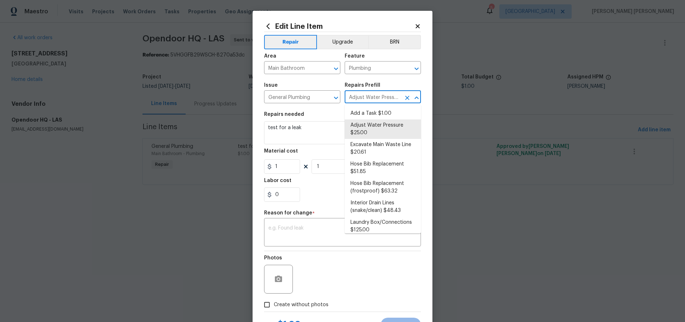
click at [374, 99] on input "Adjust Water Pressure $25.00" at bounding box center [372, 97] width 56 height 11
click at [371, 110] on li "Add a Task $1.00" at bounding box center [382, 113] width 76 height 12
type input "Adjust Water Pressure $25.00"
type textarea "HPM to detail"
type input "Add a Task $1.00"
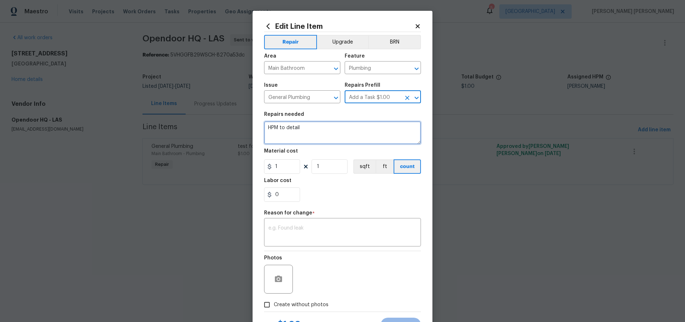
click at [314, 130] on textarea "HPM to detail" at bounding box center [342, 132] width 157 height 23
drag, startPoint x: 259, startPoint y: 129, endPoint x: 221, endPoint y: 131, distance: 37.4
click at [221, 131] on div "Edit Line Item Repair Upgrade BRN Area Main Bathroom ​ Feature Plumbing ​ Issue…" at bounding box center [342, 161] width 685 height 322
drag, startPoint x: 290, startPoint y: 125, endPoint x: 240, endPoint y: 124, distance: 50.3
click at [240, 124] on div "Edit Line Item Repair Upgrade BRN Area Main Bathroom ​ Feature Plumbing ​ Issue…" at bounding box center [342, 161] width 685 height 322
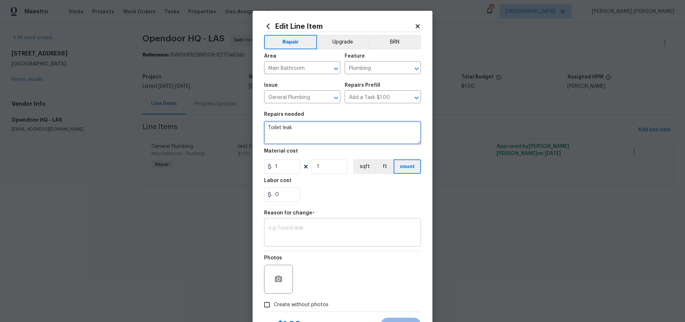
type textarea "Toilet leak"
click at [291, 228] on textarea at bounding box center [342, 232] width 148 height 15
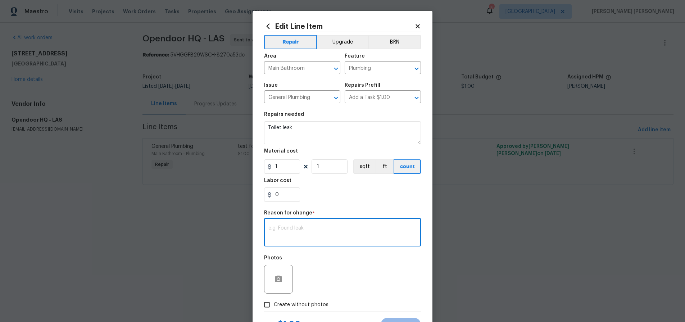
click at [291, 228] on textarea at bounding box center [342, 232] width 148 height 15
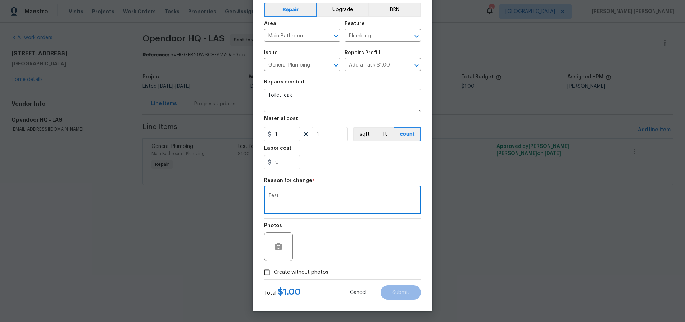
type textarea "Test"
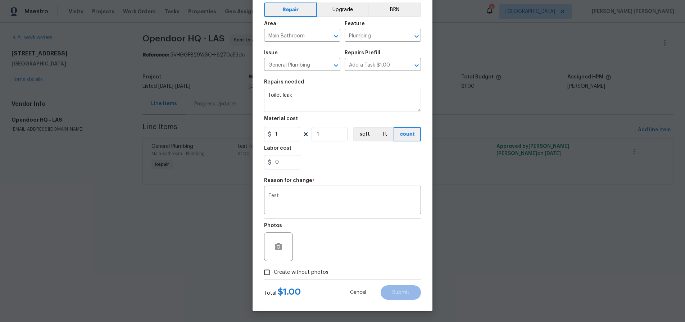
click at [356, 243] on div "Photos" at bounding box center [342, 242] width 157 height 47
click at [367, 240] on div "Photos" at bounding box center [342, 242] width 157 height 47
click at [343, 201] on textarea "Test" at bounding box center [342, 200] width 148 height 15
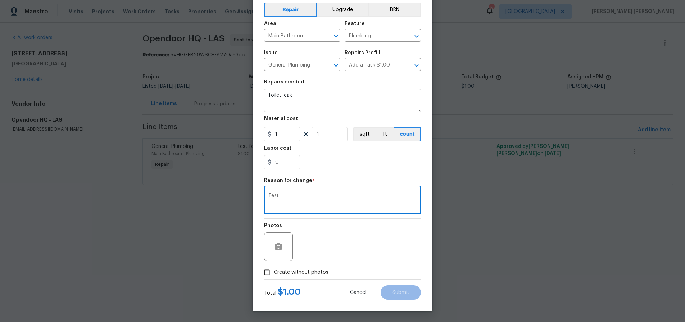
click at [266, 273] on input "Create without photos" at bounding box center [267, 272] width 14 height 14
checkbox input "true"
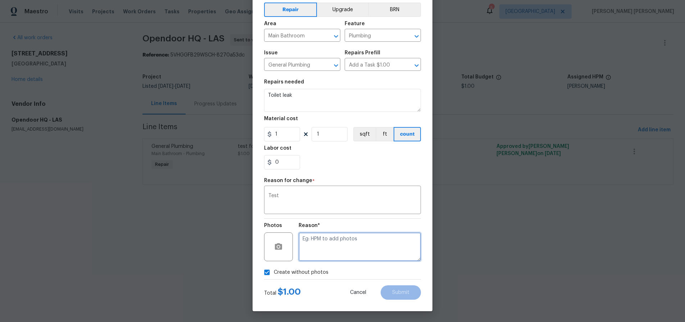
click at [337, 243] on textarea at bounding box center [359, 246] width 122 height 29
type textarea "teat"
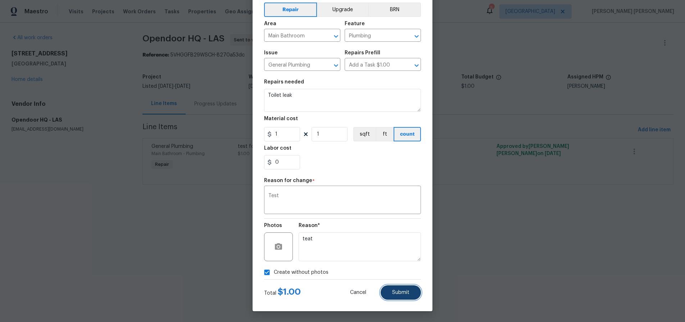
click at [397, 292] on span "Submit" at bounding box center [400, 292] width 17 height 5
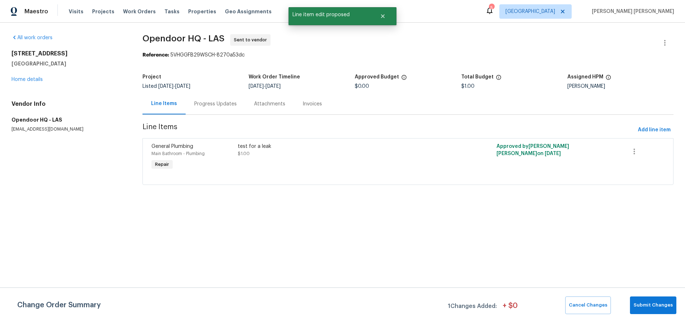
scroll to position [0, 0]
drag, startPoint x: 651, startPoint y: 300, endPoint x: 648, endPoint y: 296, distance: 5.4
click at [650, 299] on button "Submit Changes" at bounding box center [653, 305] width 46 height 18
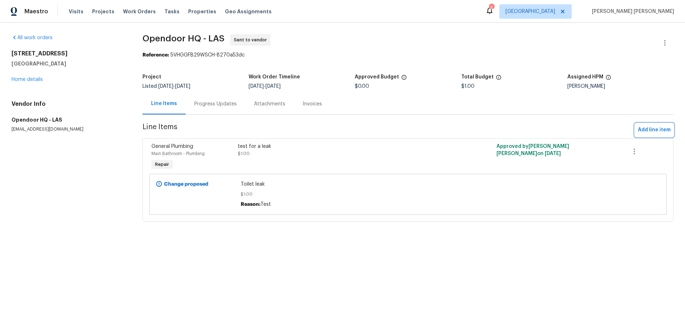
click at [654, 130] on span "Add line item" at bounding box center [653, 129] width 33 height 9
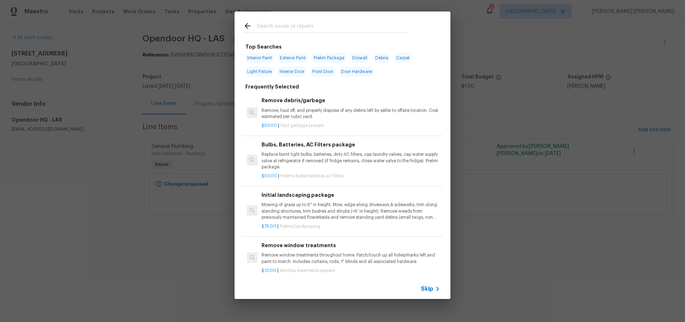
click at [439, 289] on icon at bounding box center [437, 288] width 9 height 9
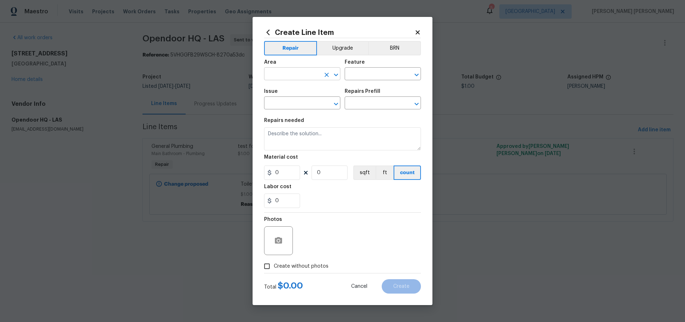
click at [288, 75] on input "text" at bounding box center [292, 74] width 56 height 11
drag, startPoint x: 289, startPoint y: 88, endPoint x: 355, endPoint y: 82, distance: 66.8
click at [291, 88] on li "Bathroom" at bounding box center [302, 90] width 76 height 12
type input "Bathroom"
click at [375, 72] on input "text" at bounding box center [372, 74] width 56 height 11
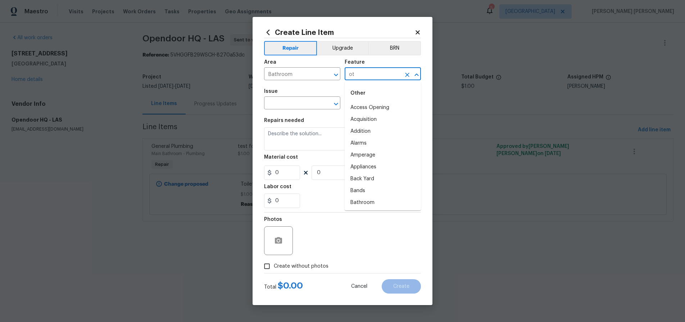
type input "o"
drag, startPoint x: 360, startPoint y: 200, endPoint x: 278, endPoint y: 149, distance: 96.6
click at [360, 200] on li "Toilet" at bounding box center [382, 203] width 76 height 12
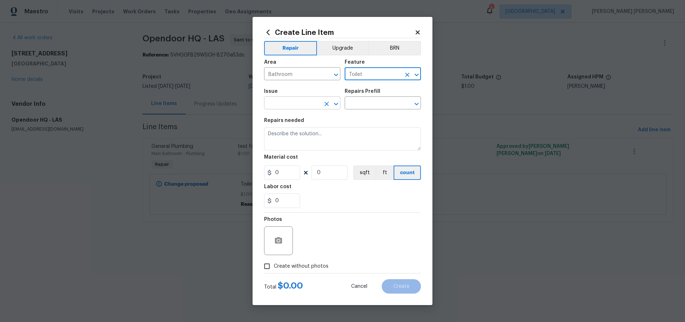
type input "Toilet"
click at [299, 106] on input "text" at bounding box center [292, 103] width 56 height 11
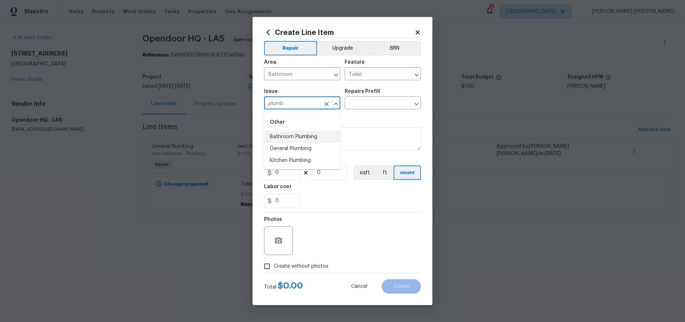
click at [315, 138] on li "Bathroom Plumbing" at bounding box center [302, 137] width 76 height 12
type input "Bathroom Plumbing"
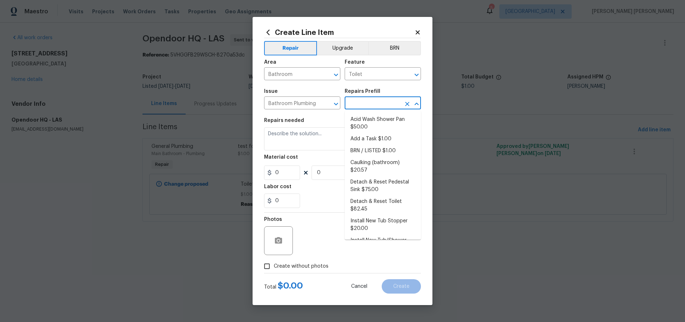
click at [373, 102] on input "text" at bounding box center [372, 103] width 56 height 11
click at [381, 138] on li "Add a Task $1.00" at bounding box center [382, 139] width 76 height 12
type input "Plumbing"
type input "Add a Task $1.00"
type textarea "HPM to detail"
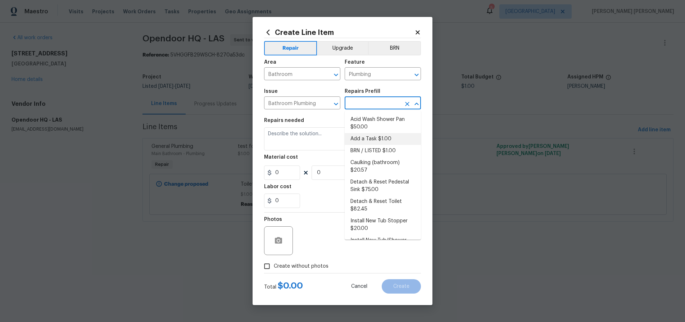
type input "1"
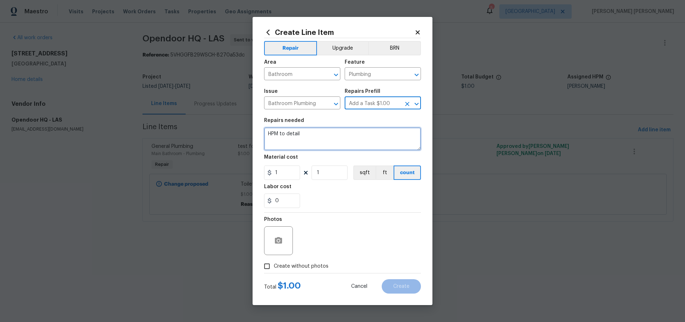
click at [315, 133] on textarea "HPM to detail" at bounding box center [342, 138] width 157 height 23
drag, startPoint x: 315, startPoint y: 133, endPoint x: 255, endPoint y: 129, distance: 60.6
click at [255, 129] on div "Create Line Item Repair Upgrade BRN Area Bathroom ​ Feature Plumbing ​ Issue Ba…" at bounding box center [342, 161] width 180 height 288
type textarea "Replace angle stop"
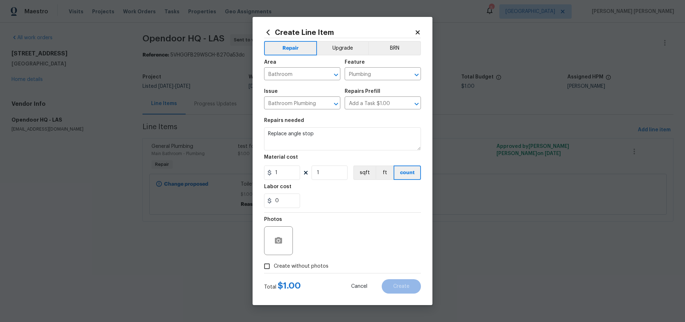
click at [277, 262] on label "Create without photos" at bounding box center [294, 266] width 68 height 14
click at [274, 262] on input "Create without photos" at bounding box center [267, 266] width 14 height 14
checkbox input "true"
click at [332, 242] on textarea at bounding box center [359, 240] width 122 height 29
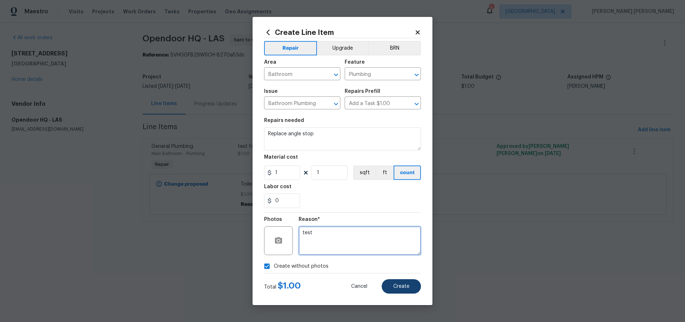
type textarea "test"
click at [406, 285] on span "Create" at bounding box center [401, 286] width 16 height 5
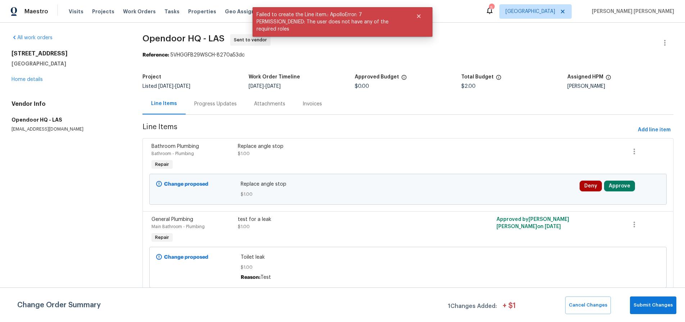
click at [328, 150] on div "Replace angle stop $1.00" at bounding box center [343, 150] width 211 height 14
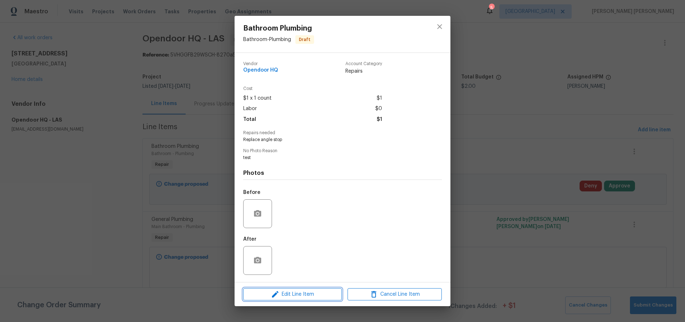
click at [306, 293] on span "Edit Line Item" at bounding box center [292, 294] width 94 height 9
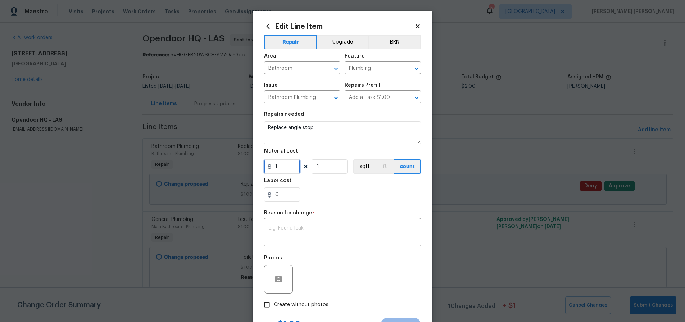
drag, startPoint x: 290, startPoint y: 166, endPoint x: 275, endPoint y: 165, distance: 14.8
click at [275, 165] on input "1" at bounding box center [282, 166] width 36 height 14
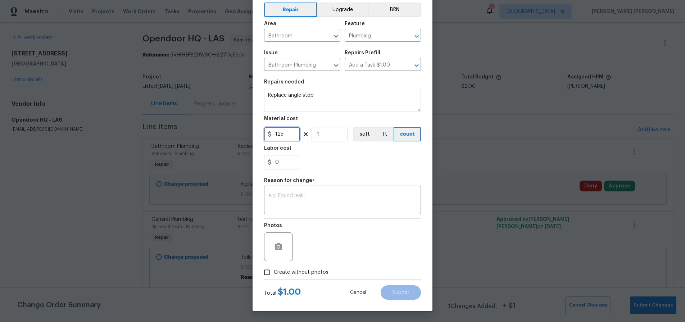
type input "125"
drag, startPoint x: 353, startPoint y: 244, endPoint x: 327, endPoint y: 241, distance: 26.4
click at [353, 243] on div "Photos" at bounding box center [342, 242] width 157 height 47
click at [270, 273] on input "Create without photos" at bounding box center [267, 272] width 14 height 14
checkbox input "true"
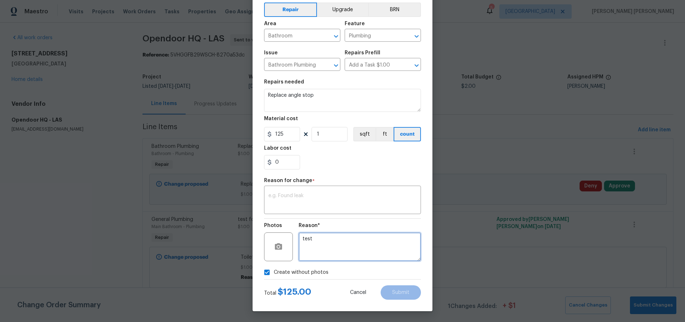
click at [325, 247] on textarea "test" at bounding box center [359, 246] width 122 height 29
click at [320, 215] on div "Repair Upgrade BRN Area Bathroom ​ Feature Plumbing ​ Issue Bathroom Plumbing ​…" at bounding box center [342, 139] width 157 height 279
click at [320, 206] on textarea at bounding box center [342, 200] width 148 height 15
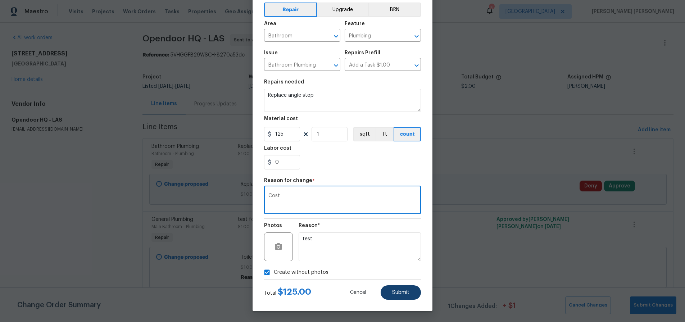
type textarea "Cost"
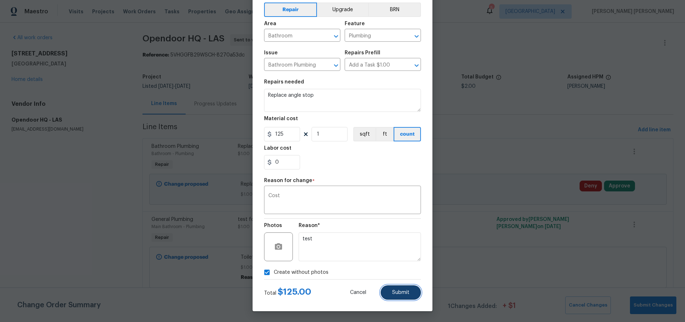
click at [410, 290] on button "Submit" at bounding box center [400, 292] width 40 height 14
type input "1"
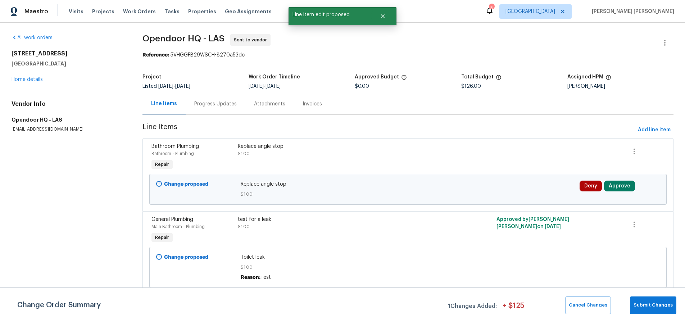
scroll to position [0, 0]
click at [622, 187] on button "Approve" at bounding box center [619, 185] width 31 height 11
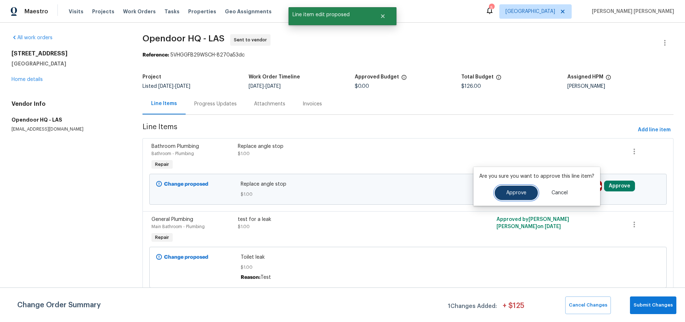
click at [499, 195] on button "Approve" at bounding box center [515, 193] width 43 height 14
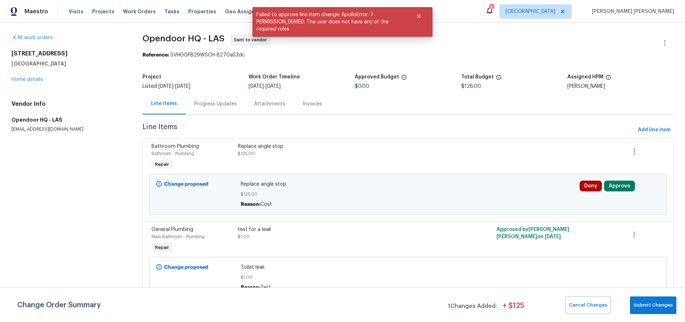
click at [346, 181] on span "Replace angle stop" at bounding box center [408, 183] width 334 height 7
click at [380, 101] on div "Line Items Progress Updates Attachments Invoices" at bounding box center [407, 104] width 531 height 22
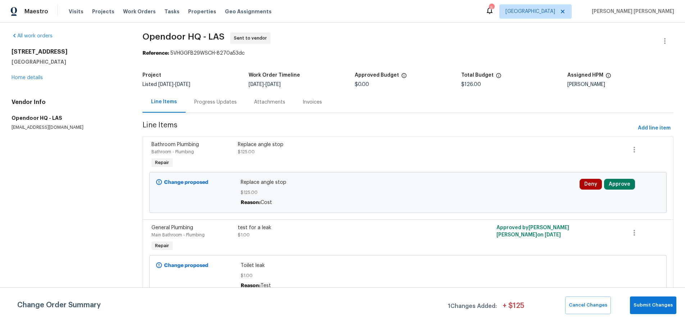
scroll to position [4, 0]
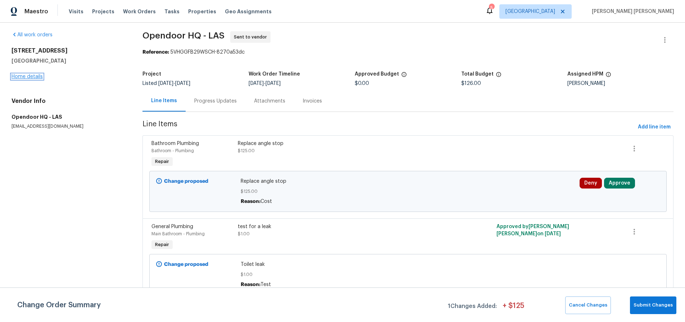
click at [33, 74] on link "Home details" at bounding box center [27, 76] width 31 height 5
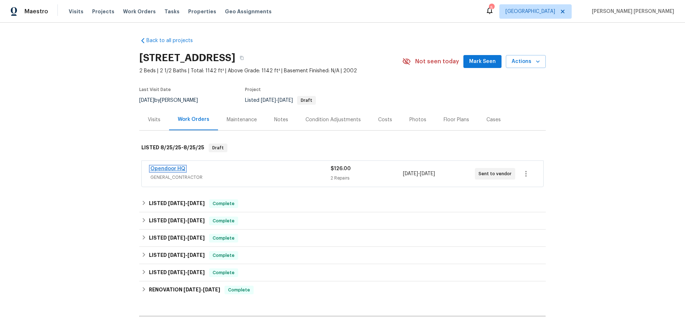
click at [179, 170] on link "Opendoor HQ" at bounding box center [167, 168] width 35 height 5
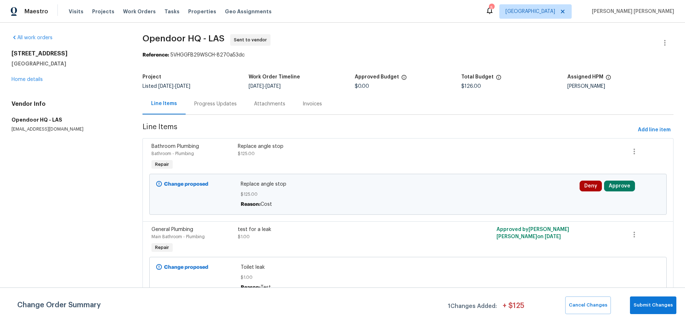
scroll to position [4, 0]
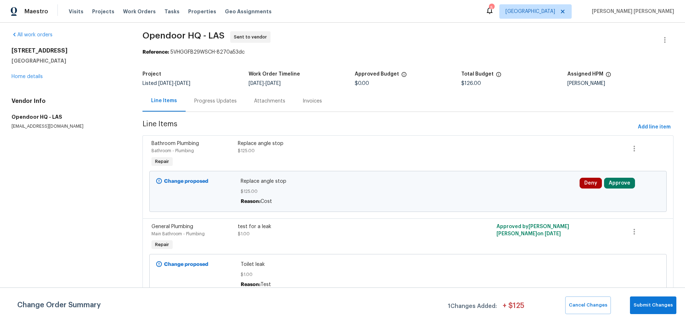
click at [8, 79] on div "All work orders 10366 Midseason Mist St Las Vegas, NV 89183 Home details Vendor…" at bounding box center [342, 171] width 685 height 302
click at [29, 74] on link "Home details" at bounding box center [27, 76] width 31 height 5
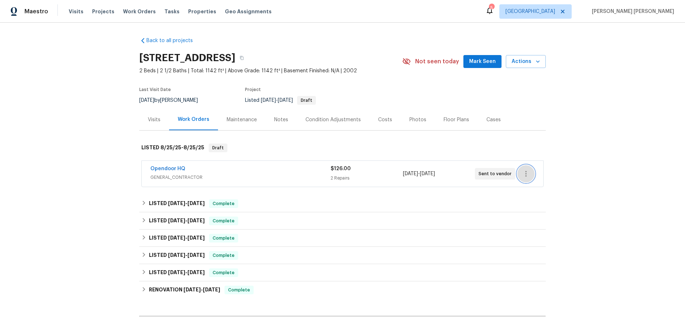
click at [525, 170] on icon "button" at bounding box center [525, 173] width 9 height 9
click at [580, 207] on li "Delete" at bounding box center [556, 209] width 78 height 12
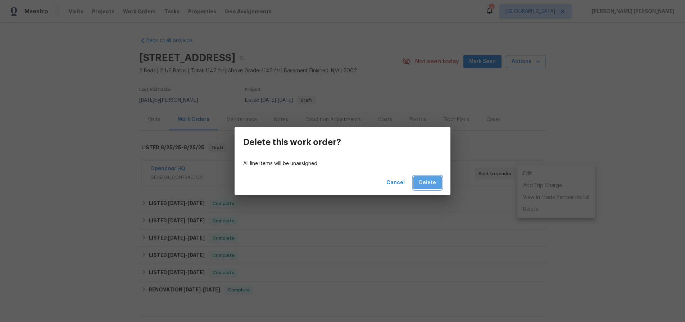
click at [437, 184] on button "Delete" at bounding box center [427, 182] width 28 height 13
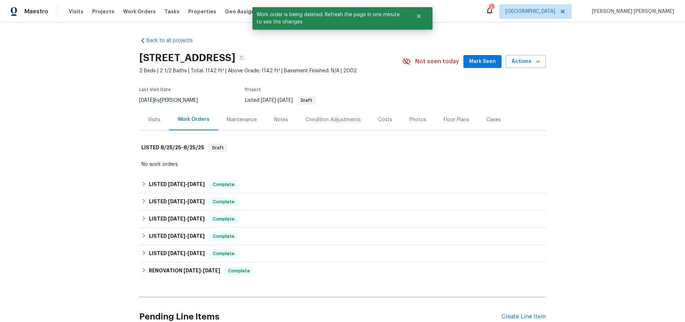
click at [439, 161] on div "No work orders." at bounding box center [342, 164] width 402 height 7
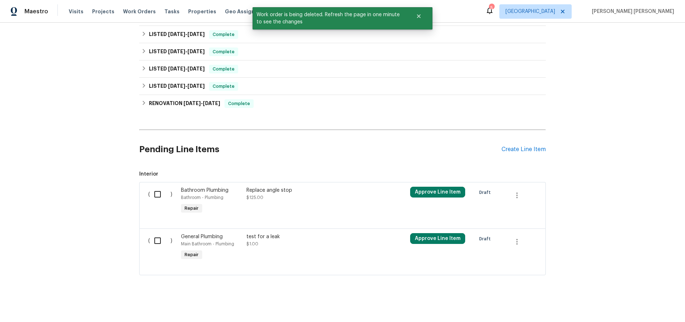
scroll to position [169, 0]
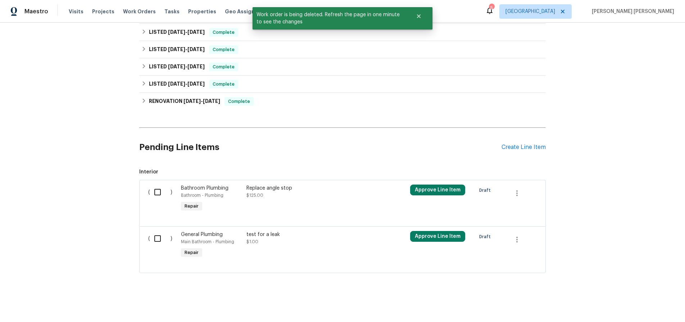
click at [161, 192] on input "checkbox" at bounding box center [160, 191] width 20 height 15
checkbox input "true"
drag, startPoint x: 165, startPoint y: 240, endPoint x: 181, endPoint y: 236, distance: 16.7
click at [168, 239] on input "checkbox" at bounding box center [160, 238] width 20 height 15
checkbox input "true"
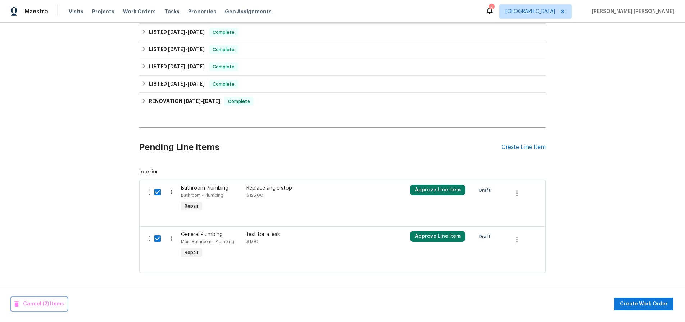
click at [51, 301] on span "Cancel (2) Items" at bounding box center [39, 303] width 50 height 9
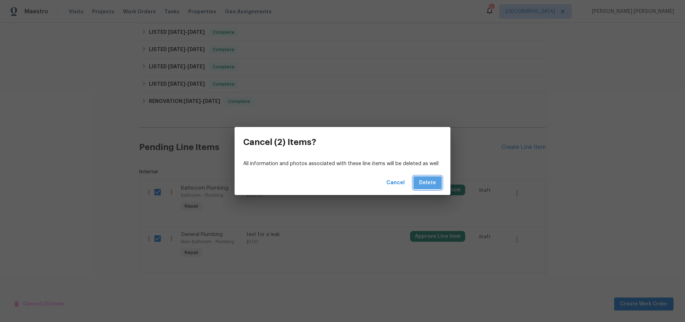
click at [434, 183] on span "Delete" at bounding box center [427, 182] width 17 height 9
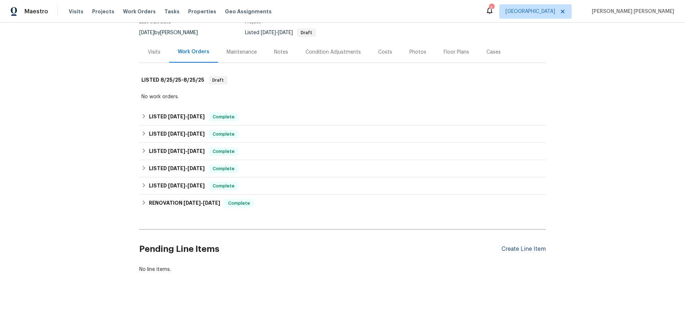
click at [531, 251] on div "Create Line Item" at bounding box center [523, 249] width 44 height 7
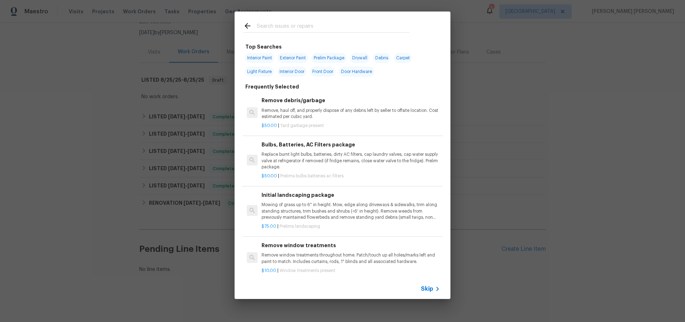
click at [435, 284] on icon at bounding box center [437, 288] width 9 height 9
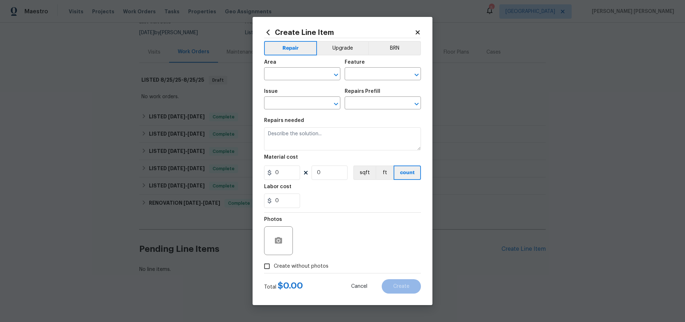
click at [418, 32] on icon at bounding box center [417, 32] width 6 height 6
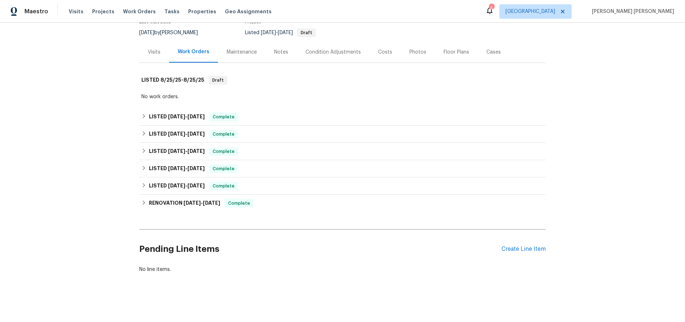
click at [418, 32] on section "10366 Midseason Mist St, Las Vegas, NV 89183 2 Beds | 2 1/2 Baths | Total: 1142…" at bounding box center [342, 11] width 406 height 60
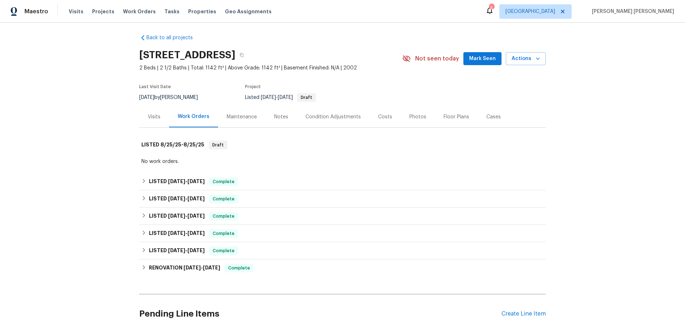
scroll to position [0, 0]
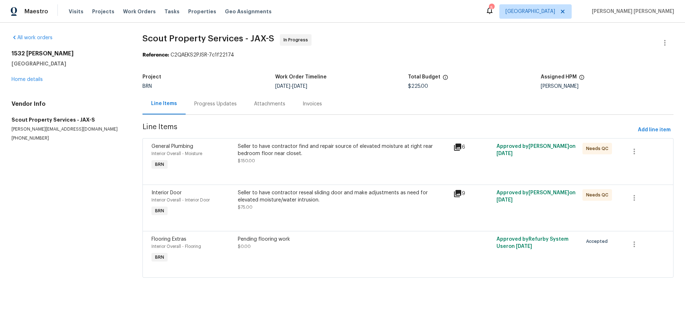
click at [459, 195] on icon at bounding box center [457, 193] width 7 height 7
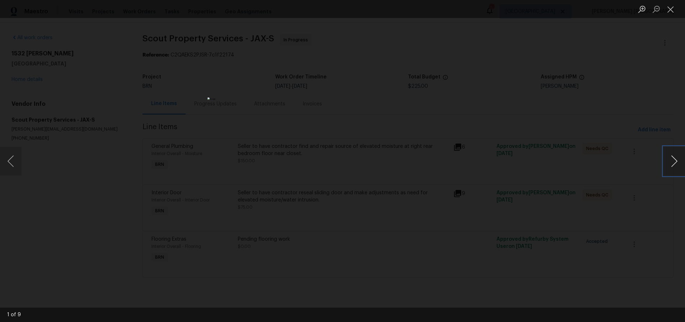
click at [672, 167] on button "Next image" at bounding box center [674, 161] width 22 height 29
click at [671, 167] on button "Next image" at bounding box center [674, 161] width 22 height 29
click at [668, 13] on button "Close lightbox" at bounding box center [670, 9] width 14 height 13
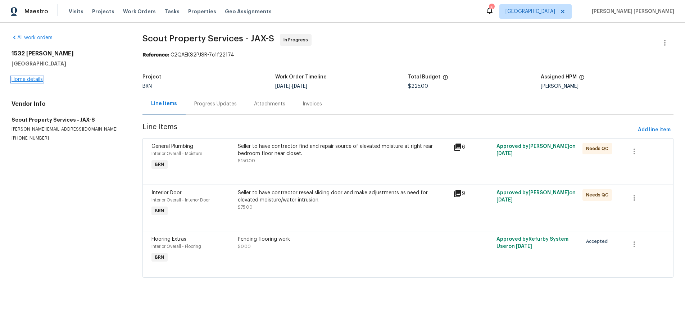
click at [34, 80] on link "Home details" at bounding box center [27, 79] width 31 height 5
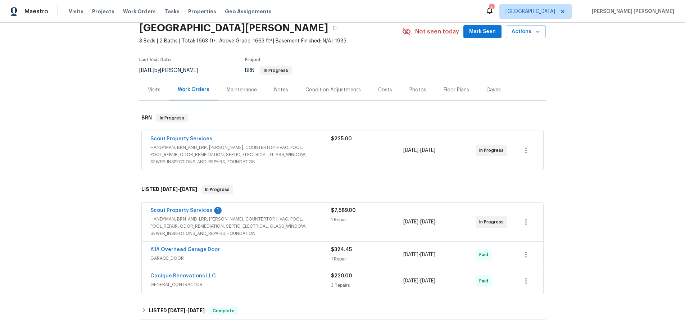
scroll to position [68, 0]
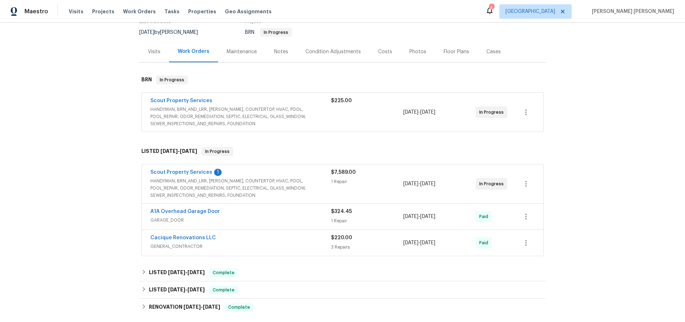
click at [264, 182] on span "HANDYMAN, BRN_AND_LRR, [PERSON_NAME], COUNTERTOP, HVAC, POOL, POOL_REPAIR, ODOR…" at bounding box center [240, 188] width 180 height 22
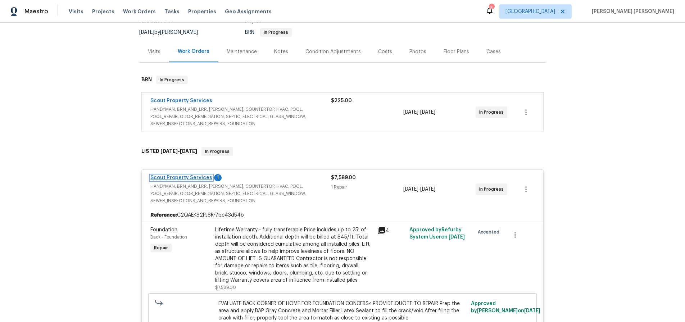
click at [188, 178] on link "Scout Property Services" at bounding box center [181, 177] width 62 height 5
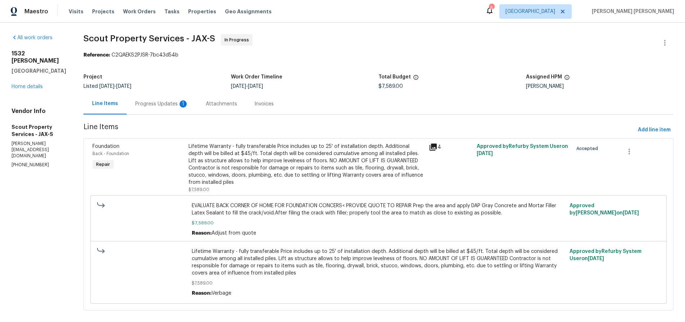
click at [152, 104] on div "Progress Updates 1" at bounding box center [161, 103] width 53 height 7
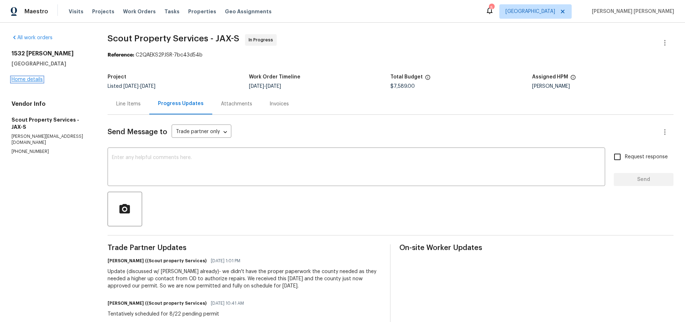
click at [24, 79] on link "Home details" at bounding box center [27, 79] width 31 height 5
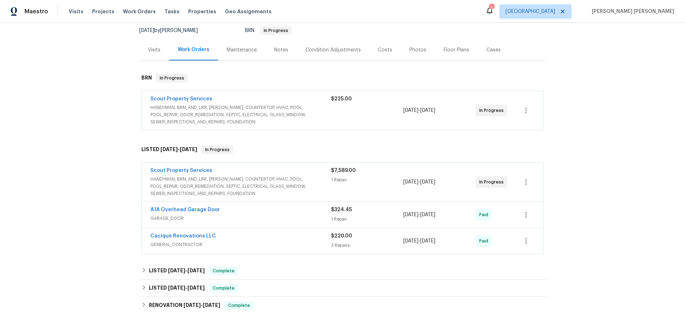
scroll to position [72, 0]
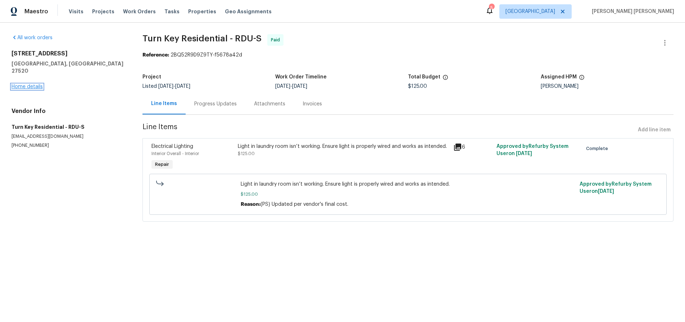
click at [38, 84] on link "Home details" at bounding box center [27, 86] width 31 height 5
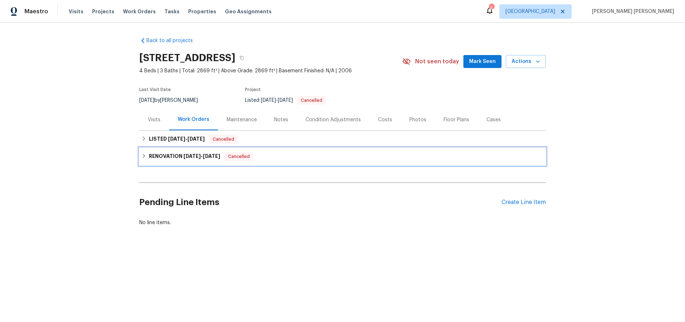
click at [175, 156] on h6 "RENOVATION 3/7/25 - 3/15/25" at bounding box center [184, 156] width 71 height 9
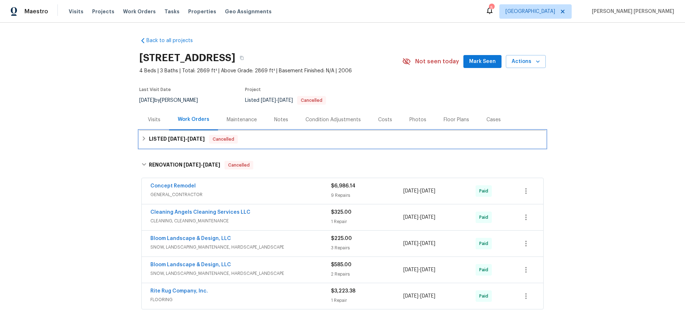
click at [170, 143] on h6 "LISTED 6/12/25 - 6/14/25" at bounding box center [177, 139] width 56 height 9
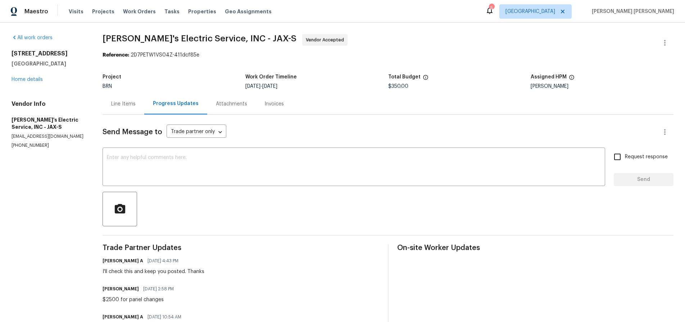
scroll to position [0, 0]
click at [31, 82] on div "[STREET_ADDRESS] Home details" at bounding box center [49, 66] width 74 height 33
click at [33, 78] on link "Home details" at bounding box center [27, 79] width 31 height 5
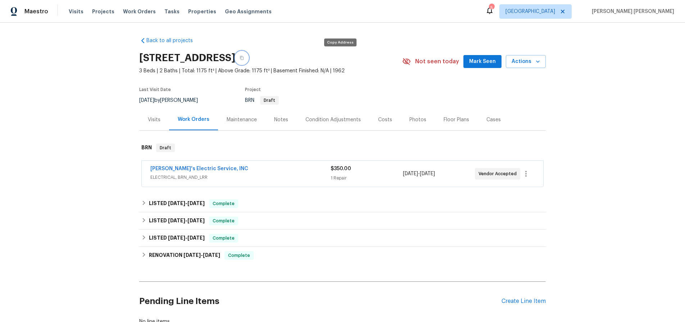
click at [248, 60] on button "button" at bounding box center [241, 57] width 13 height 13
click at [191, 166] on link "Jack's Electric Service, INC" at bounding box center [199, 168] width 98 height 5
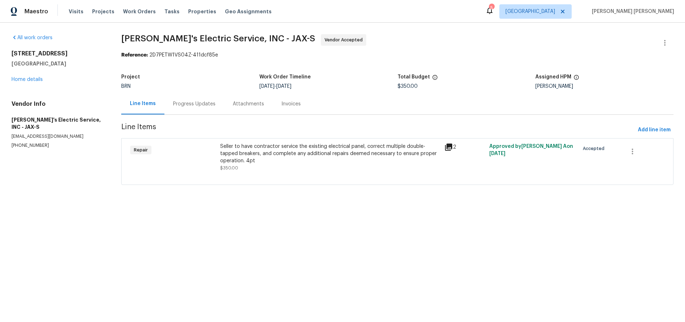
click at [452, 147] on div "2" at bounding box center [464, 147] width 41 height 9
click at [446, 147] on icon at bounding box center [448, 146] width 7 height 7
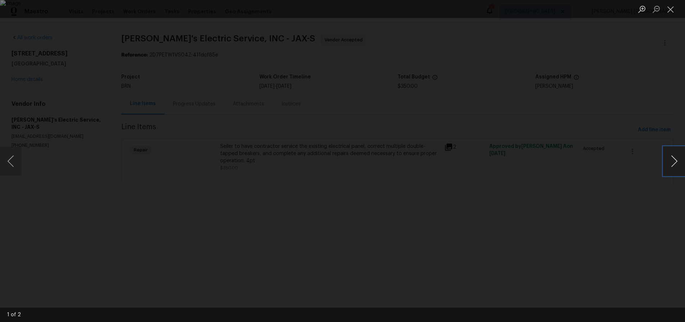
click at [671, 163] on button "Next image" at bounding box center [674, 161] width 22 height 29
click at [667, 13] on button "Close lightbox" at bounding box center [670, 9] width 14 height 13
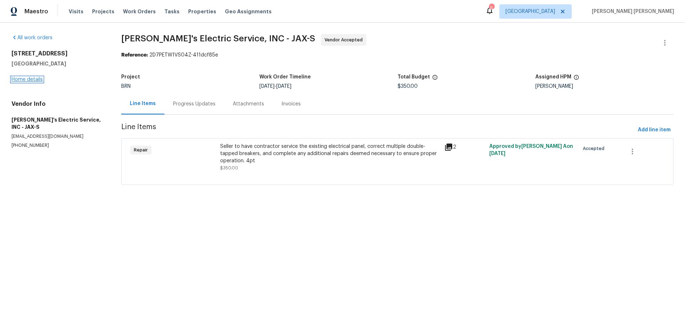
click at [33, 78] on link "Home details" at bounding box center [27, 79] width 31 height 5
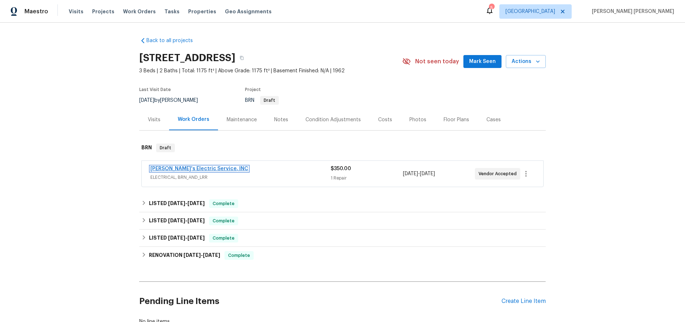
click at [209, 167] on link "Jack's Electric Service, INC" at bounding box center [199, 168] width 98 height 5
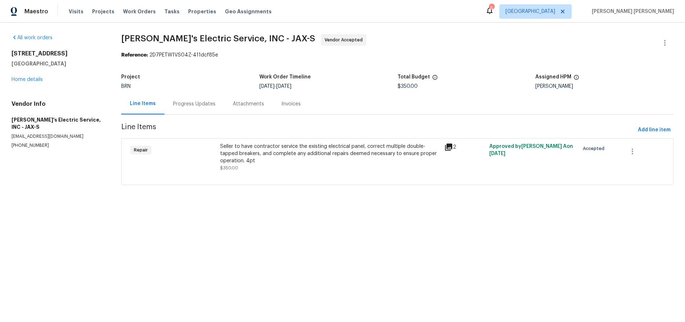
click at [450, 149] on icon at bounding box center [448, 146] width 7 height 7
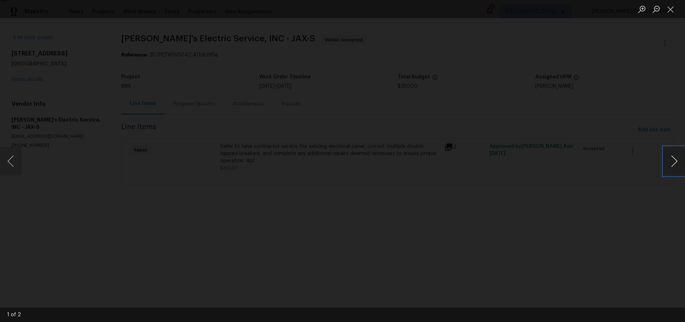
click at [671, 161] on button "Next image" at bounding box center [674, 161] width 22 height 29
click at [484, 31] on div "Lightbox" at bounding box center [342, 161] width 685 height 322
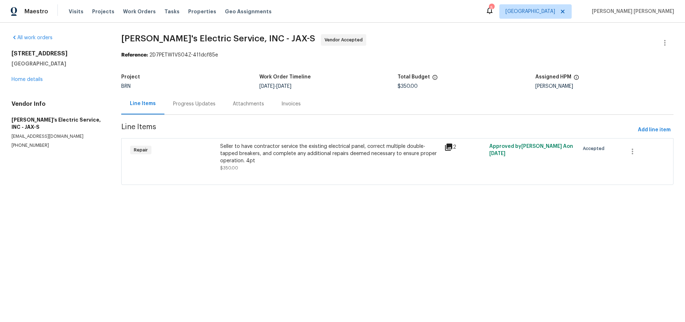
click at [484, 31] on div "Lightbox" at bounding box center [342, 161] width 685 height 322
click at [24, 81] on link "Home details" at bounding box center [27, 79] width 31 height 5
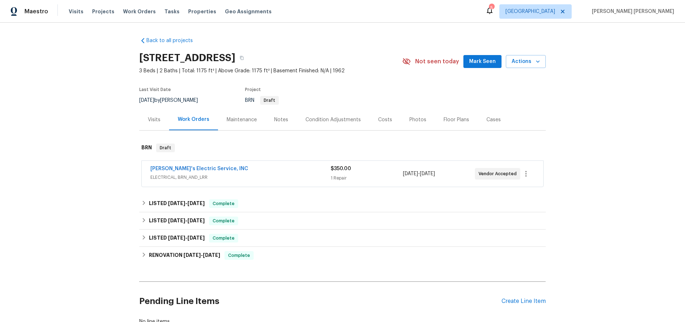
click at [384, 121] on div "Costs" at bounding box center [385, 119] width 14 height 7
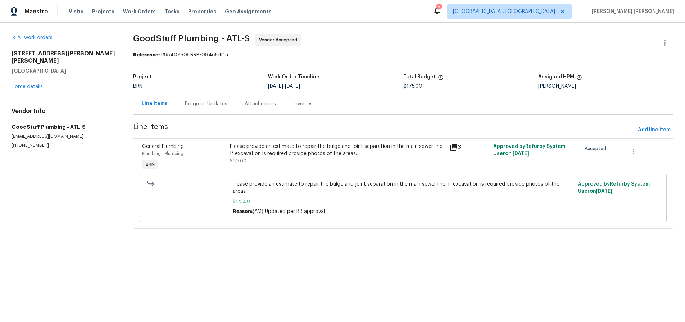
click at [455, 150] on icon at bounding box center [453, 147] width 9 height 9
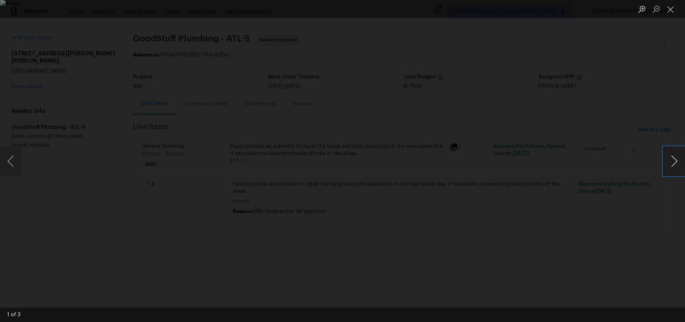
click at [670, 163] on button "Next image" at bounding box center [674, 161] width 22 height 29
click at [669, 164] on button "Next image" at bounding box center [674, 161] width 22 height 29
click at [670, 164] on button "Next image" at bounding box center [674, 161] width 22 height 29
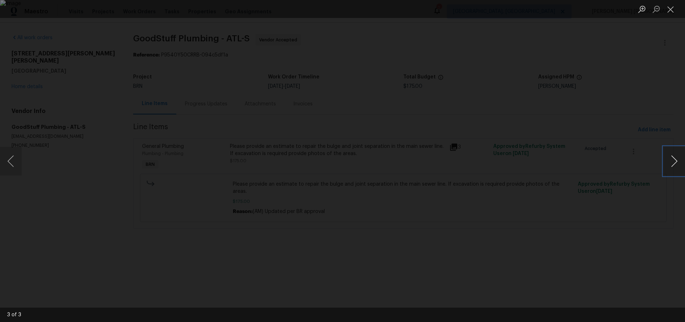
click at [670, 164] on button "Next image" at bounding box center [674, 161] width 22 height 29
drag, startPoint x: 613, startPoint y: 216, endPoint x: 610, endPoint y: 210, distance: 6.0
click at [613, 215] on div "Lightbox" at bounding box center [342, 161] width 685 height 322
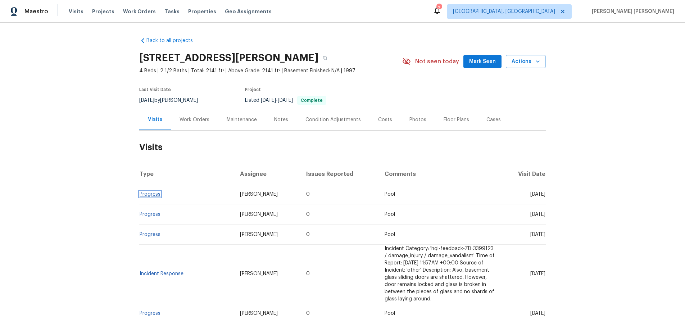
click at [148, 195] on link "Progress" at bounding box center [149, 194] width 21 height 5
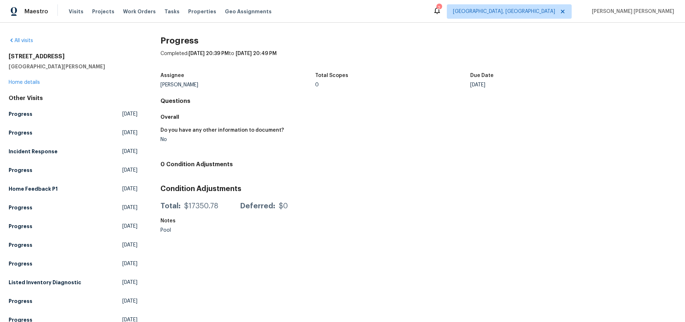
click at [18, 85] on div "[STREET_ADDRESS][PERSON_NAME] Home details" at bounding box center [73, 69] width 129 height 33
click at [18, 83] on link "Home details" at bounding box center [24, 82] width 31 height 5
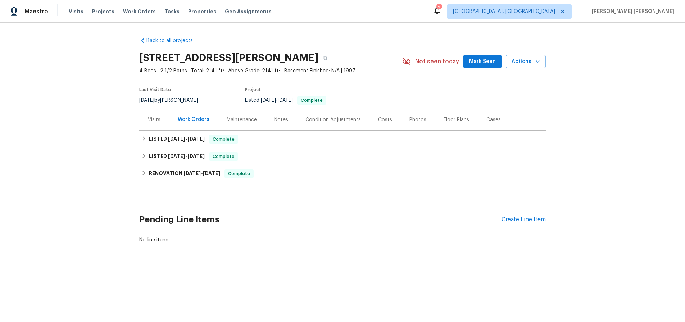
click at [157, 121] on div "Visits" at bounding box center [154, 119] width 13 height 7
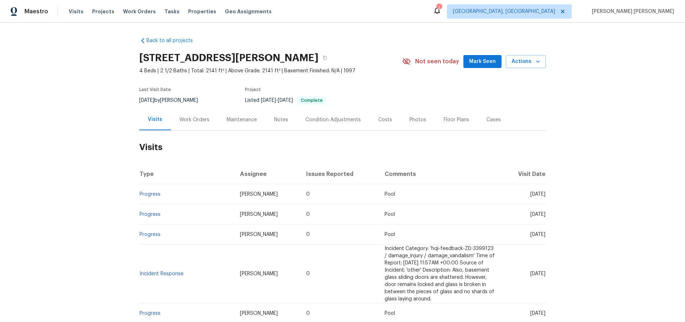
scroll to position [9, 0]
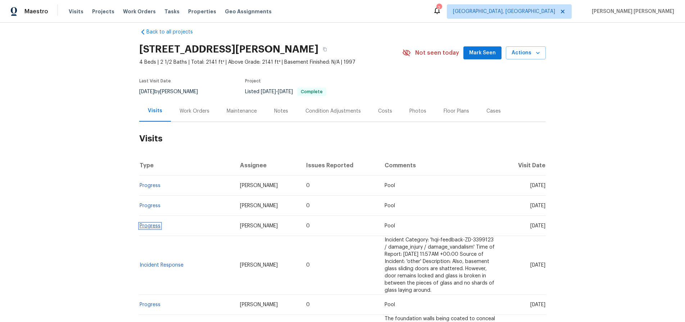
click at [154, 223] on link "Progress" at bounding box center [149, 225] width 21 height 5
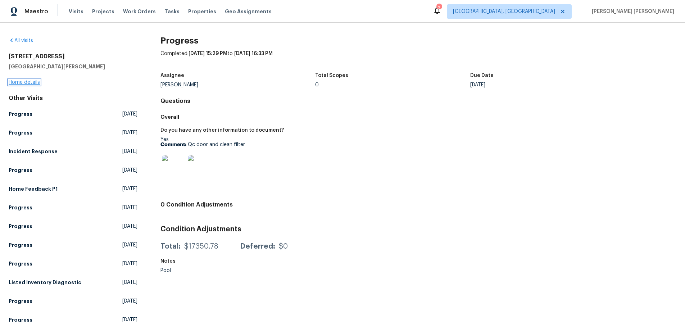
click at [29, 83] on link "Home details" at bounding box center [24, 82] width 31 height 5
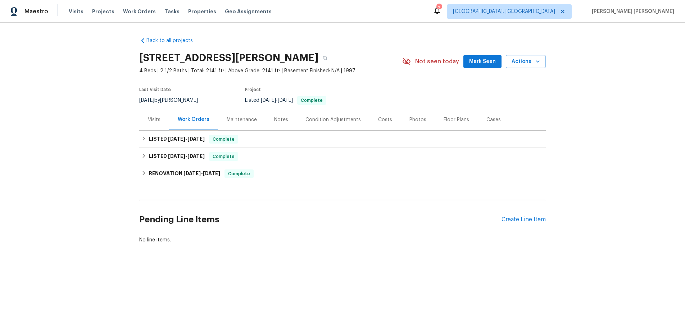
click at [152, 119] on div "Visits" at bounding box center [154, 119] width 13 height 7
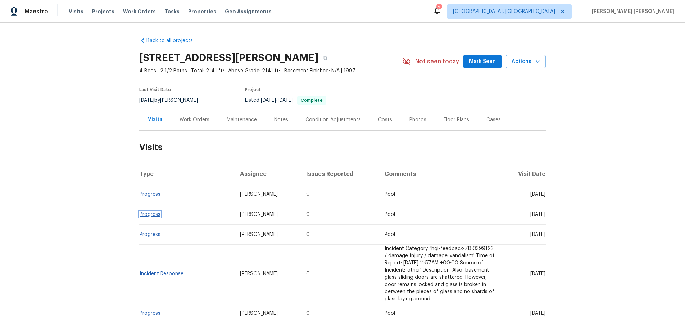
click at [154, 216] on link "Progress" at bounding box center [149, 214] width 21 height 5
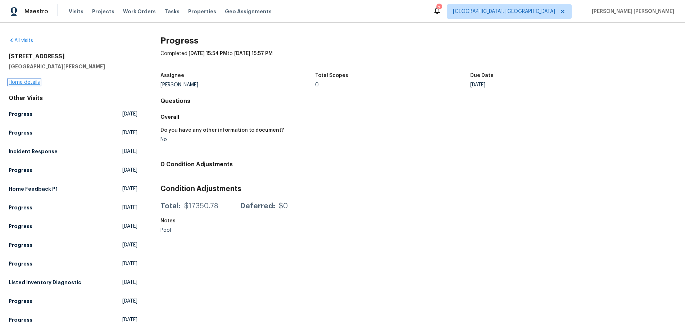
click at [31, 82] on link "Home details" at bounding box center [24, 82] width 31 height 5
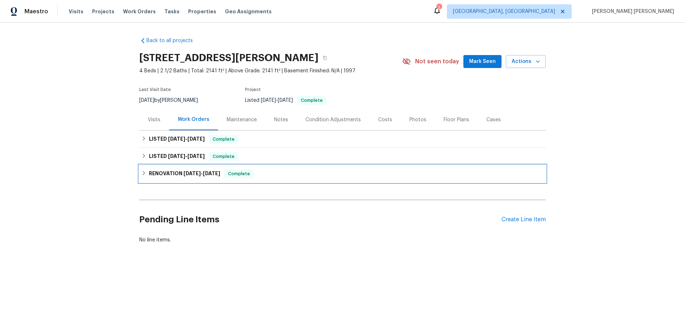
click at [145, 173] on icon at bounding box center [143, 172] width 5 height 5
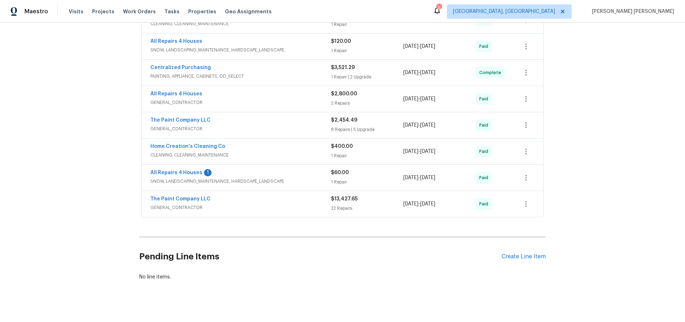
scroll to position [268, 0]
click at [286, 199] on div "The Paint Company LLC" at bounding box center [240, 198] width 180 height 9
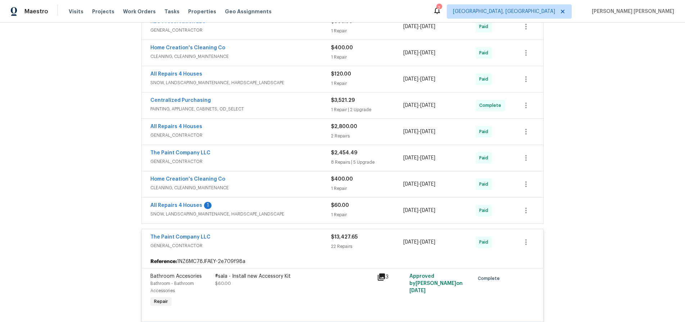
scroll to position [221, 0]
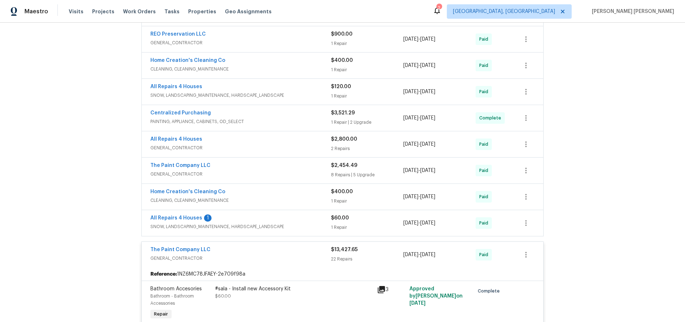
click at [289, 249] on div "The Paint Company LLC" at bounding box center [240, 250] width 180 height 9
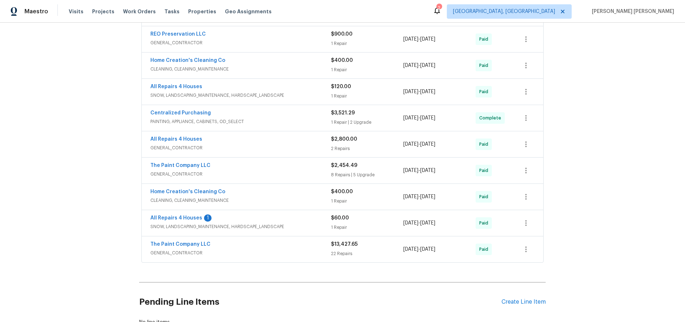
click at [304, 221] on div "All Repairs 4 Houses 1" at bounding box center [240, 218] width 180 height 9
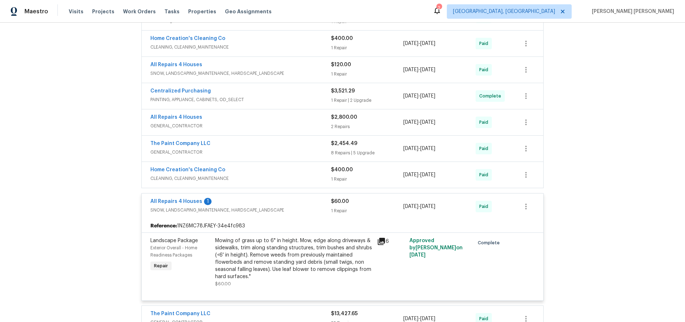
scroll to position [241, 0]
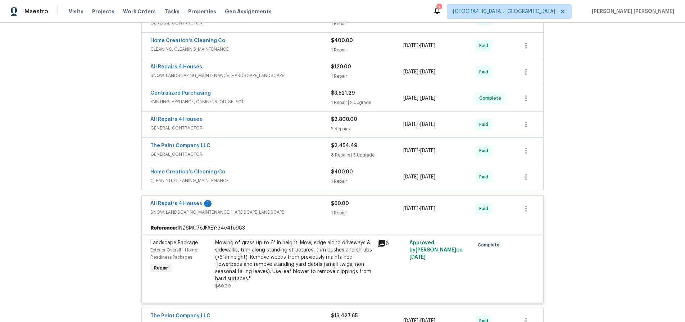
click at [289, 203] on div "All Repairs 4 Houses 1" at bounding box center [240, 204] width 180 height 9
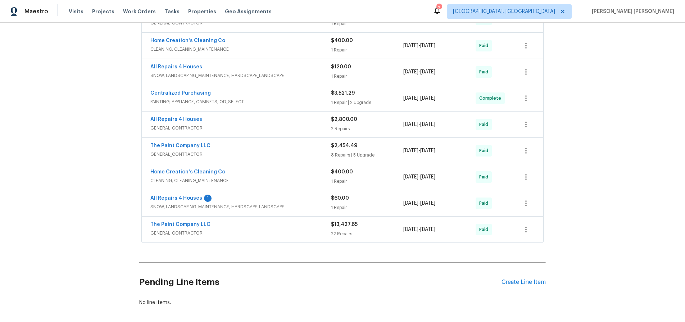
click at [293, 144] on div "The Paint Company LLC" at bounding box center [240, 146] width 180 height 9
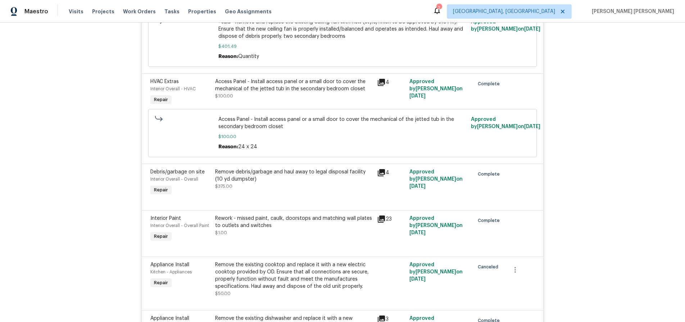
scroll to position [498, 0]
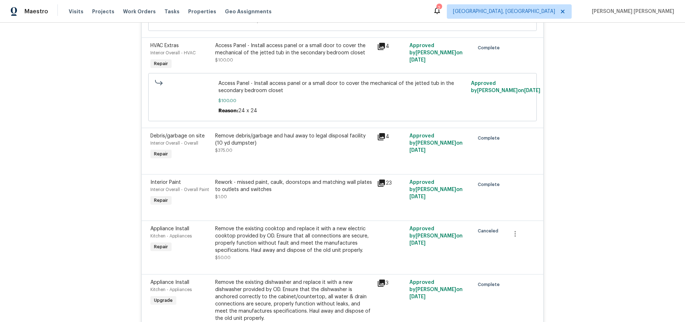
click at [383, 133] on icon at bounding box center [380, 136] width 7 height 7
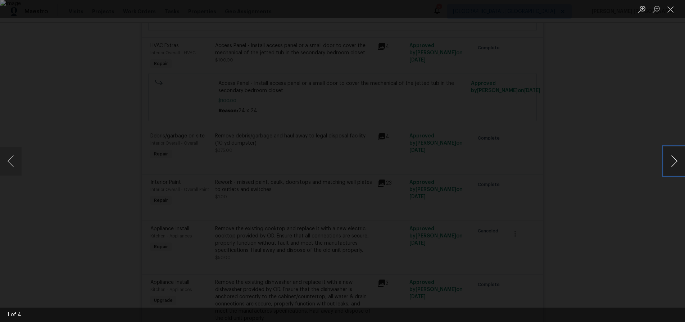
click at [676, 162] on button "Next image" at bounding box center [674, 161] width 22 height 29
click at [669, 163] on button "Next image" at bounding box center [674, 161] width 22 height 29
click at [623, 160] on div "Lightbox" at bounding box center [342, 161] width 685 height 322
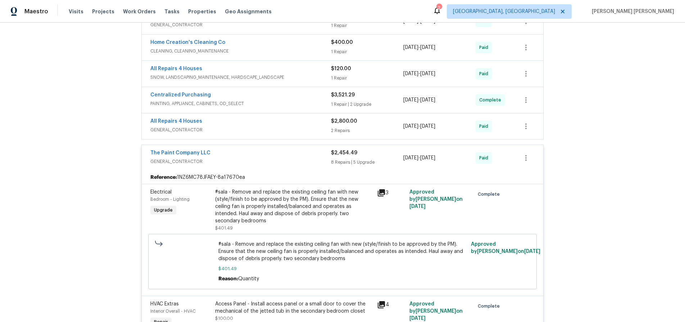
scroll to position [212, 0]
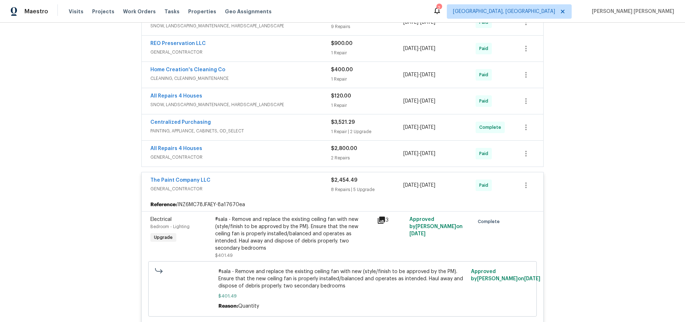
click at [267, 187] on span "GENERAL_CONTRACTOR" at bounding box center [240, 188] width 180 height 7
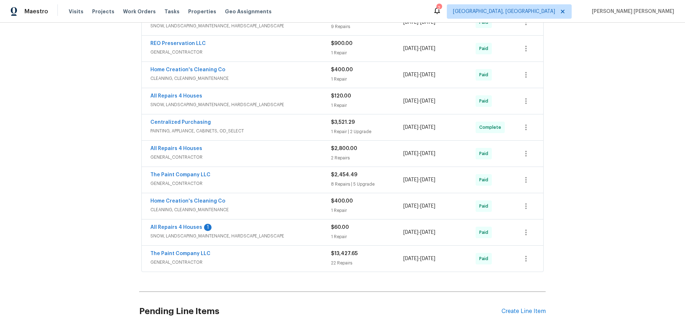
click at [301, 150] on div "All Repairs 4 Houses" at bounding box center [240, 149] width 180 height 9
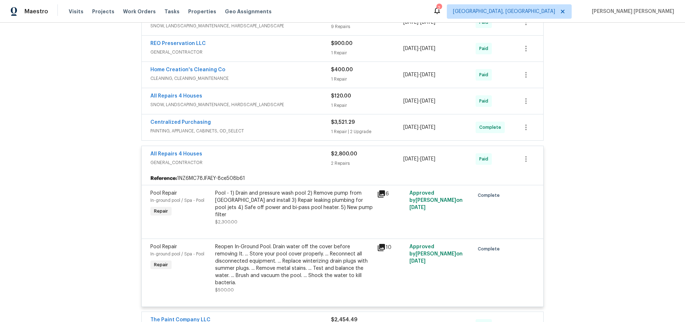
click at [383, 244] on icon at bounding box center [380, 247] width 7 height 7
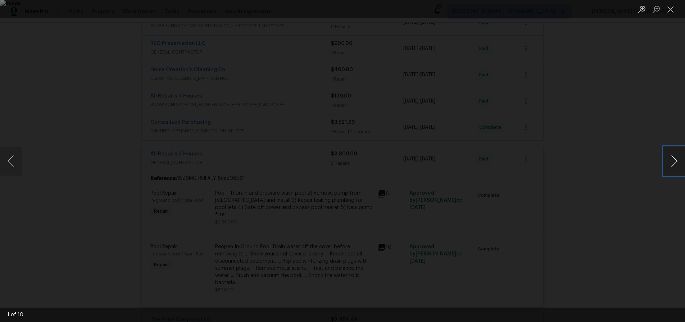
click at [671, 164] on button "Next image" at bounding box center [674, 161] width 22 height 29
click at [634, 194] on div "Lightbox" at bounding box center [342, 161] width 685 height 322
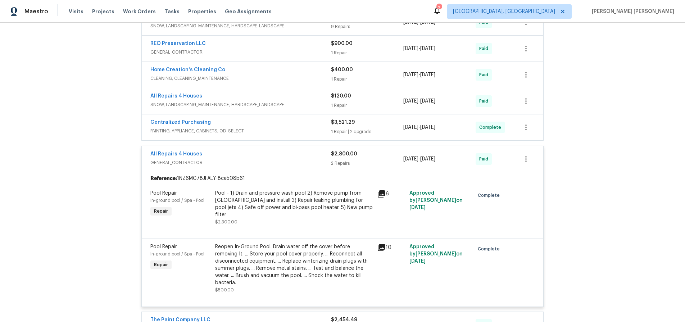
click at [382, 195] on icon at bounding box center [380, 193] width 7 height 7
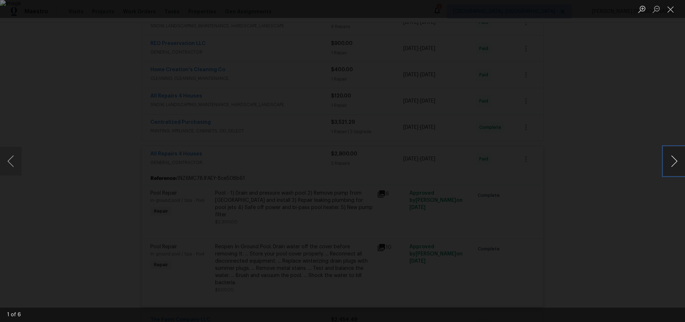
click at [669, 167] on button "Next image" at bounding box center [674, 161] width 22 height 29
click at [650, 176] on div "Lightbox" at bounding box center [342, 161] width 685 height 322
click at [613, 173] on div "Lightbox" at bounding box center [342, 161] width 685 height 322
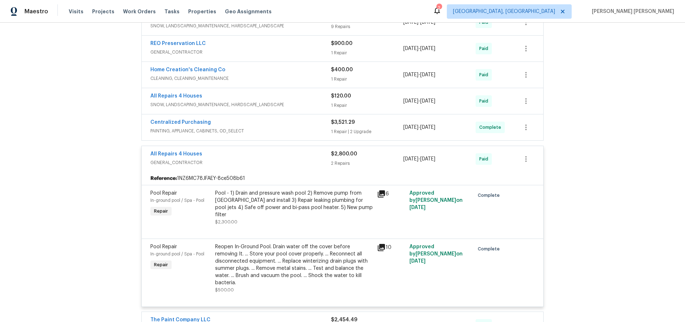
click at [259, 161] on span "GENERAL_CONTRACTOR" at bounding box center [240, 162] width 180 height 7
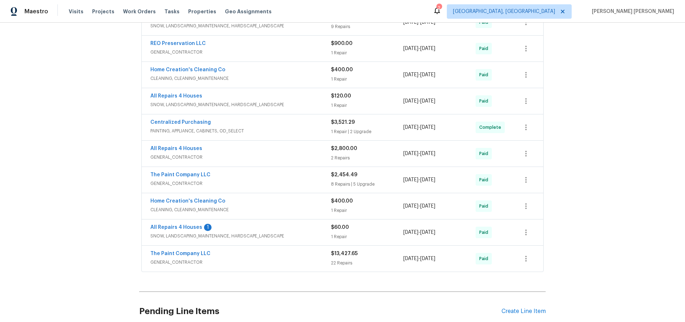
scroll to position [212, 0]
click at [301, 130] on span "PAINTING, APPLIANCE, CABINETS, OD_SELECT" at bounding box center [240, 131] width 180 height 7
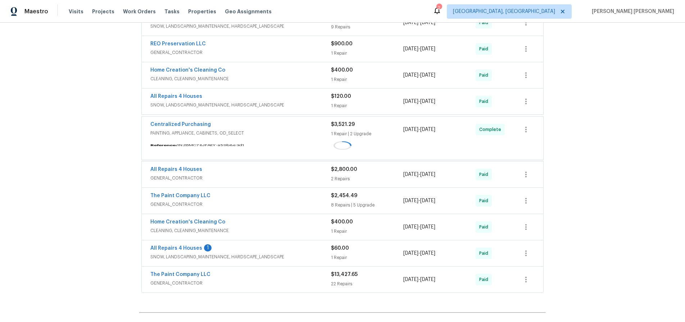
scroll to position [211, 0]
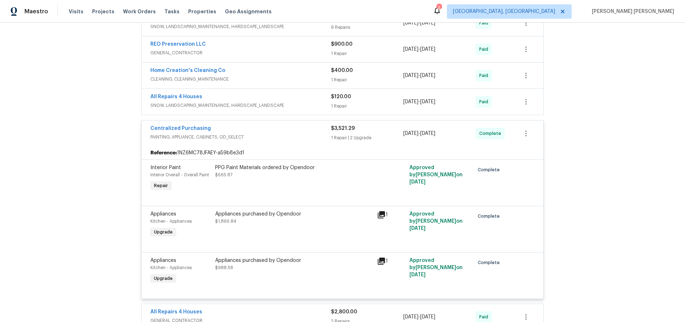
click at [299, 131] on div "Centralized Purchasing" at bounding box center [240, 129] width 180 height 9
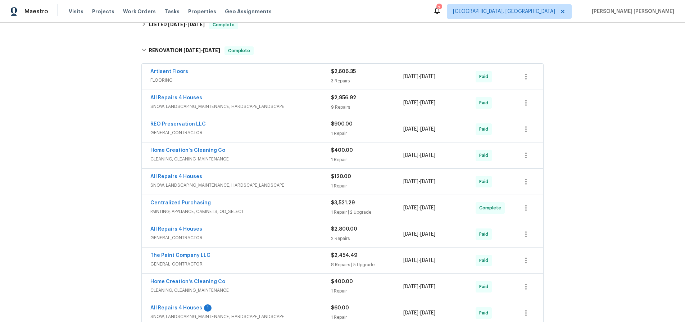
scroll to position [122, 0]
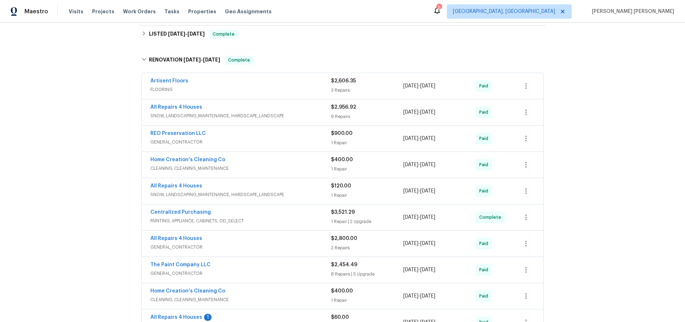
click at [287, 146] on div "REO Preservation LLC GENERAL_CONTRACTOR" at bounding box center [240, 138] width 180 height 17
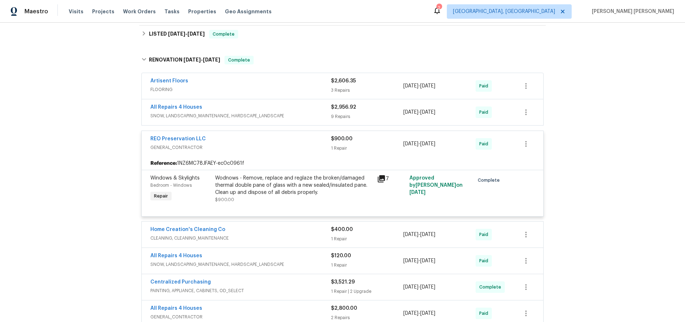
click at [287, 146] on span "GENERAL_CONTRACTOR" at bounding box center [240, 147] width 180 height 7
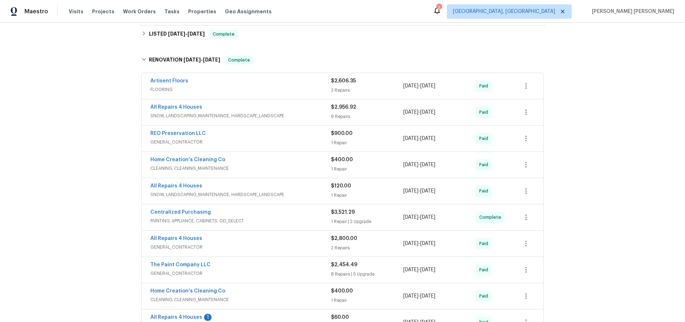
click at [293, 113] on span "SNOW, LANDSCAPING_MAINTENANCE, HARDSCAPE_LANDSCAPE" at bounding box center [240, 115] width 180 height 7
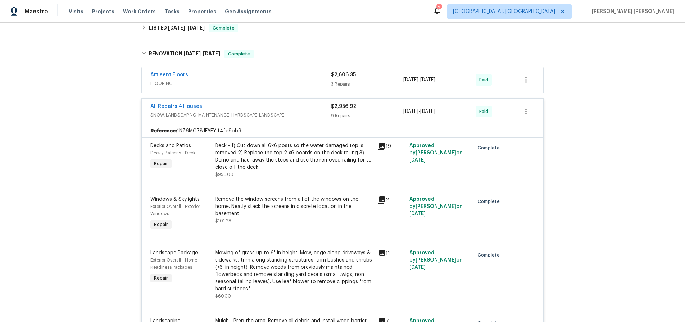
scroll to position [48, 0]
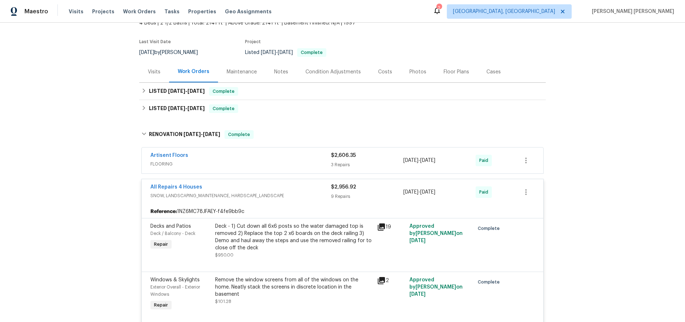
click at [303, 193] on span "SNOW, LANDSCAPING_MAINTENANCE, HARDSCAPE_LANDSCAPE" at bounding box center [240, 195] width 180 height 7
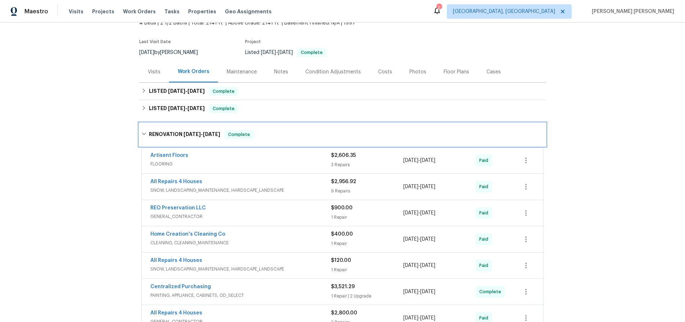
click at [144, 133] on icon at bounding box center [143, 133] width 5 height 5
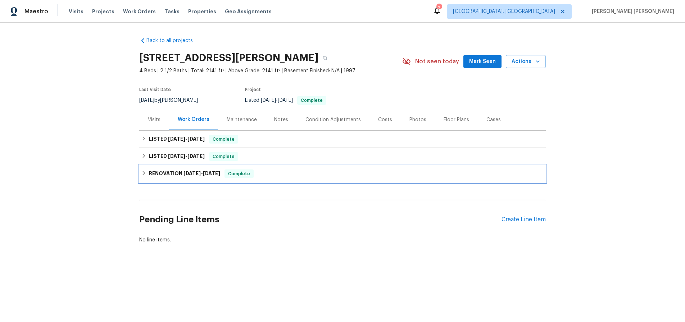
scroll to position [0, 0]
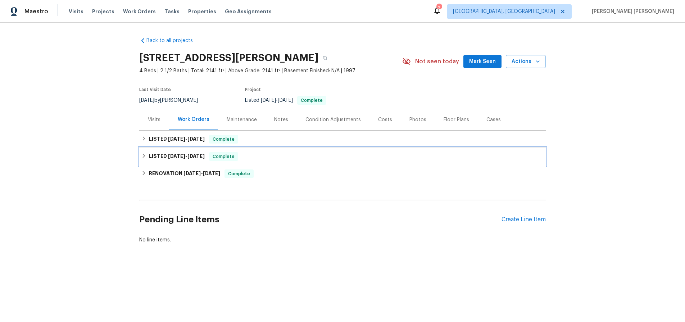
click at [145, 155] on icon at bounding box center [143, 155] width 5 height 5
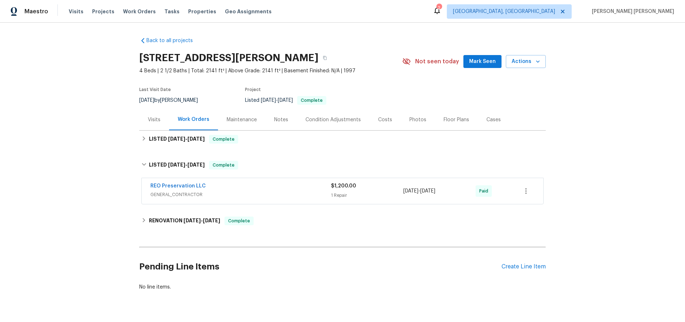
click at [272, 195] on span "GENERAL_CONTRACTOR" at bounding box center [240, 194] width 180 height 7
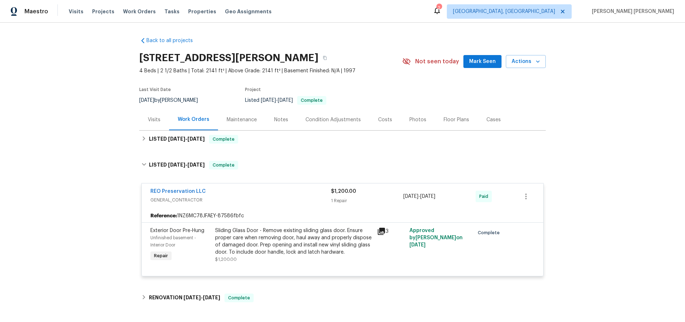
click at [381, 231] on icon at bounding box center [380, 231] width 7 height 7
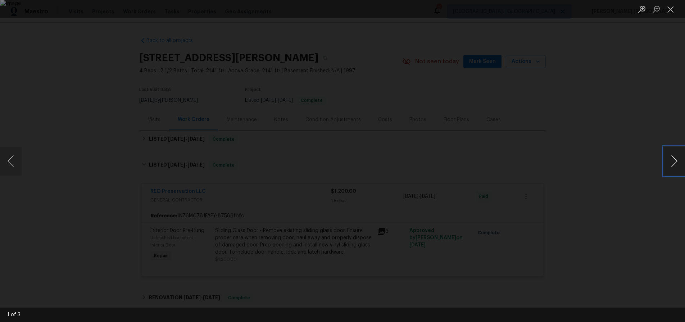
click at [674, 171] on button "Next image" at bounding box center [674, 161] width 22 height 29
click at [645, 190] on div "Lightbox" at bounding box center [342, 161] width 685 height 322
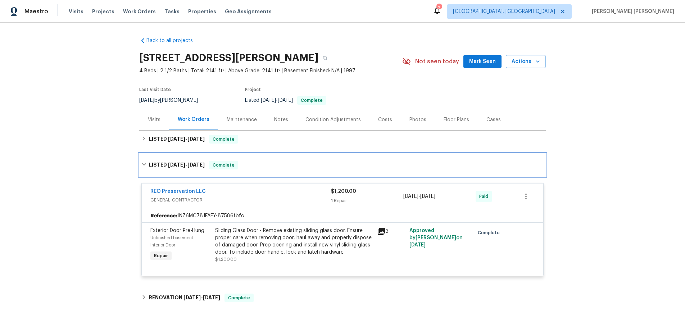
click at [139, 164] on div "LISTED 8/8/25 - 8/11/25 Complete" at bounding box center [342, 165] width 406 height 23
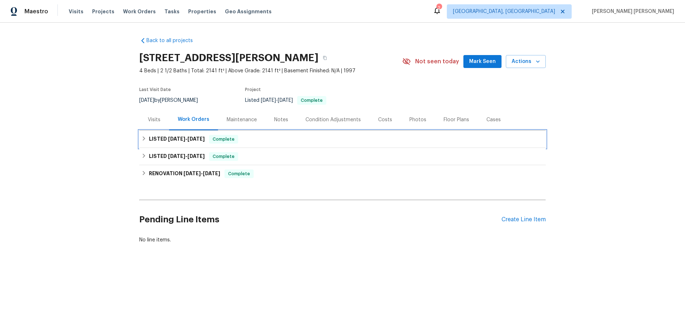
click at [143, 138] on icon at bounding box center [143, 138] width 5 height 5
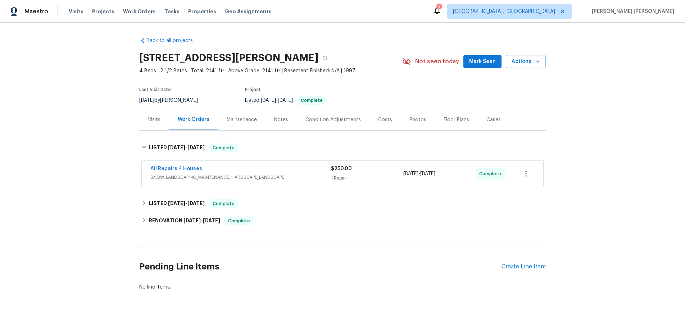
click at [266, 173] on div "All Repairs 4 Houses" at bounding box center [240, 169] width 180 height 9
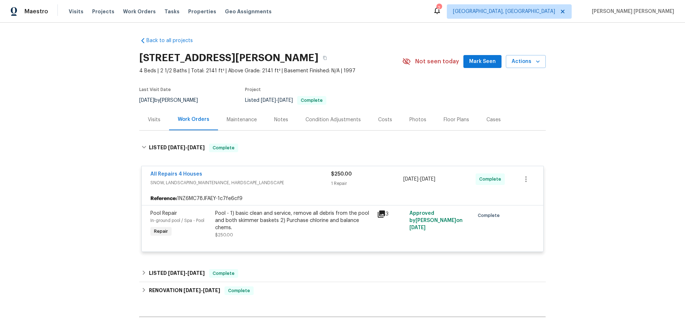
click at [381, 213] on icon at bounding box center [380, 213] width 7 height 7
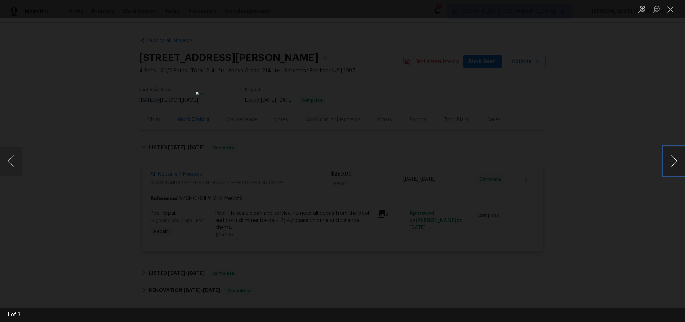
click at [672, 168] on button "Next image" at bounding box center [674, 161] width 22 height 29
drag, startPoint x: 641, startPoint y: 192, endPoint x: 633, endPoint y: 188, distance: 9.3
click at [641, 192] on div "Lightbox" at bounding box center [342, 161] width 685 height 322
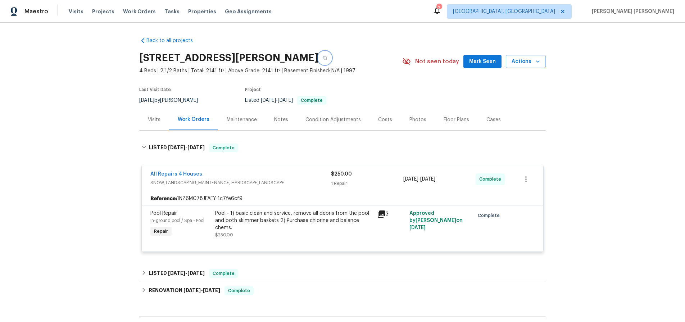
click at [327, 58] on icon "button" at bounding box center [324, 58] width 4 height 4
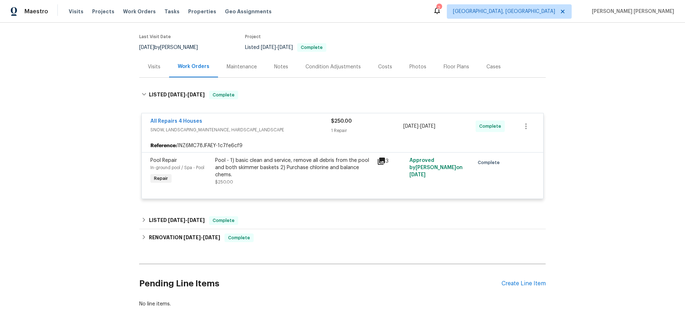
scroll to position [56, 0]
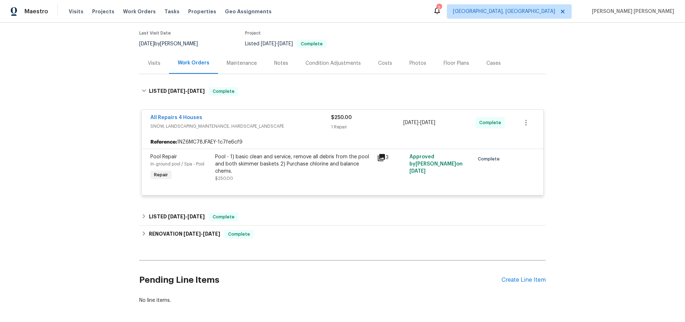
click at [237, 124] on span "SNOW, LANDSCAPING_MAINTENANCE, HARDSCAPE_LANDSCAPE" at bounding box center [240, 126] width 180 height 7
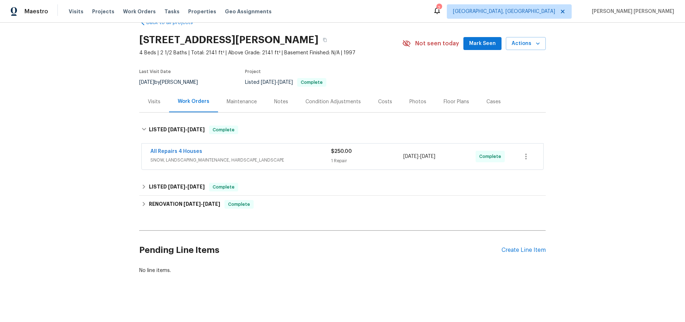
scroll to position [18, 0]
click at [154, 103] on div "Visits" at bounding box center [154, 102] width 13 height 7
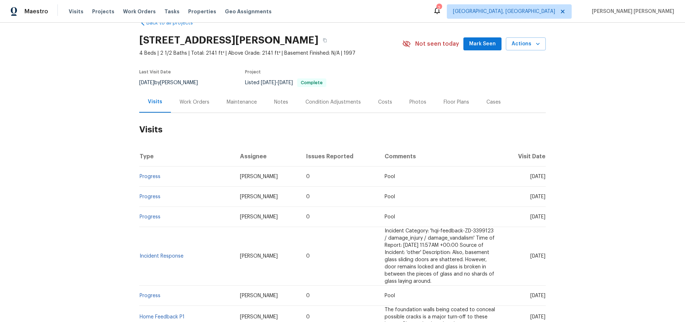
scroll to position [56, 0]
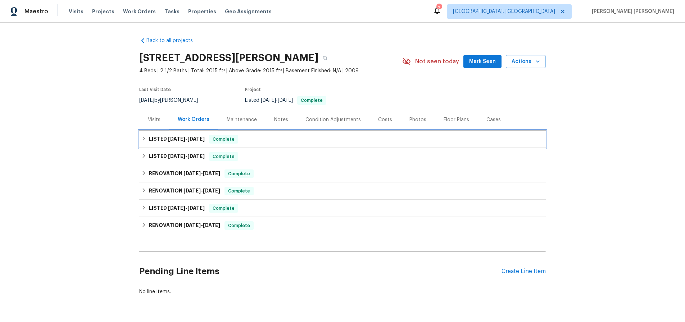
click at [153, 143] on div "LISTED [DATE] - [DATE] Complete" at bounding box center [342, 139] width 406 height 17
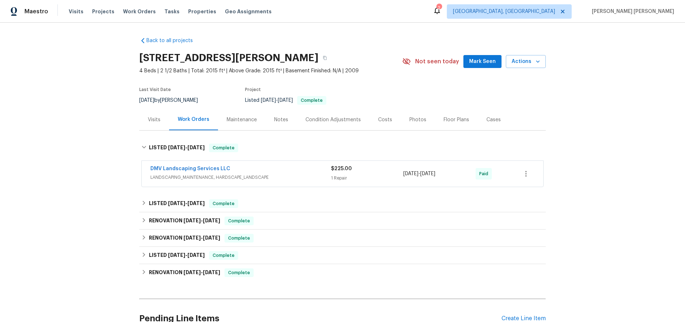
click at [308, 175] on span "LANDSCAPING_MAINTENANCE, HARDSCAPE_LANDSCAPE" at bounding box center [240, 177] width 180 height 7
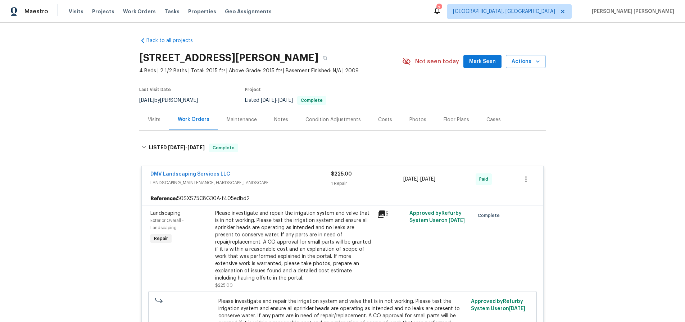
scroll to position [13, 0]
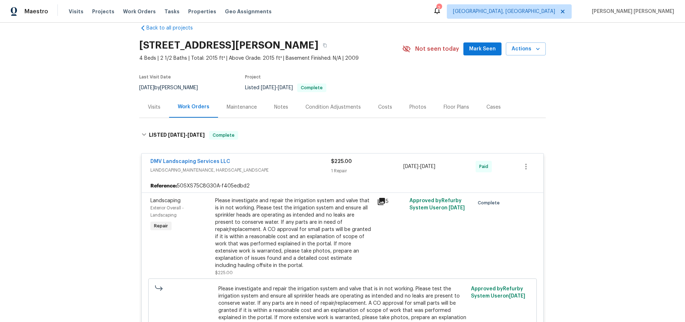
click at [382, 198] on icon at bounding box center [380, 201] width 7 height 7
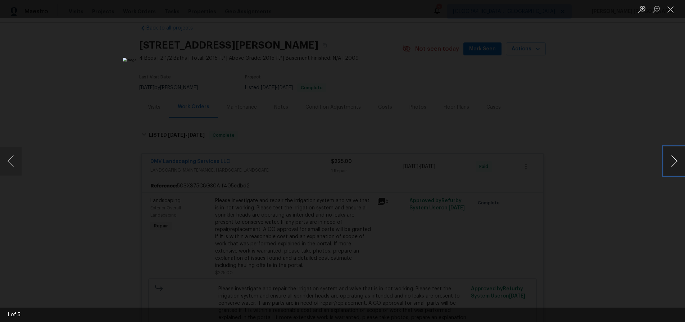
click at [664, 168] on button "Next image" at bounding box center [674, 161] width 22 height 29
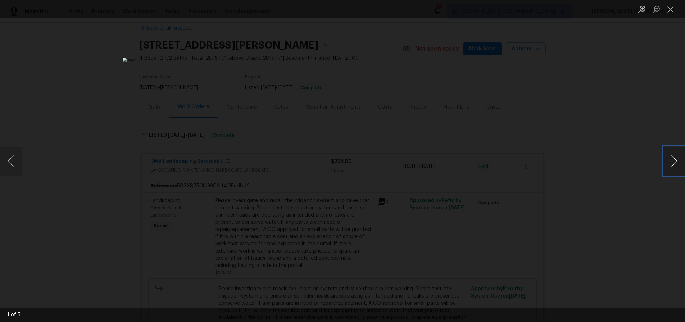
click at [664, 169] on button "Next image" at bounding box center [674, 161] width 22 height 29
click at [664, 168] on button "Next image" at bounding box center [674, 161] width 22 height 29
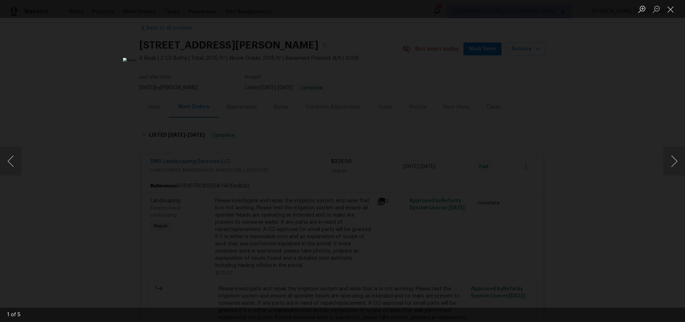
click at [621, 207] on div "Lightbox" at bounding box center [342, 161] width 685 height 322
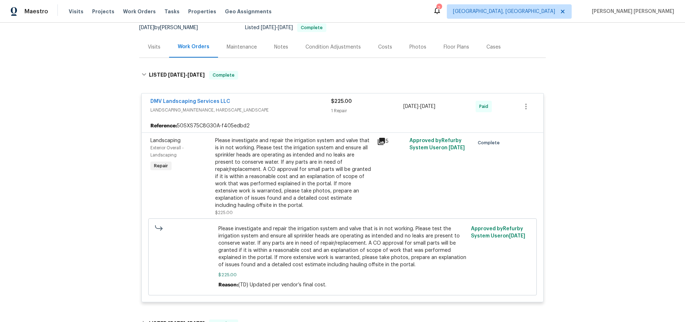
scroll to position [79, 0]
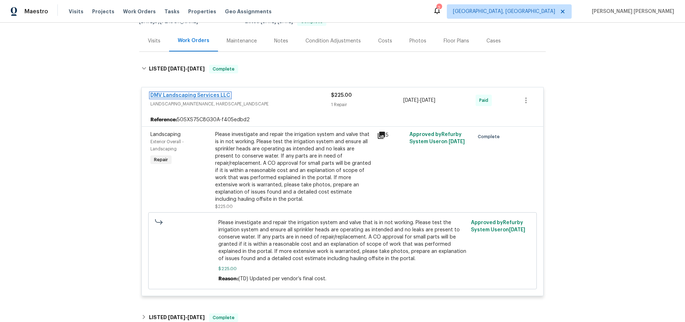
click at [192, 94] on link "DMV Landscaping Services LLC" at bounding box center [190, 95] width 80 height 5
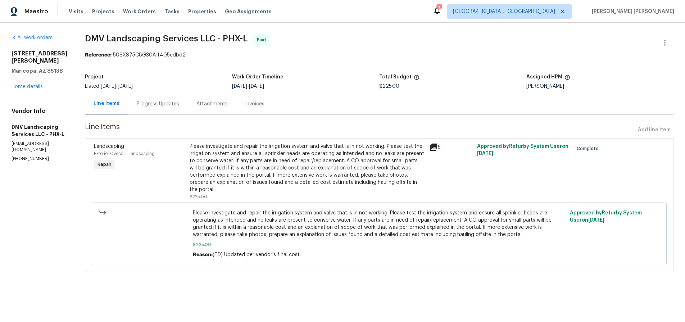
click at [146, 105] on div "Progress Updates" at bounding box center [158, 103] width 42 height 7
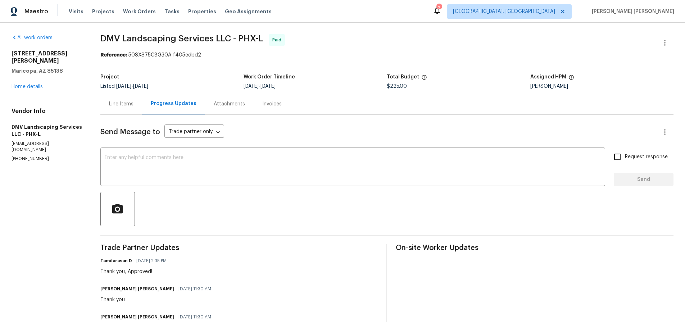
click at [122, 106] on div "Line Items" at bounding box center [121, 103] width 24 height 7
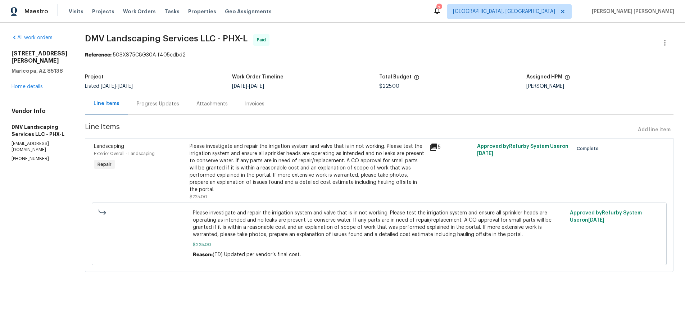
click at [431, 149] on icon at bounding box center [433, 146] width 7 height 7
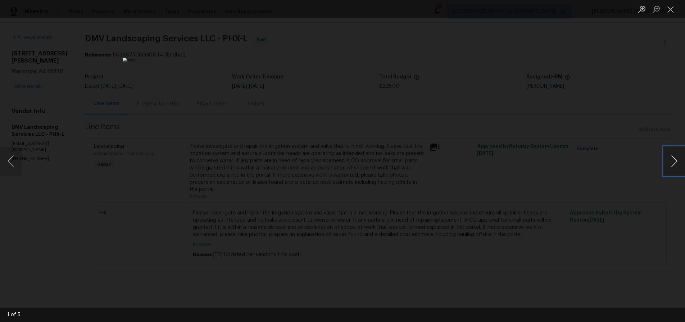
click at [674, 166] on button "Next image" at bounding box center [674, 161] width 22 height 29
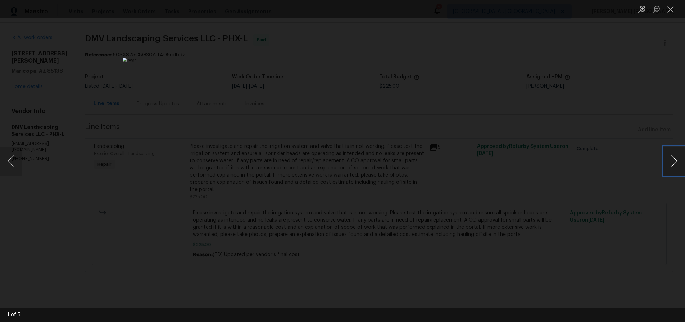
click at [674, 166] on button "Next image" at bounding box center [674, 161] width 22 height 29
click at [626, 189] on div "Lightbox" at bounding box center [342, 161] width 685 height 322
